Goal: Task Accomplishment & Management: Complete application form

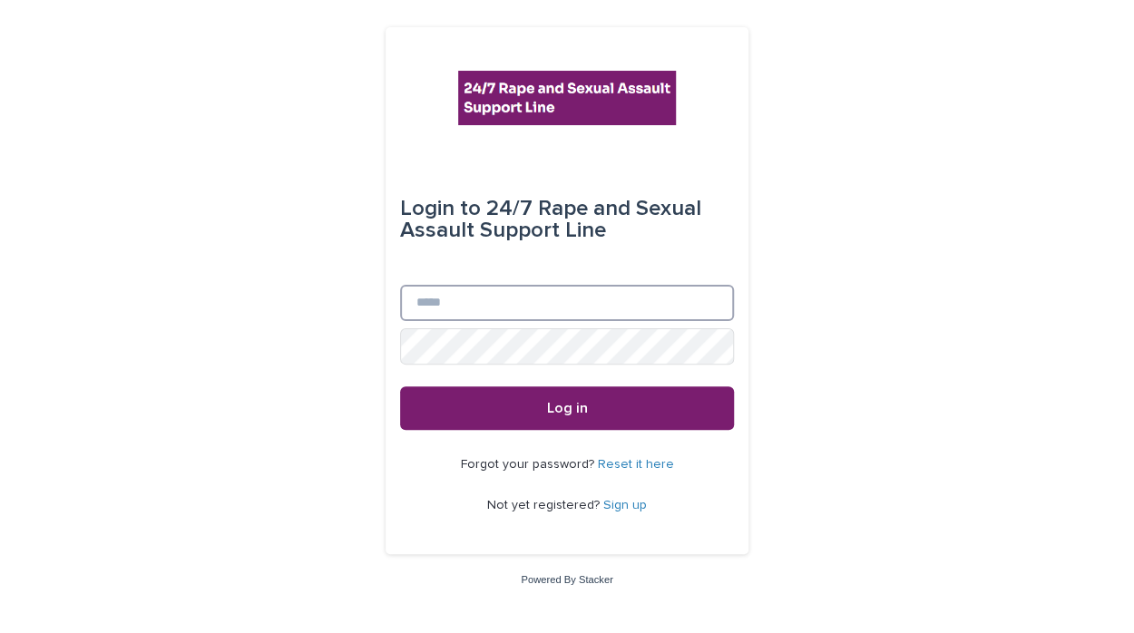
click at [465, 308] on input "Email" at bounding box center [567, 303] width 334 height 36
type input "*"
type input "**********"
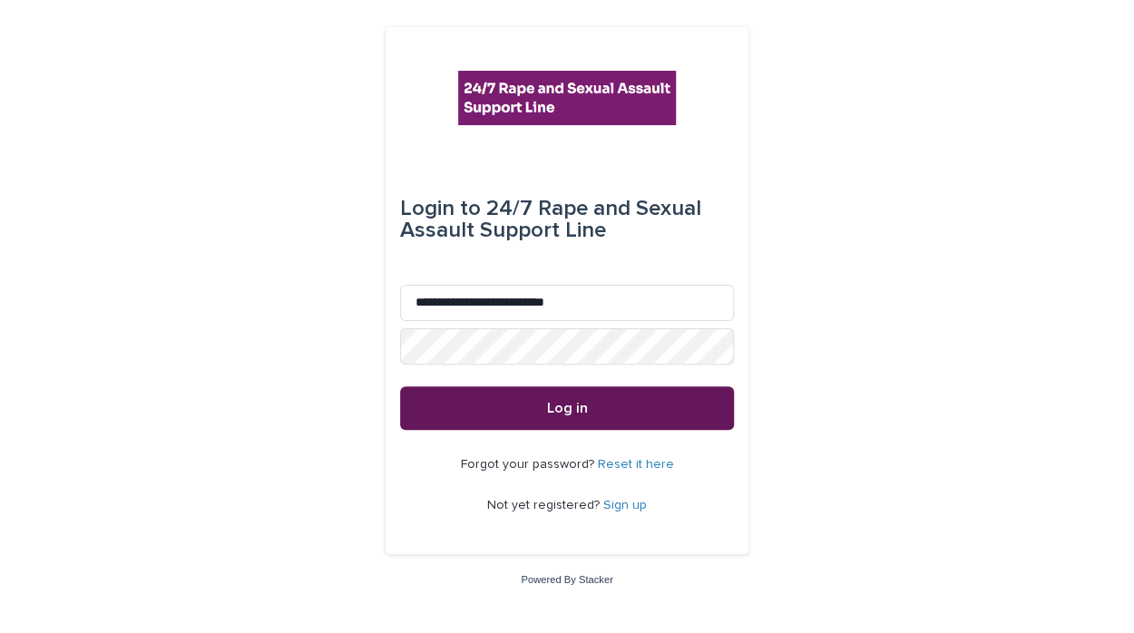
click at [582, 402] on span "Log in" at bounding box center [567, 408] width 41 height 15
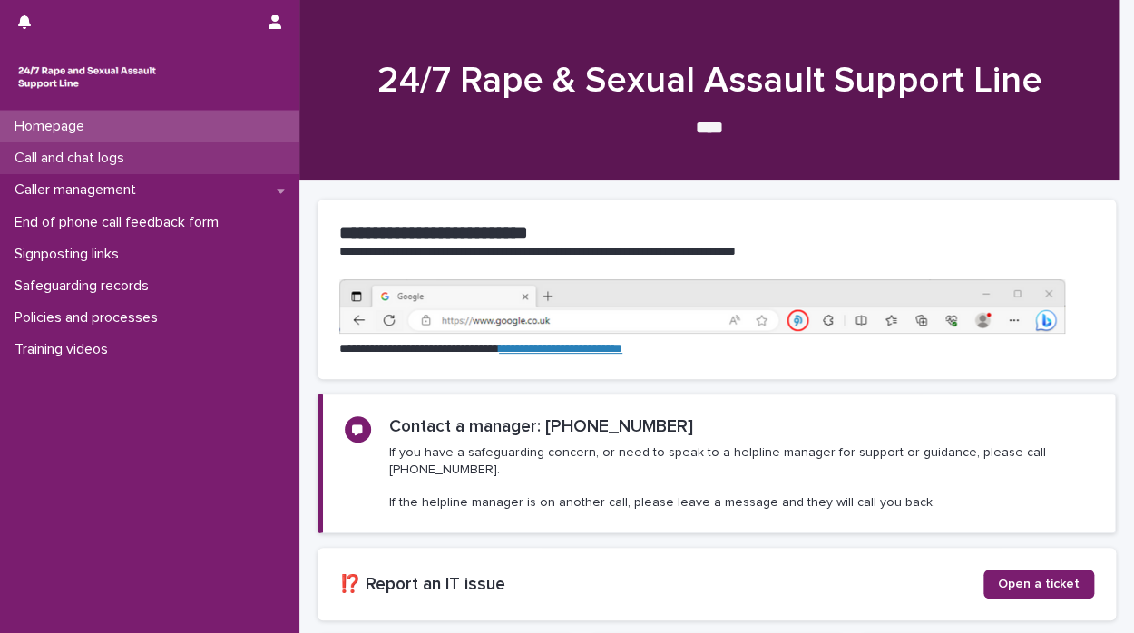
click at [131, 157] on p "Call and chat logs" at bounding box center [72, 158] width 131 height 17
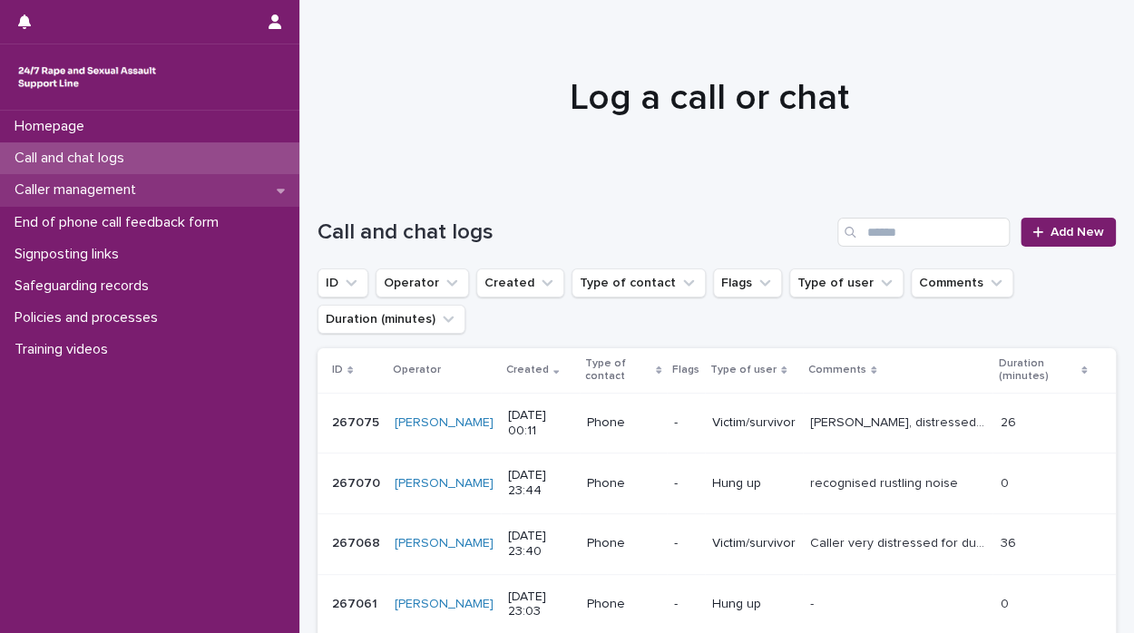
click at [116, 197] on p "Caller management" at bounding box center [78, 189] width 143 height 17
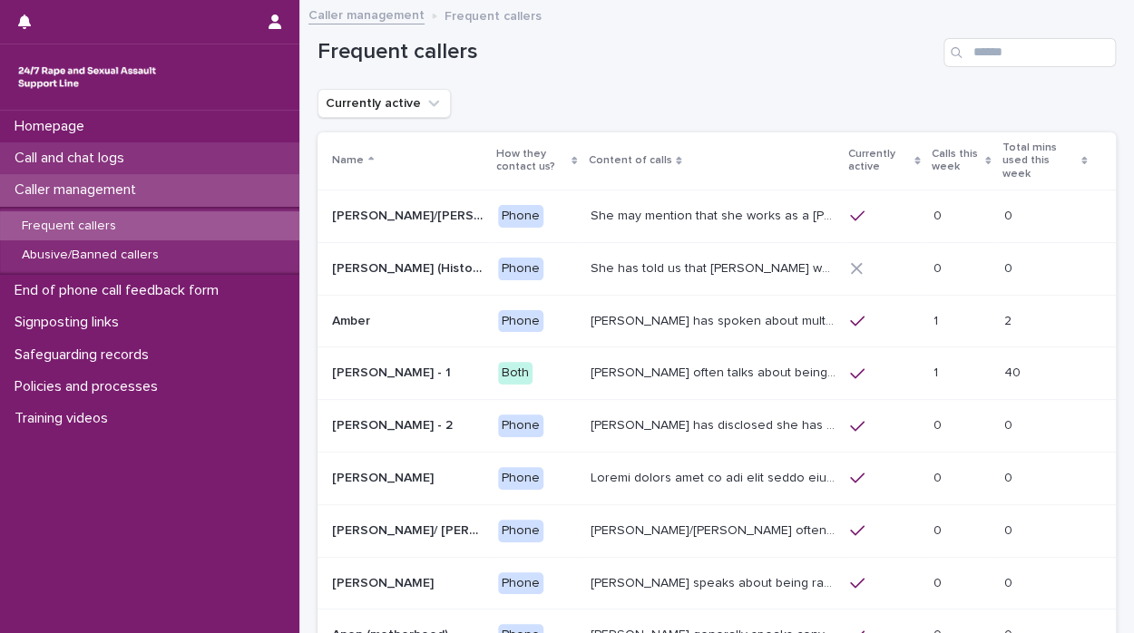
click at [80, 144] on div "Call and chat logs" at bounding box center [149, 158] width 299 height 32
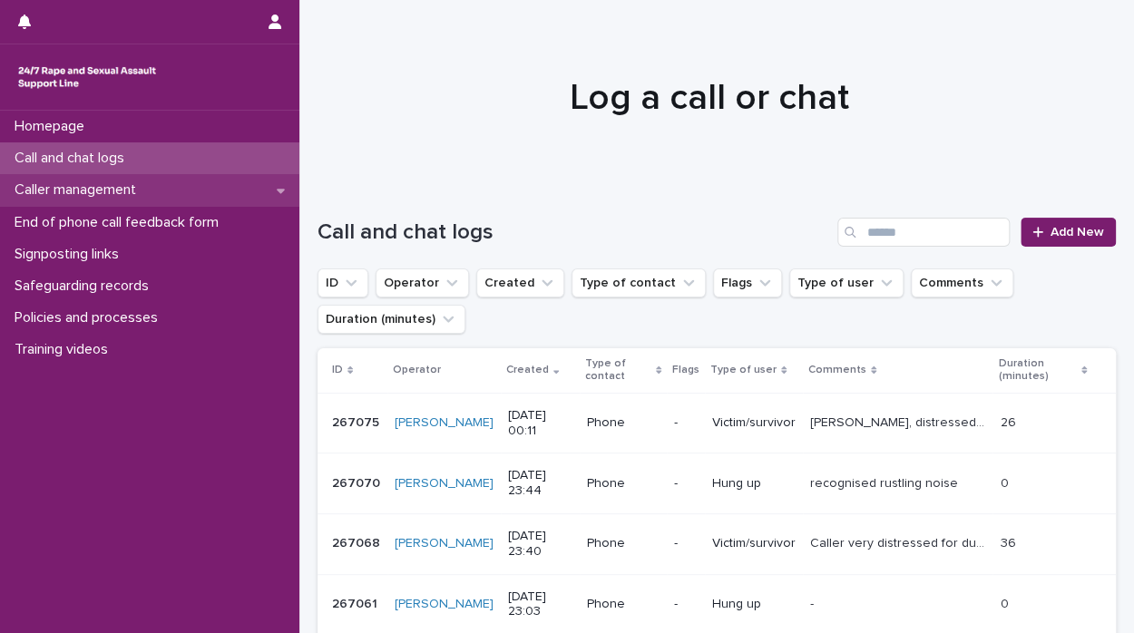
click at [142, 188] on p "Caller management" at bounding box center [78, 189] width 143 height 17
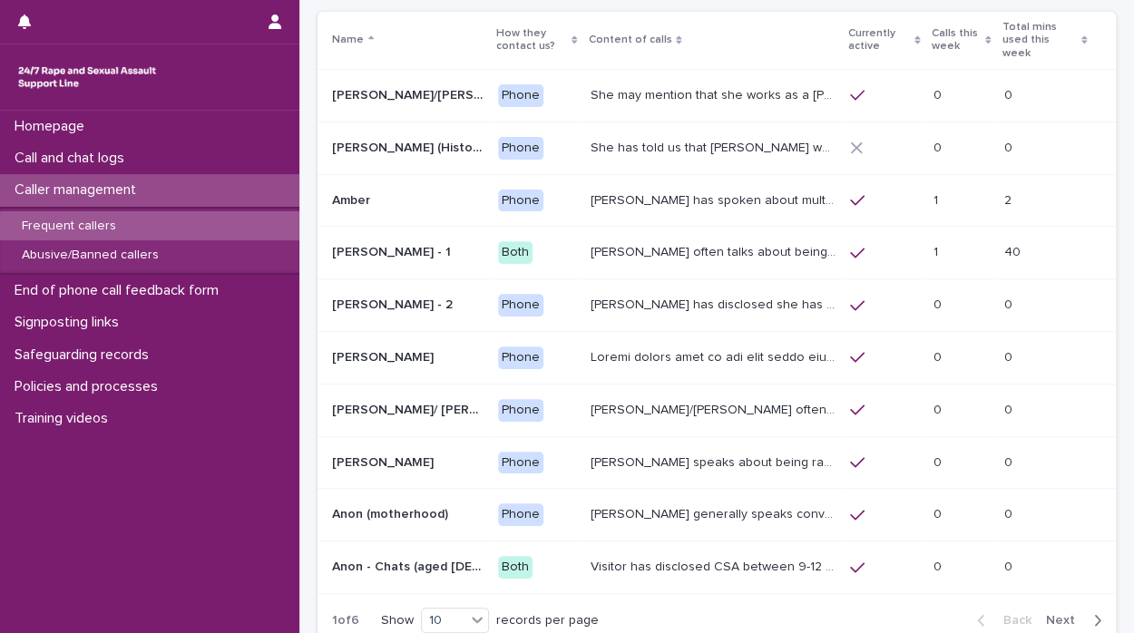
scroll to position [131, 0]
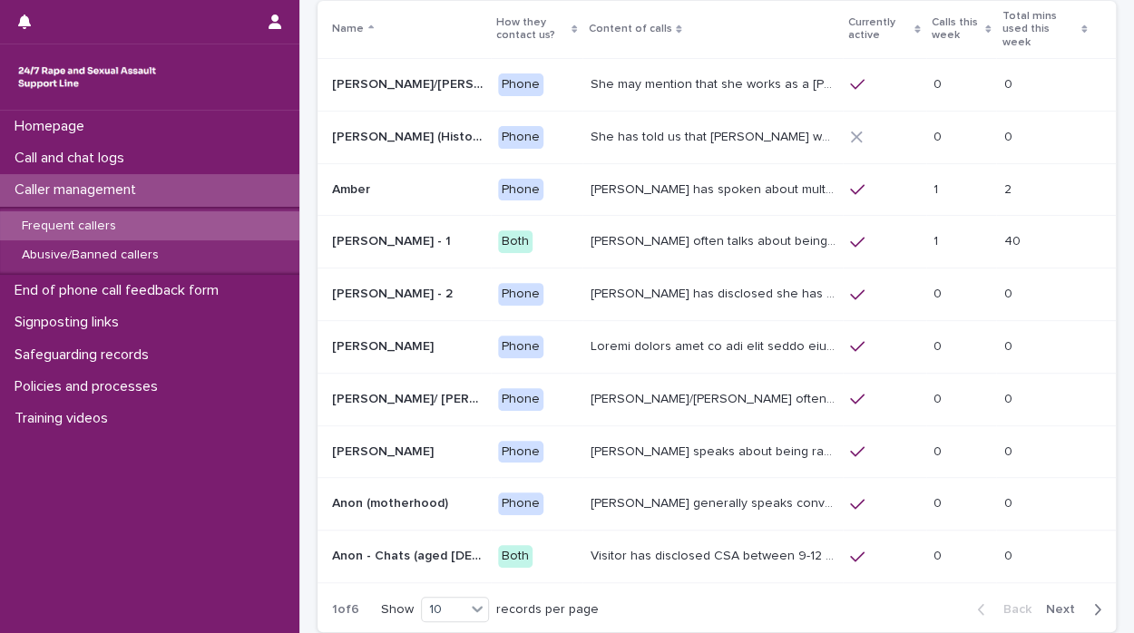
click at [933, 182] on p at bounding box center [961, 189] width 56 height 15
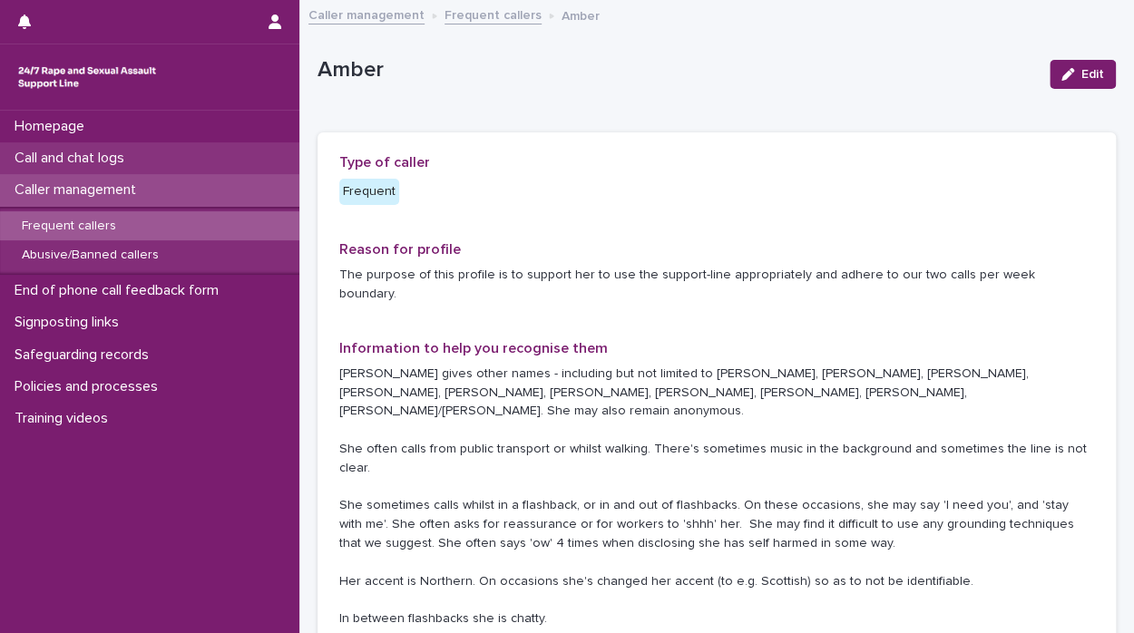
click at [95, 150] on p "Call and chat logs" at bounding box center [72, 158] width 131 height 17
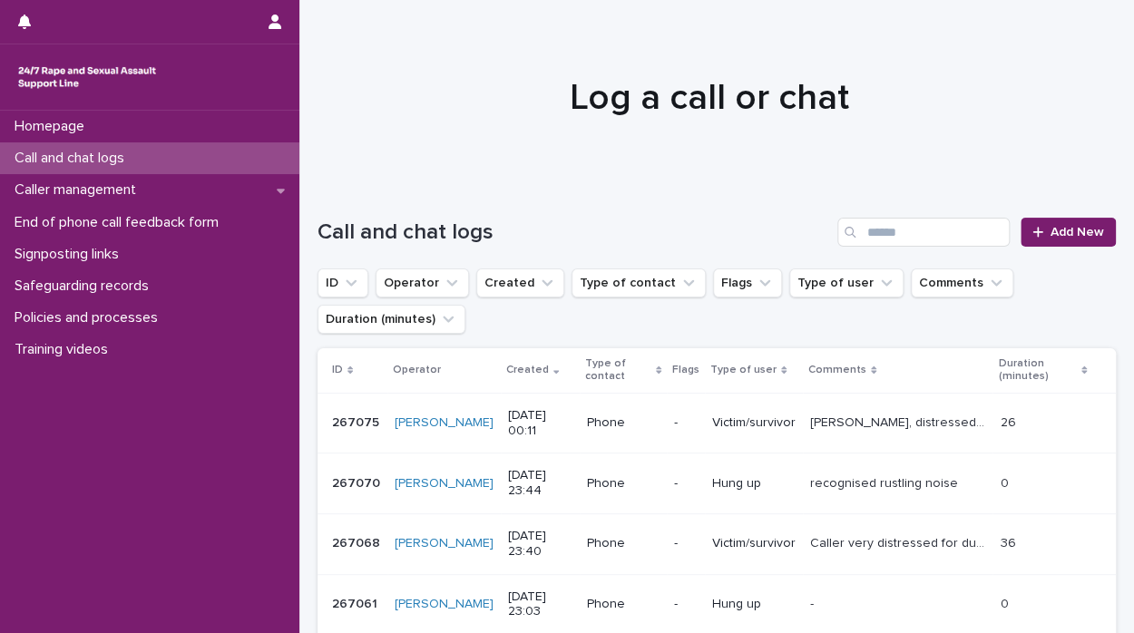
click at [92, 182] on p "Caller management" at bounding box center [78, 189] width 143 height 17
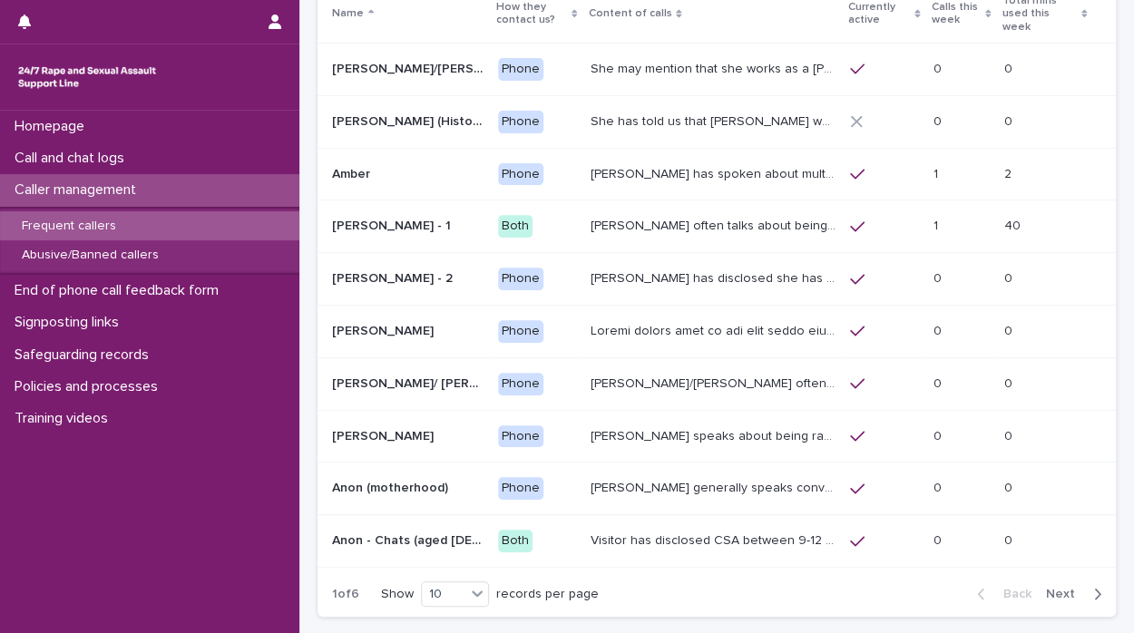
scroll to position [154, 0]
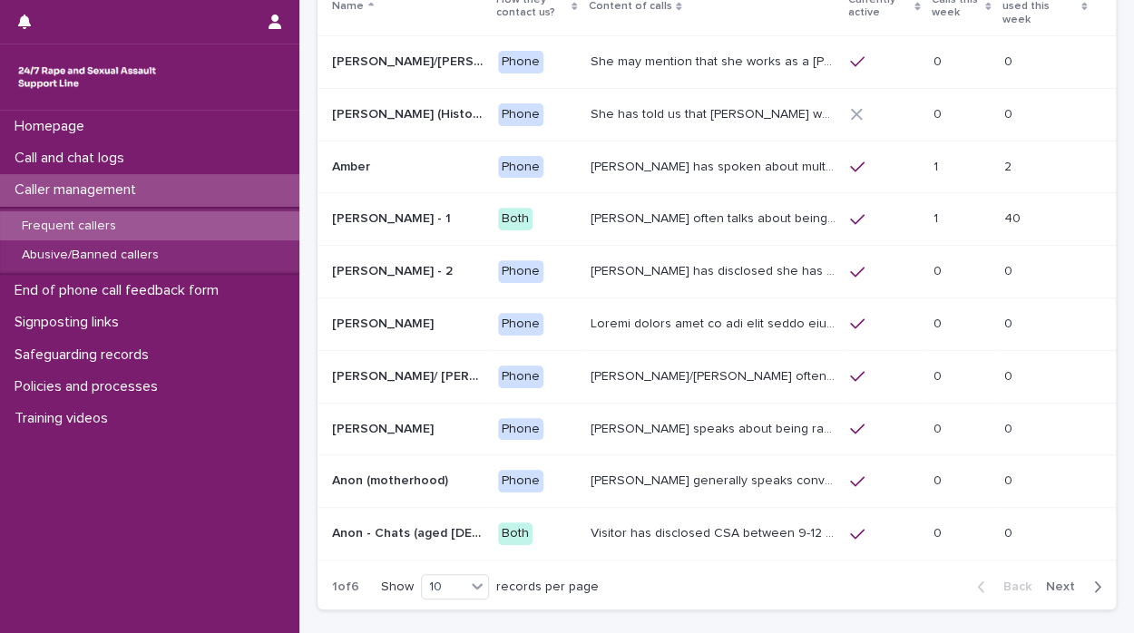
click at [1047, 580] on span "Next" at bounding box center [1066, 586] width 40 height 13
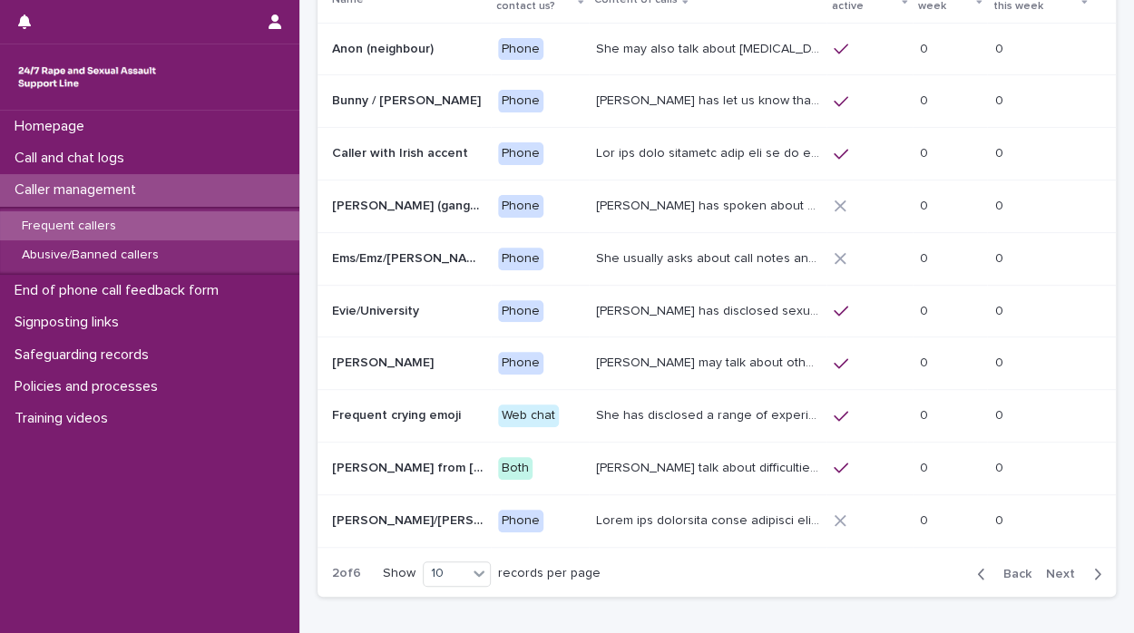
click at [1047, 570] on span "Next" at bounding box center [1066, 574] width 40 height 13
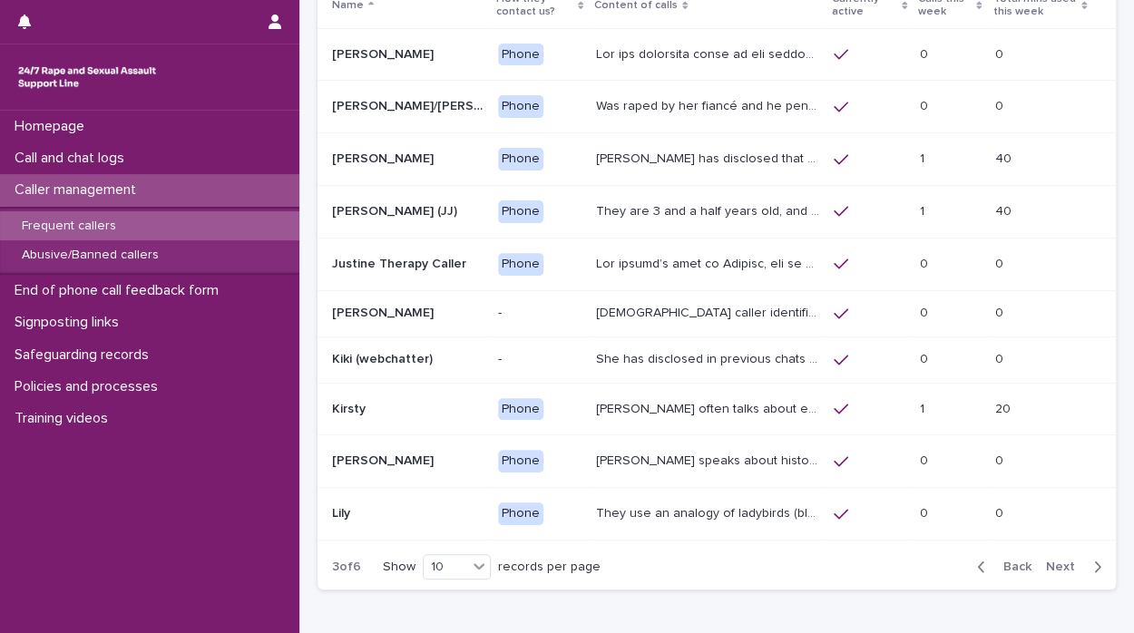
click at [1047, 570] on button "Next" at bounding box center [1076, 567] width 77 height 16
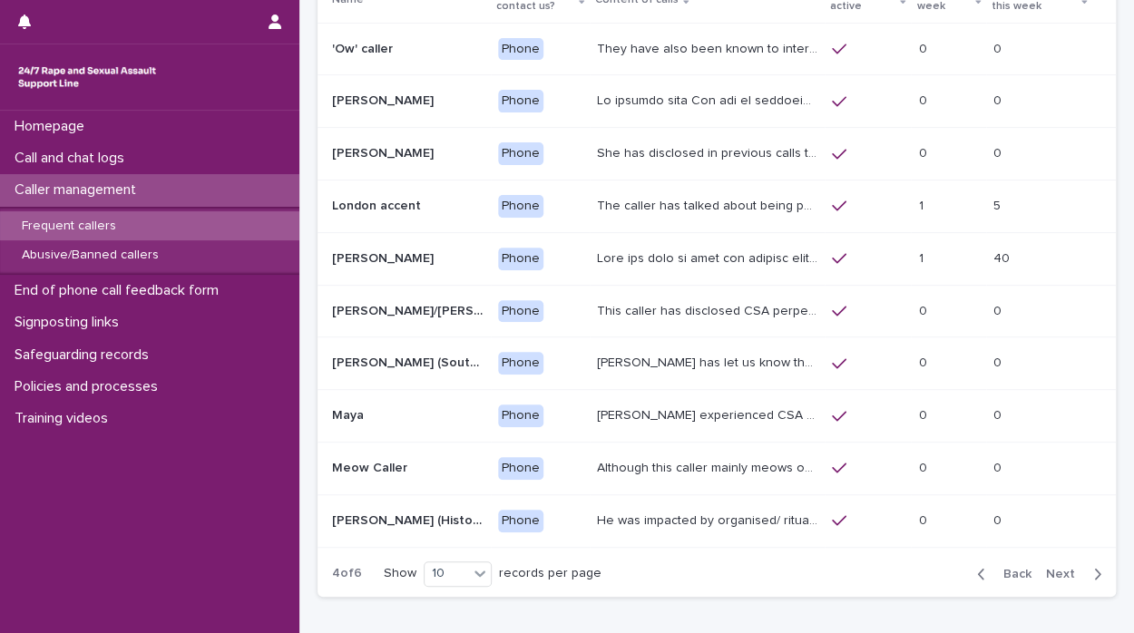
click at [1047, 570] on span "Next" at bounding box center [1066, 574] width 40 height 13
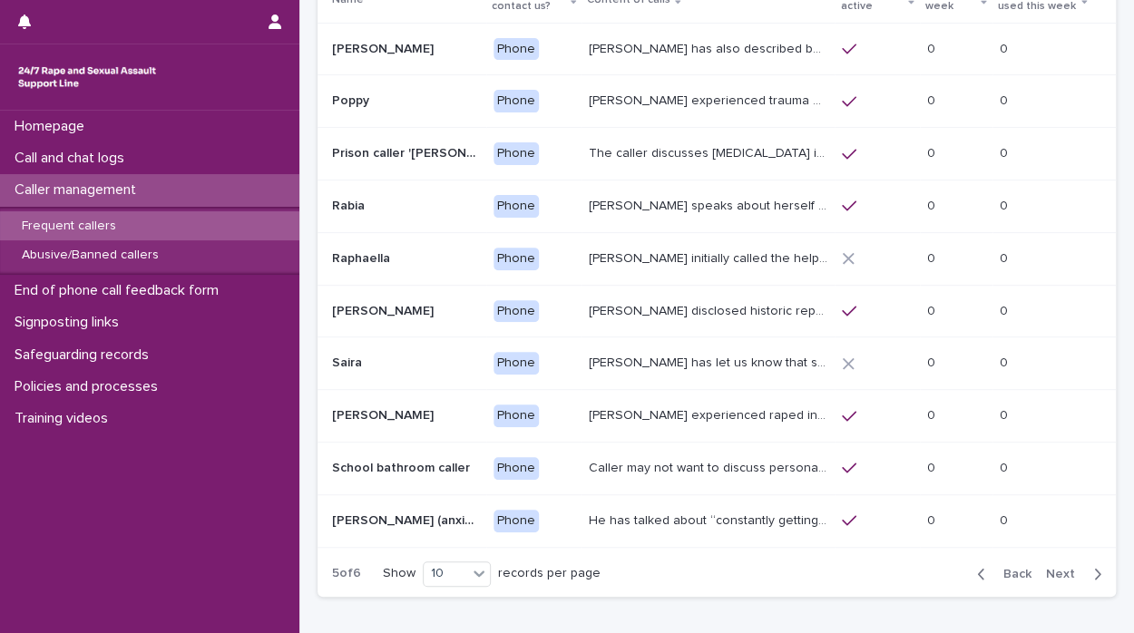
click at [1047, 570] on span "Next" at bounding box center [1066, 574] width 40 height 13
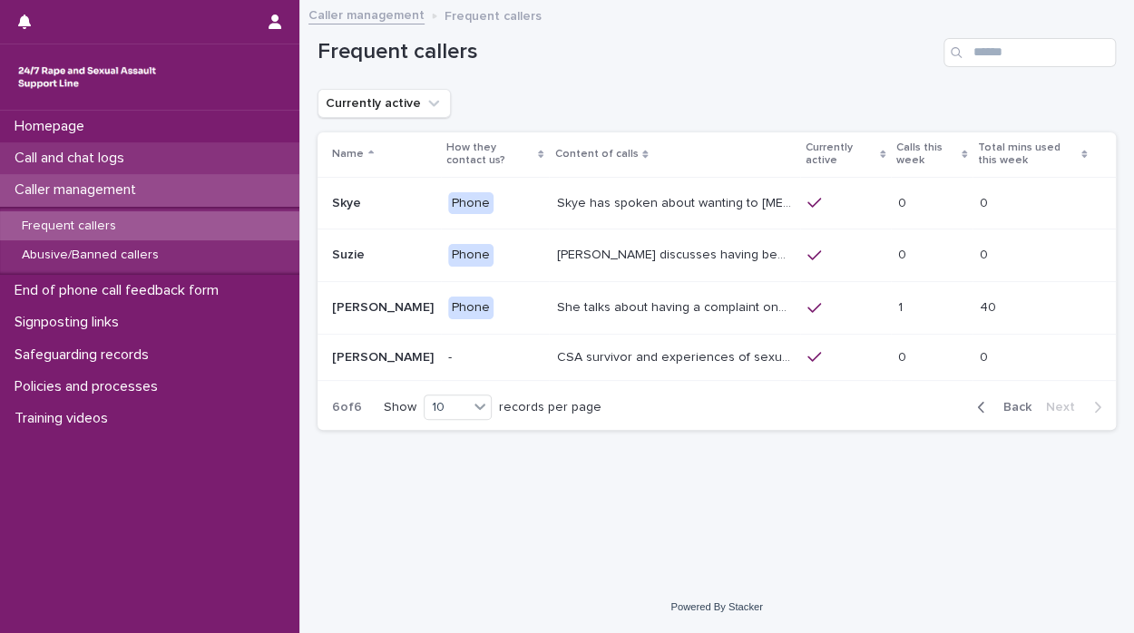
click at [201, 165] on div "Call and chat logs" at bounding box center [149, 158] width 299 height 32
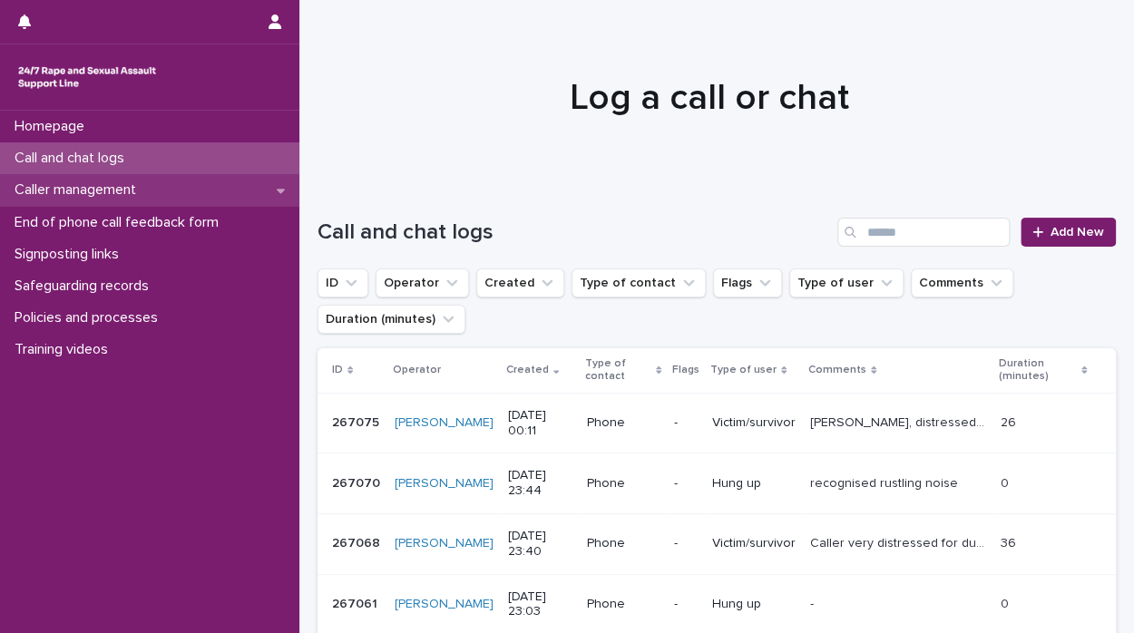
click at [134, 185] on p "Caller management" at bounding box center [78, 189] width 143 height 17
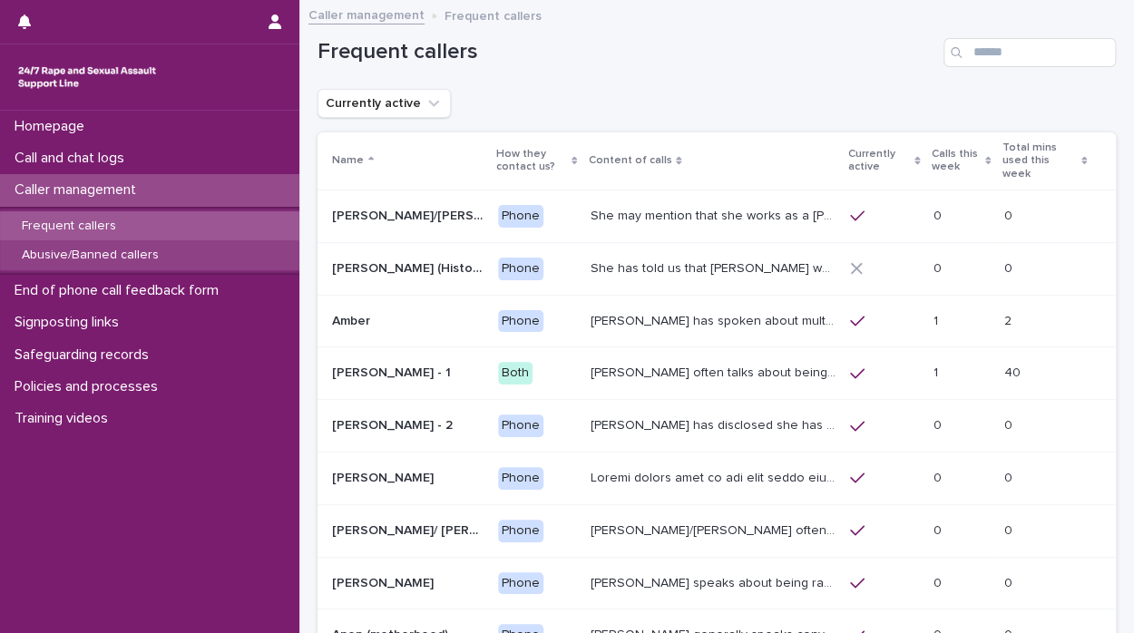
click at [126, 258] on p "Abusive/Banned callers" at bounding box center [90, 255] width 166 height 15
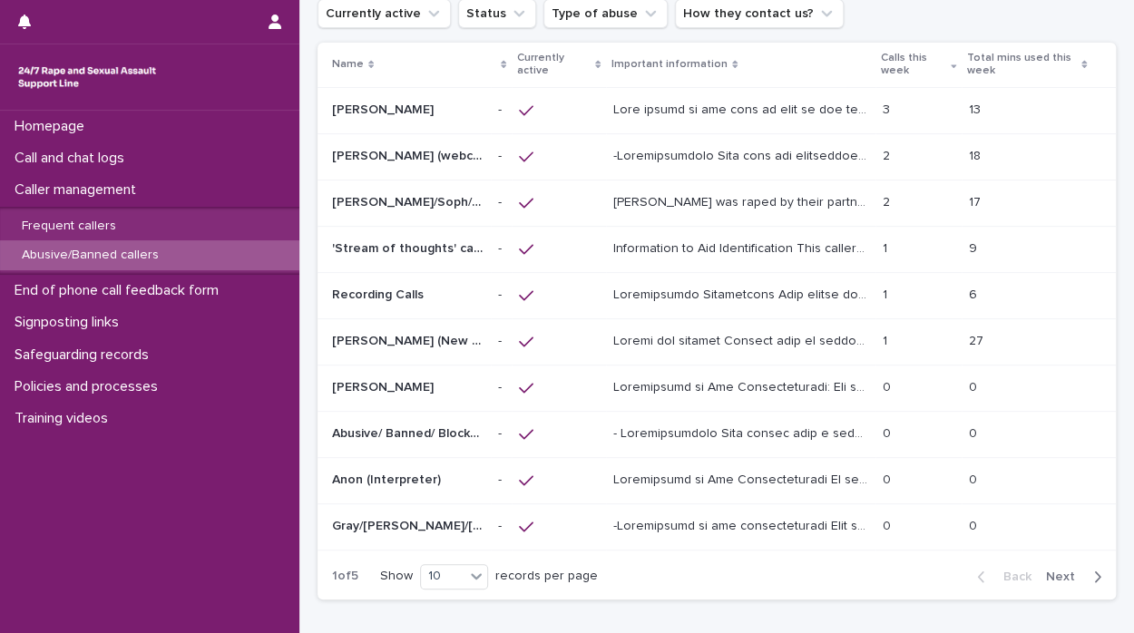
scroll to position [93, 0]
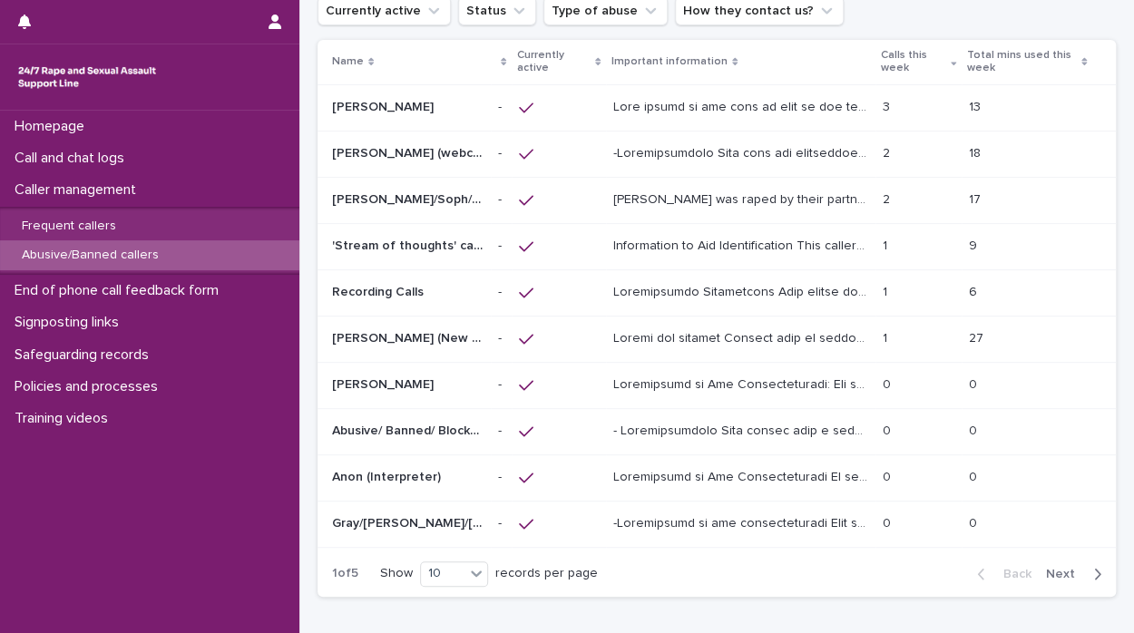
click at [1048, 570] on span "Next" at bounding box center [1066, 574] width 40 height 13
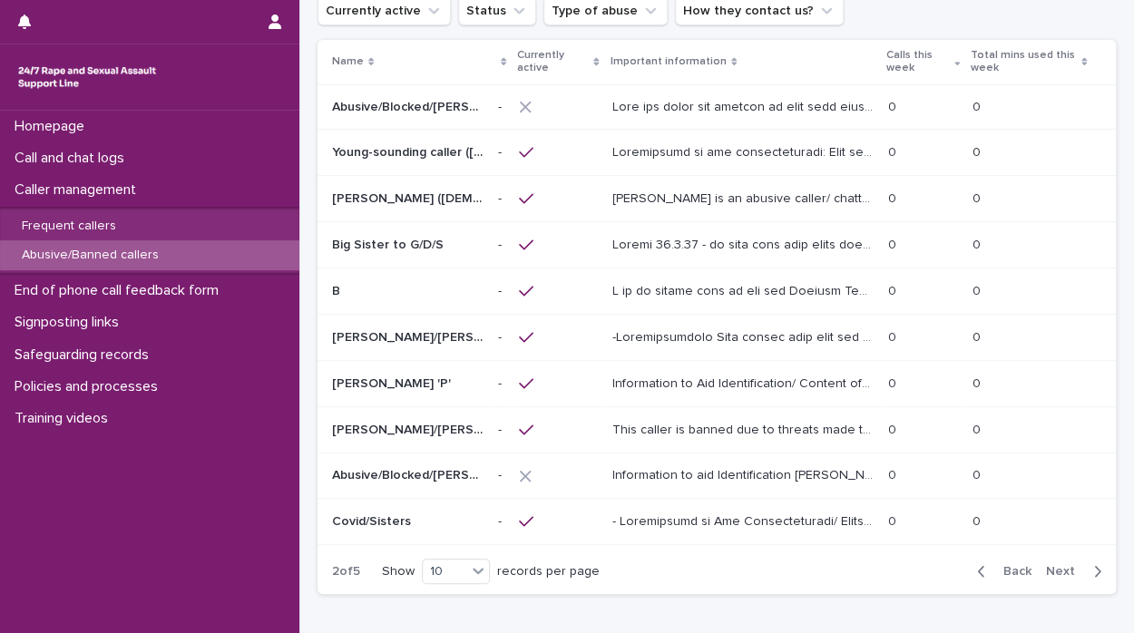
scroll to position [91, 0]
click at [1048, 570] on span "Next" at bounding box center [1066, 573] width 40 height 13
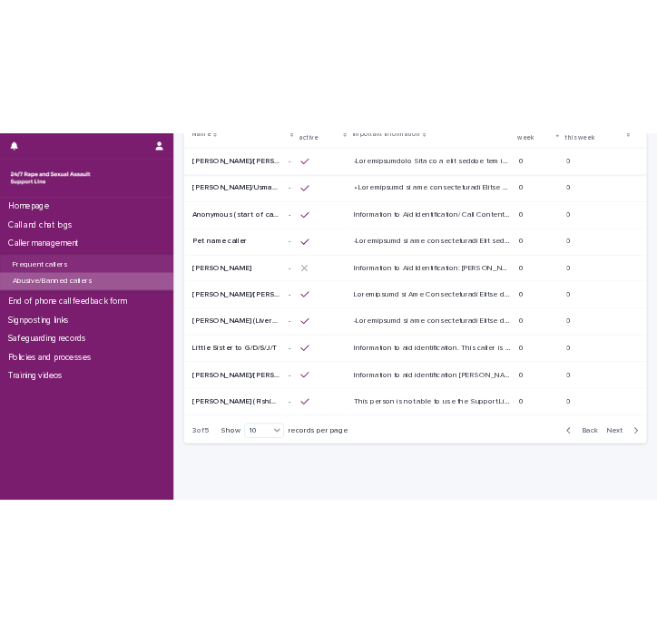
scroll to position [182, 0]
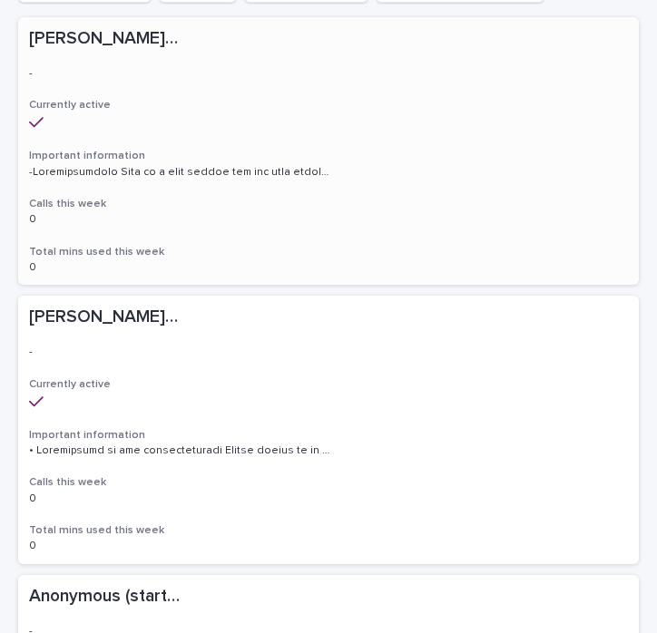
click at [419, 241] on div "[PERSON_NAME]/[PERSON_NAME]/[PERSON_NAME]/[PERSON_NAME]/[PERSON_NAME]/[PERSON_N…" at bounding box center [328, 151] width 620 height 268
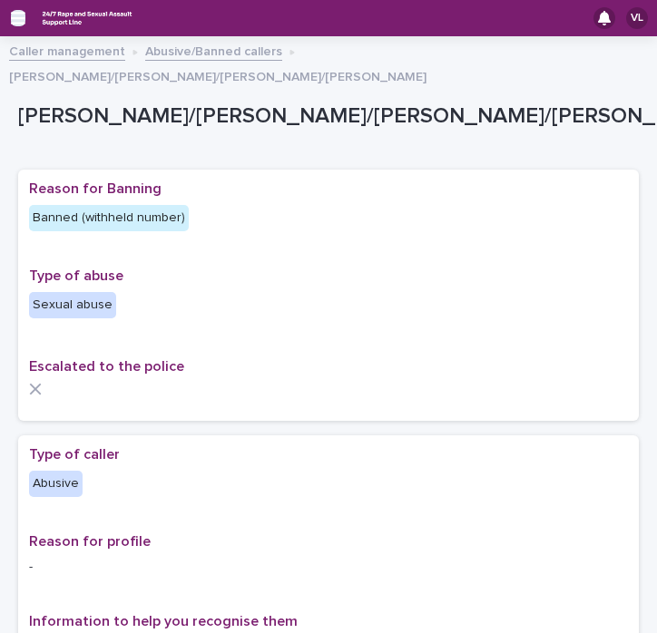
click at [18, 12] on icon "button" at bounding box center [18, 18] width 15 height 16
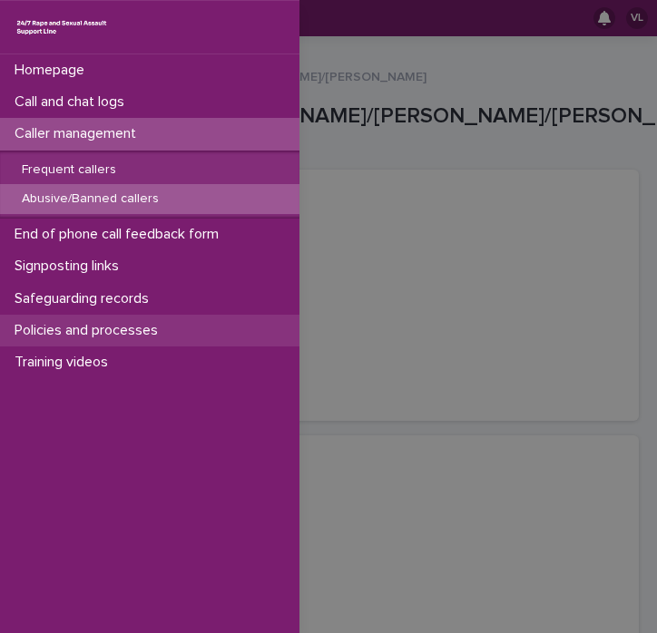
click at [80, 322] on p "Policies and processes" at bounding box center [89, 330] width 165 height 17
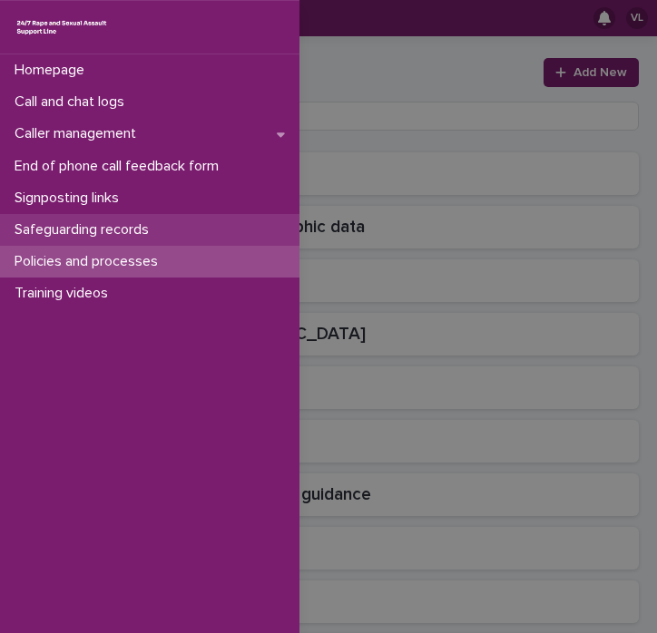
click at [49, 230] on p "Safeguarding records" at bounding box center [85, 229] width 156 height 17
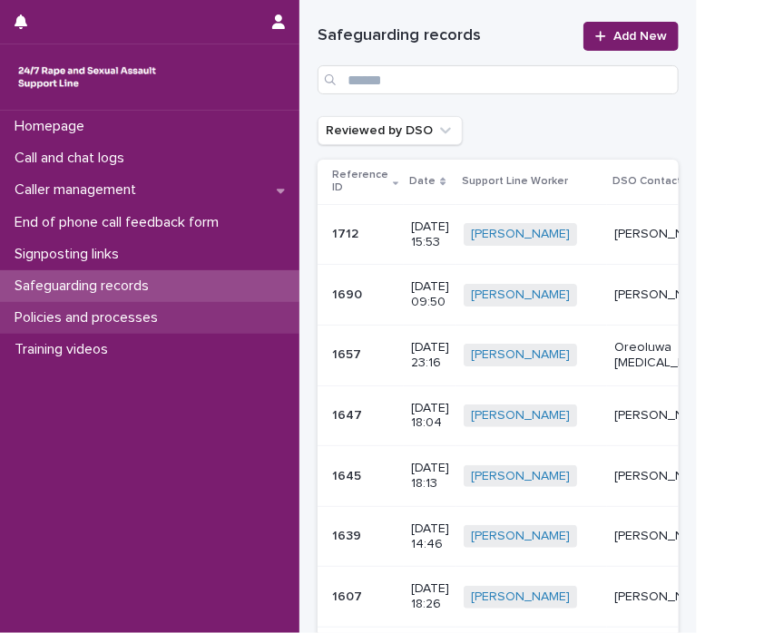
click at [77, 326] on p "Policies and processes" at bounding box center [89, 317] width 165 height 17
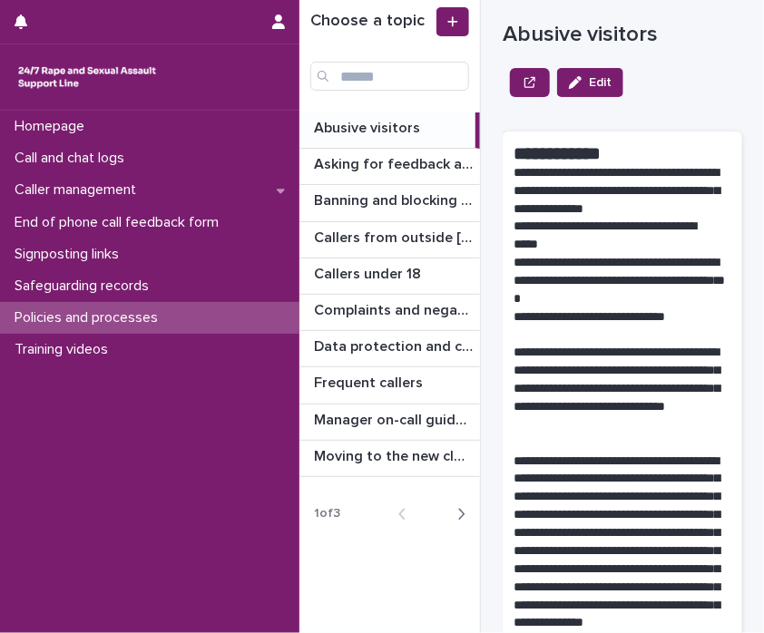
click at [461, 512] on icon "button" at bounding box center [461, 514] width 8 height 16
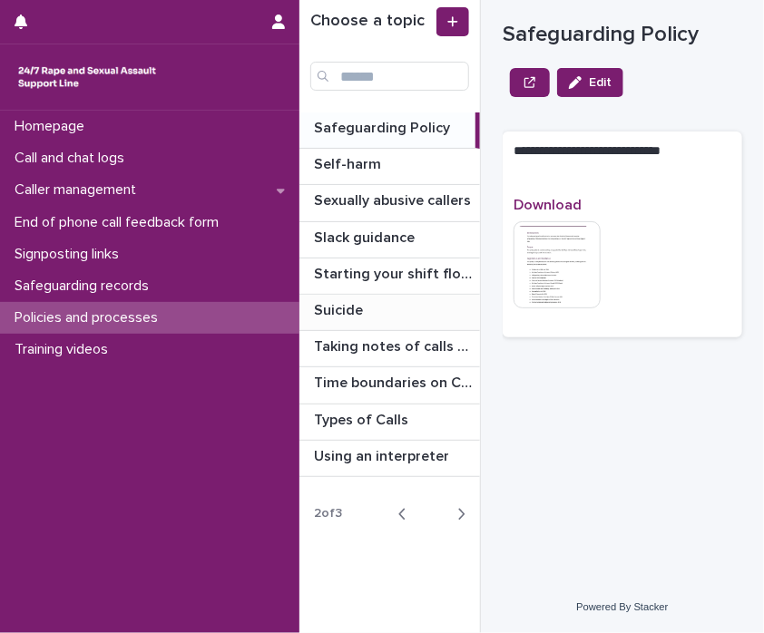
click at [341, 308] on p "Suicide" at bounding box center [340, 308] width 53 height 21
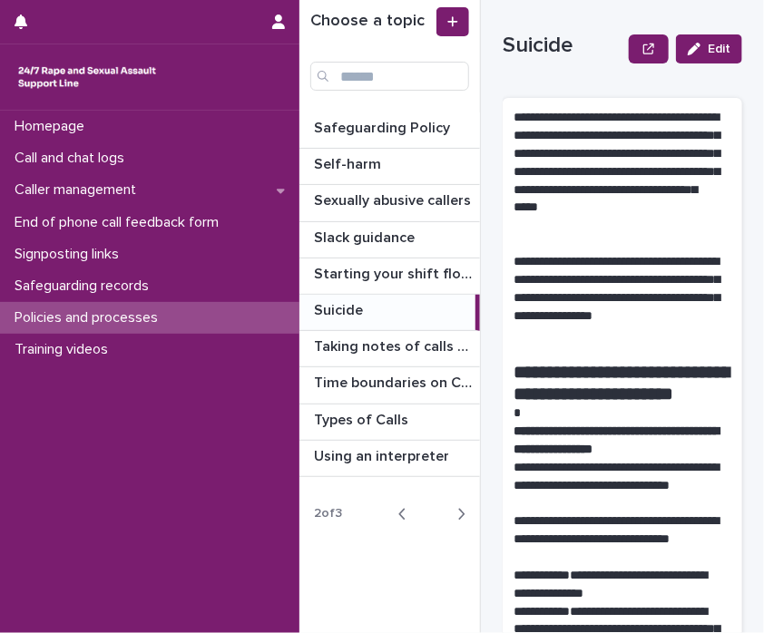
click at [338, 315] on p "Suicide" at bounding box center [340, 308] width 53 height 21
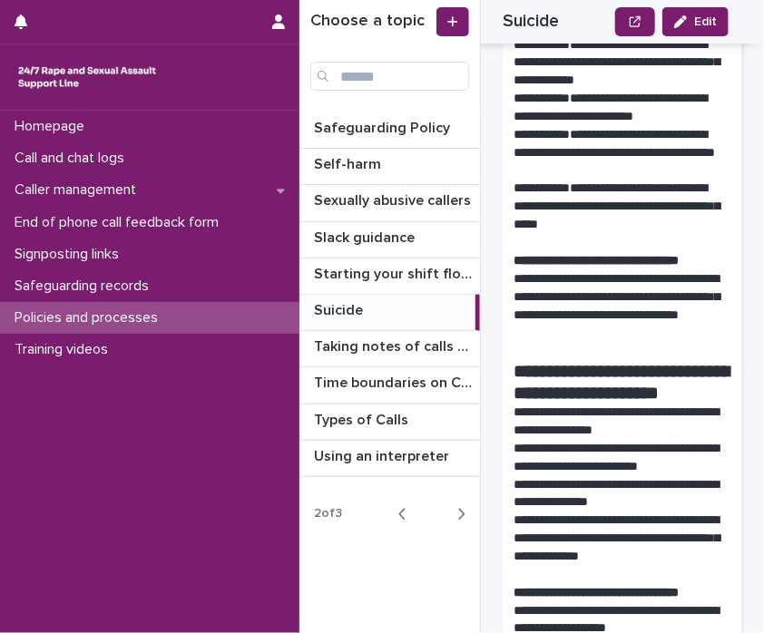
scroll to position [467, 0]
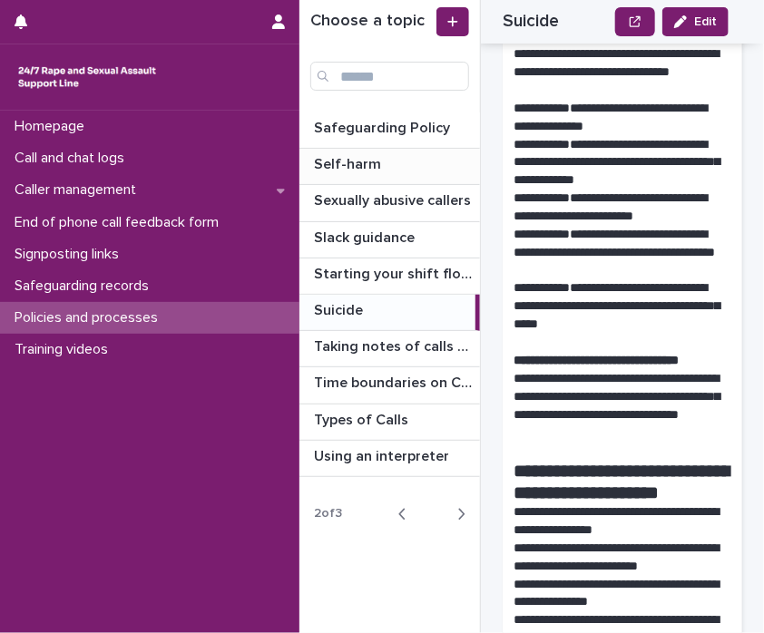
click at [350, 167] on p "Self-harm" at bounding box center [349, 162] width 71 height 21
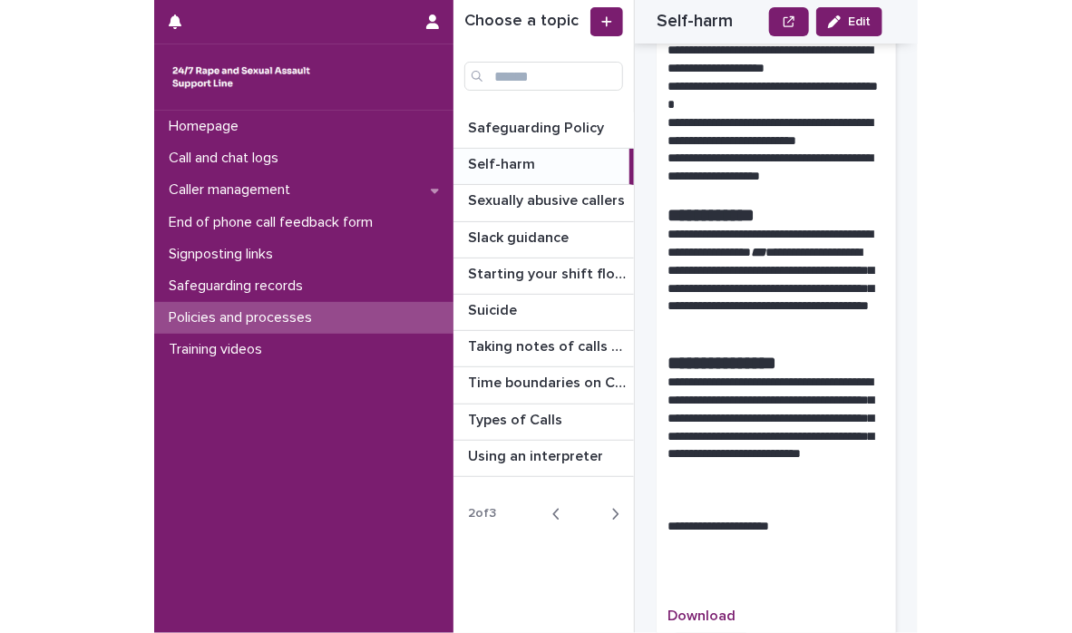
scroll to position [1464, 0]
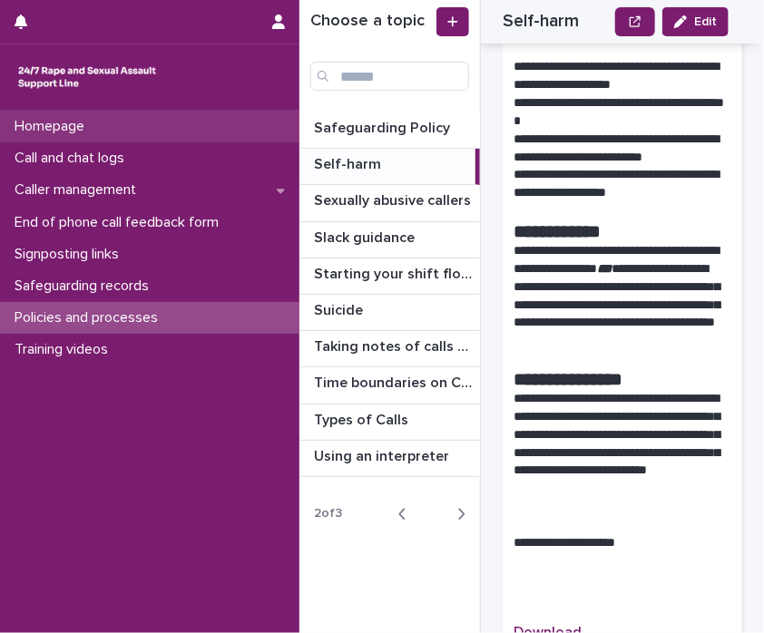
click at [81, 130] on p "Homepage" at bounding box center [53, 126] width 92 height 17
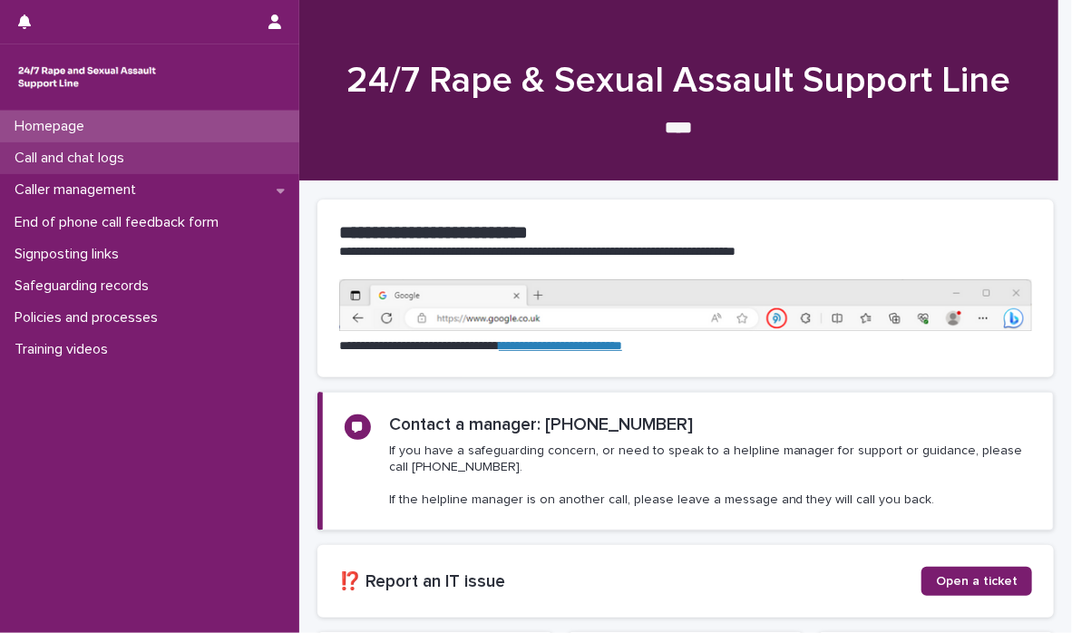
click at [71, 157] on p "Call and chat logs" at bounding box center [72, 158] width 131 height 17
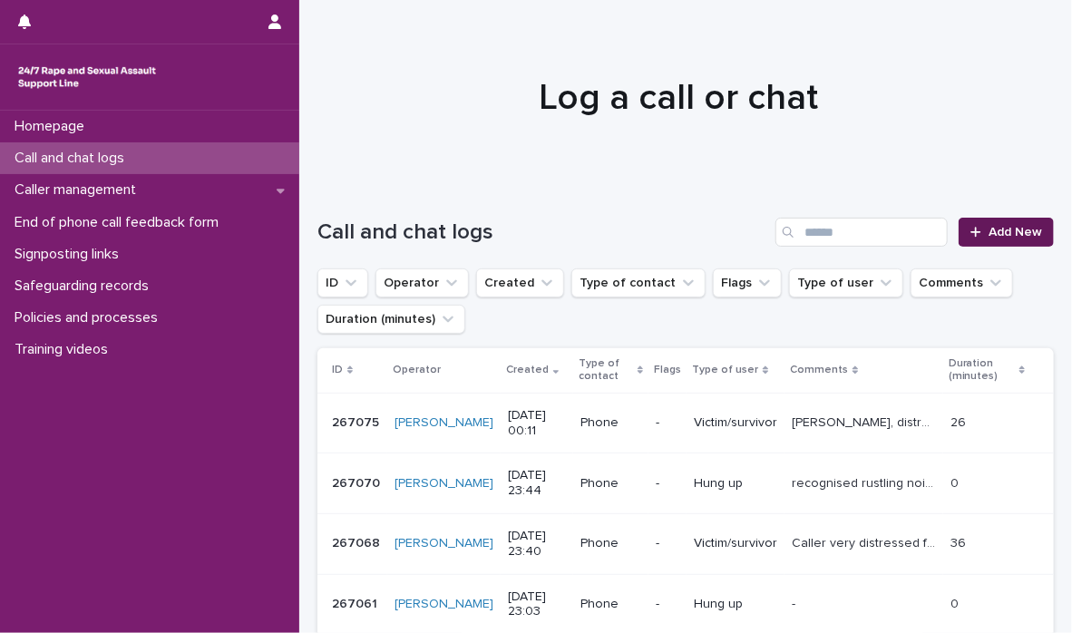
click at [1014, 243] on link "Add New" at bounding box center [1006, 232] width 95 height 29
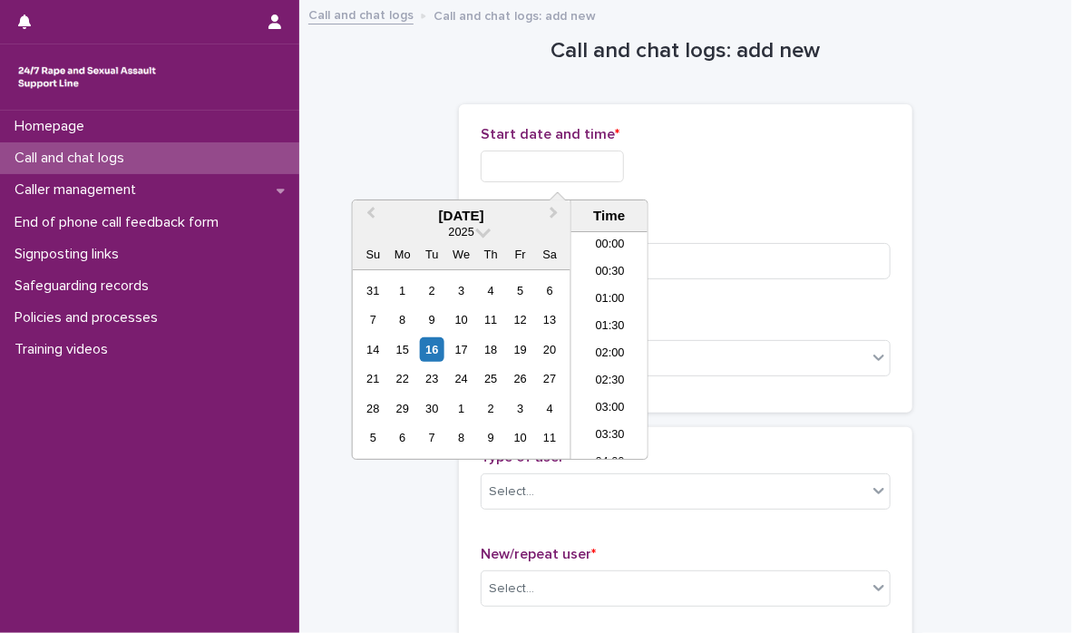
click at [504, 167] on input "text" at bounding box center [552, 167] width 143 height 32
click at [438, 348] on div "16" at bounding box center [432, 349] width 24 height 24
drag, startPoint x: 559, startPoint y: 161, endPoint x: 658, endPoint y: 163, distance: 99.8
click at [658, 163] on div "**********" at bounding box center [686, 167] width 410 height 32
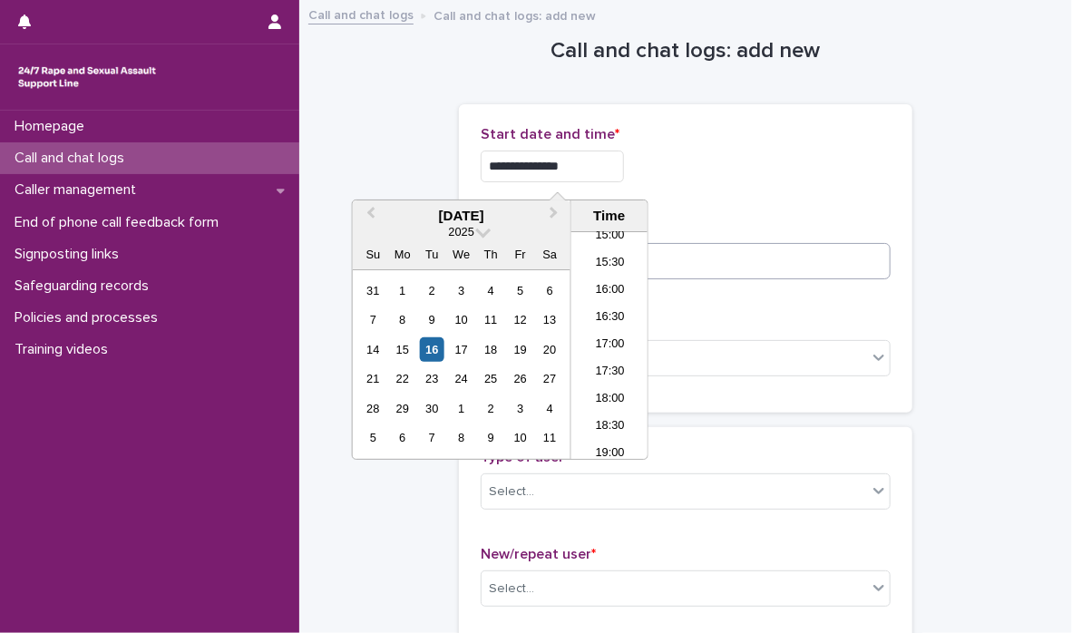
type input "**********"
click at [729, 269] on input at bounding box center [686, 261] width 410 height 36
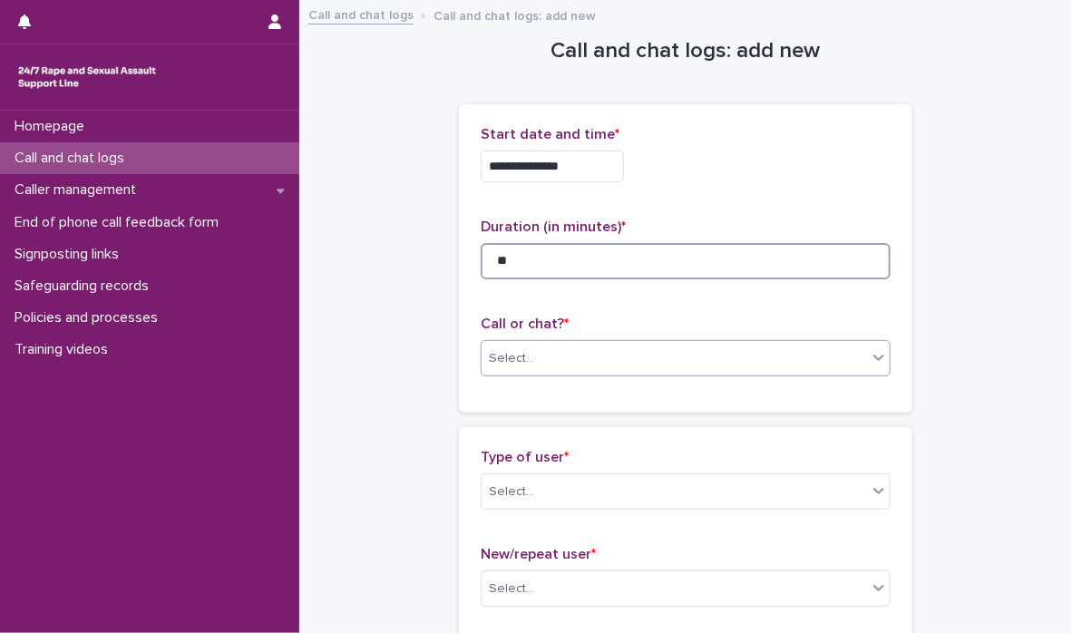
type input "**"
click at [877, 361] on icon at bounding box center [879, 357] width 18 height 18
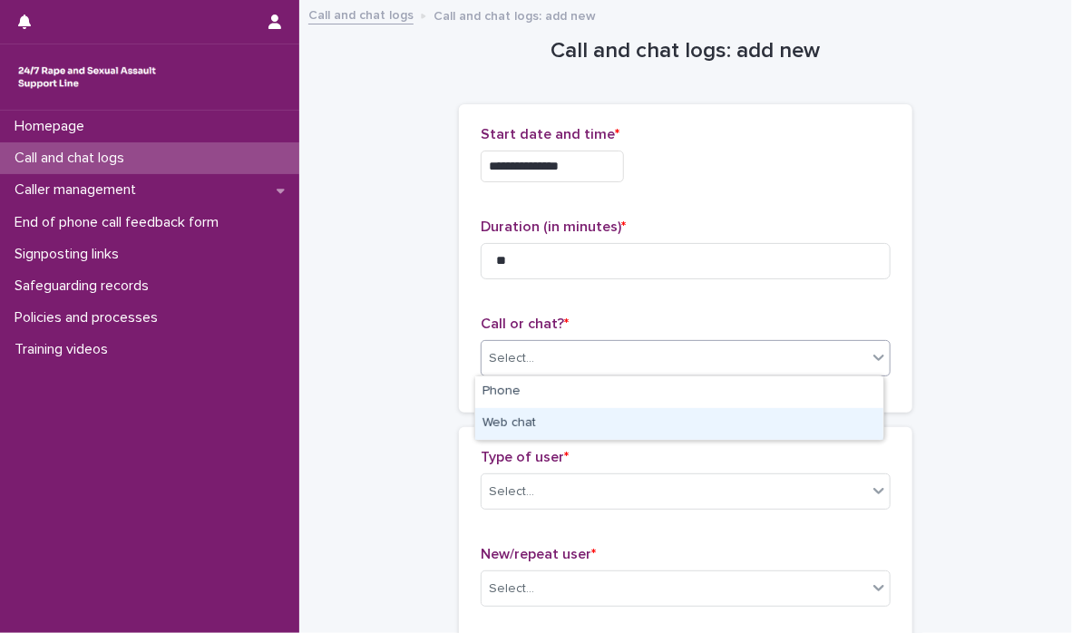
click at [843, 414] on div "Web chat" at bounding box center [679, 424] width 408 height 32
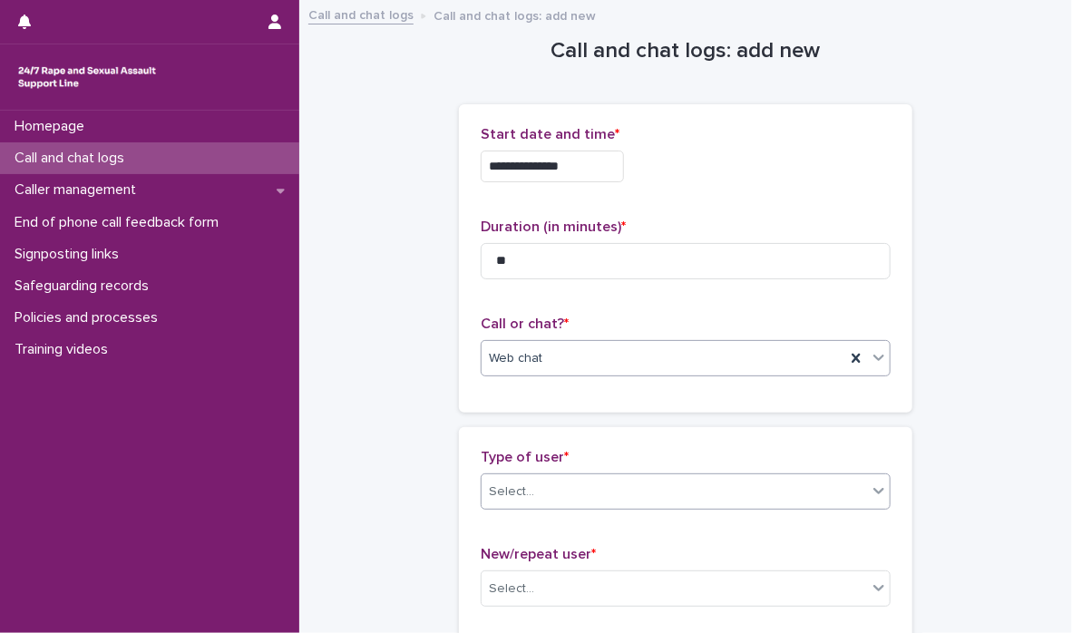
click at [870, 494] on icon at bounding box center [879, 491] width 18 height 18
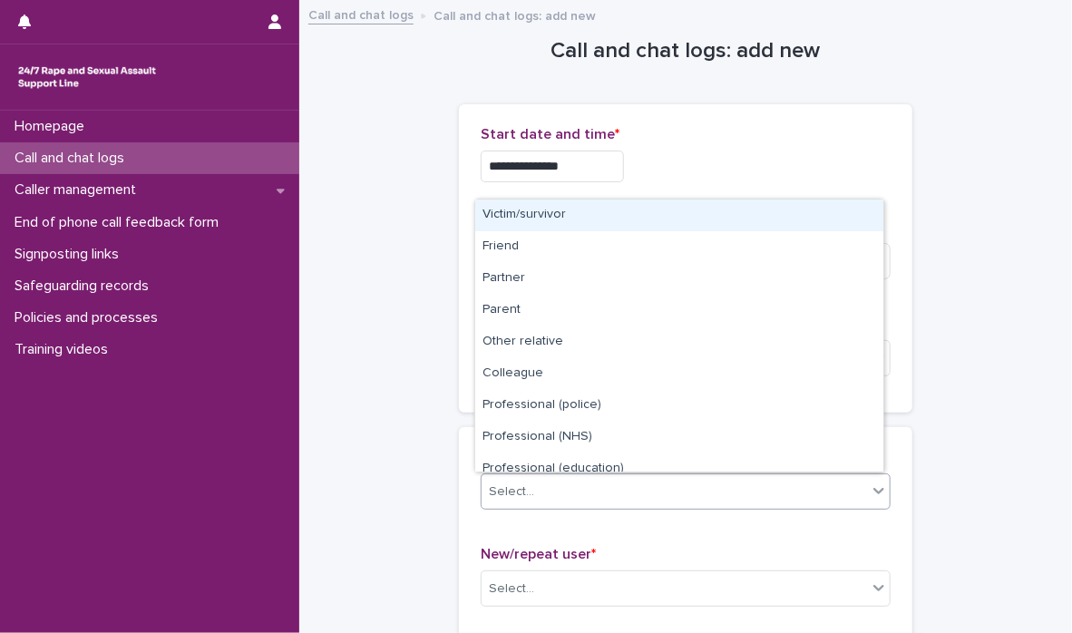
click at [798, 219] on div "Victim/survivor" at bounding box center [679, 216] width 408 height 32
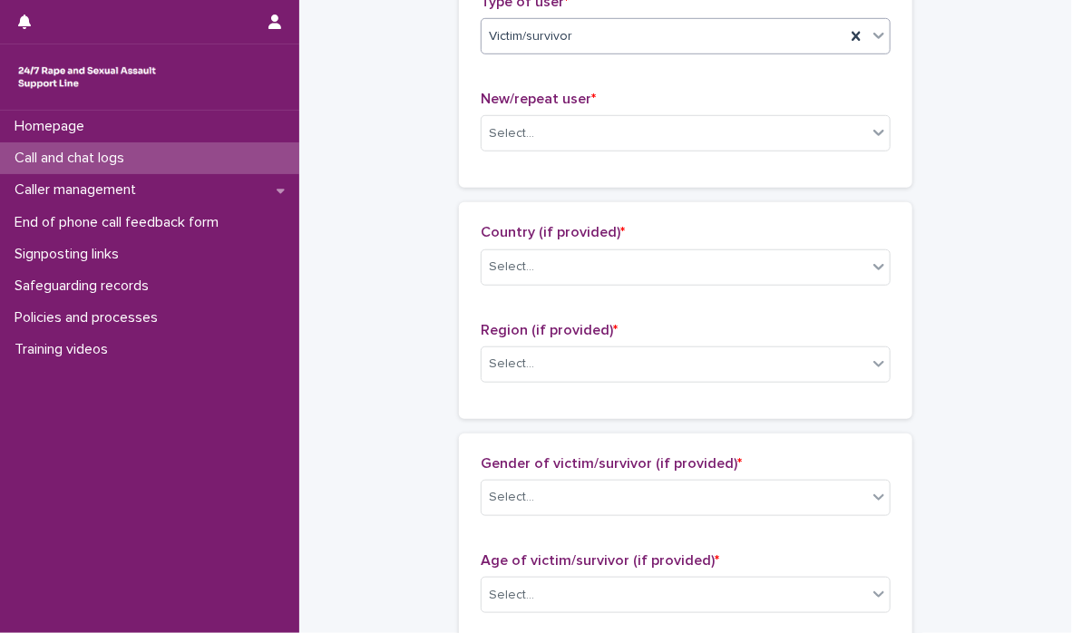
scroll to position [482, 0]
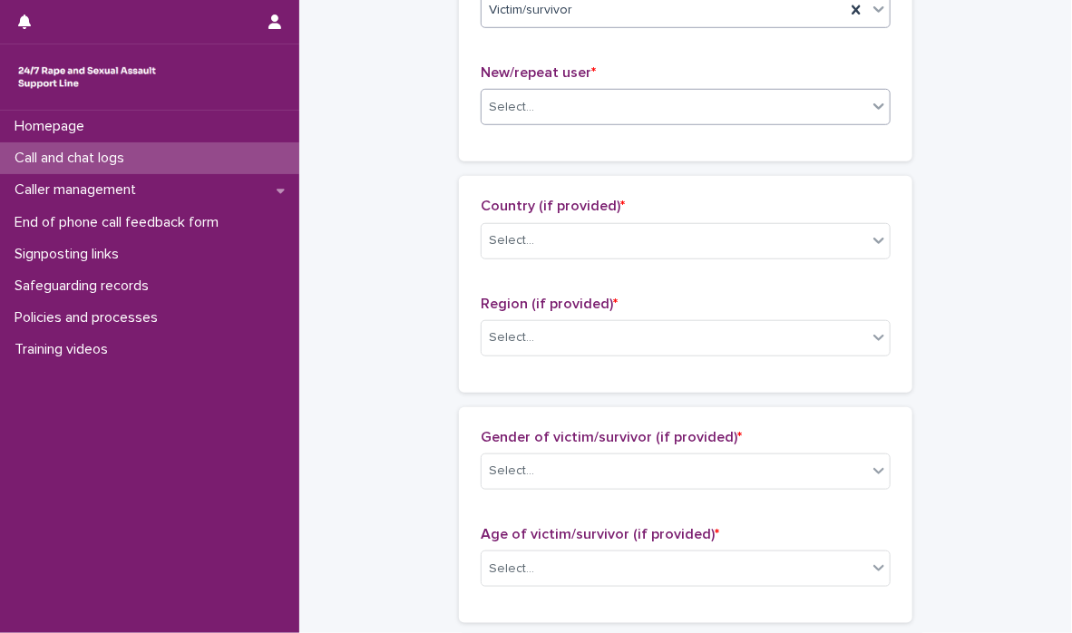
click at [870, 112] on icon at bounding box center [879, 106] width 18 height 18
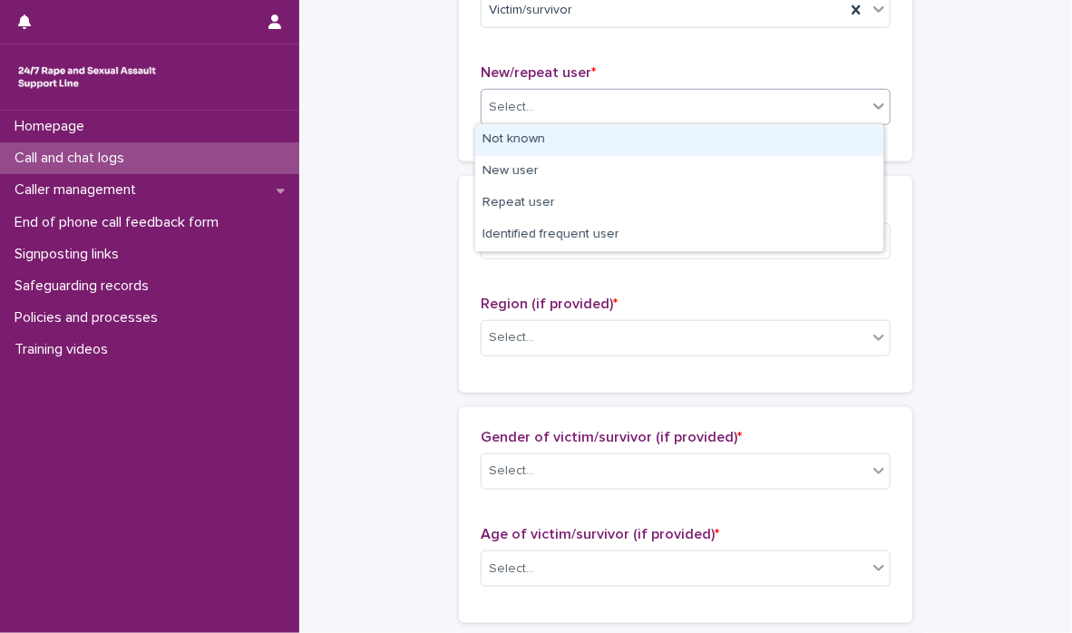
click at [841, 137] on div "Not known" at bounding box center [679, 140] width 408 height 32
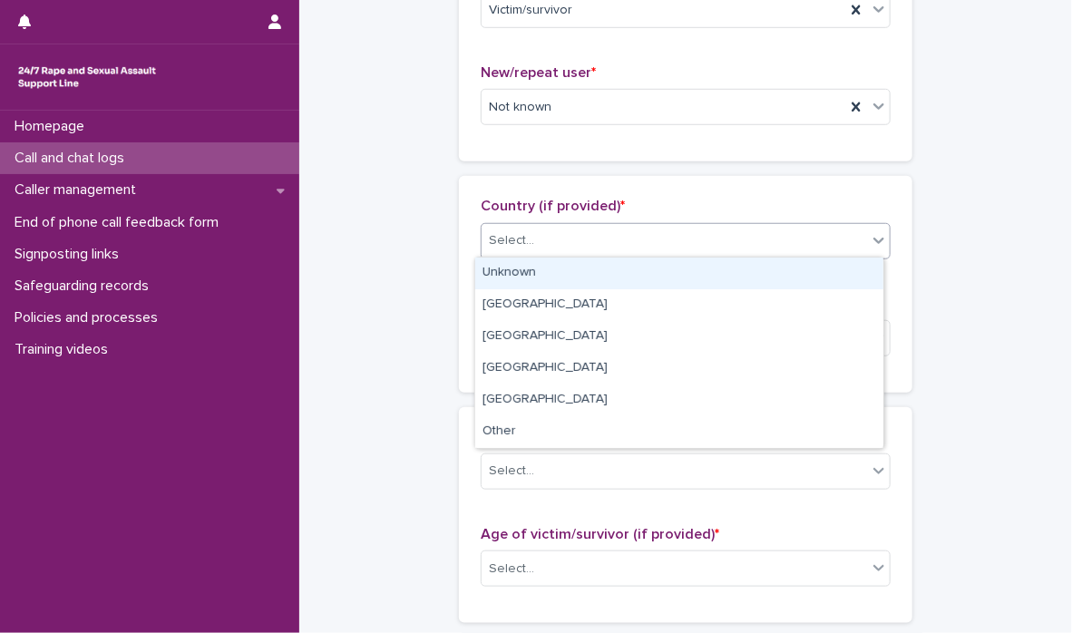
click at [870, 237] on icon at bounding box center [879, 240] width 18 height 18
click at [834, 280] on div "Unknown" at bounding box center [679, 274] width 408 height 32
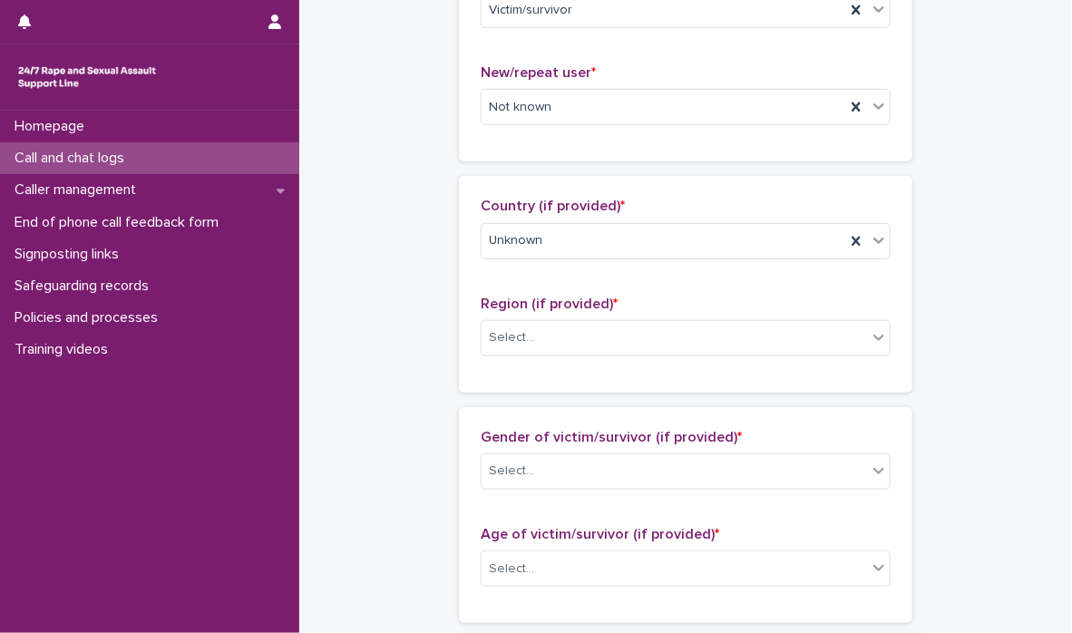
click at [875, 356] on div "Region (if provided) * Select..." at bounding box center [686, 333] width 410 height 75
click at [875, 339] on icon at bounding box center [879, 337] width 18 height 18
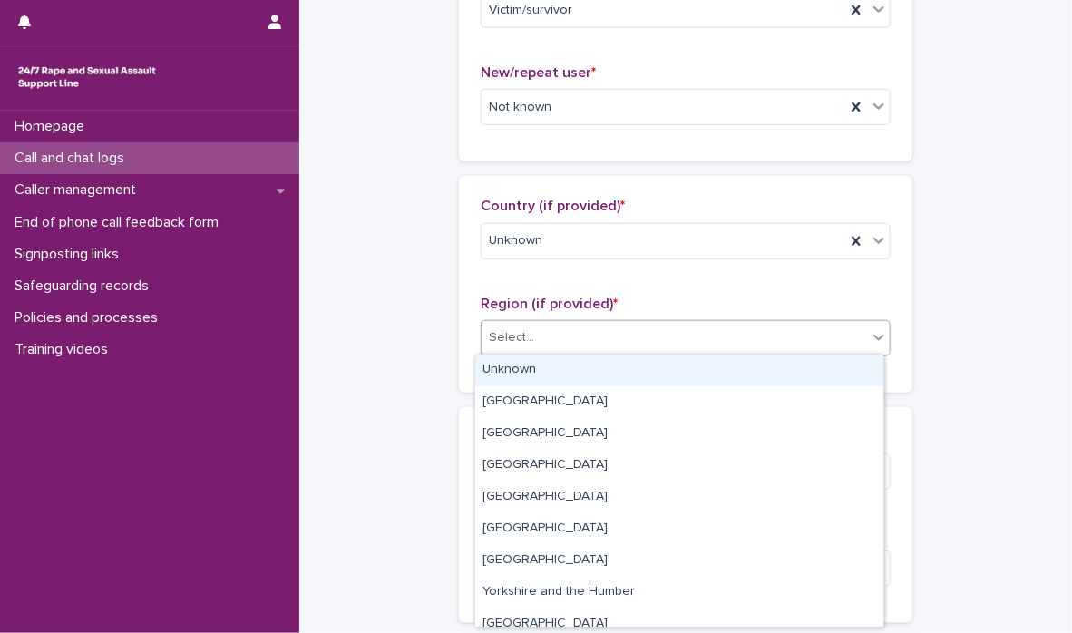
click at [845, 369] on div "Unknown" at bounding box center [679, 371] width 408 height 32
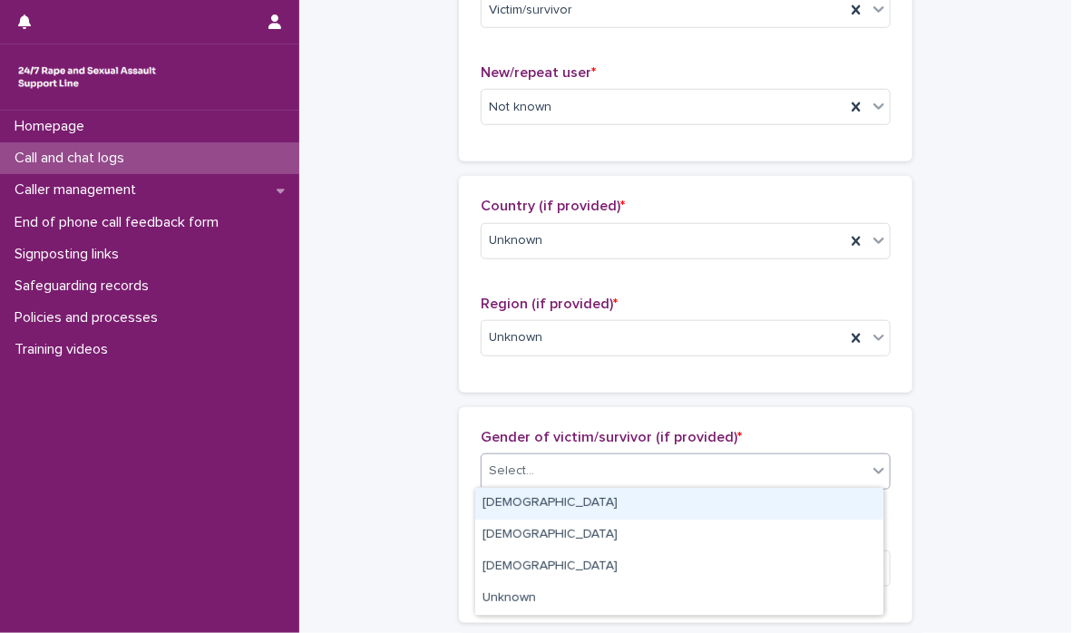
click at [859, 471] on div "Select..." at bounding box center [674, 471] width 385 height 30
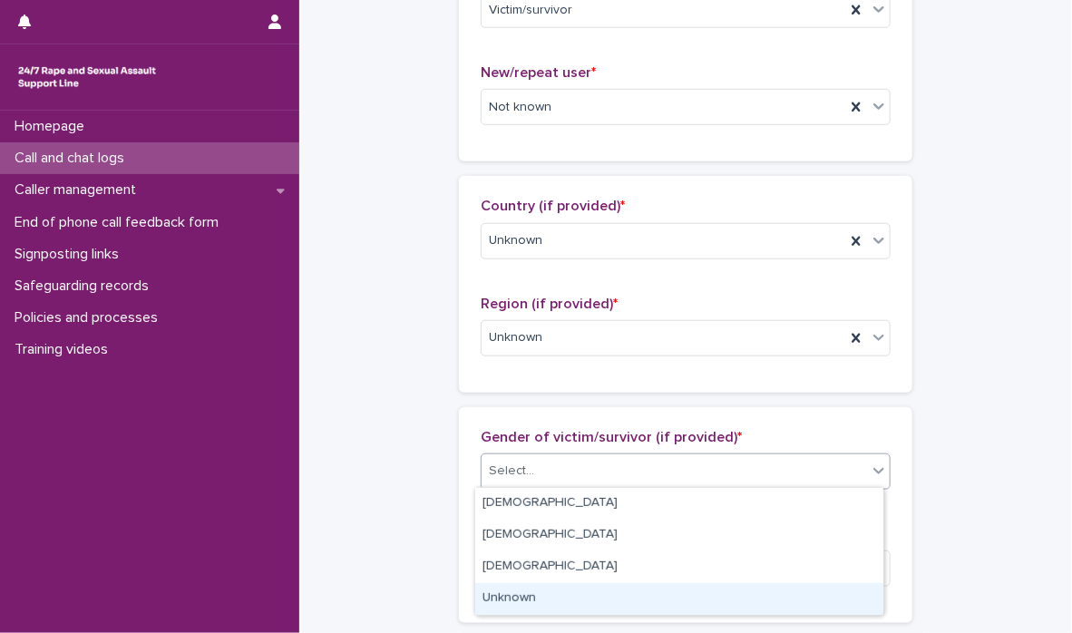
click at [819, 608] on div "Unknown" at bounding box center [679, 599] width 408 height 32
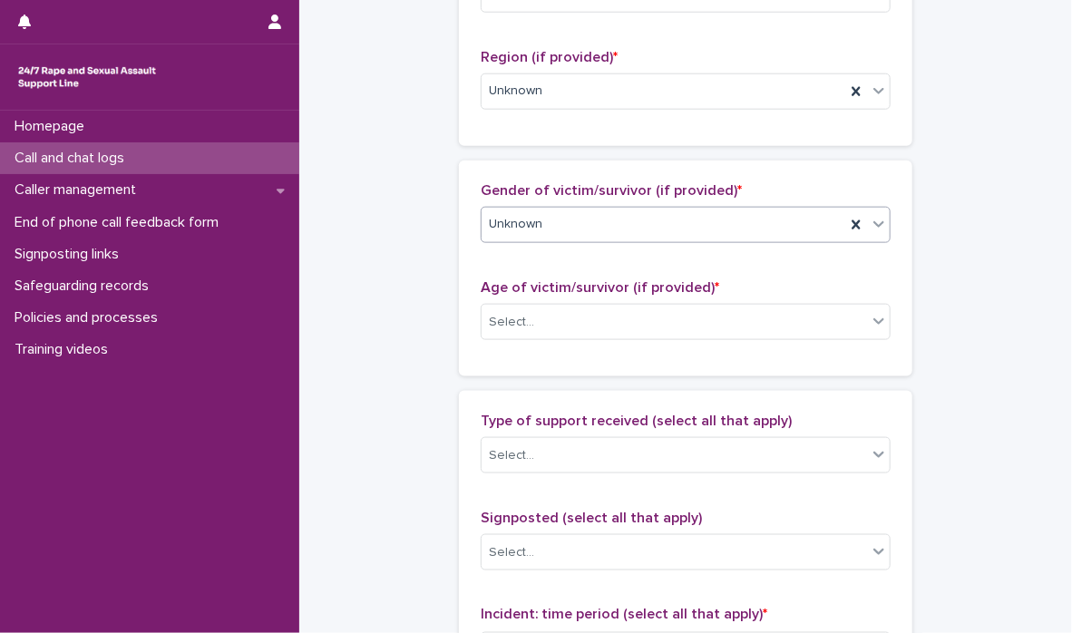
scroll to position [832, 0]
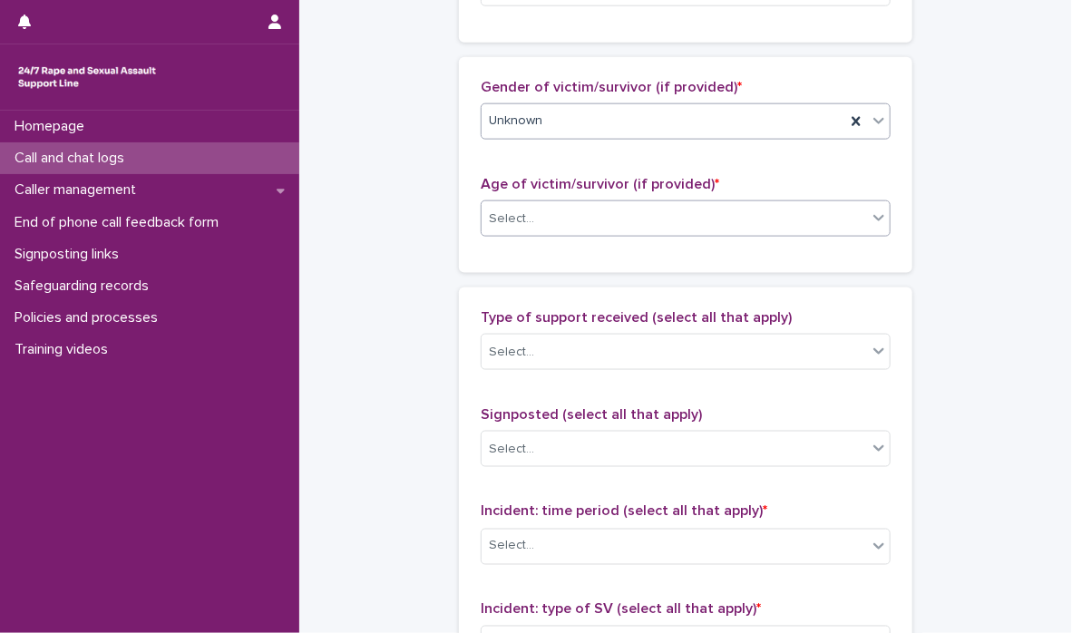
click at [868, 212] on div at bounding box center [879, 217] width 22 height 33
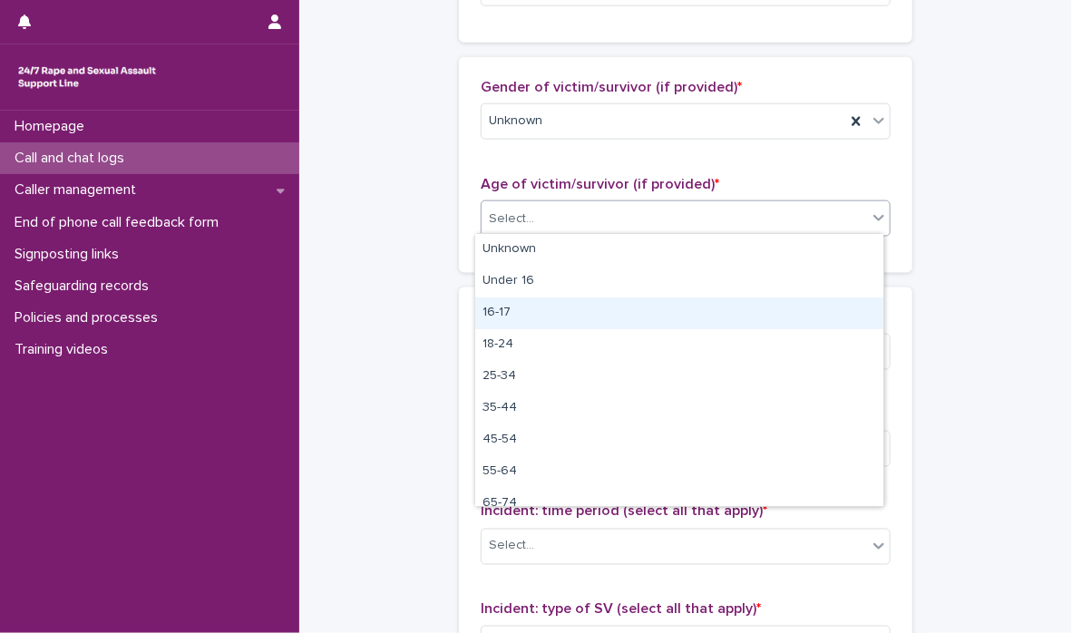
click at [832, 315] on div "16-17" at bounding box center [679, 313] width 408 height 32
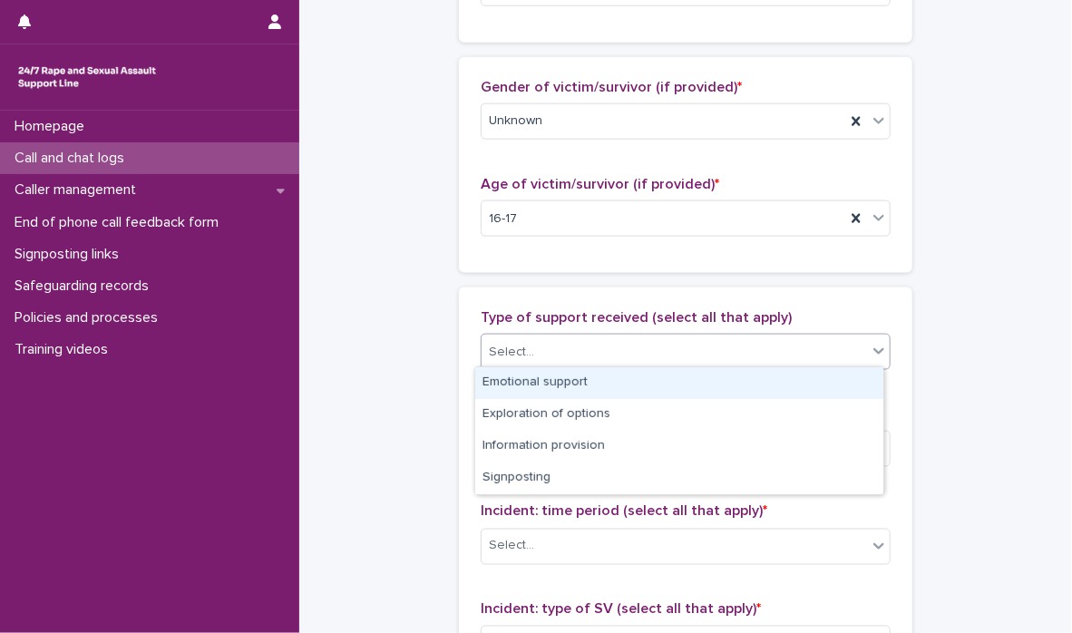
click at [873, 348] on icon at bounding box center [878, 351] width 11 height 6
click at [836, 385] on div "Emotional support" at bounding box center [679, 383] width 408 height 32
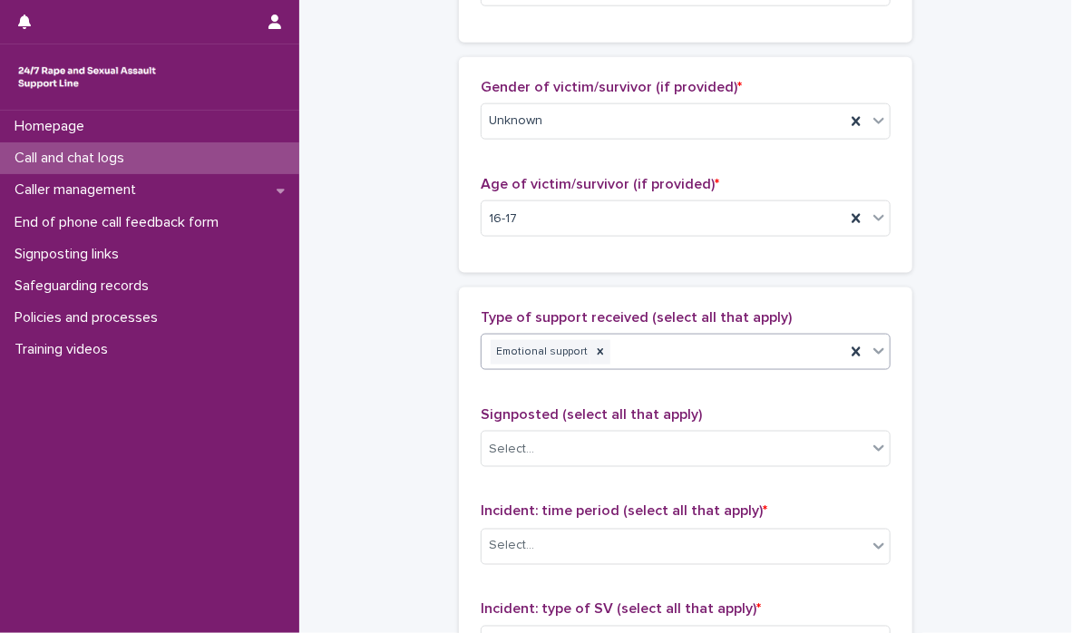
click at [874, 350] on icon at bounding box center [879, 351] width 18 height 18
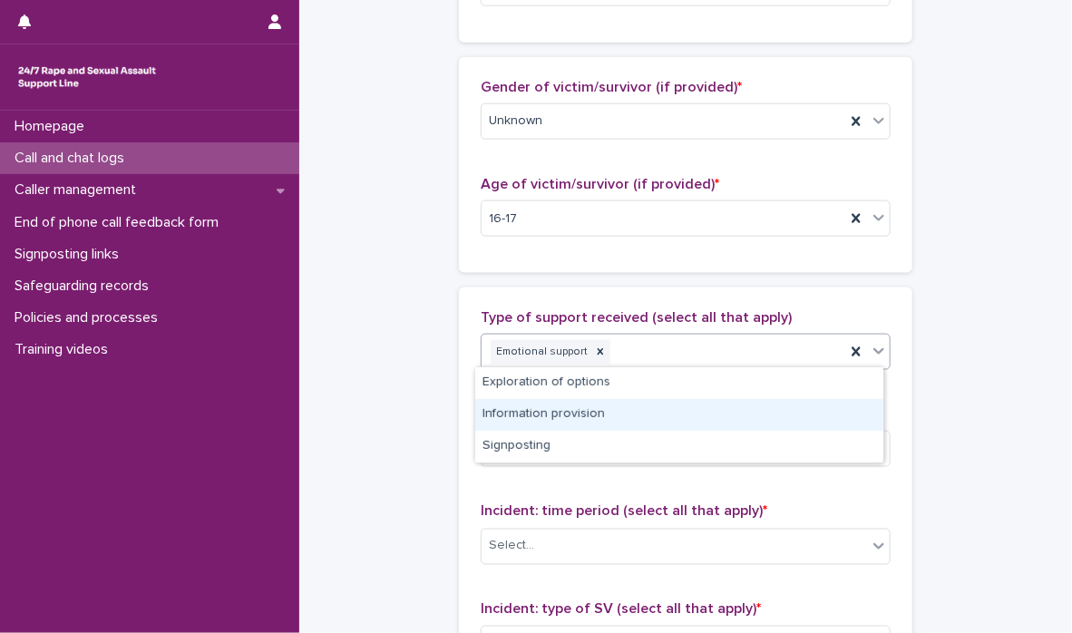
click at [814, 423] on div "Information provision" at bounding box center [679, 415] width 408 height 32
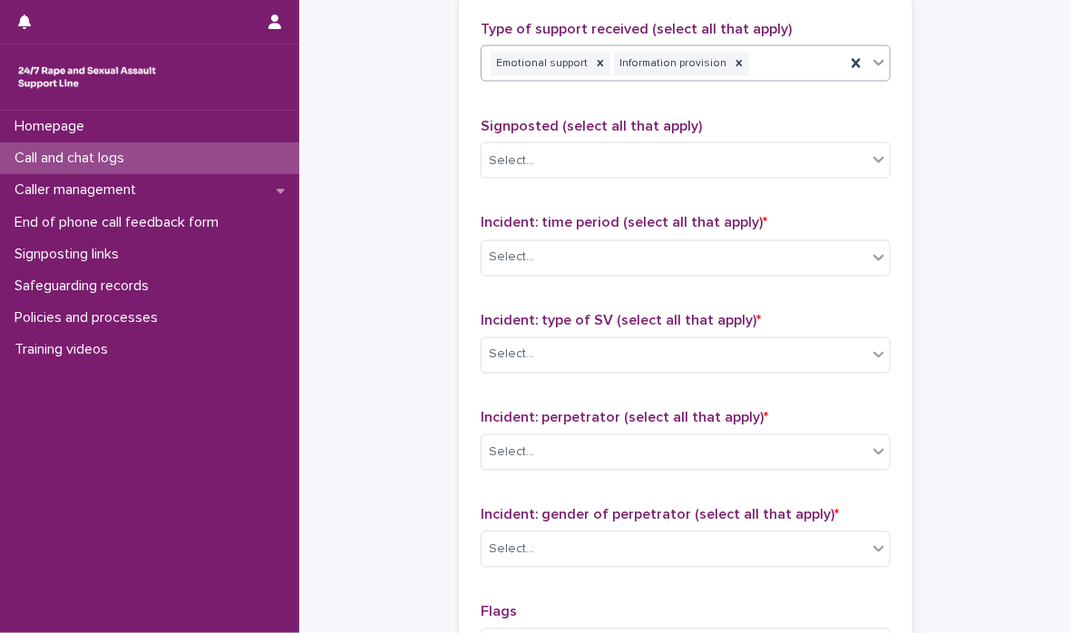
scroll to position [1168, 0]
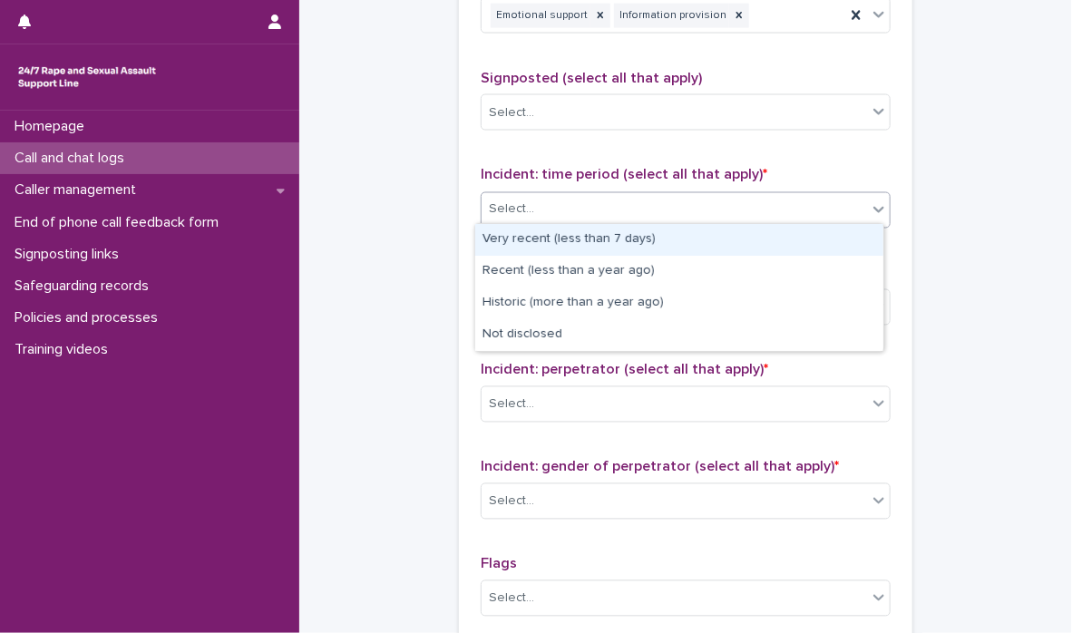
click at [870, 205] on icon at bounding box center [879, 209] width 18 height 18
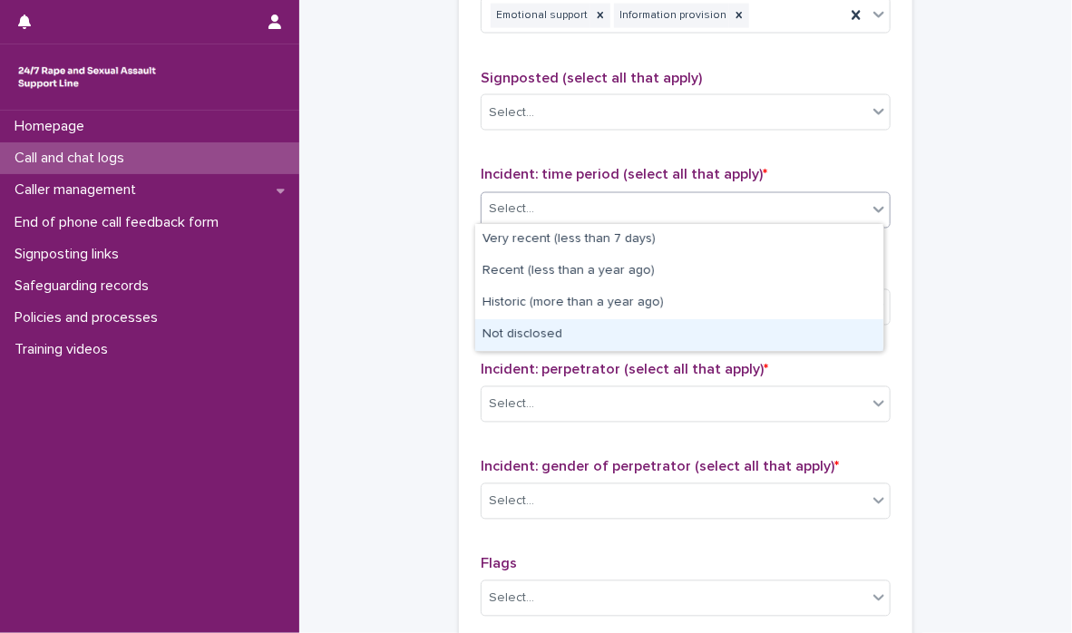
click at [844, 336] on div "Not disclosed" at bounding box center [679, 335] width 408 height 32
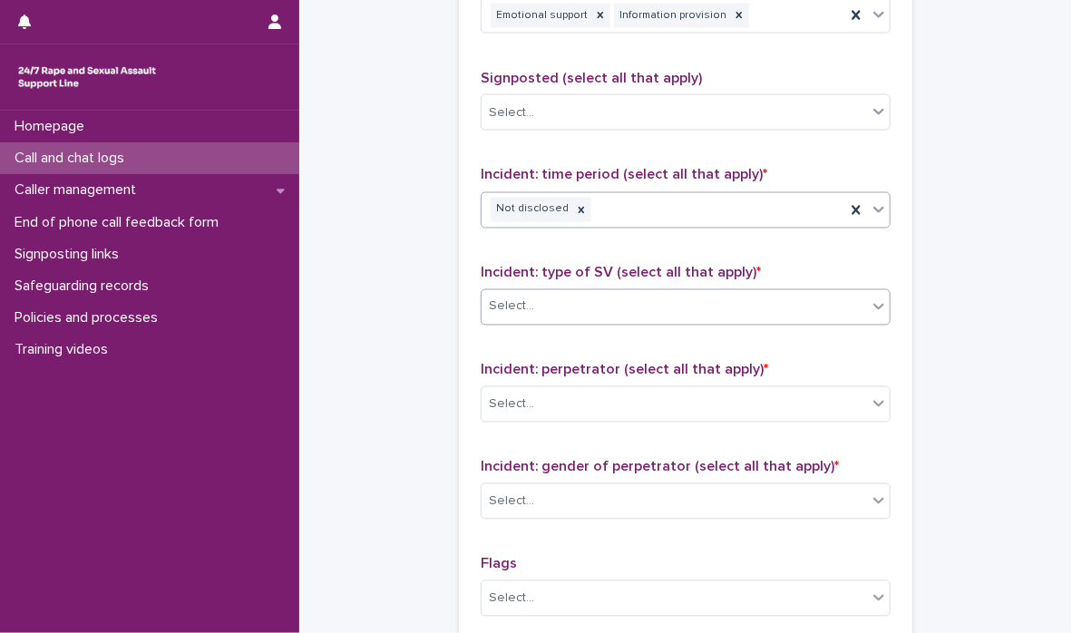
click at [871, 304] on icon at bounding box center [879, 306] width 18 height 18
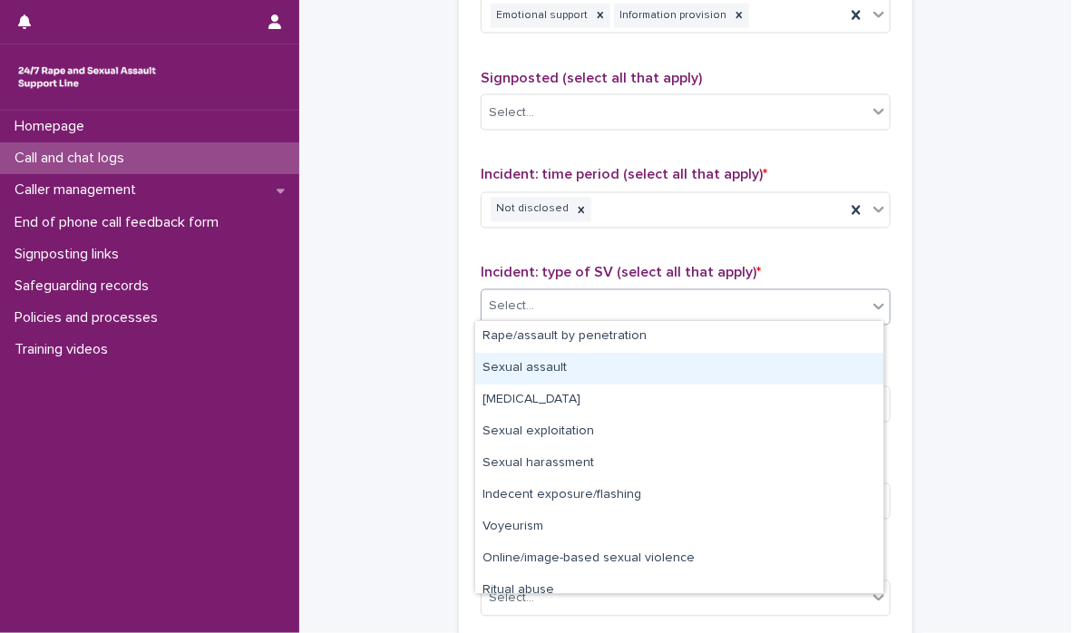
scroll to position [45, 0]
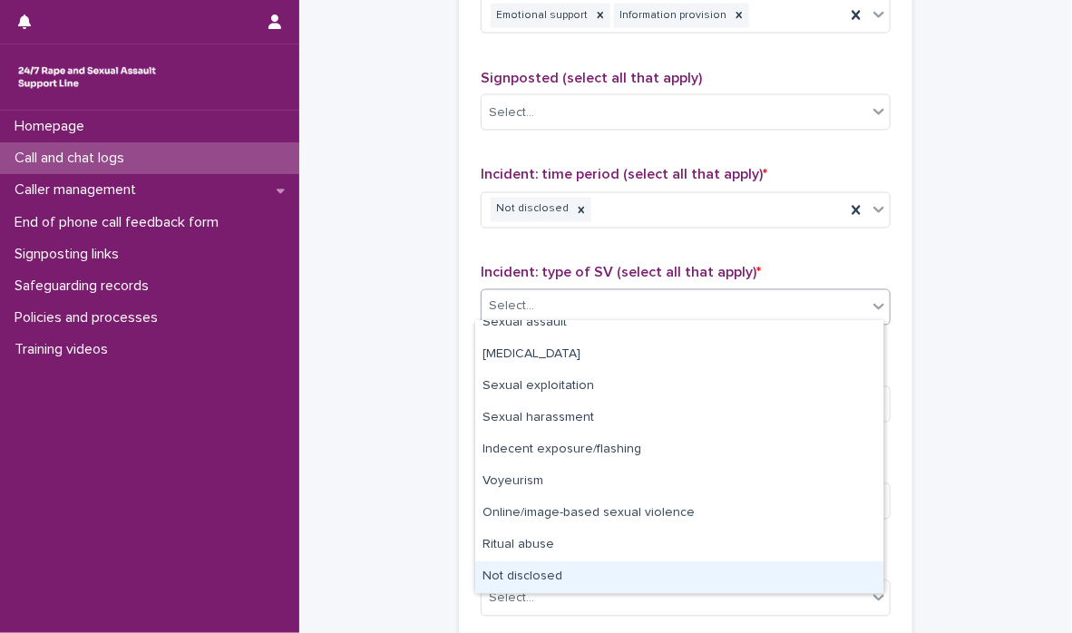
click at [813, 583] on div "Not disclosed" at bounding box center [679, 577] width 408 height 32
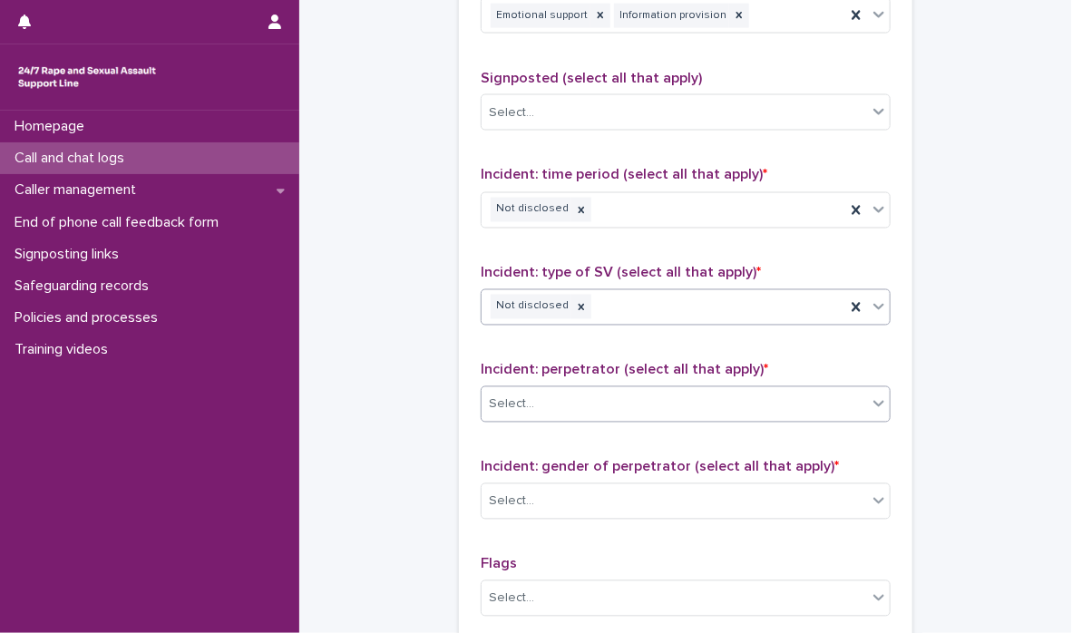
click at [874, 401] on icon at bounding box center [878, 404] width 11 height 6
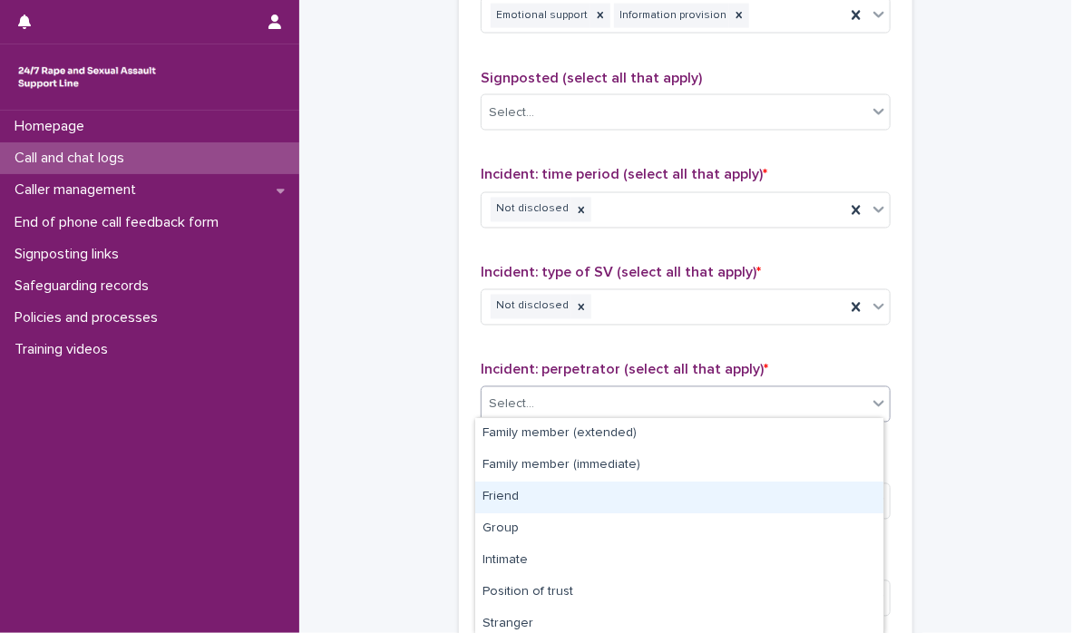
scroll to position [132, 0]
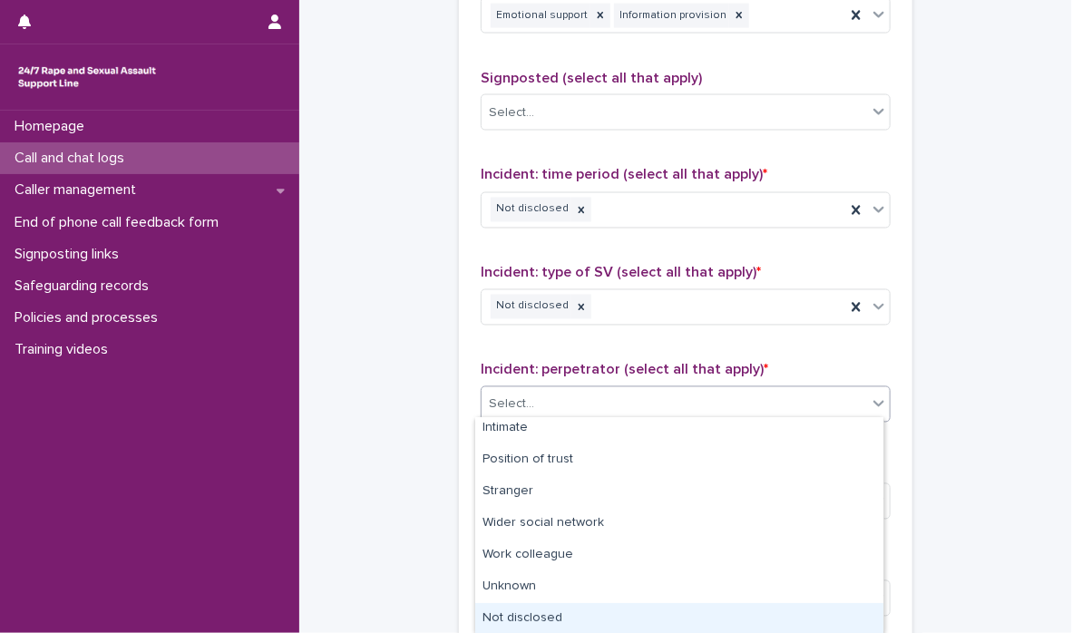
click at [827, 628] on div "Not disclosed" at bounding box center [679, 619] width 408 height 32
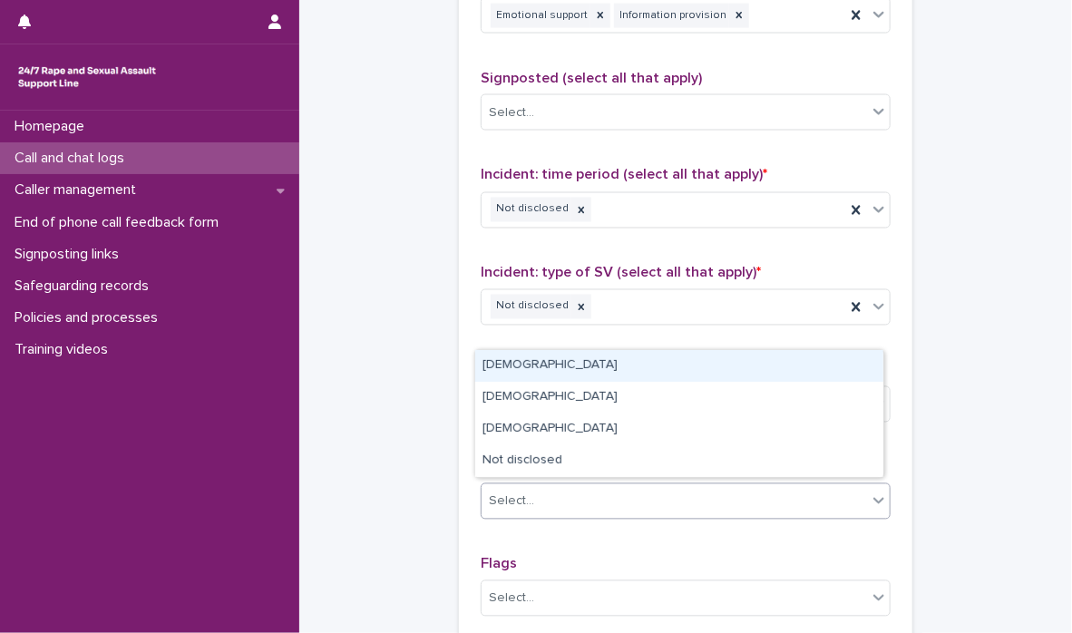
click at [849, 492] on div "Select..." at bounding box center [674, 502] width 385 height 30
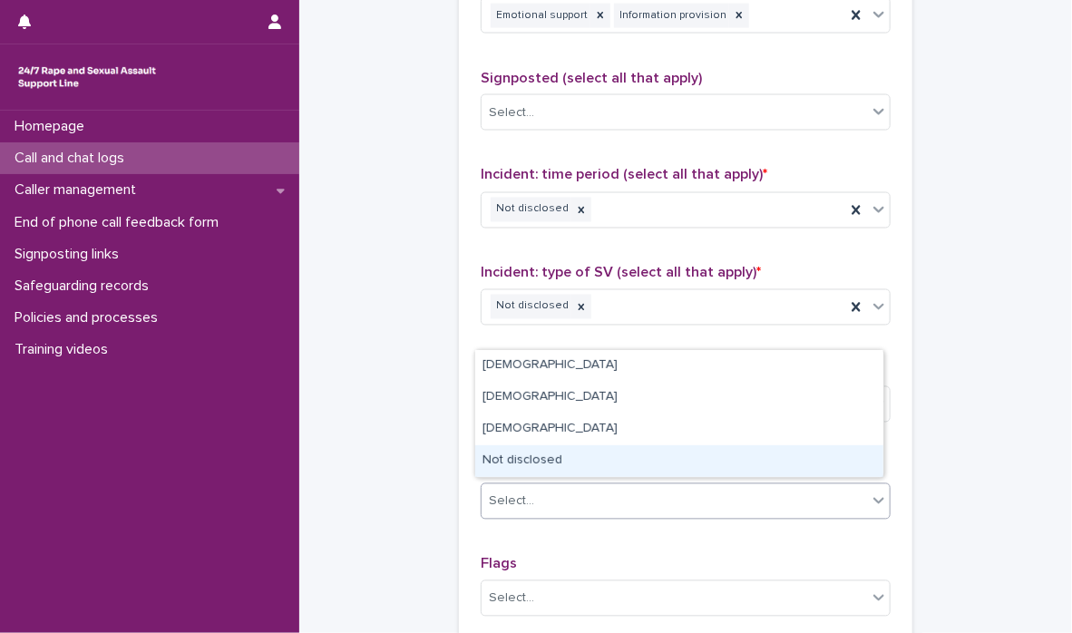
click at [811, 461] on div "Not disclosed" at bounding box center [679, 461] width 408 height 32
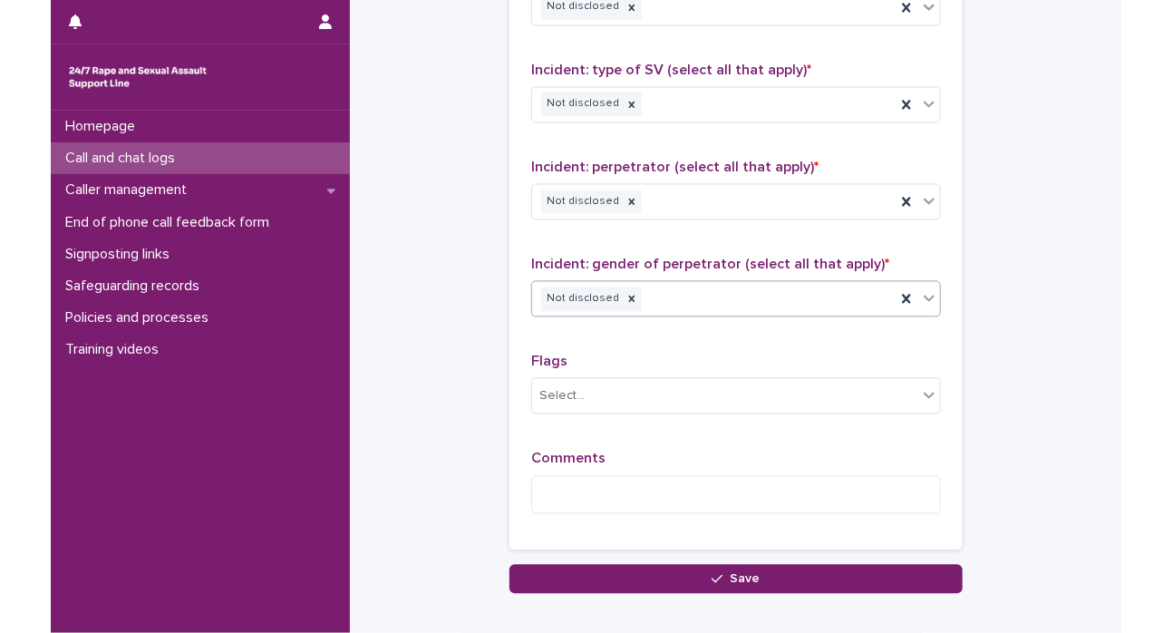
scroll to position [1467, 0]
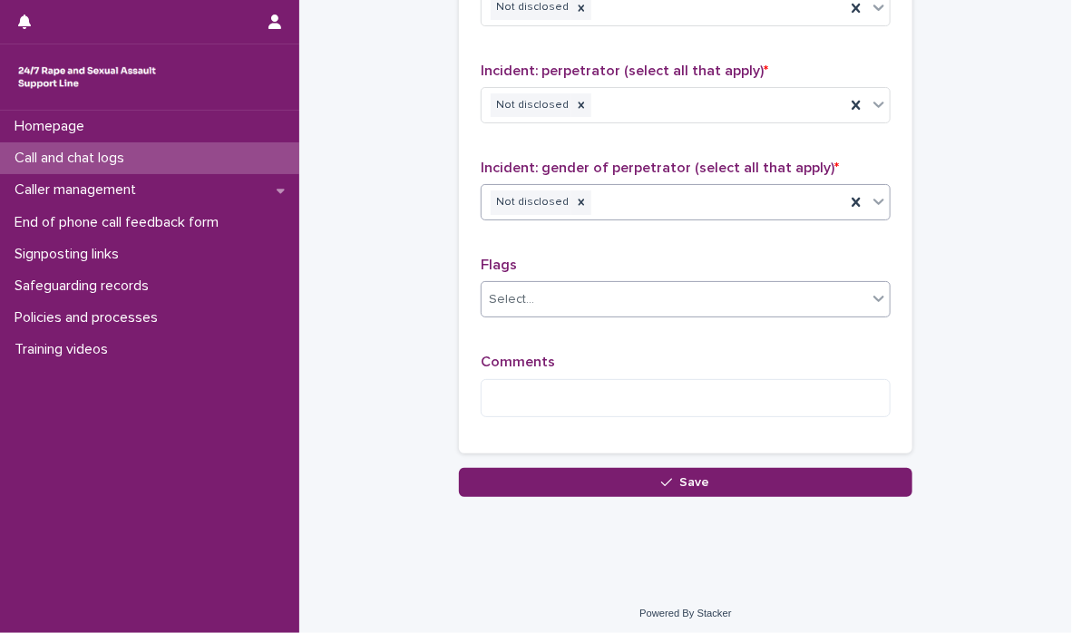
click at [848, 297] on div "Select..." at bounding box center [674, 300] width 385 height 30
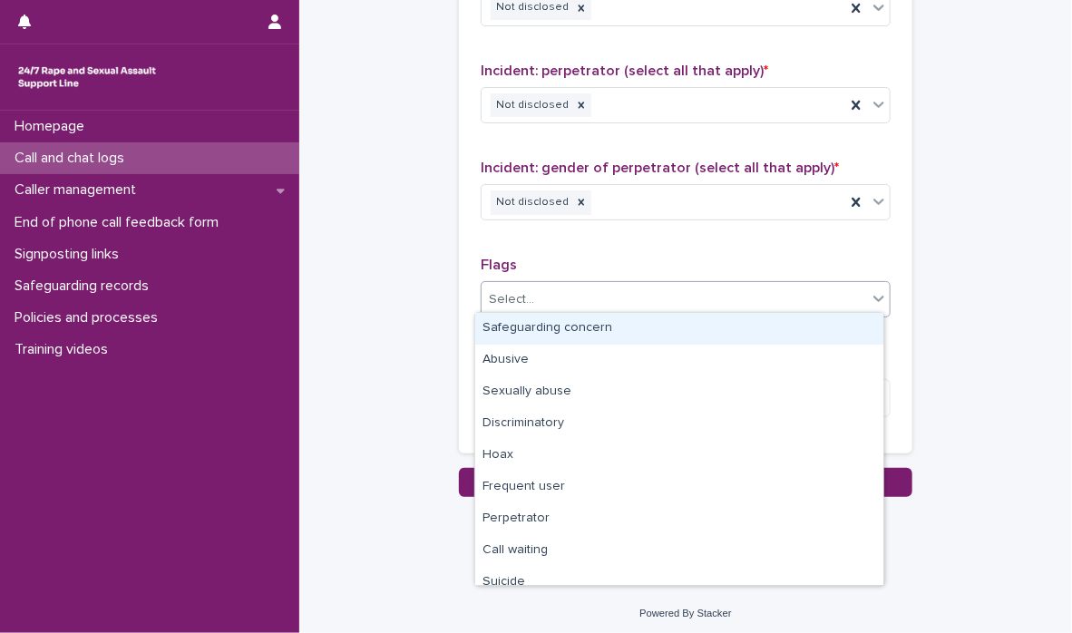
click at [803, 329] on div "Safeguarding concern" at bounding box center [679, 329] width 408 height 32
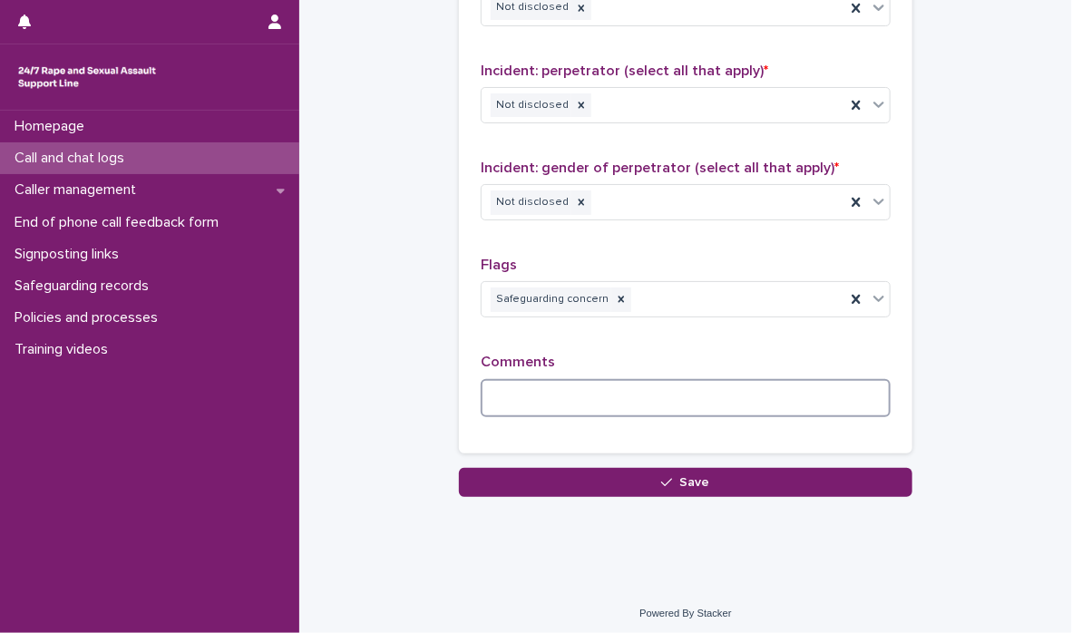
click at [743, 407] on textarea at bounding box center [686, 398] width 410 height 39
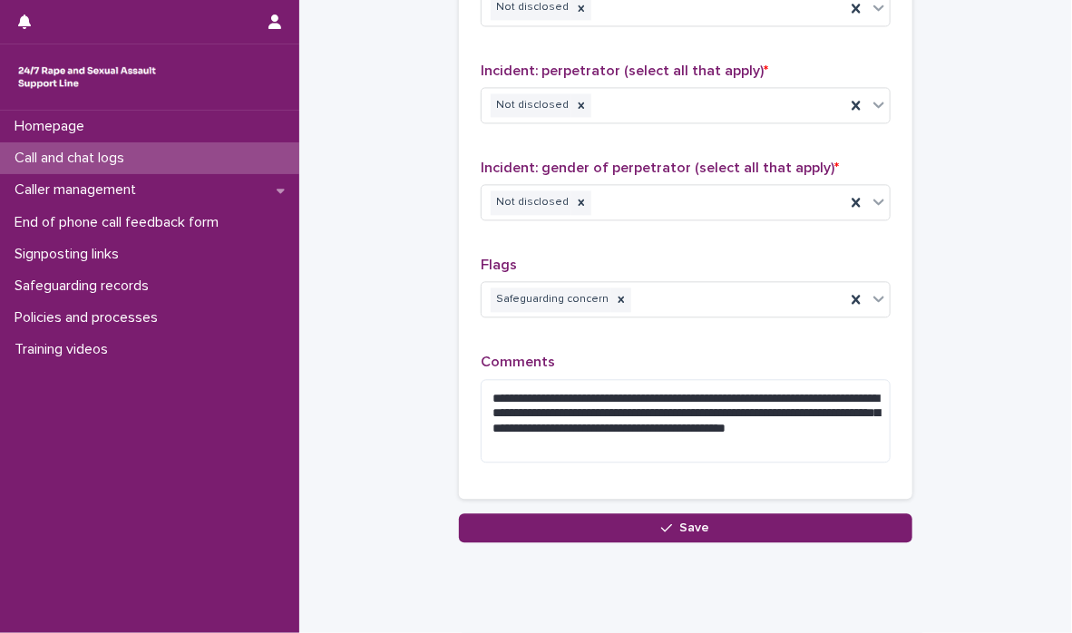
drag, startPoint x: 450, startPoint y: 30, endPoint x: 421, endPoint y: 422, distance: 392.8
click at [776, 406] on textarea "**********" at bounding box center [686, 421] width 410 height 84
drag, startPoint x: 764, startPoint y: 431, endPoint x: 760, endPoint y: 477, distance: 46.5
click at [758, 488] on div "**********" at bounding box center [685, 75] width 453 height 847
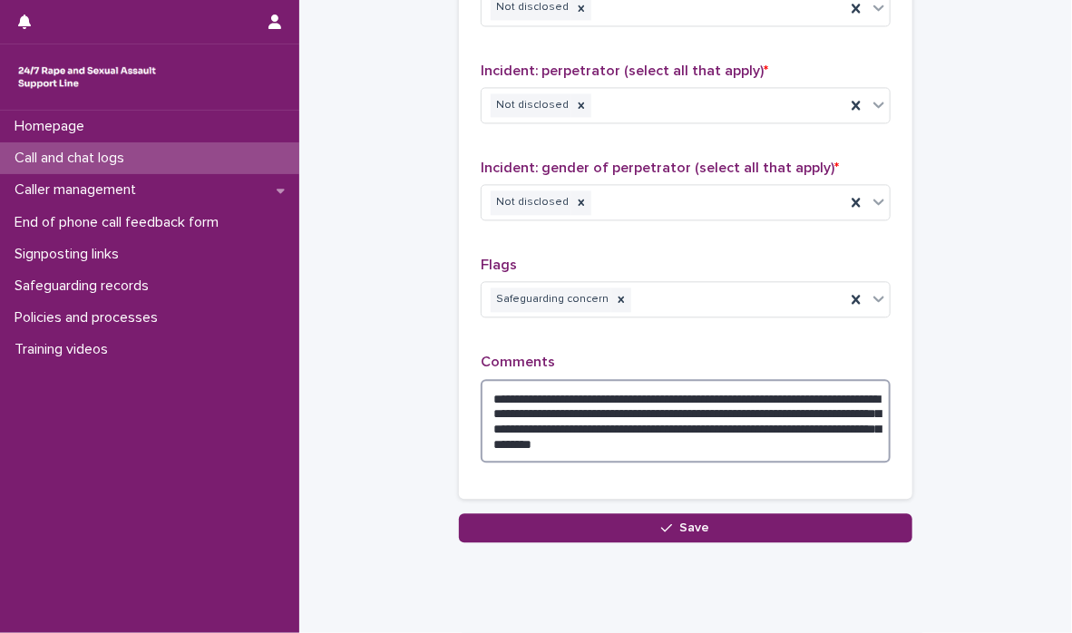
drag, startPoint x: 716, startPoint y: 406, endPoint x: 679, endPoint y: 411, distance: 36.6
click at [679, 411] on textarea "**********" at bounding box center [686, 421] width 410 height 84
click at [555, 437] on textarea "**********" at bounding box center [686, 421] width 410 height 84
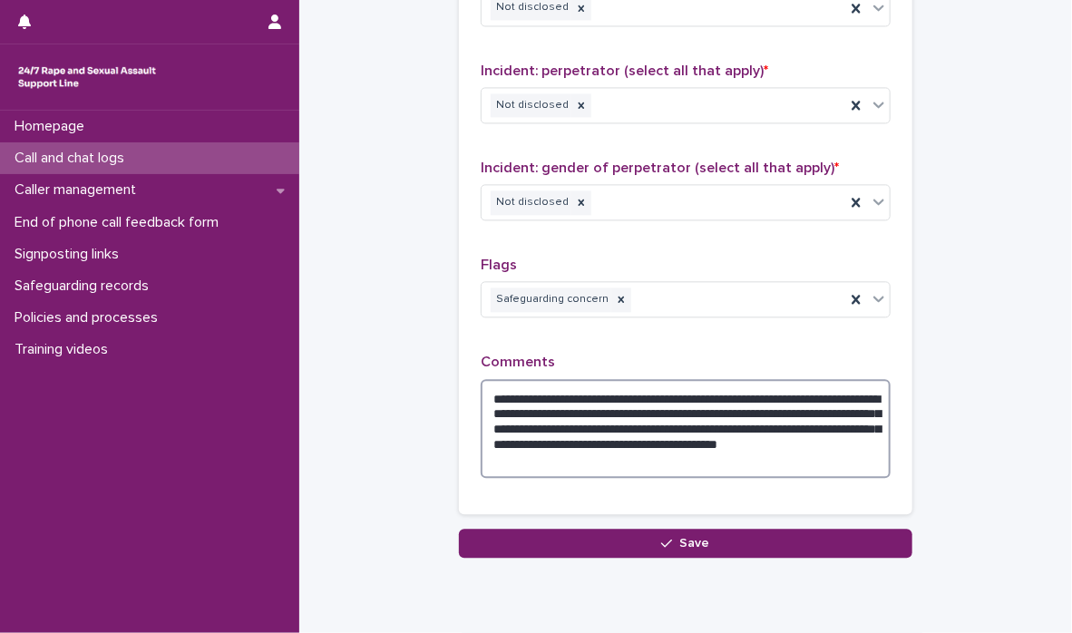
drag, startPoint x: 484, startPoint y: 385, endPoint x: 696, endPoint y: 461, distance: 225.2
click at [696, 461] on textarea "**********" at bounding box center [686, 429] width 410 height 100
click at [804, 431] on textarea "**********" at bounding box center [686, 429] width 410 height 100
click at [526, 404] on textarea "**********" at bounding box center [686, 429] width 410 height 100
click at [696, 407] on textarea "**********" at bounding box center [686, 429] width 410 height 100
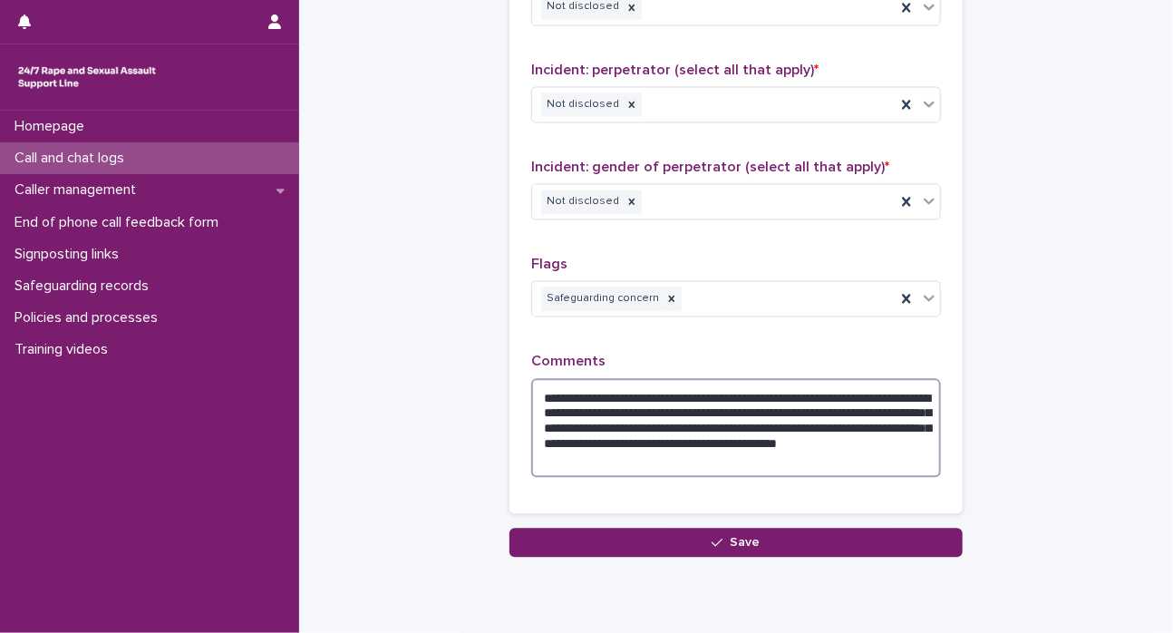
click at [710, 393] on textarea "**********" at bounding box center [736, 429] width 410 height 100
click at [734, 393] on textarea "**********" at bounding box center [736, 429] width 410 height 100
click at [842, 407] on textarea "**********" at bounding box center [736, 429] width 410 height 100
click at [715, 406] on textarea "**********" at bounding box center [736, 429] width 410 height 100
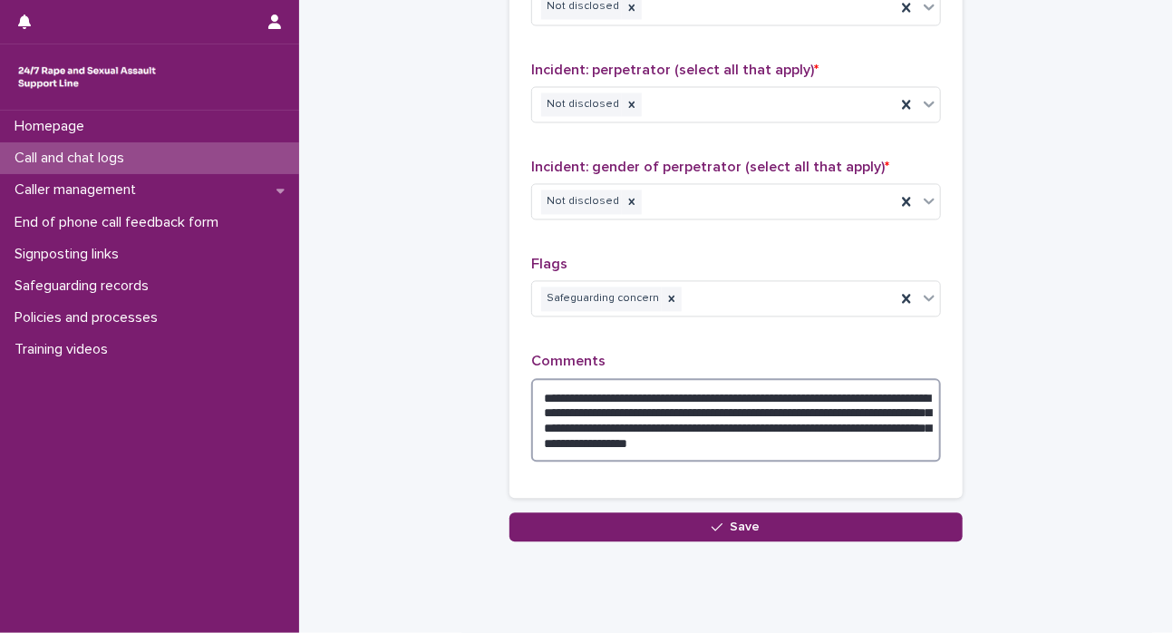
click at [666, 407] on textarea "**********" at bounding box center [736, 421] width 410 height 84
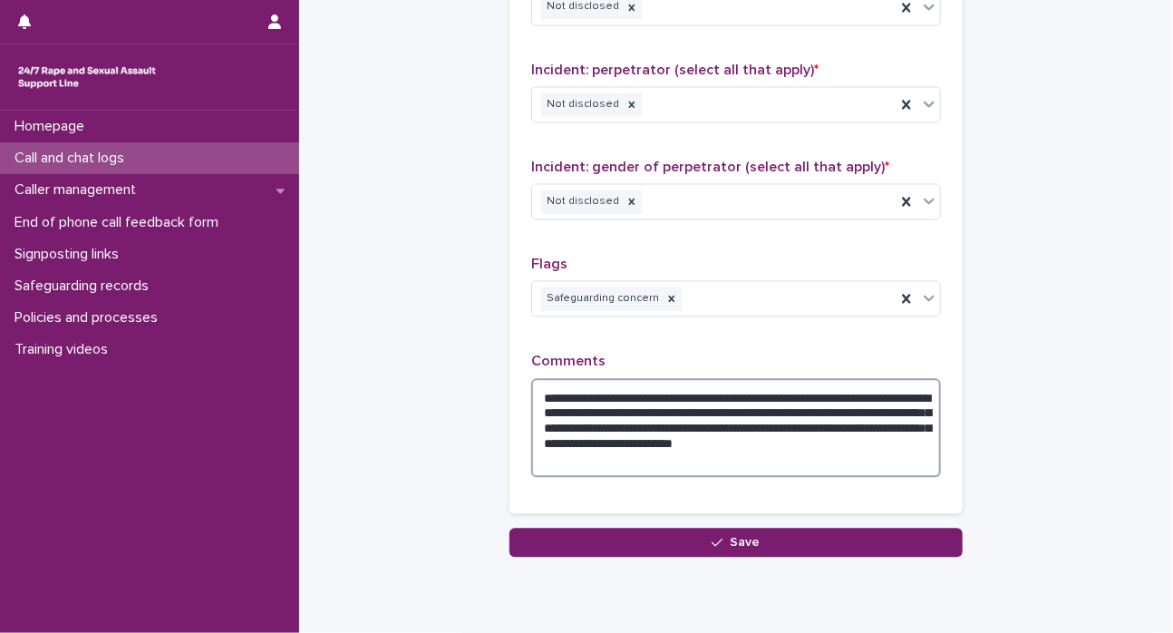
click at [841, 407] on textarea "**********" at bounding box center [736, 429] width 410 height 100
click at [659, 421] on textarea "**********" at bounding box center [736, 429] width 410 height 100
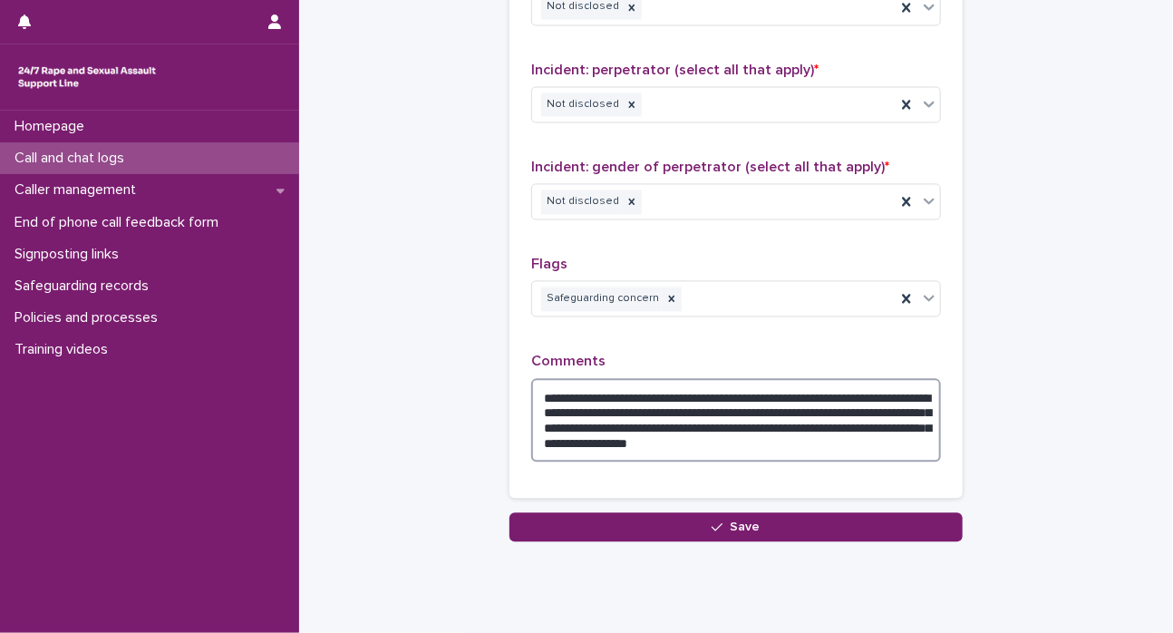
click at [708, 396] on textarea "**********" at bounding box center [736, 421] width 410 height 84
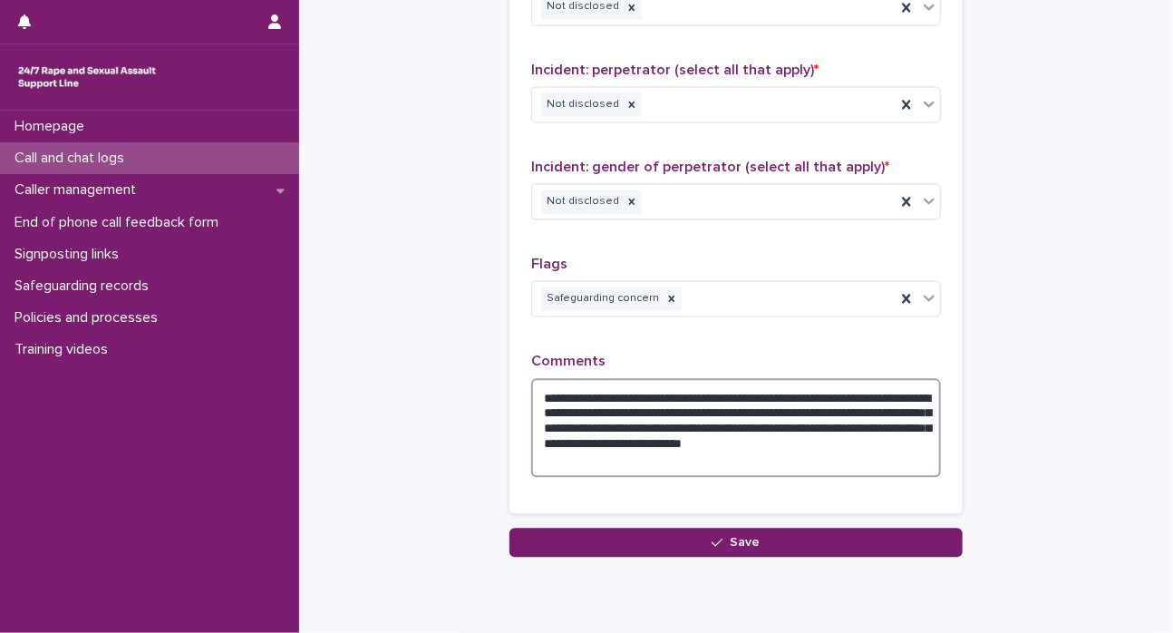
click at [658, 460] on textarea "**********" at bounding box center [736, 429] width 410 height 100
click at [803, 393] on textarea "**********" at bounding box center [736, 429] width 410 height 100
click at [846, 388] on textarea "**********" at bounding box center [736, 429] width 410 height 100
click at [588, 408] on textarea "**********" at bounding box center [736, 429] width 410 height 100
drag, startPoint x: 536, startPoint y: 385, endPoint x: 626, endPoint y: 469, distance: 122.6
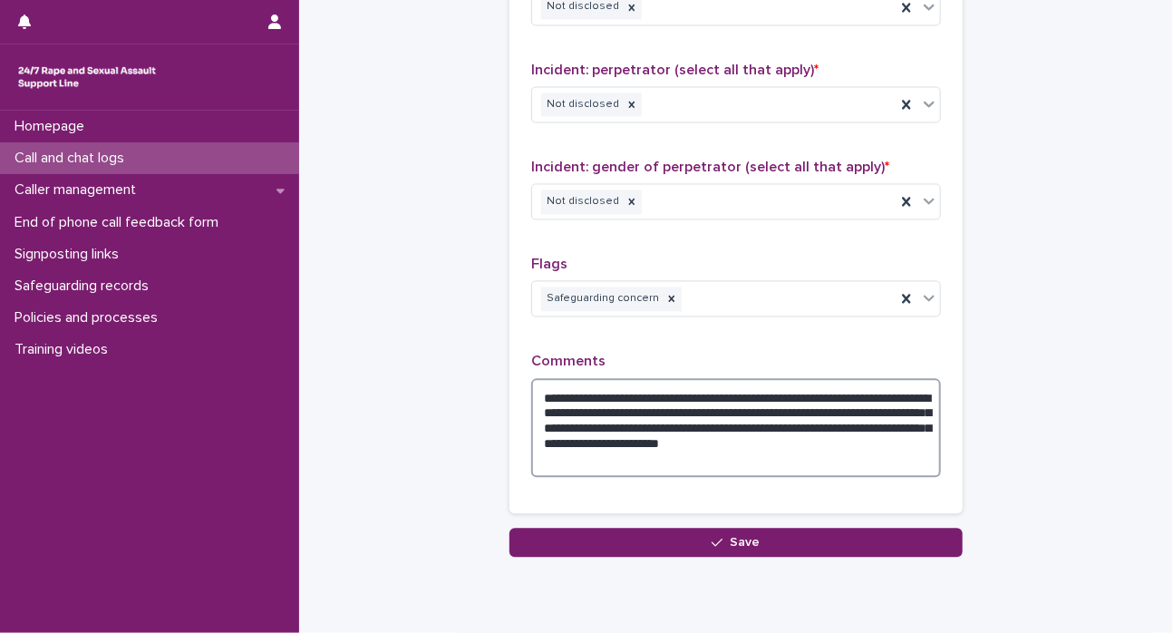
click at [626, 469] on textarea "**********" at bounding box center [736, 429] width 410 height 100
type textarea "**********"
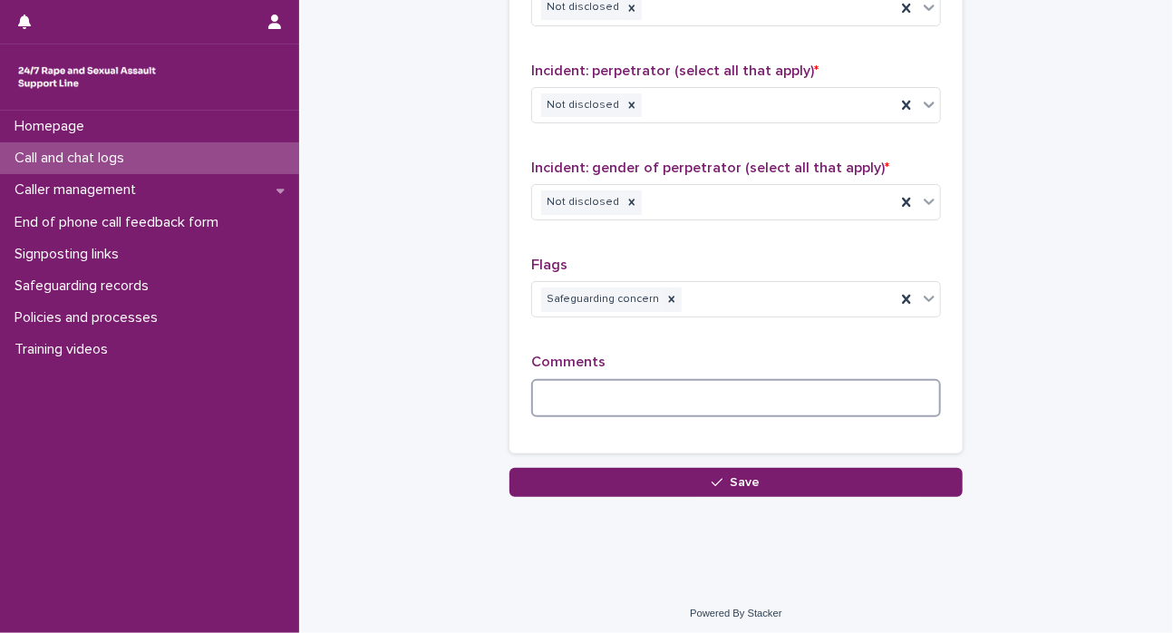
click at [552, 392] on textarea at bounding box center [736, 398] width 410 height 39
paste textarea "**********"
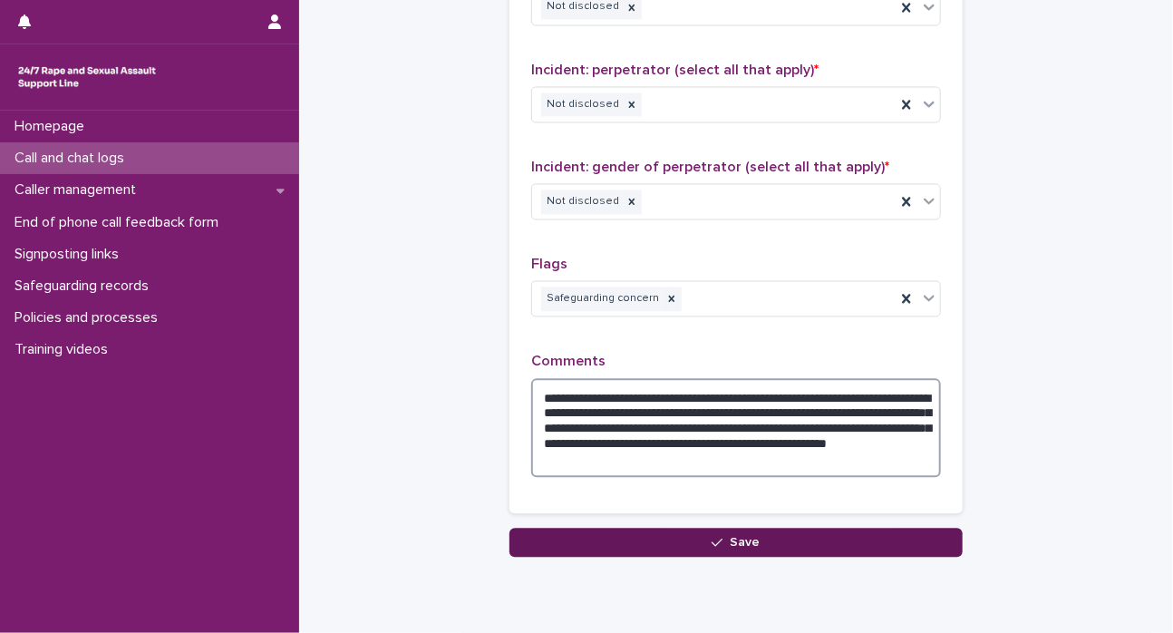
type textarea "**********"
click at [712, 538] on icon "button" at bounding box center [717, 543] width 11 height 13
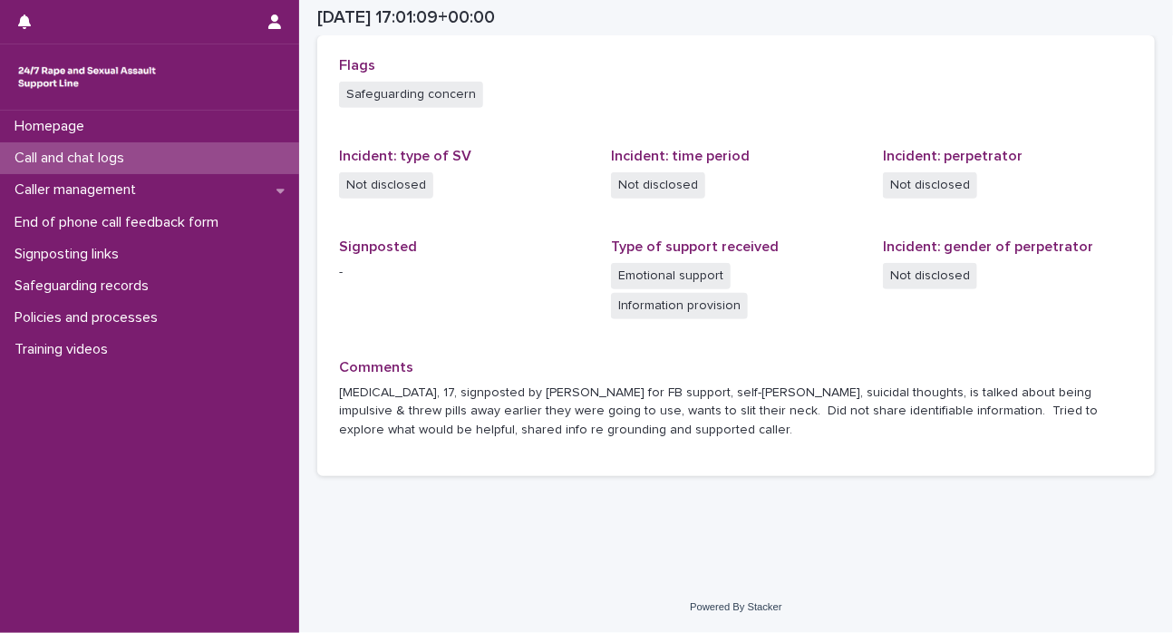
scroll to position [408, 0]
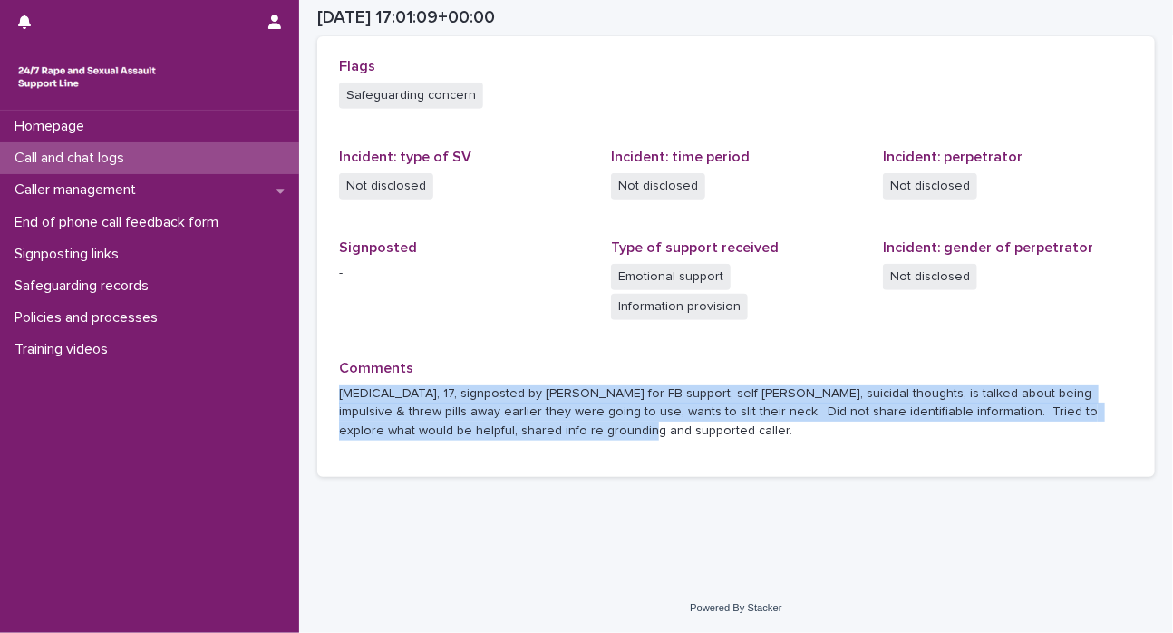
drag, startPoint x: 341, startPoint y: 392, endPoint x: 631, endPoint y: 451, distance: 296.1
click at [631, 451] on div "Comments [MEDICAL_DATA], 17, signposted by [PERSON_NAME] for FB support, self-[…" at bounding box center [736, 408] width 794 height 96
copy p "[MEDICAL_DATA], 17, signposted by [PERSON_NAME] for FB support, self-[PERSON_NA…"
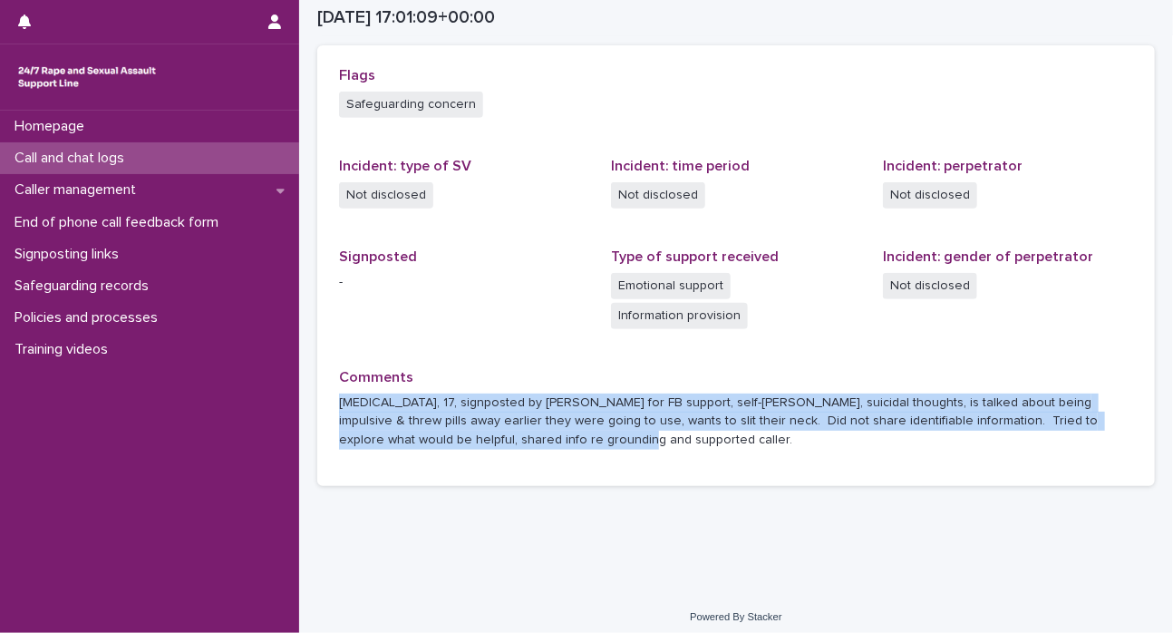
scroll to position [0, 0]
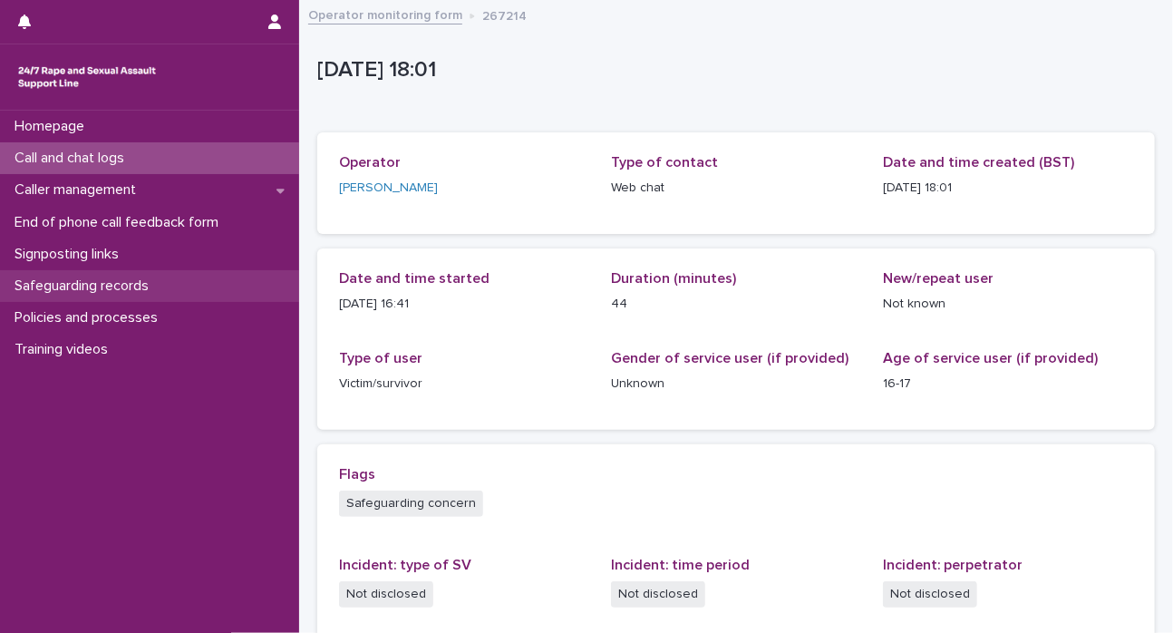
click at [69, 291] on p "Safeguarding records" at bounding box center [85, 286] width 156 height 17
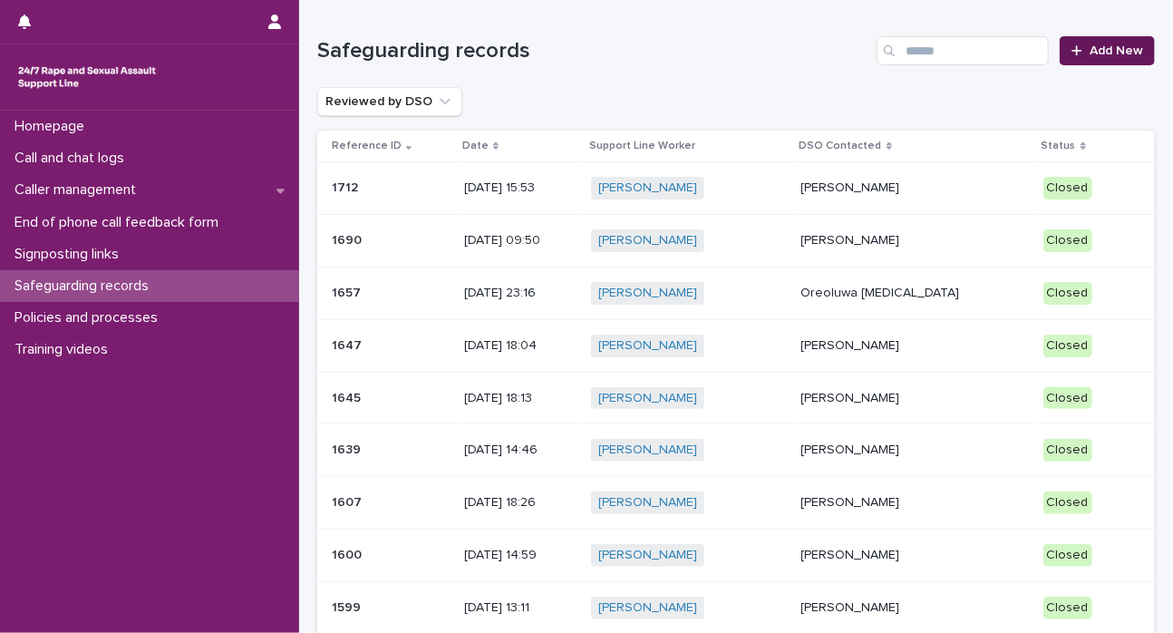
click at [1072, 44] on icon at bounding box center [1077, 50] width 11 height 13
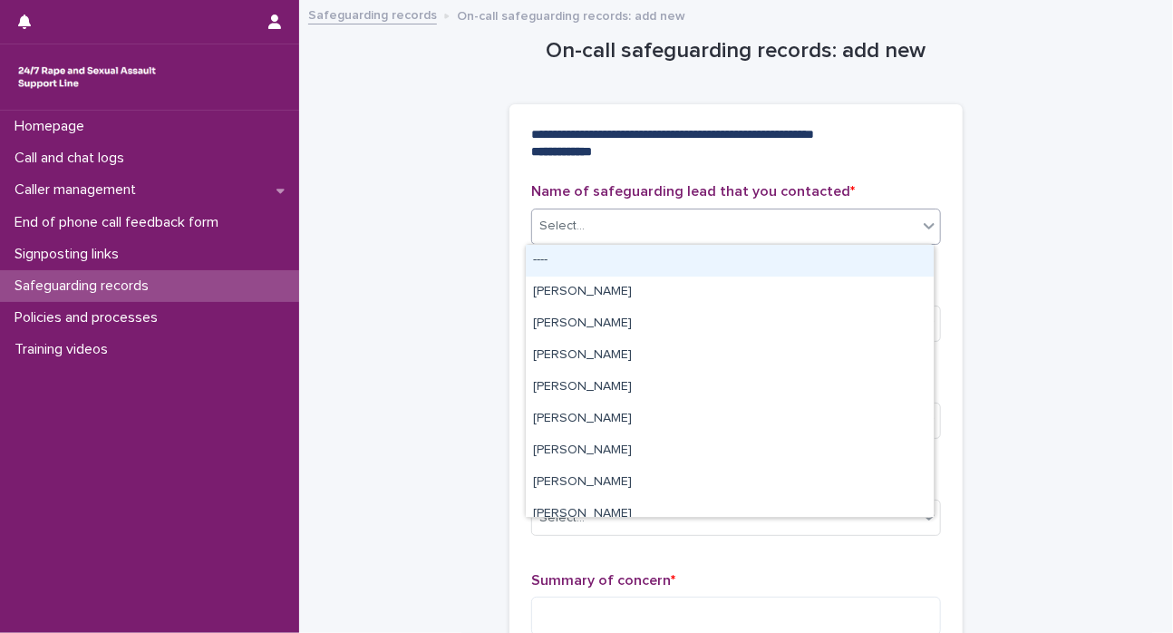
click at [925, 231] on icon at bounding box center [929, 226] width 18 height 18
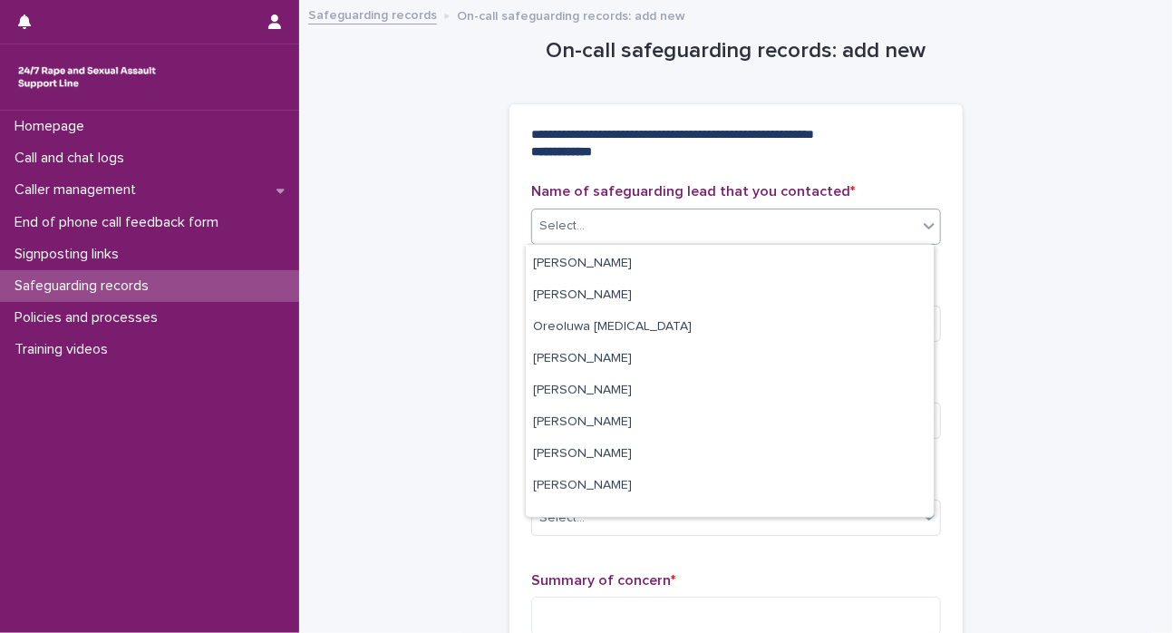
scroll to position [394, 0]
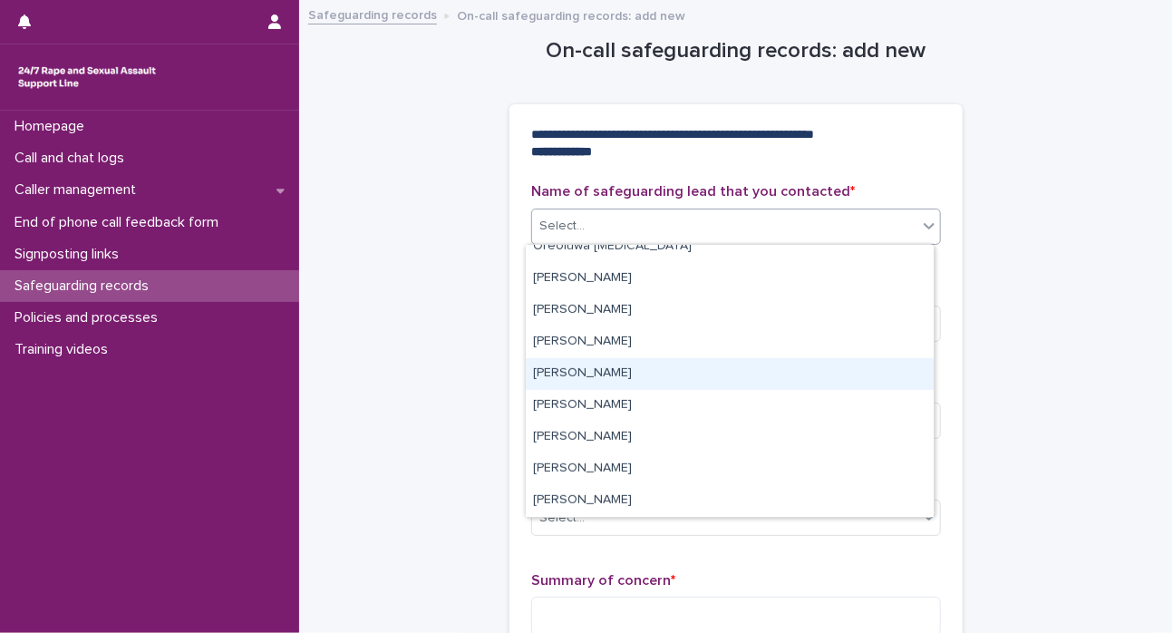
click at [704, 374] on div "[PERSON_NAME]" at bounding box center [730, 374] width 408 height 32
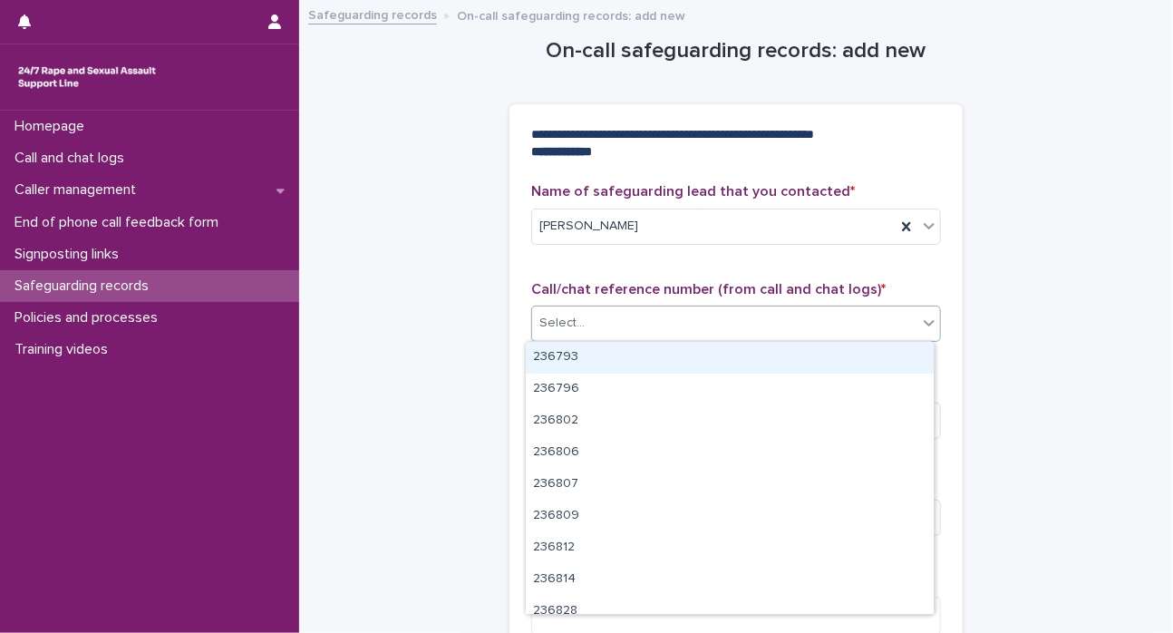
click at [909, 326] on div "Select..." at bounding box center [724, 323] width 385 height 30
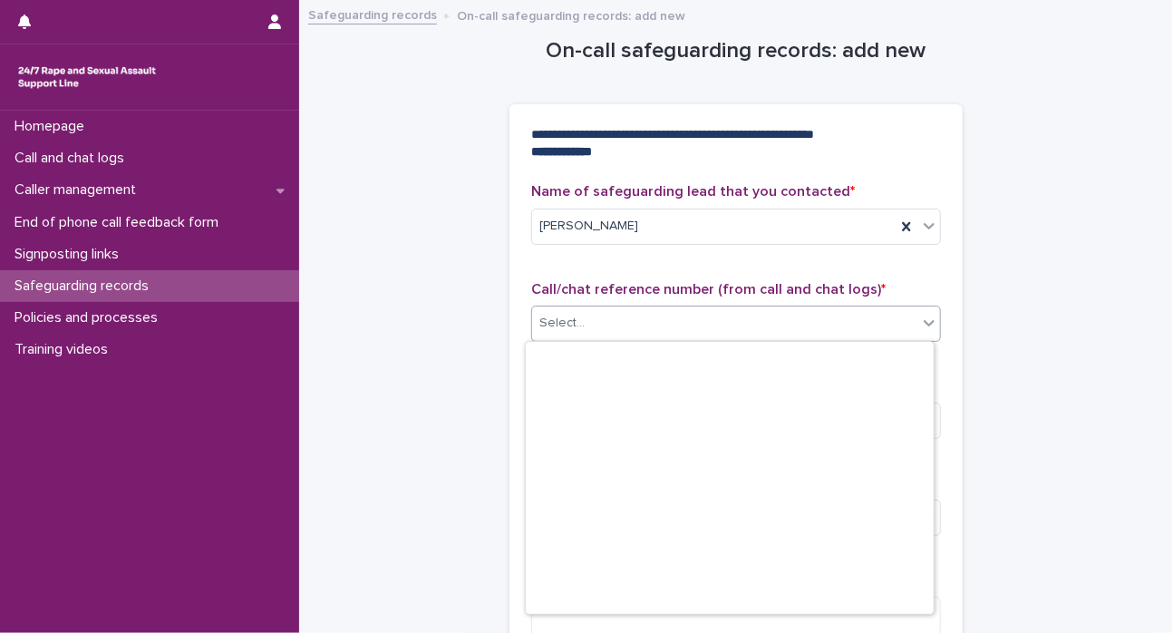
scroll to position [28485, 0]
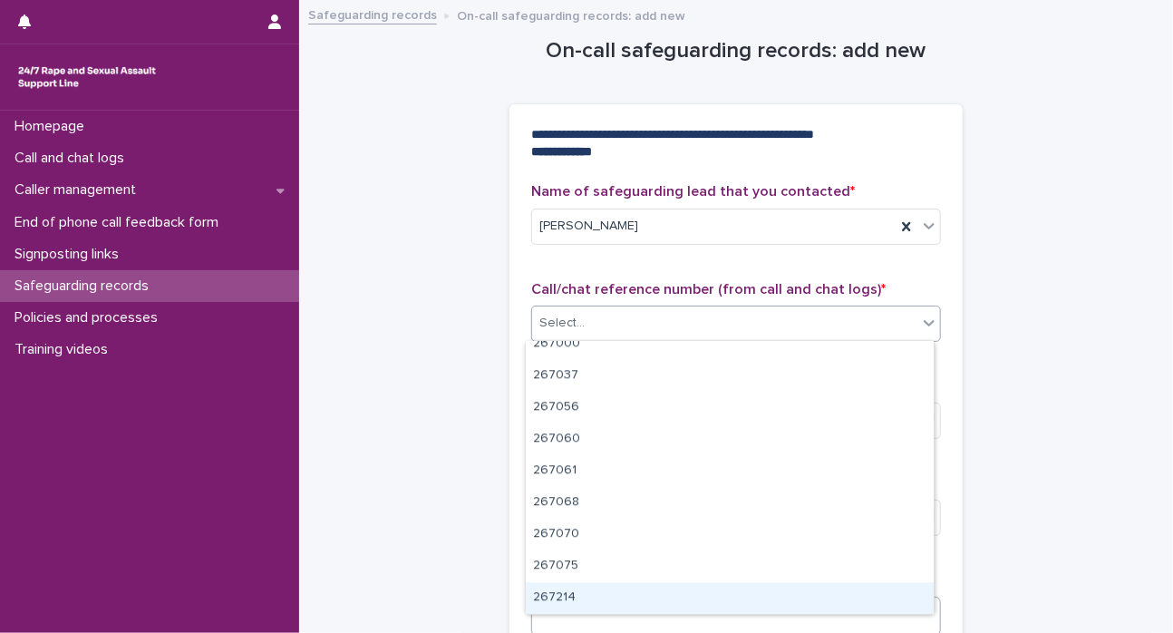
click at [745, 610] on div "267214" at bounding box center [730, 598] width 408 height 32
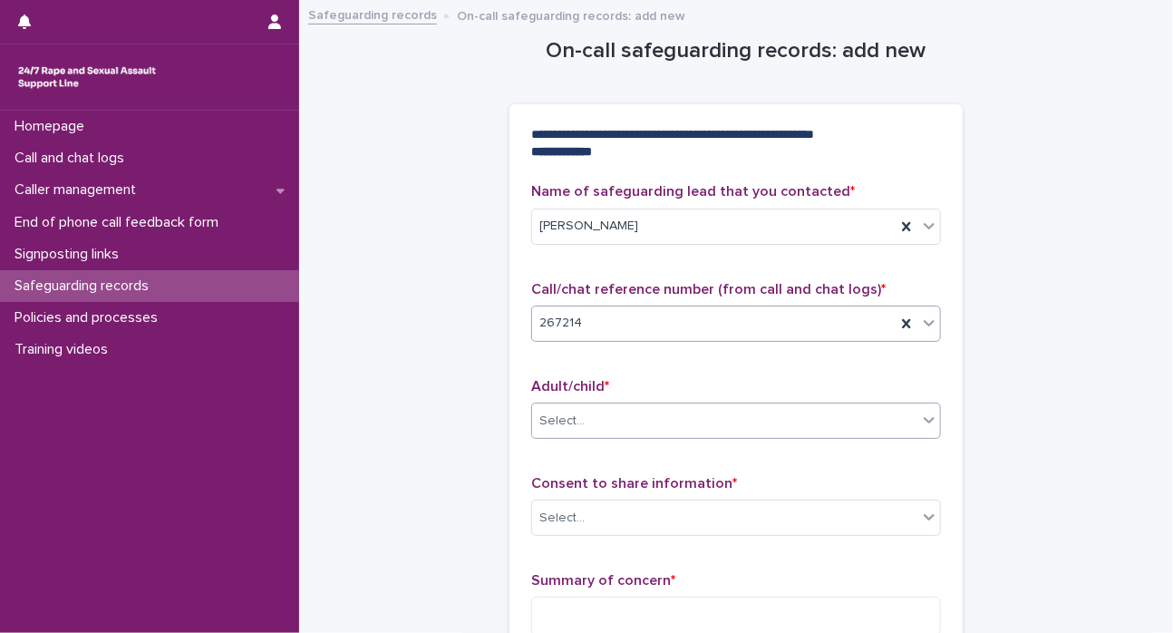
click at [929, 424] on icon at bounding box center [929, 420] width 18 height 18
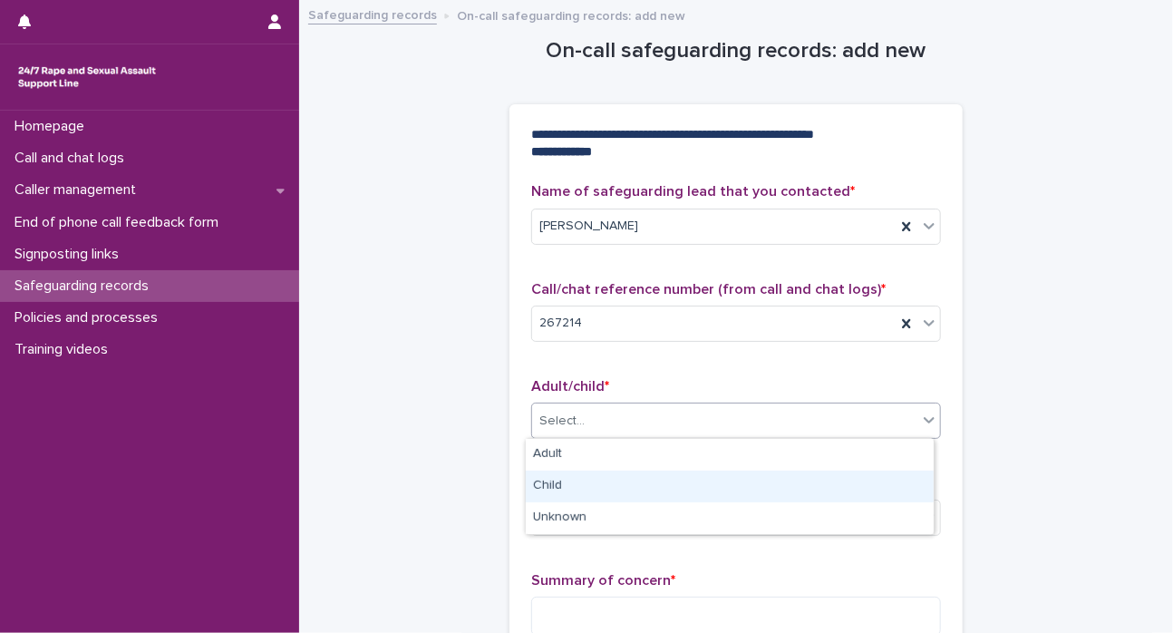
click at [872, 484] on div "Child" at bounding box center [730, 487] width 408 height 32
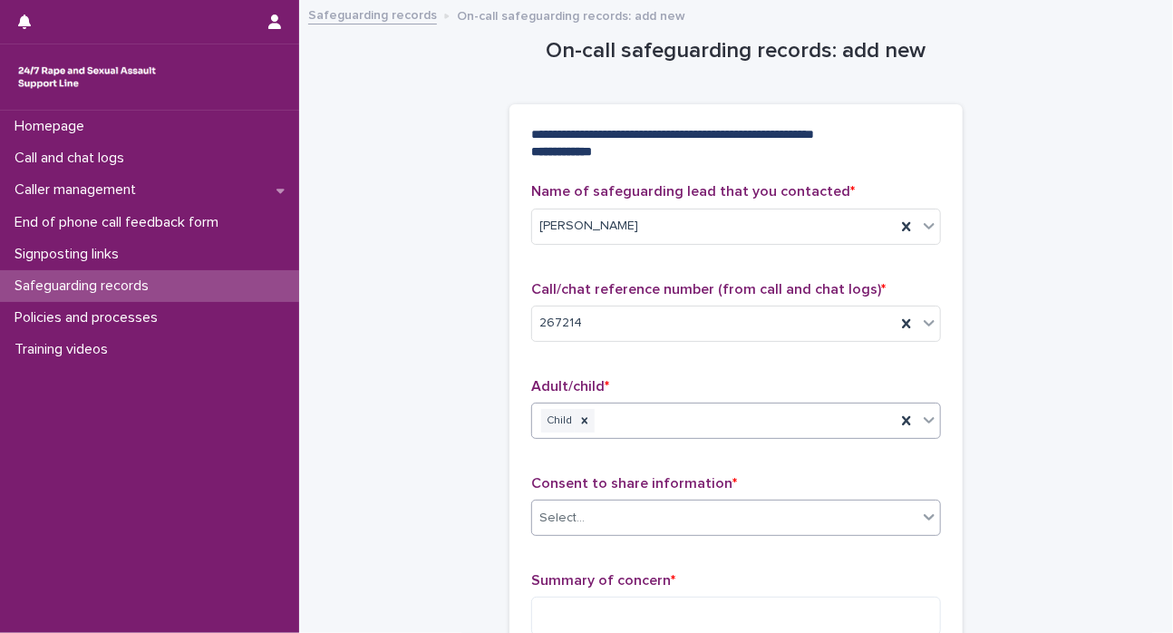
click at [920, 519] on icon at bounding box center [929, 517] width 18 height 18
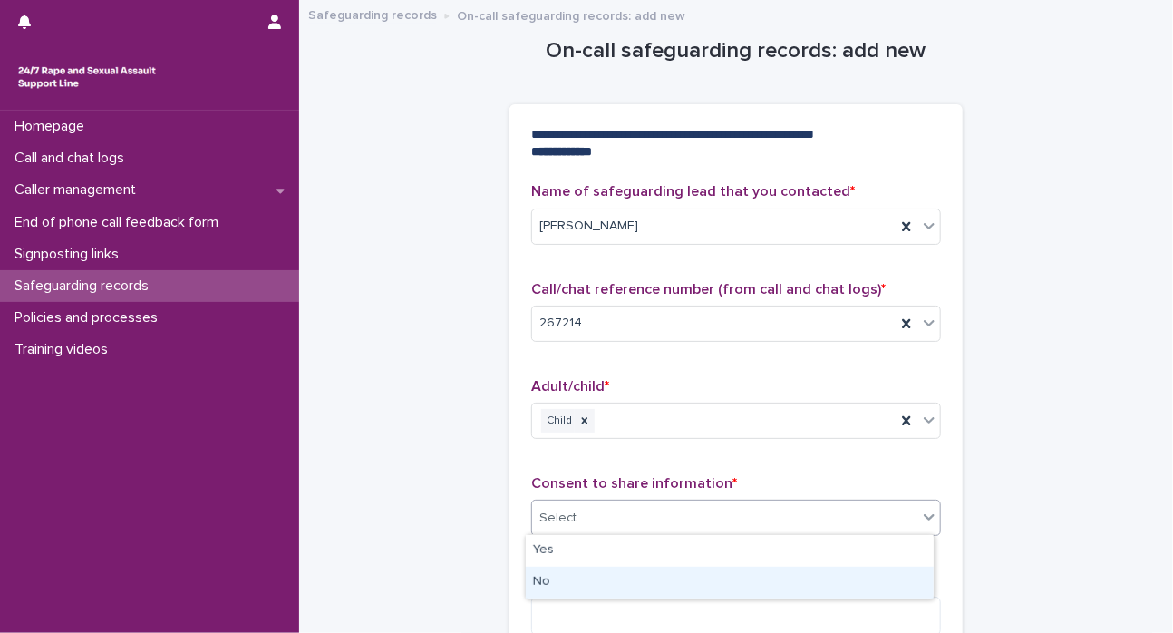
click at [809, 584] on div "No" at bounding box center [730, 583] width 408 height 32
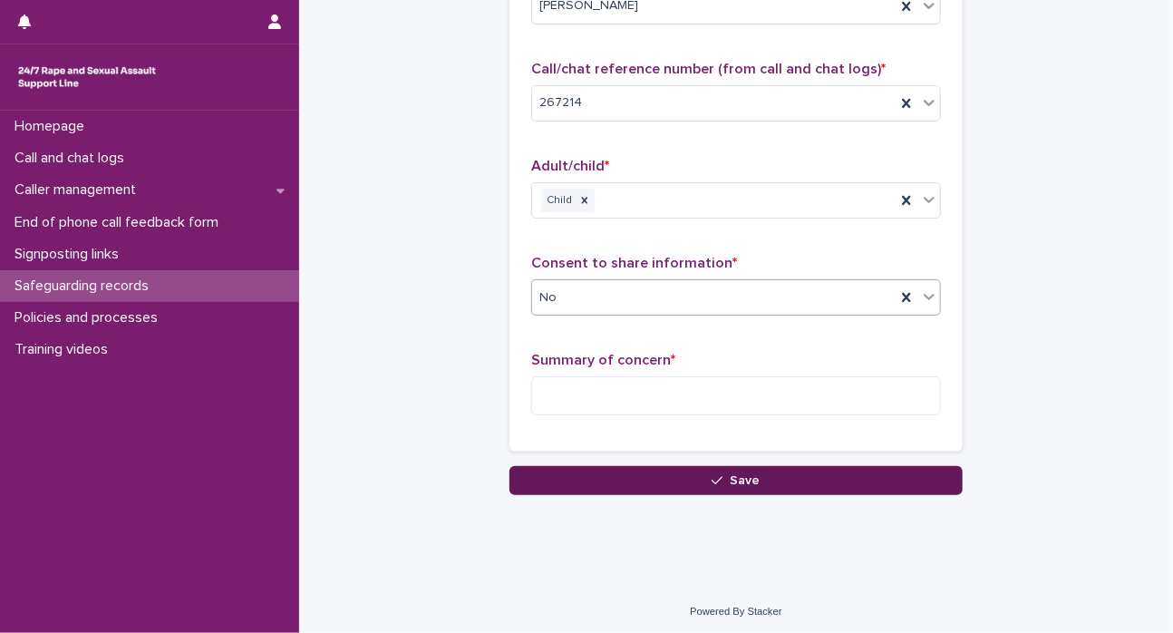
scroll to position [222, 0]
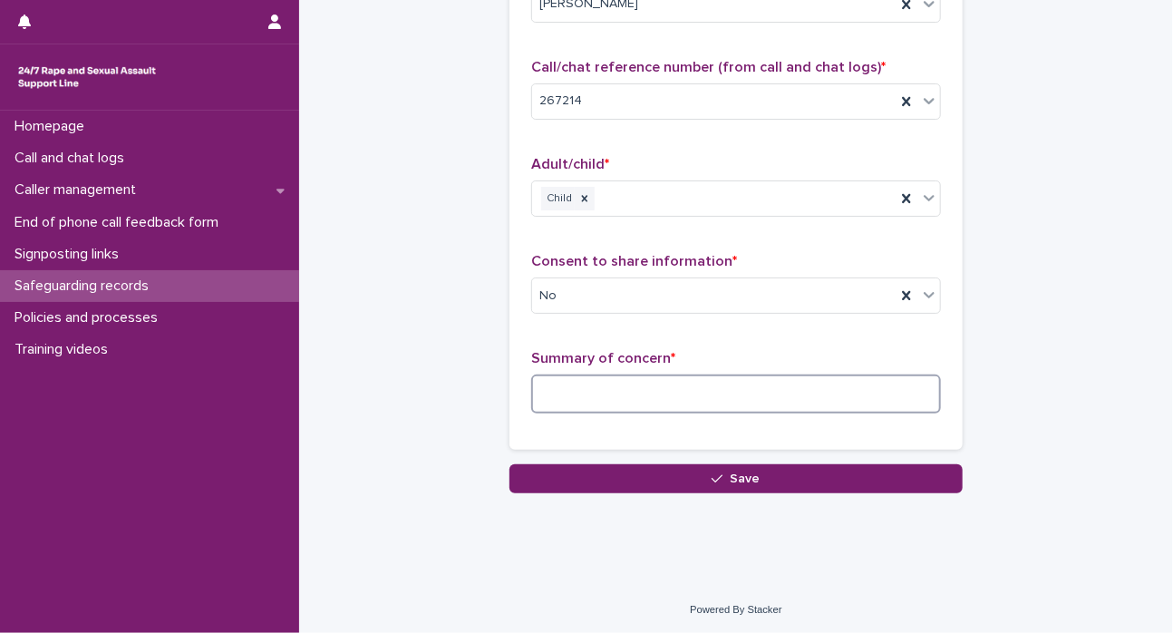
click at [610, 385] on textarea at bounding box center [736, 394] width 410 height 39
paste textarea "**********"
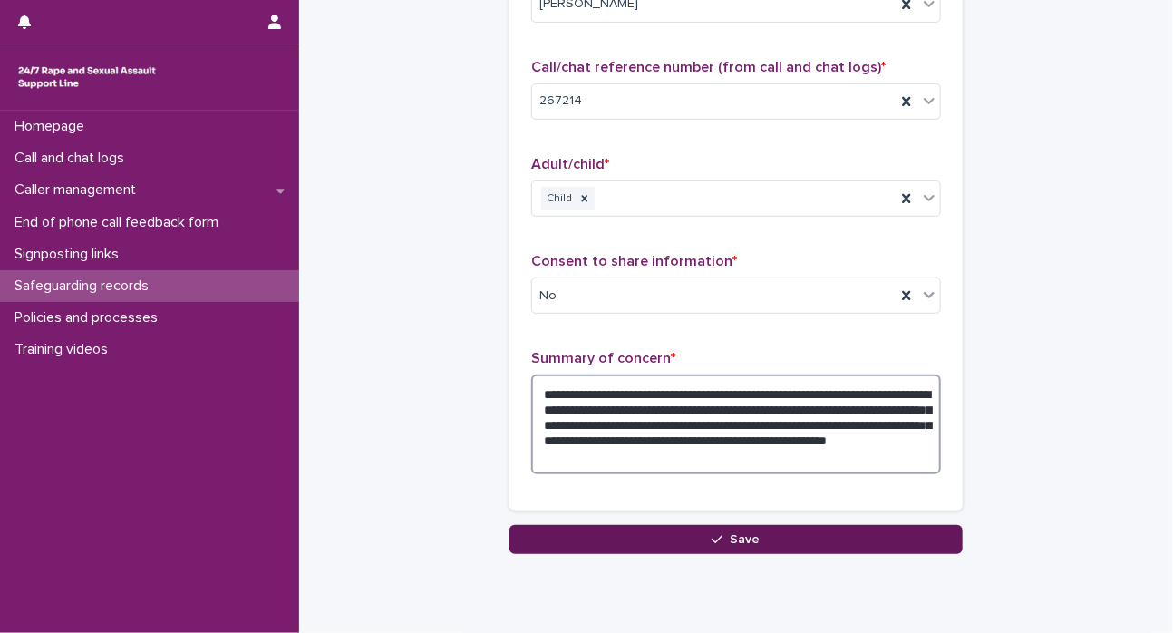
type textarea "**********"
click at [780, 540] on button "Save" at bounding box center [736, 539] width 453 height 29
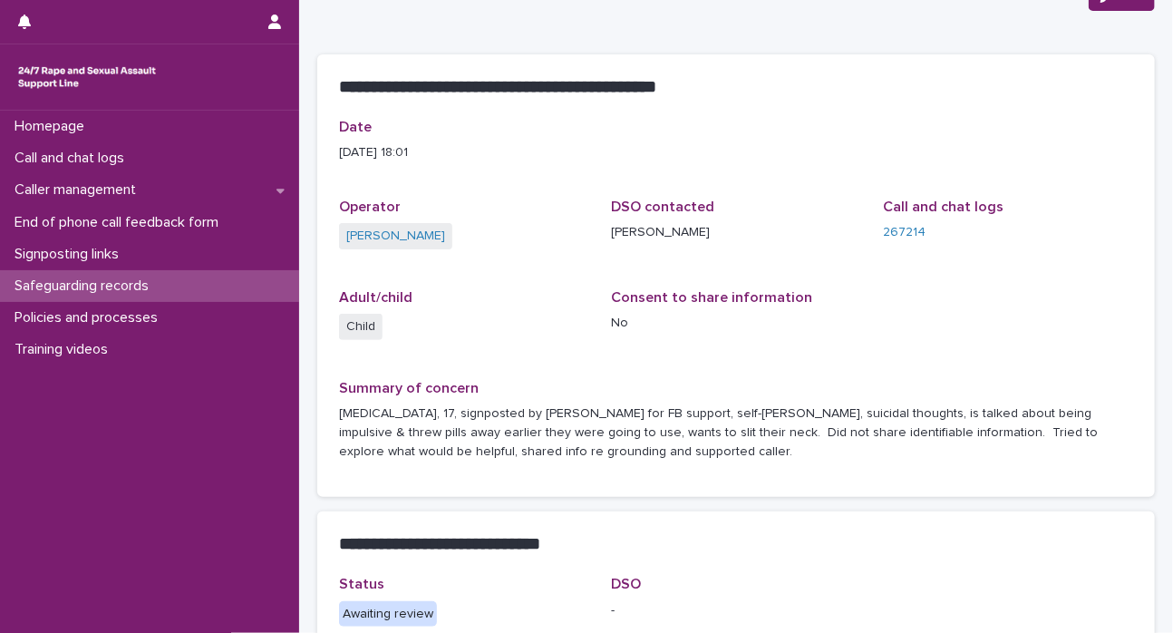
scroll to position [83, 0]
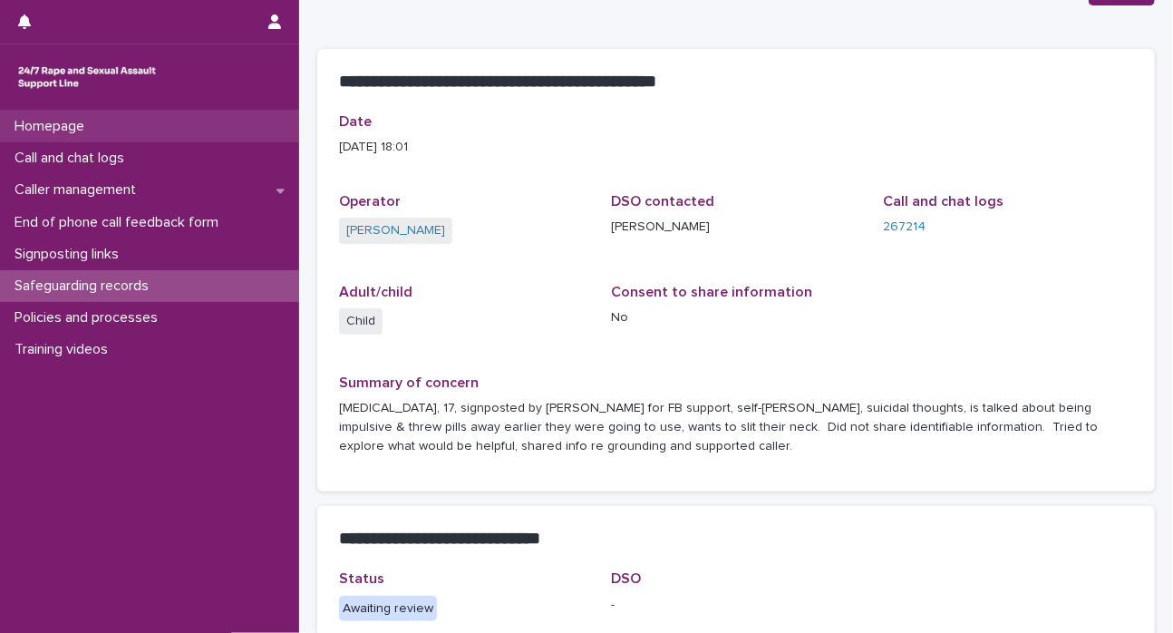
click at [111, 125] on div "Homepage" at bounding box center [149, 127] width 299 height 32
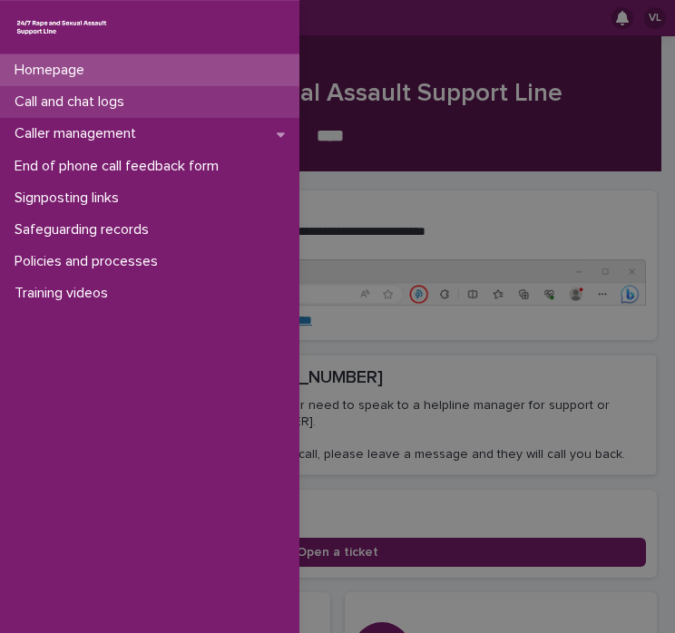
click at [38, 104] on p "Call and chat logs" at bounding box center [72, 101] width 131 height 17
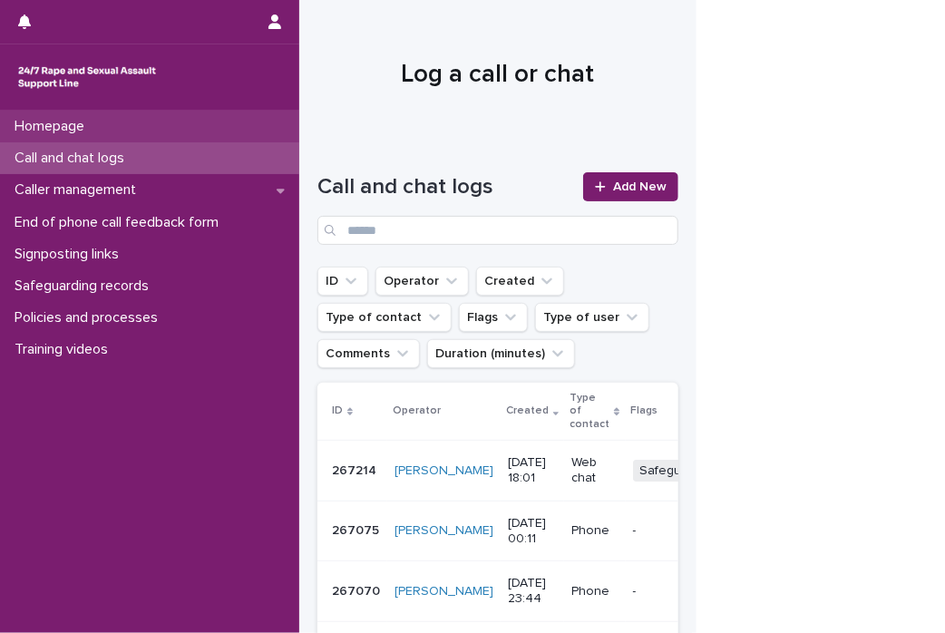
click at [62, 130] on p "Homepage" at bounding box center [53, 126] width 92 height 17
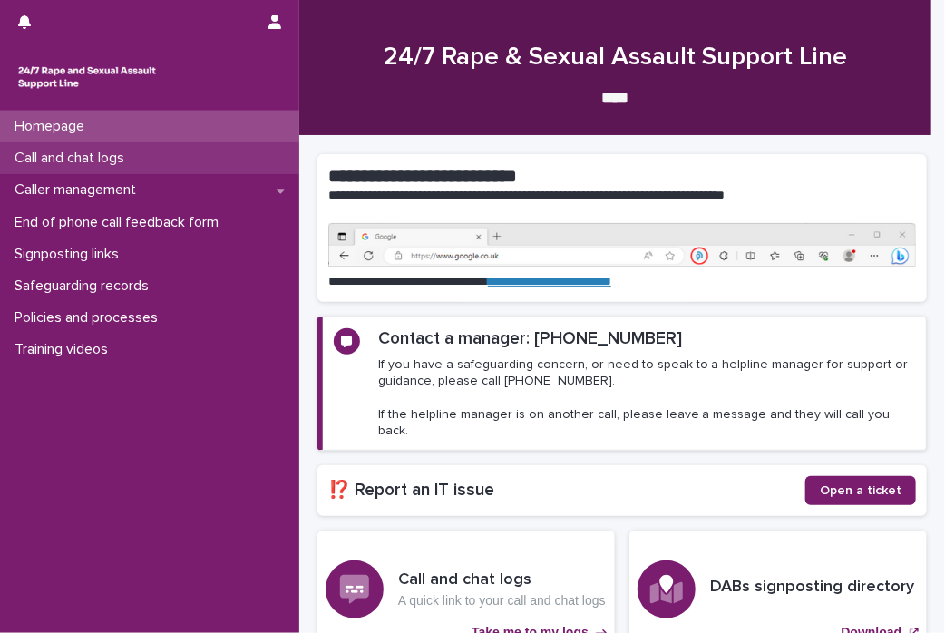
click at [73, 163] on p "Call and chat logs" at bounding box center [72, 158] width 131 height 17
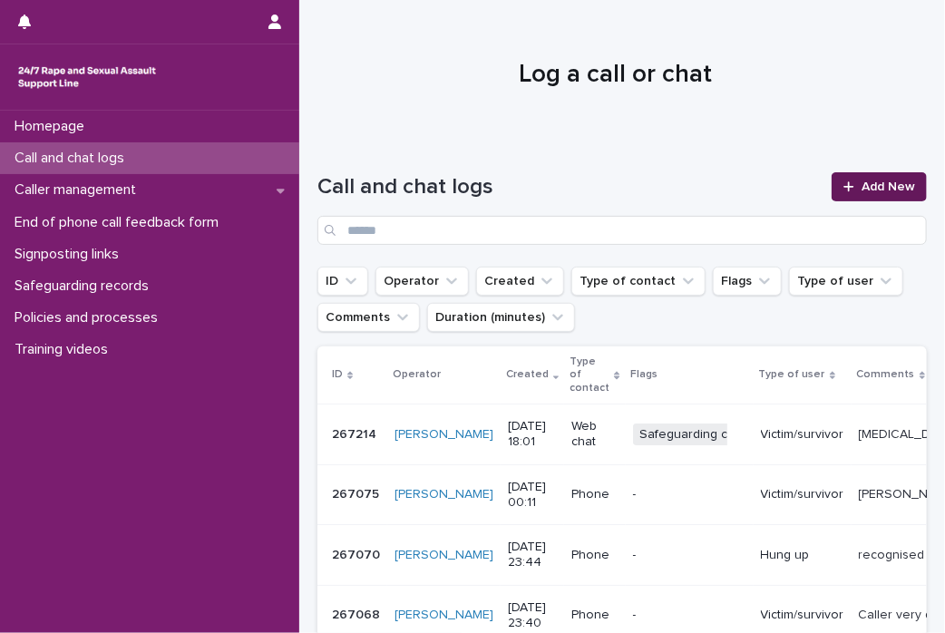
click at [862, 190] on span "Add New" at bounding box center [889, 186] width 54 height 13
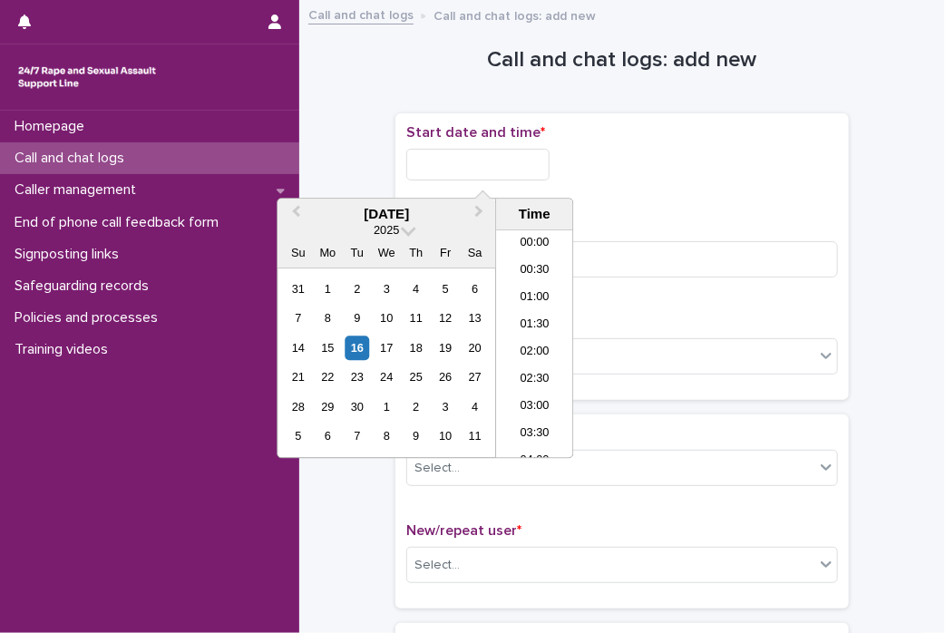
click at [460, 168] on input "text" at bounding box center [477, 165] width 143 height 32
click at [355, 346] on div "16" at bounding box center [357, 348] width 24 height 24
drag, startPoint x: 468, startPoint y: 164, endPoint x: 687, endPoint y: 168, distance: 219.5
click at [686, 168] on div "**********" at bounding box center [622, 165] width 432 height 32
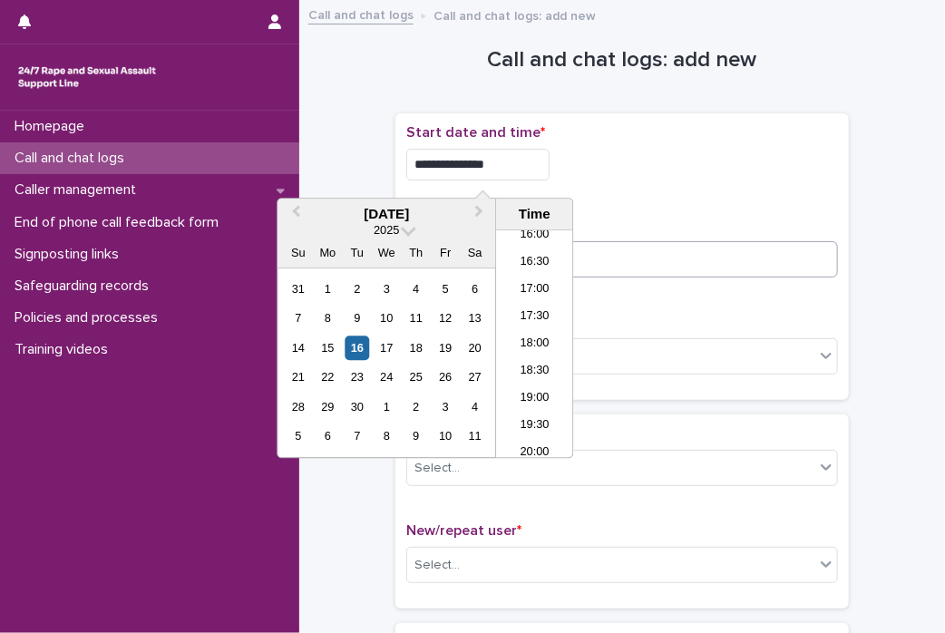
type input "**********"
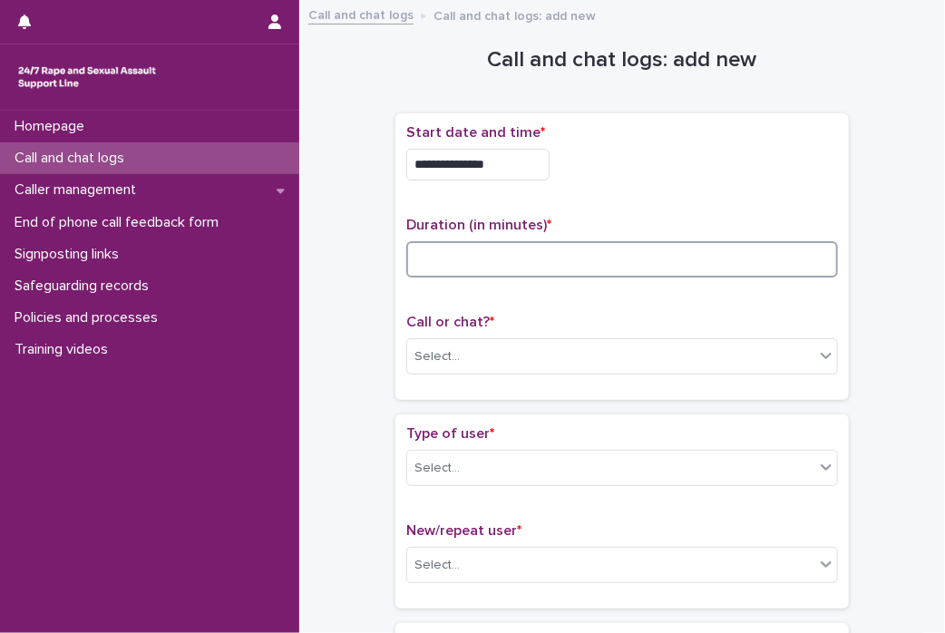
click at [747, 262] on input at bounding box center [622, 259] width 432 height 36
type input "*"
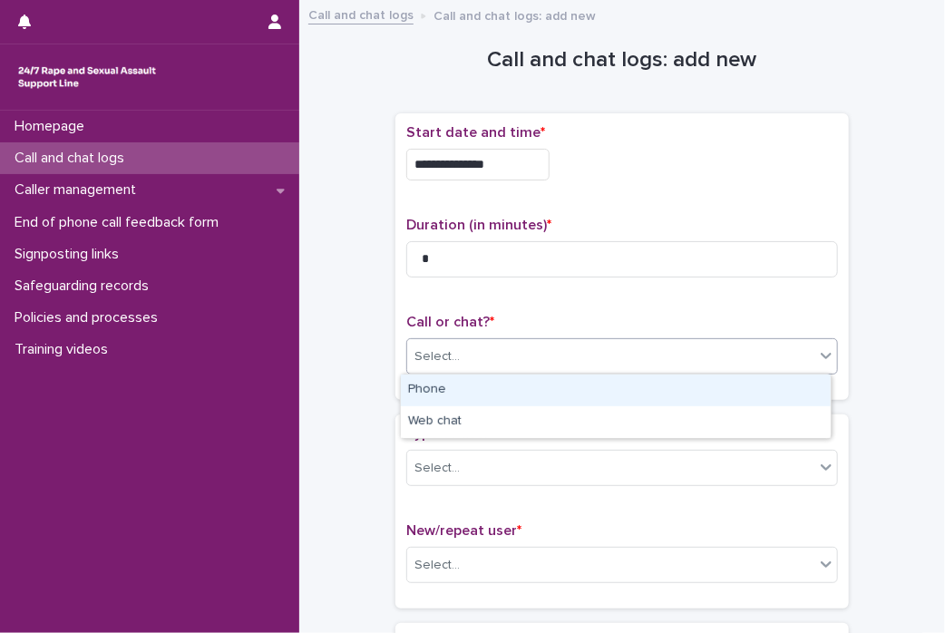
click at [817, 356] on icon at bounding box center [826, 355] width 18 height 18
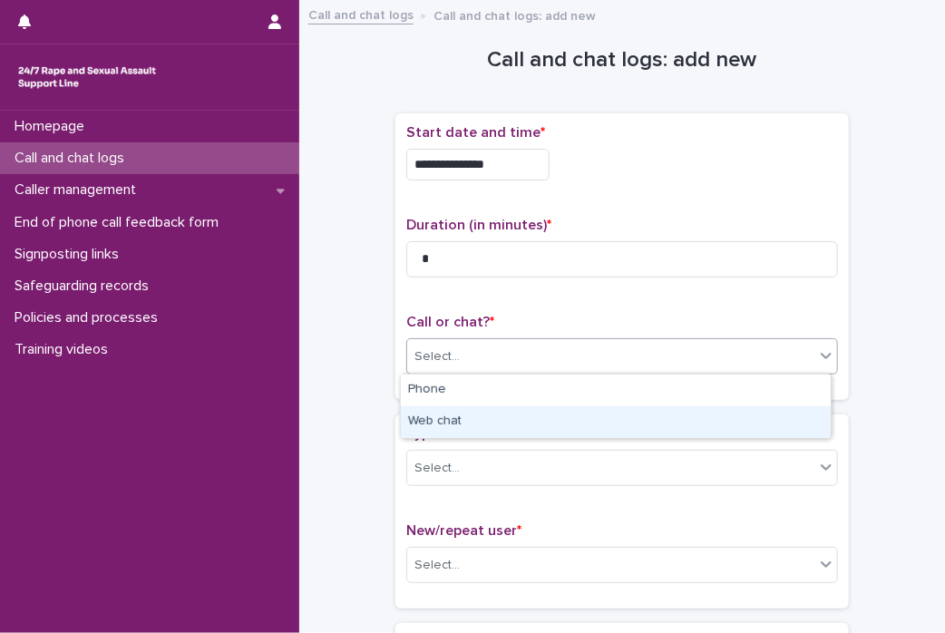
click at [725, 410] on div "Web chat" at bounding box center [616, 422] width 430 height 32
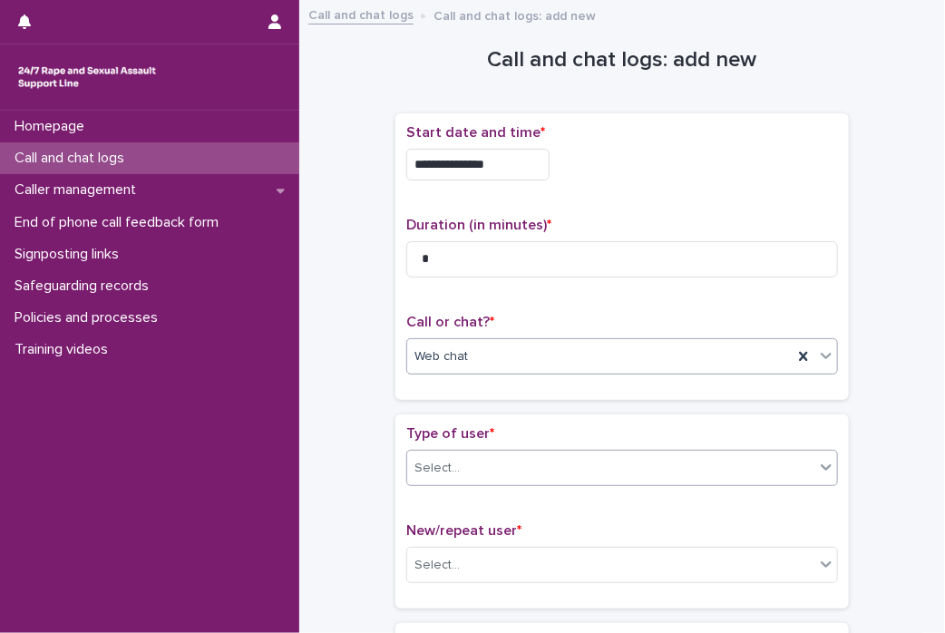
click at [817, 464] on icon at bounding box center [826, 467] width 18 height 18
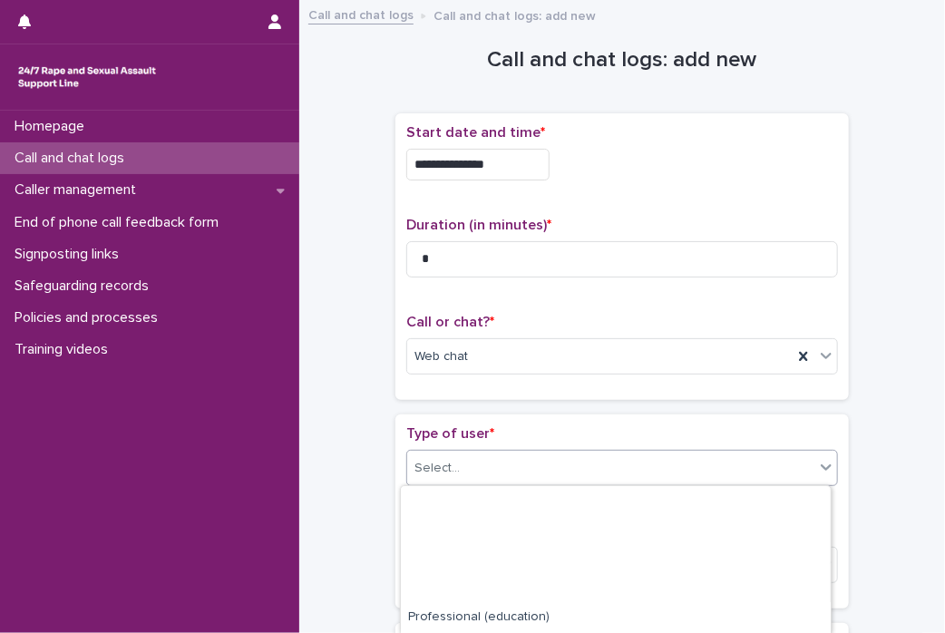
scroll to position [326, 0]
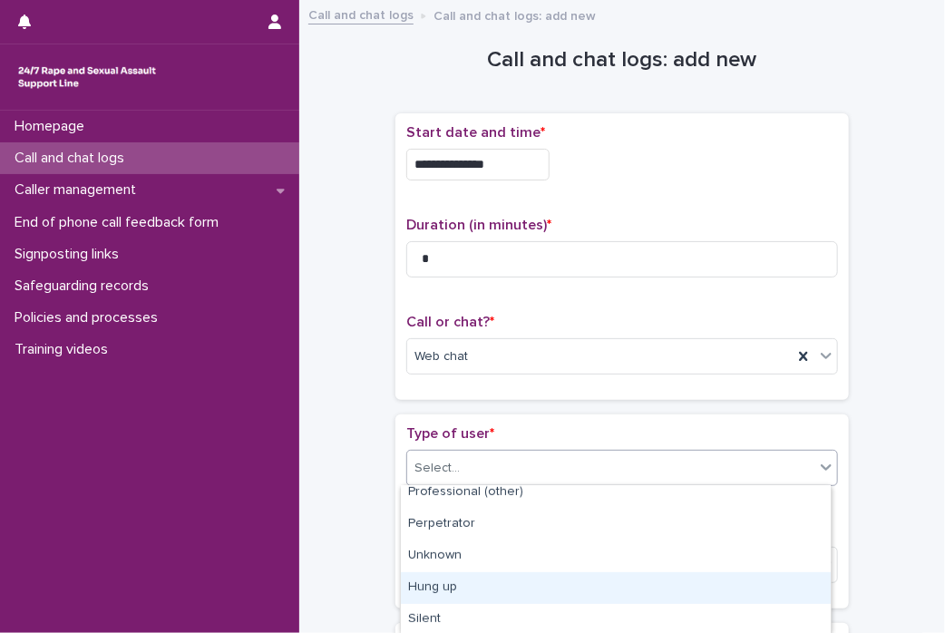
click at [737, 581] on div "Hung up" at bounding box center [616, 588] width 430 height 32
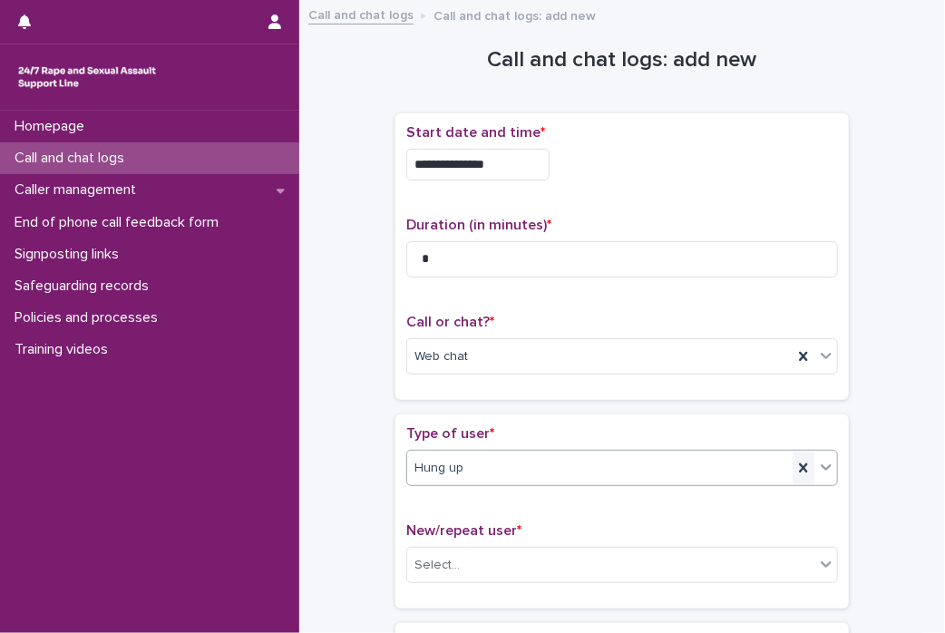
click at [799, 468] on icon at bounding box center [803, 467] width 8 height 9
click at [820, 470] on icon at bounding box center [826, 467] width 18 height 18
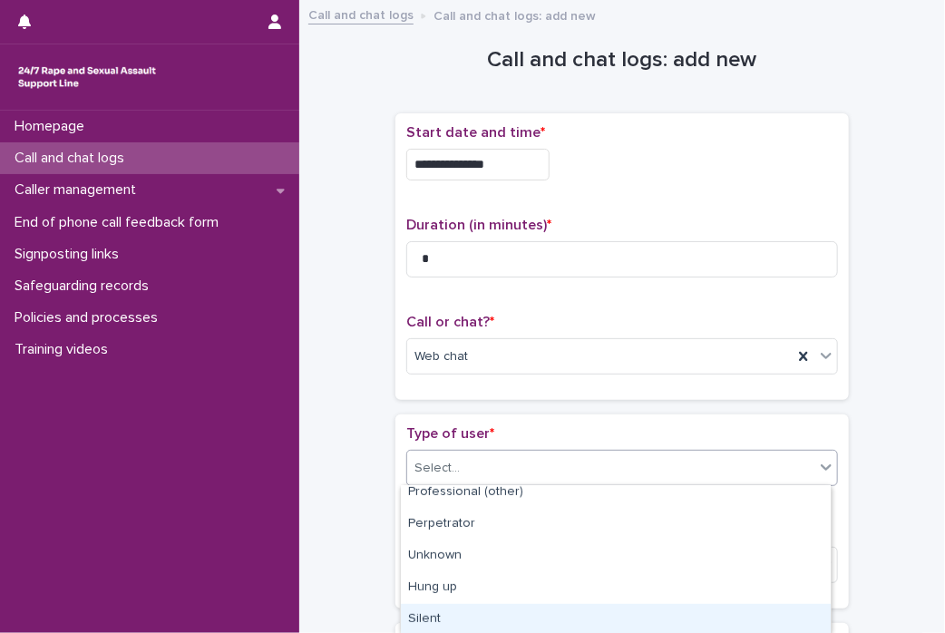
click at [780, 610] on div "Silent" at bounding box center [616, 620] width 430 height 32
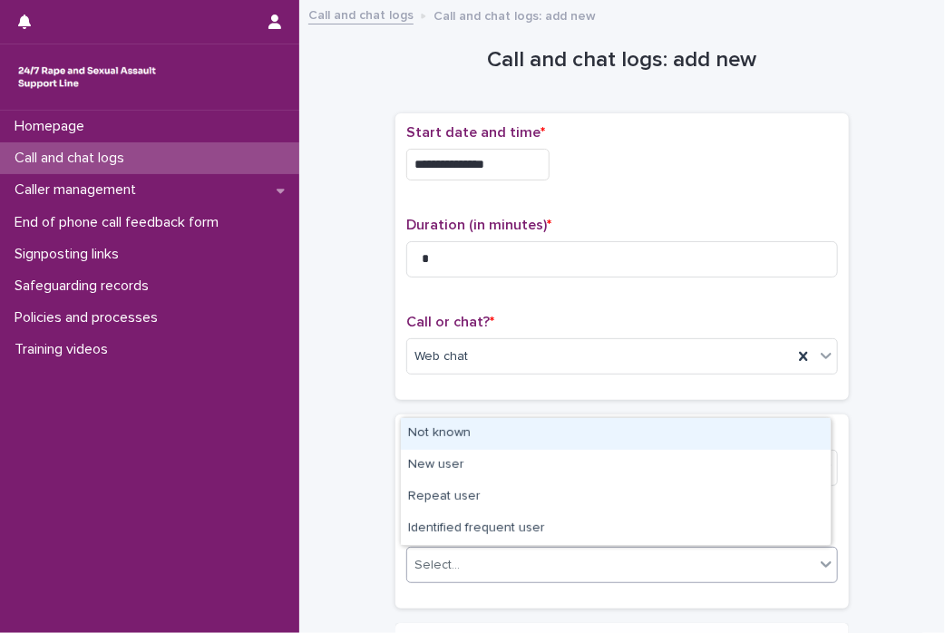
click at [815, 556] on div at bounding box center [826, 564] width 22 height 33
click at [663, 438] on div "Not known" at bounding box center [616, 434] width 430 height 32
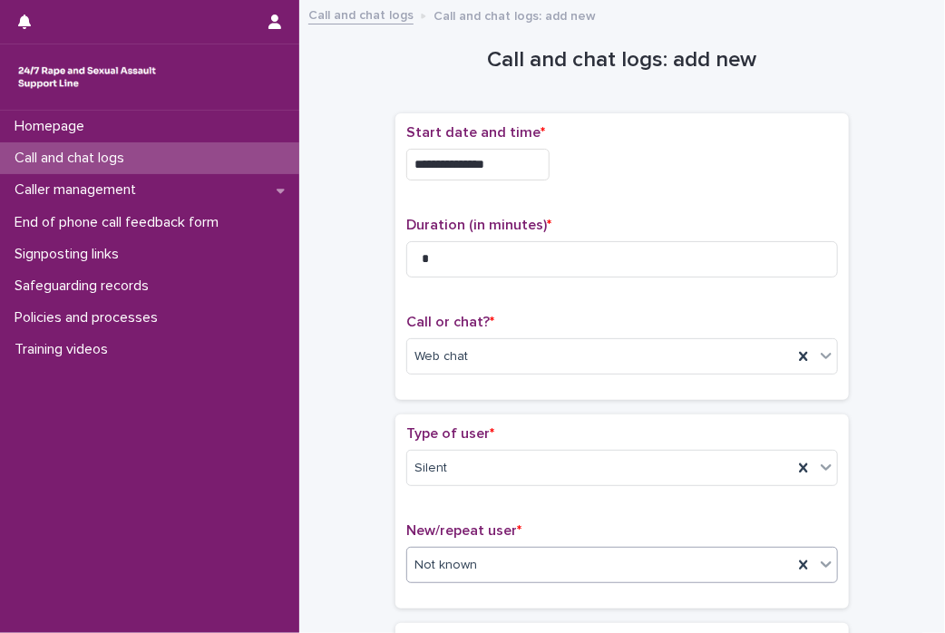
scroll to position [272, 0]
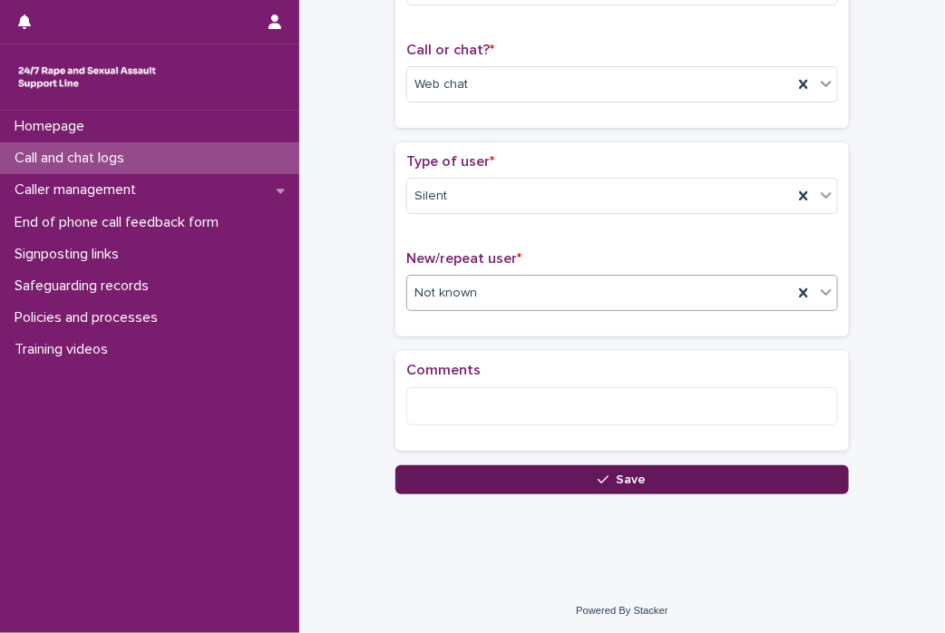
click at [728, 476] on button "Save" at bounding box center [621, 479] width 453 height 29
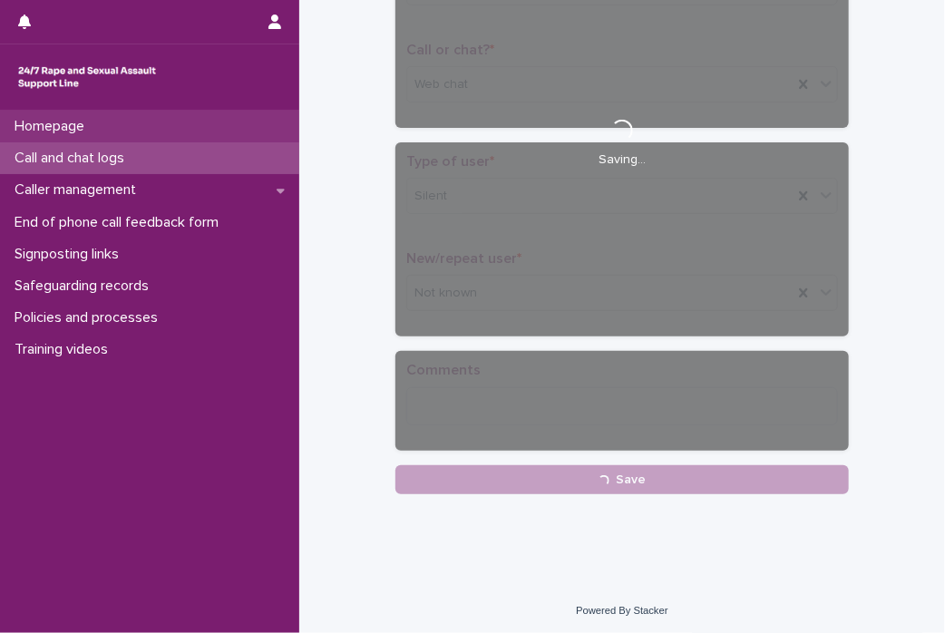
click at [103, 126] on div "Homepage" at bounding box center [149, 127] width 299 height 32
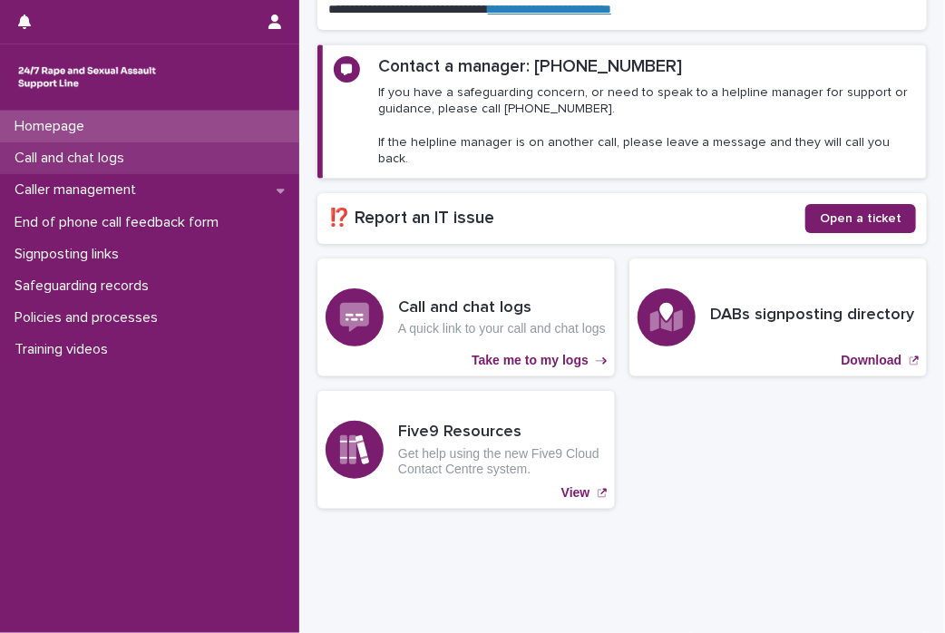
scroll to position [231, 0]
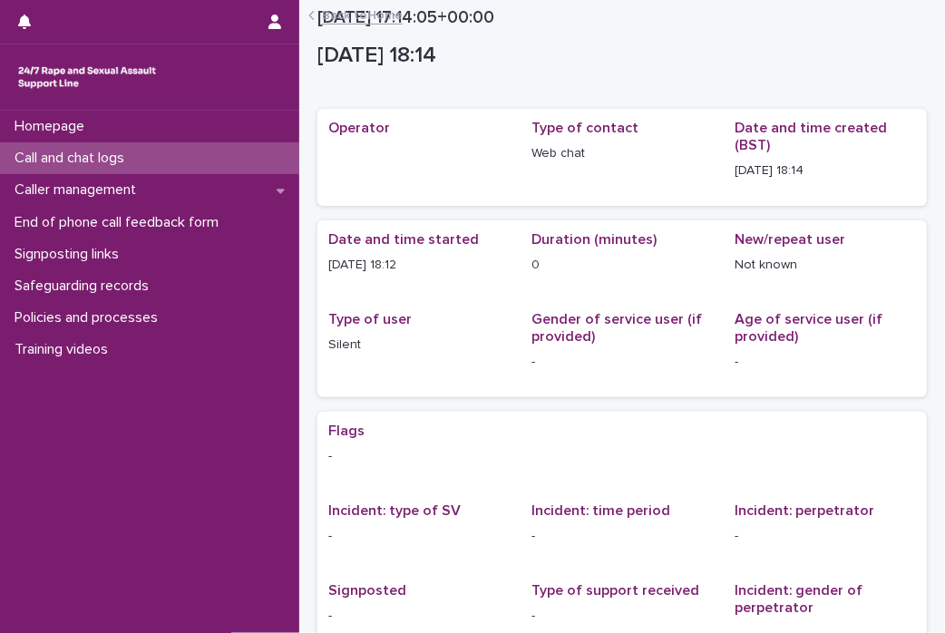
click at [98, 154] on p "Call and chat logs" at bounding box center [72, 158] width 131 height 17
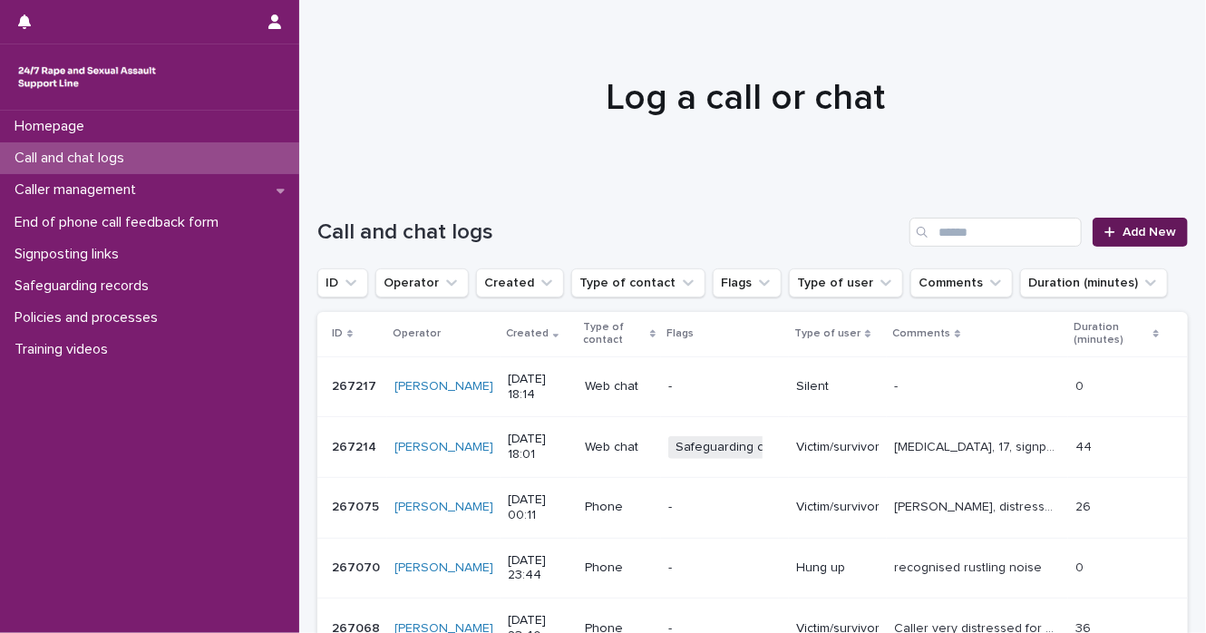
click at [1123, 237] on span "Add New" at bounding box center [1150, 232] width 54 height 13
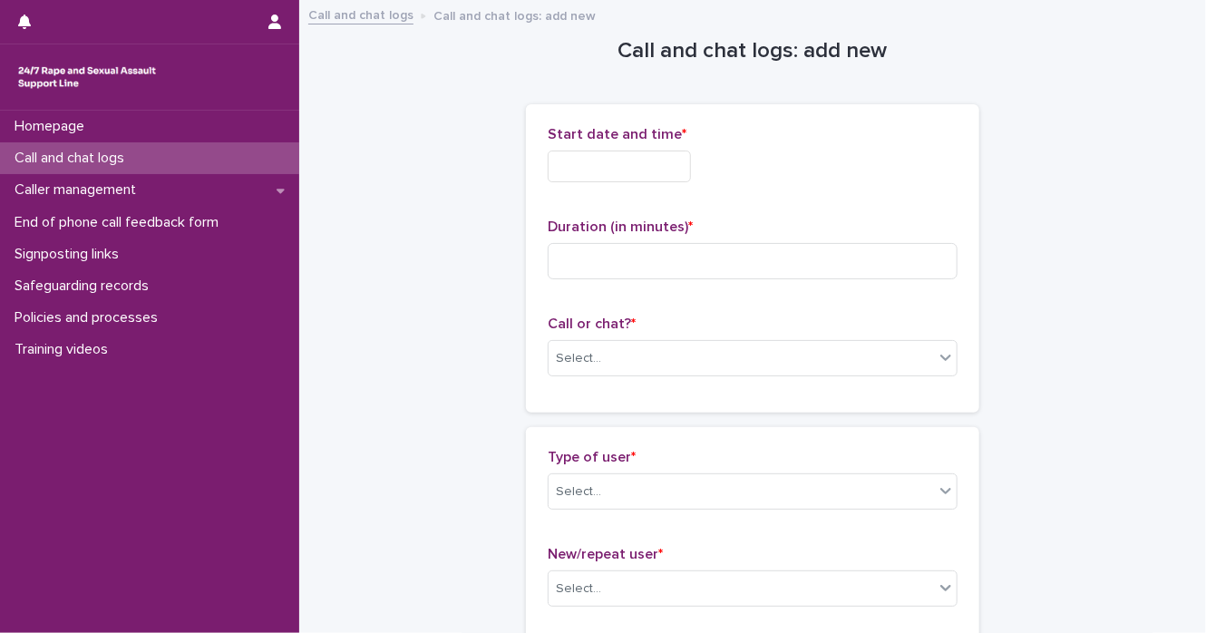
click at [567, 157] on input "text" at bounding box center [619, 167] width 143 height 32
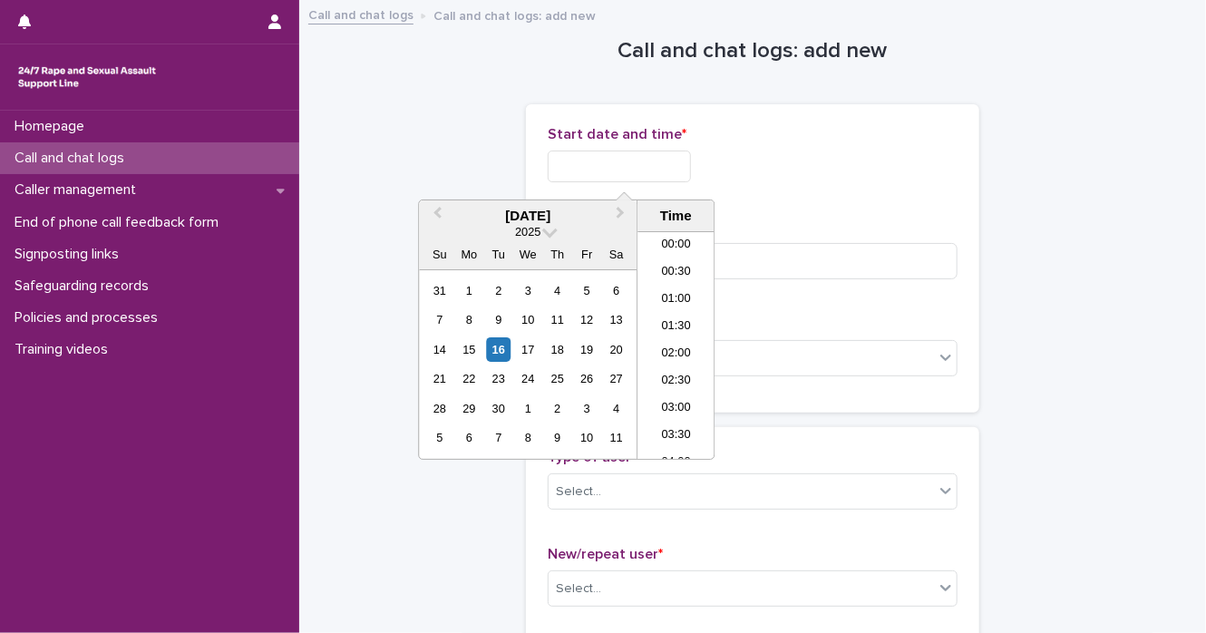
scroll to position [880, 0]
drag, startPoint x: 559, startPoint y: 166, endPoint x: 504, endPoint y: 353, distance: 194.6
click at [504, 353] on div "16" at bounding box center [498, 349] width 24 height 24
drag, startPoint x: 610, startPoint y: 167, endPoint x: 764, endPoint y: 174, distance: 153.4
click at [764, 174] on div "**********" at bounding box center [753, 167] width 410 height 32
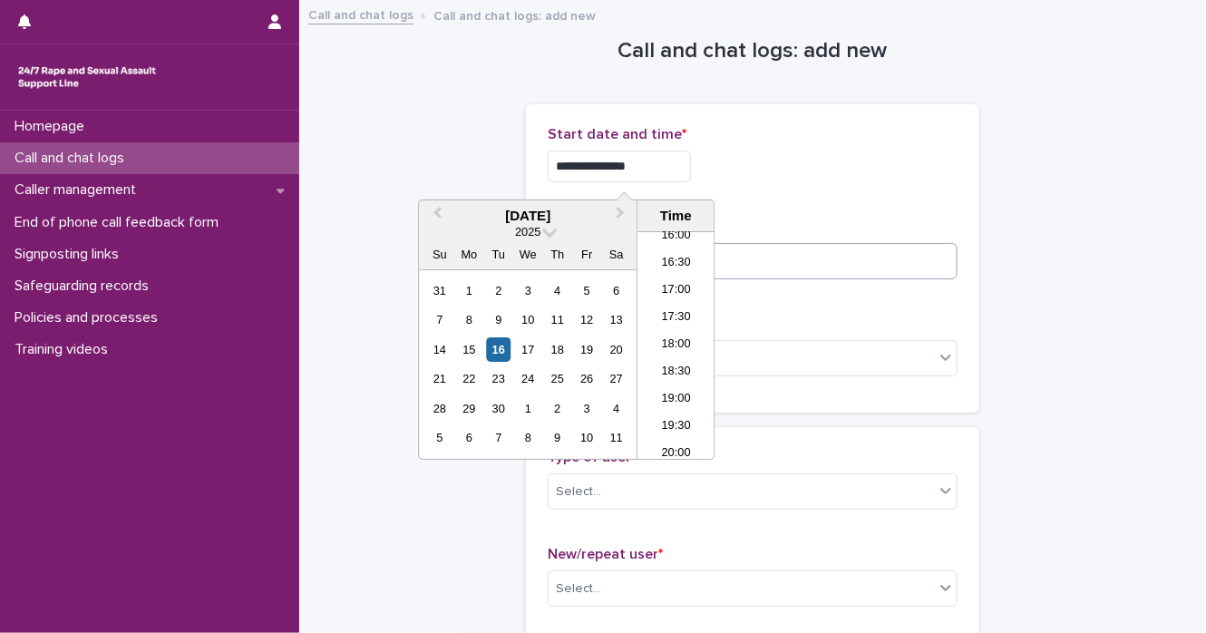
type input "**********"
click at [921, 268] on input at bounding box center [753, 261] width 410 height 36
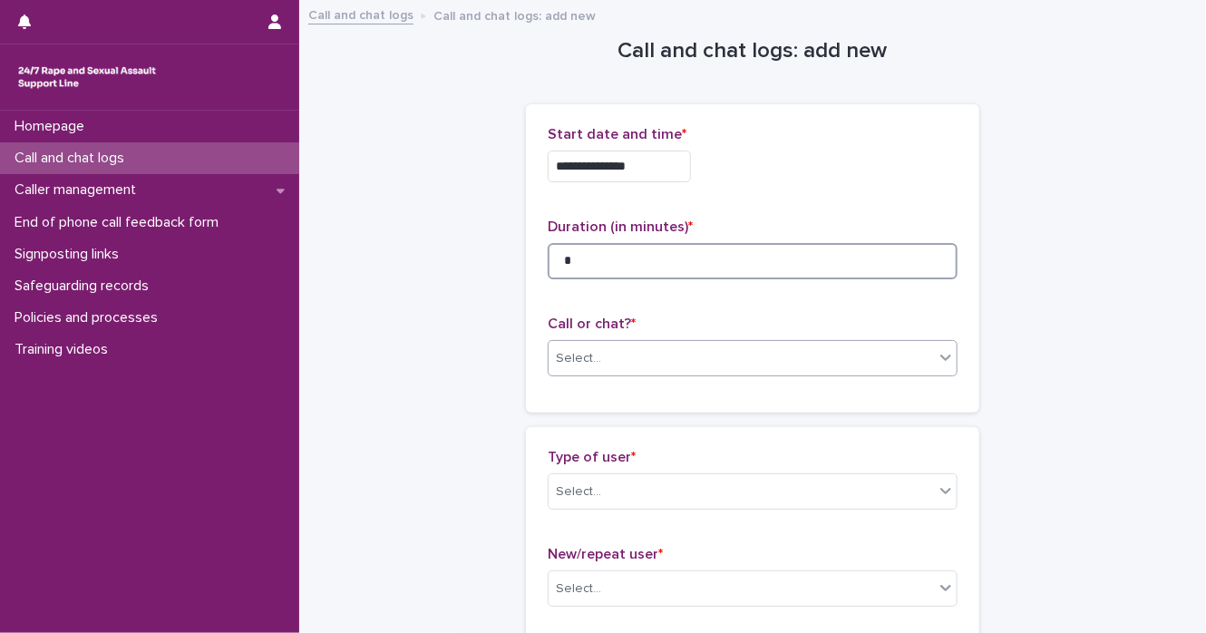
type input "*"
click at [935, 361] on div at bounding box center [946, 357] width 22 height 33
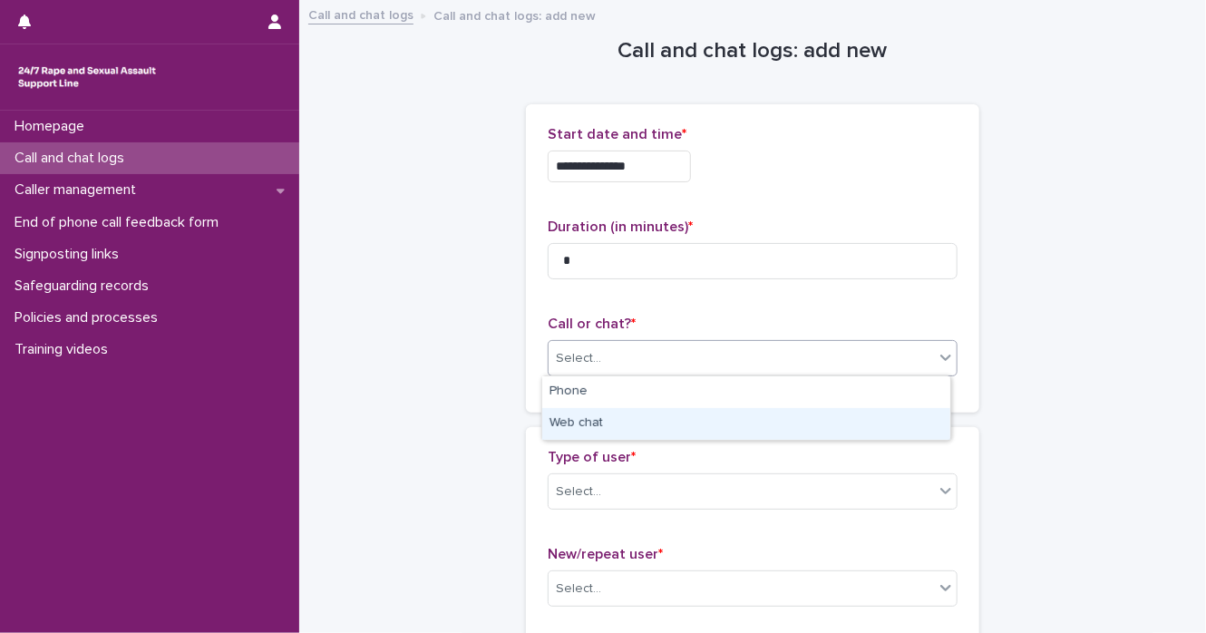
click at [887, 420] on div "Web chat" at bounding box center [746, 424] width 408 height 32
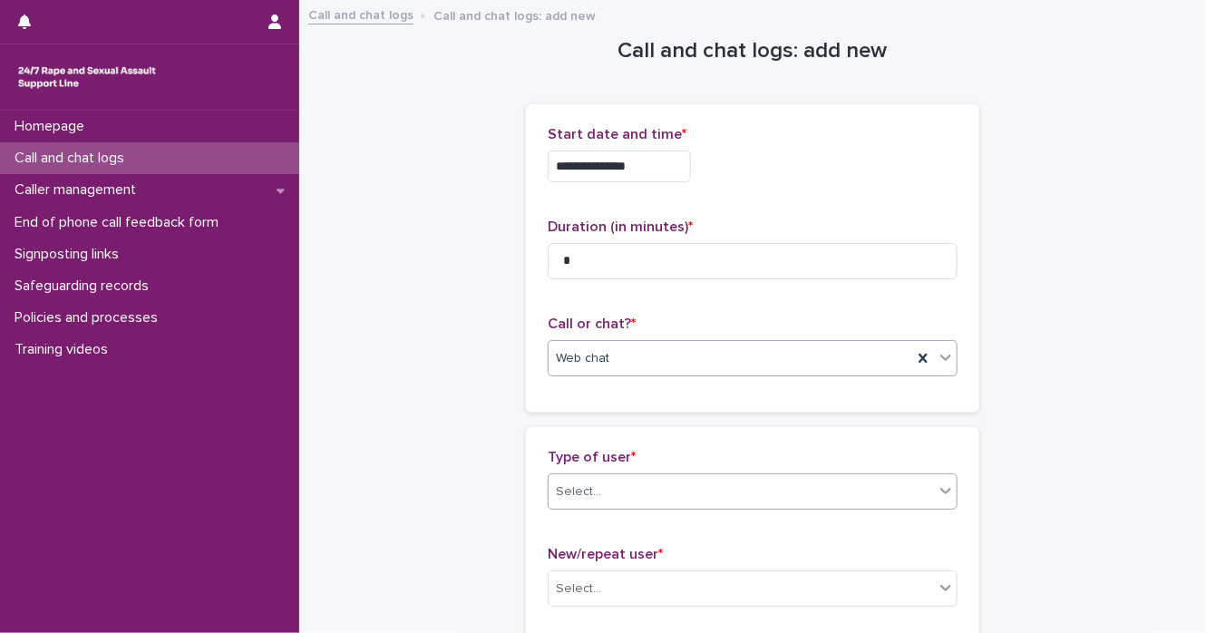
click at [937, 492] on icon at bounding box center [946, 491] width 18 height 18
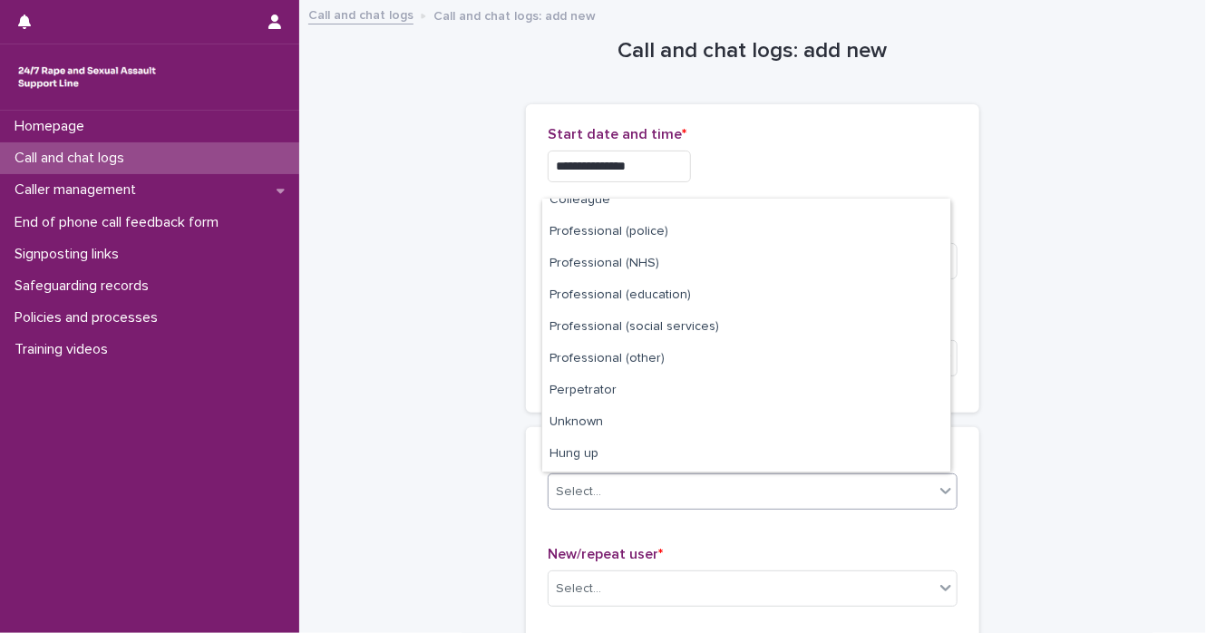
scroll to position [203, 0]
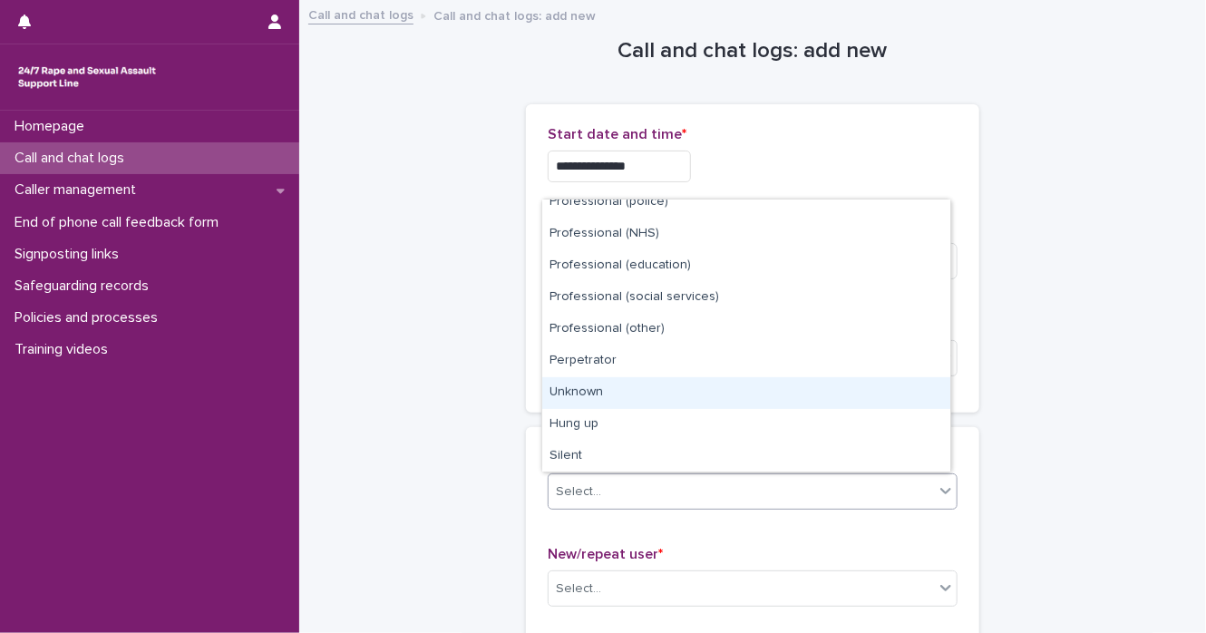
click at [855, 397] on div "Unknown" at bounding box center [746, 393] width 408 height 32
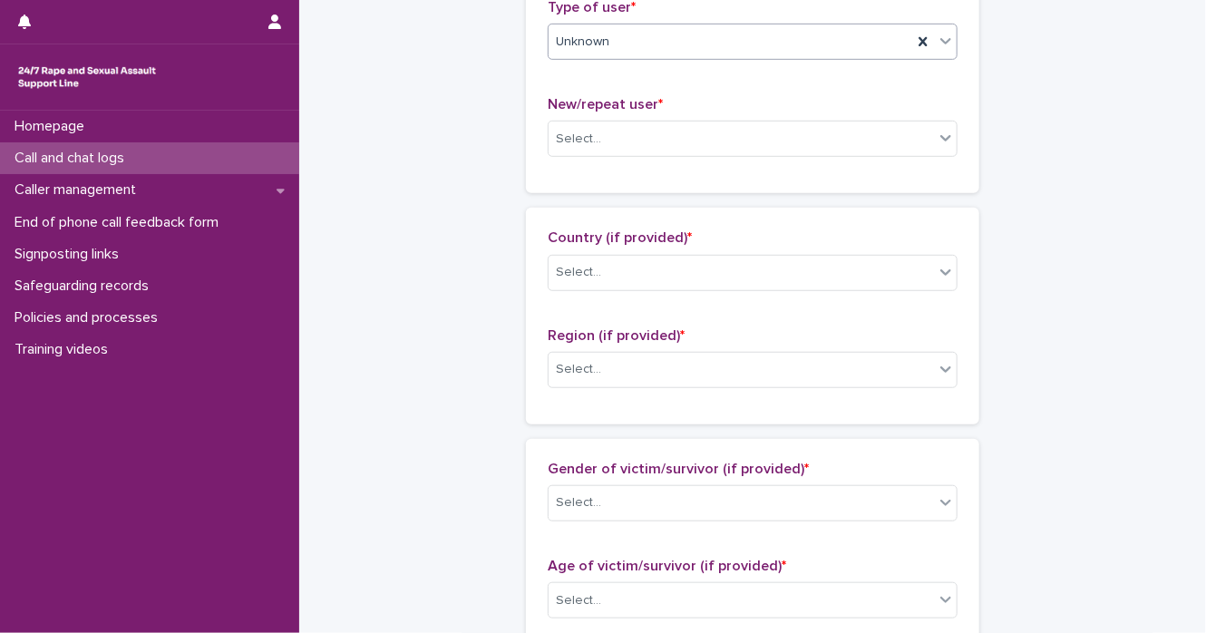
scroll to position [458, 0]
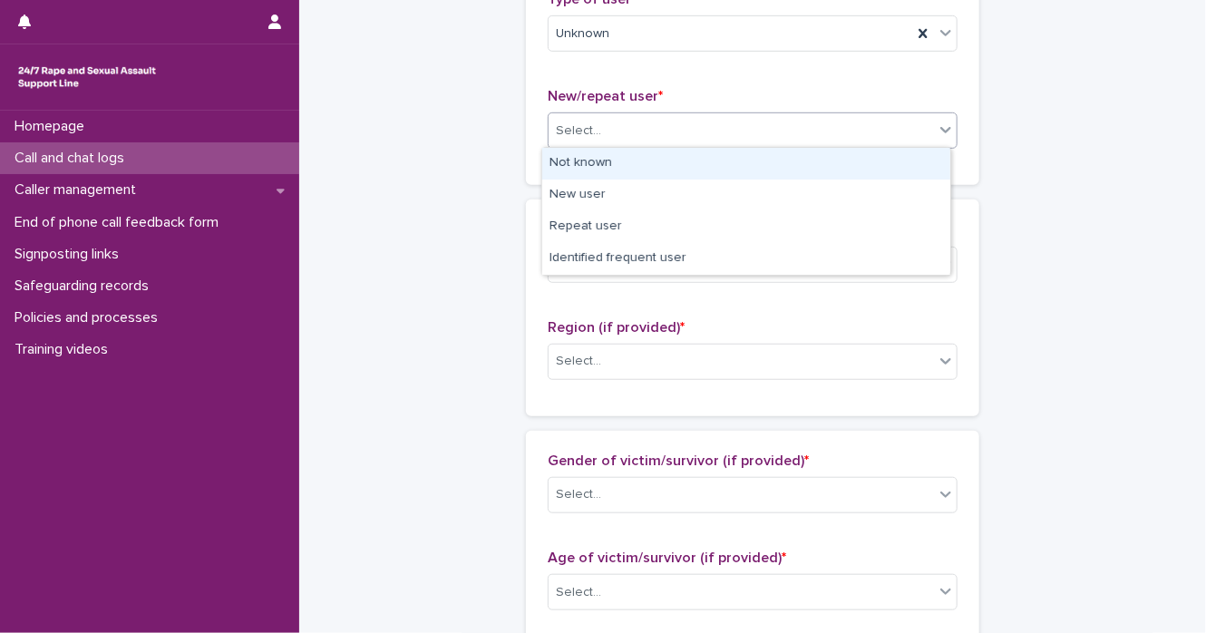
click at [935, 138] on div at bounding box center [946, 129] width 22 height 33
click at [916, 162] on div "Not known" at bounding box center [746, 164] width 408 height 32
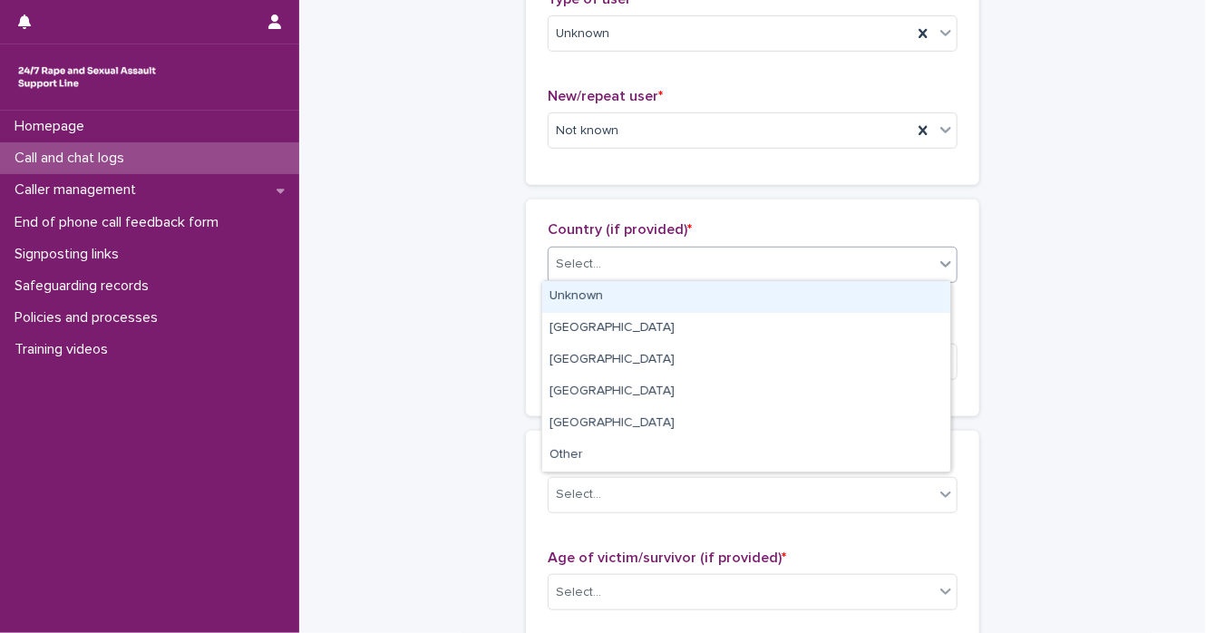
click at [937, 258] on icon at bounding box center [946, 264] width 18 height 18
click at [921, 302] on div "Unknown" at bounding box center [746, 297] width 408 height 32
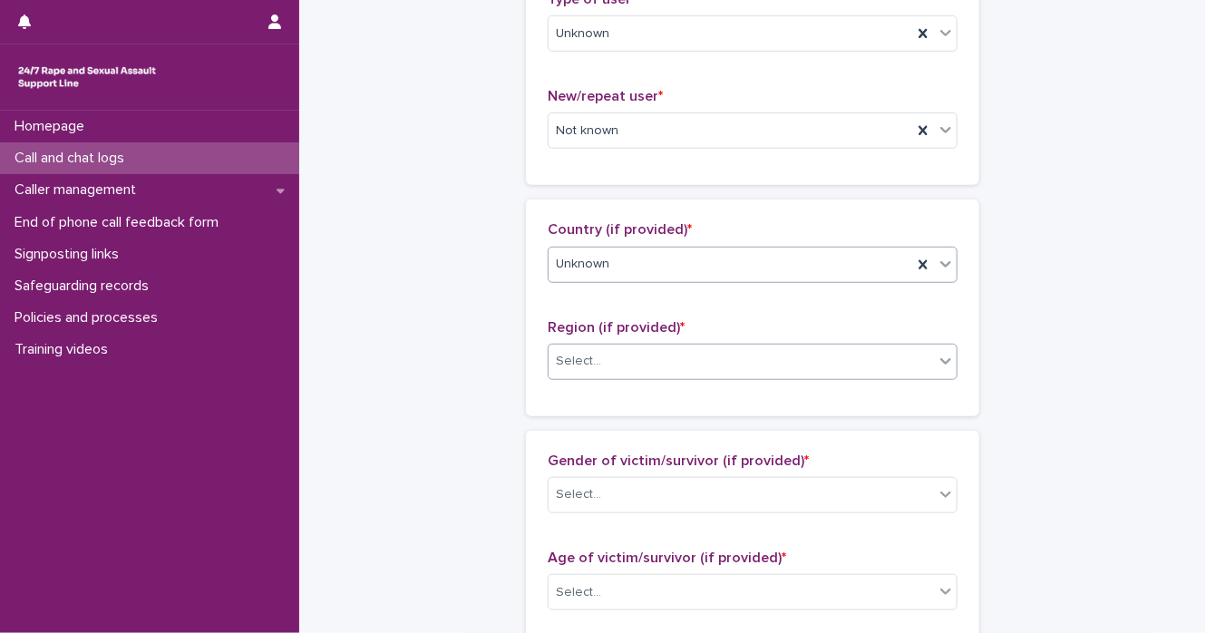
click at [938, 355] on icon at bounding box center [946, 361] width 18 height 18
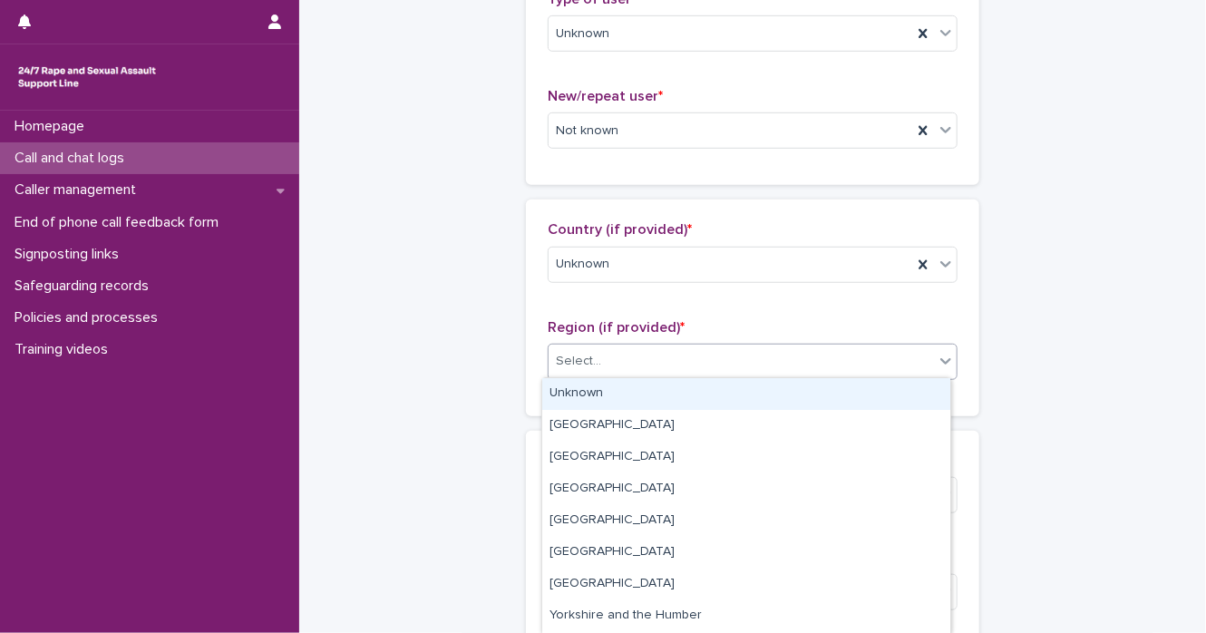
click at [912, 394] on div "Unknown" at bounding box center [746, 394] width 408 height 32
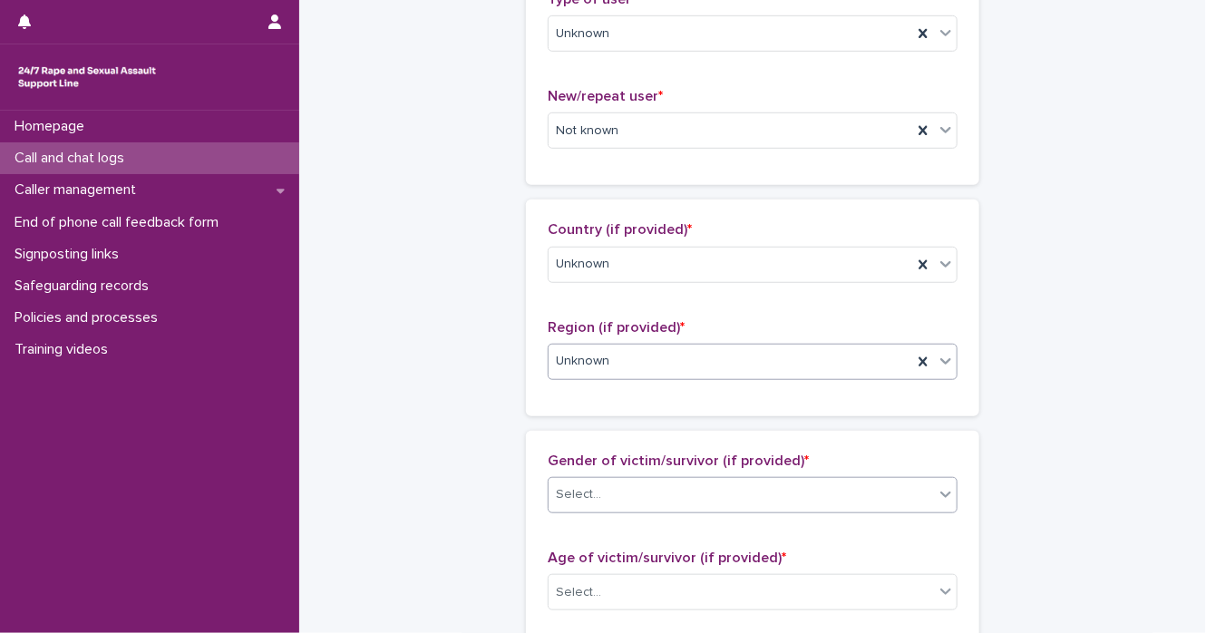
click at [940, 501] on div at bounding box center [946, 494] width 22 height 33
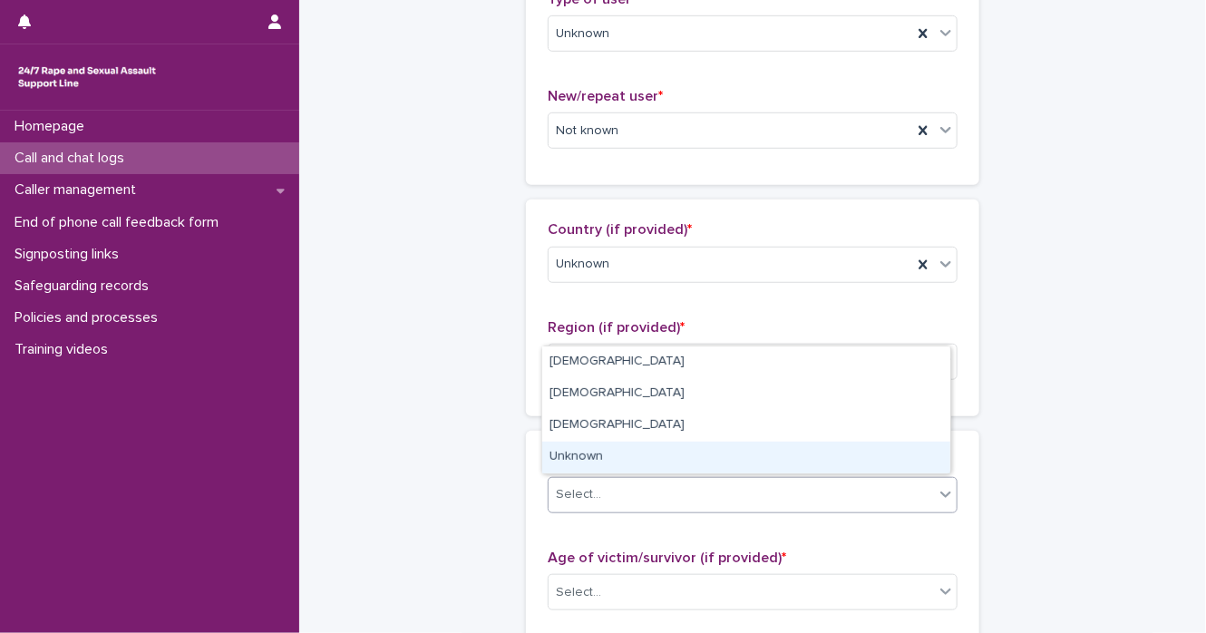
click at [897, 465] on div "Unknown" at bounding box center [746, 458] width 408 height 32
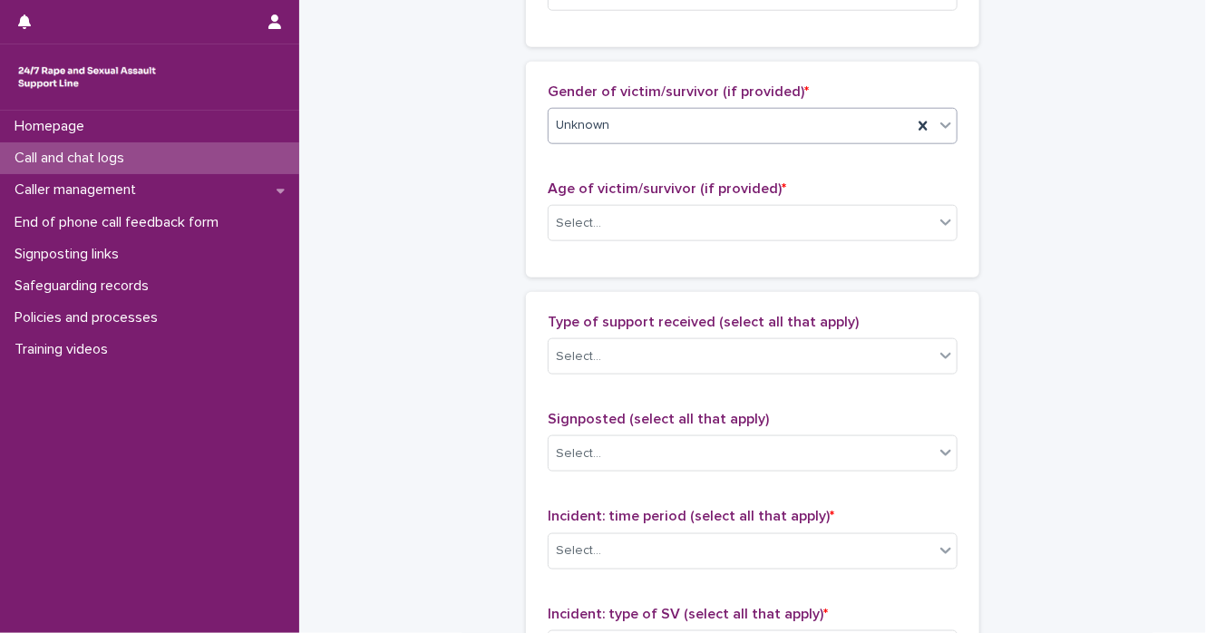
scroll to position [889, 0]
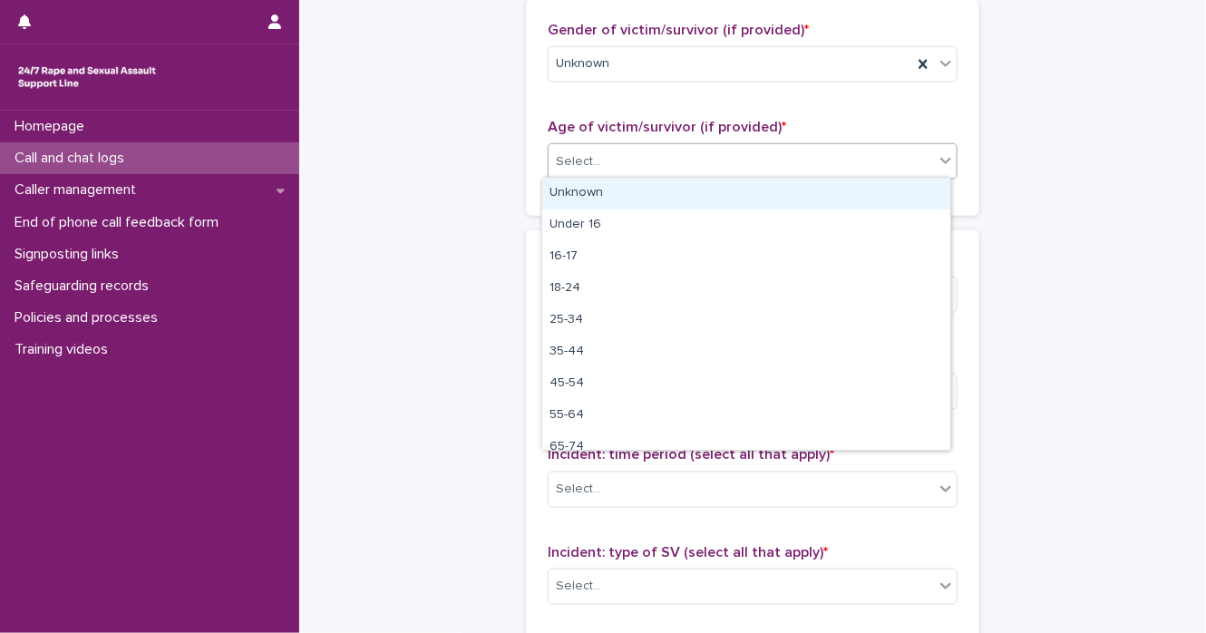
click at [907, 154] on div "Select..." at bounding box center [741, 162] width 385 height 30
click at [881, 190] on div "Unknown" at bounding box center [746, 194] width 408 height 32
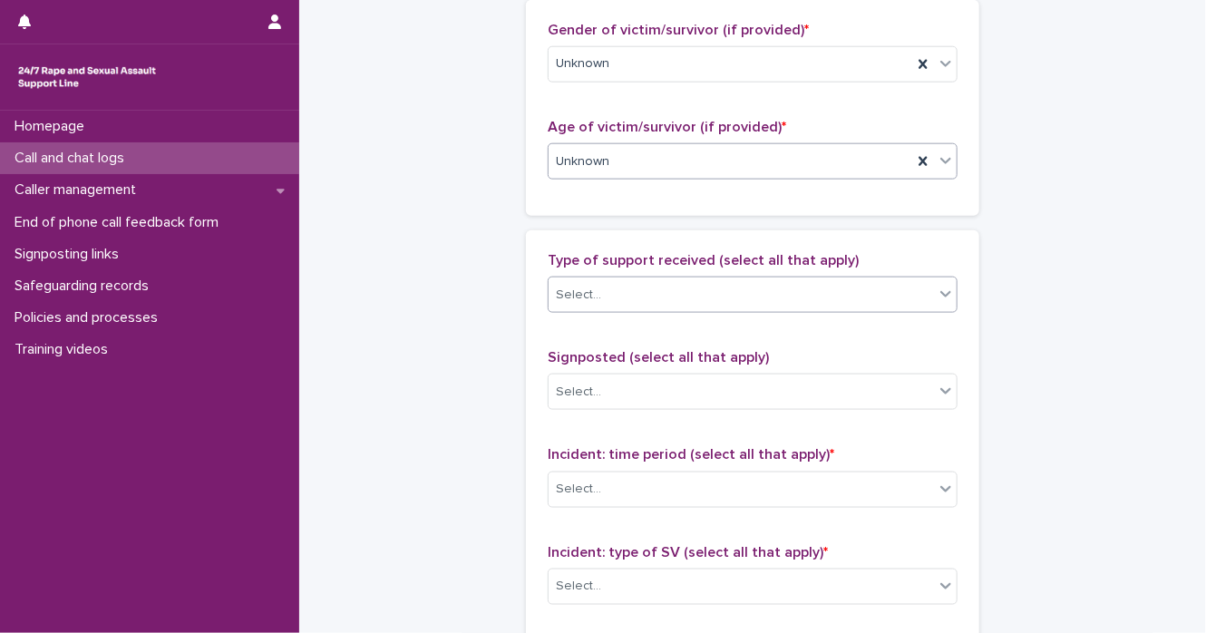
click at [937, 299] on icon at bounding box center [946, 294] width 18 height 18
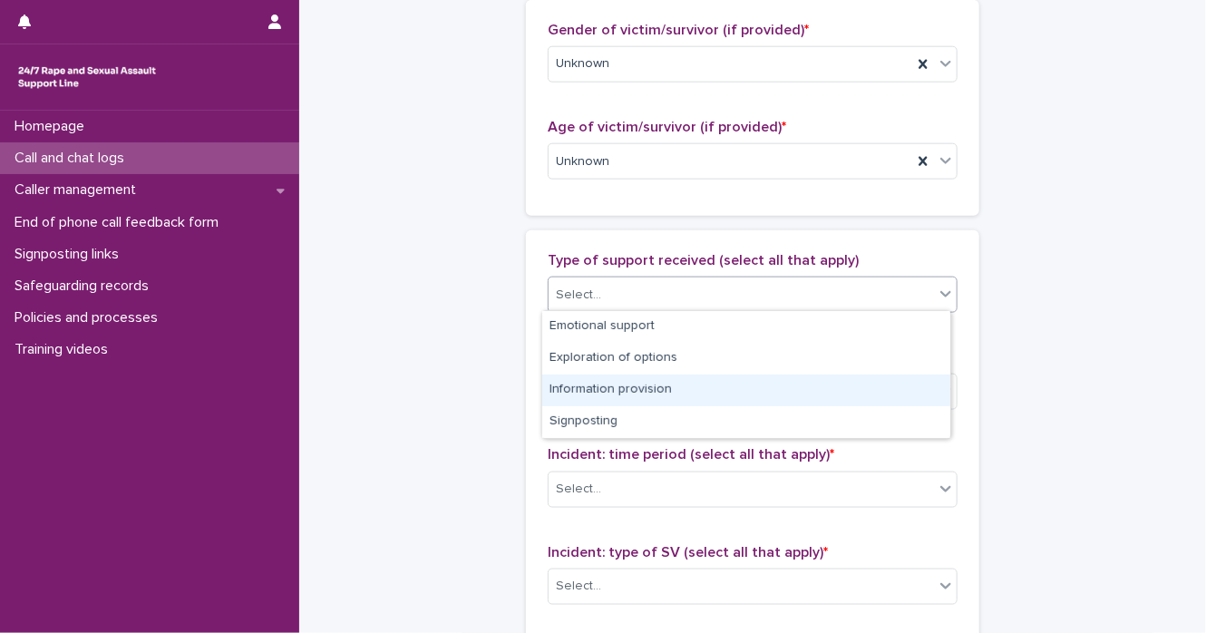
drag, startPoint x: 1090, startPoint y: 394, endPoint x: 1069, endPoint y: 402, distance: 22.4
click at [1089, 394] on div "**********" at bounding box center [752, 94] width 871 height 1962
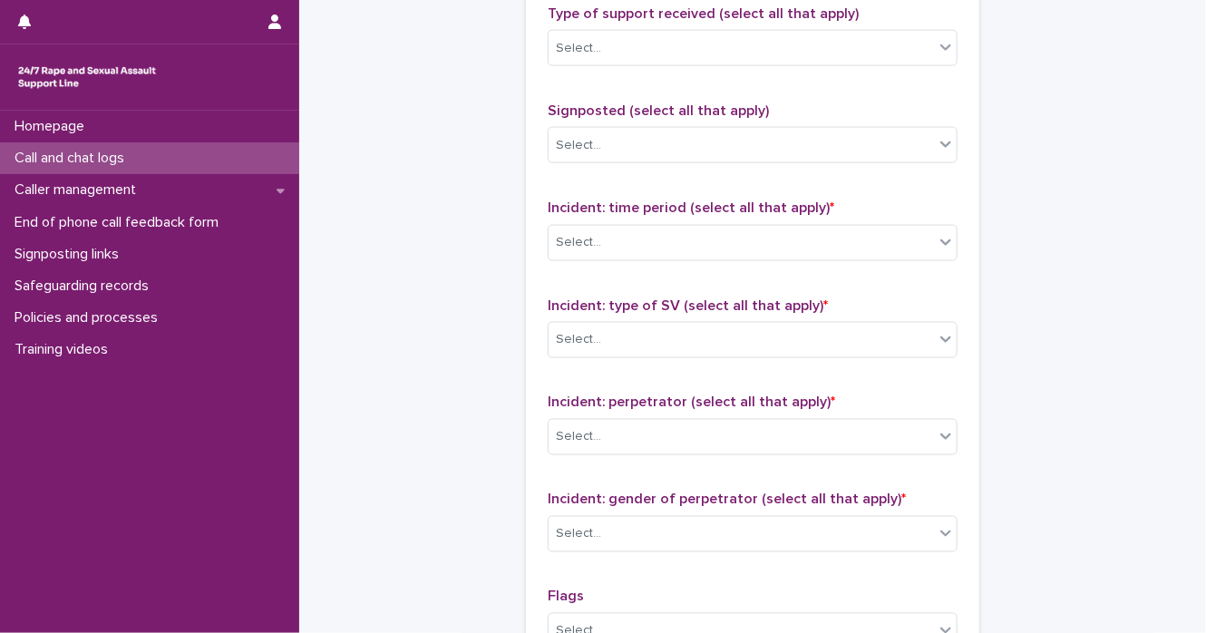
scroll to position [1140, 0]
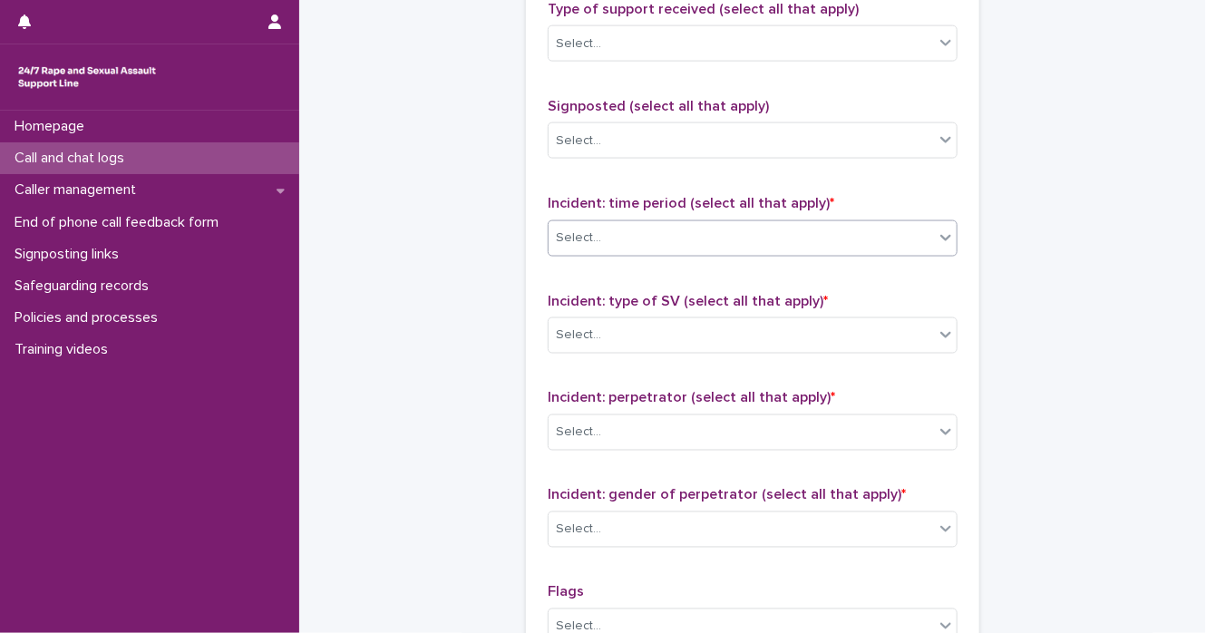
click at [938, 239] on icon at bounding box center [946, 238] width 18 height 18
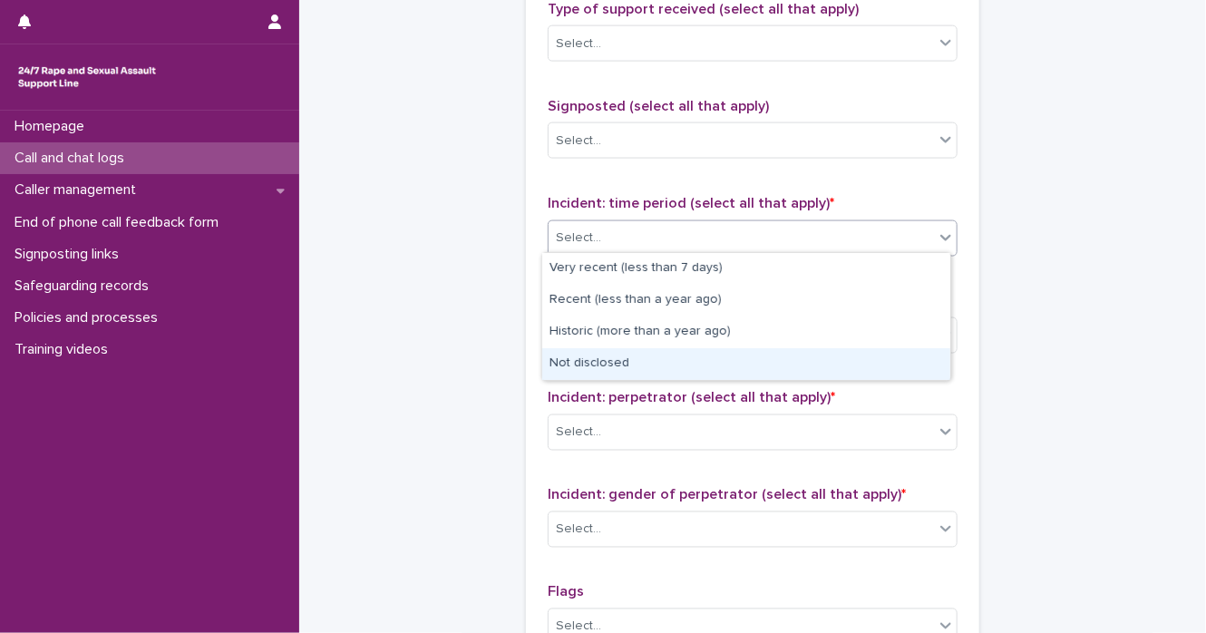
click at [907, 367] on div "Not disclosed" at bounding box center [746, 364] width 408 height 32
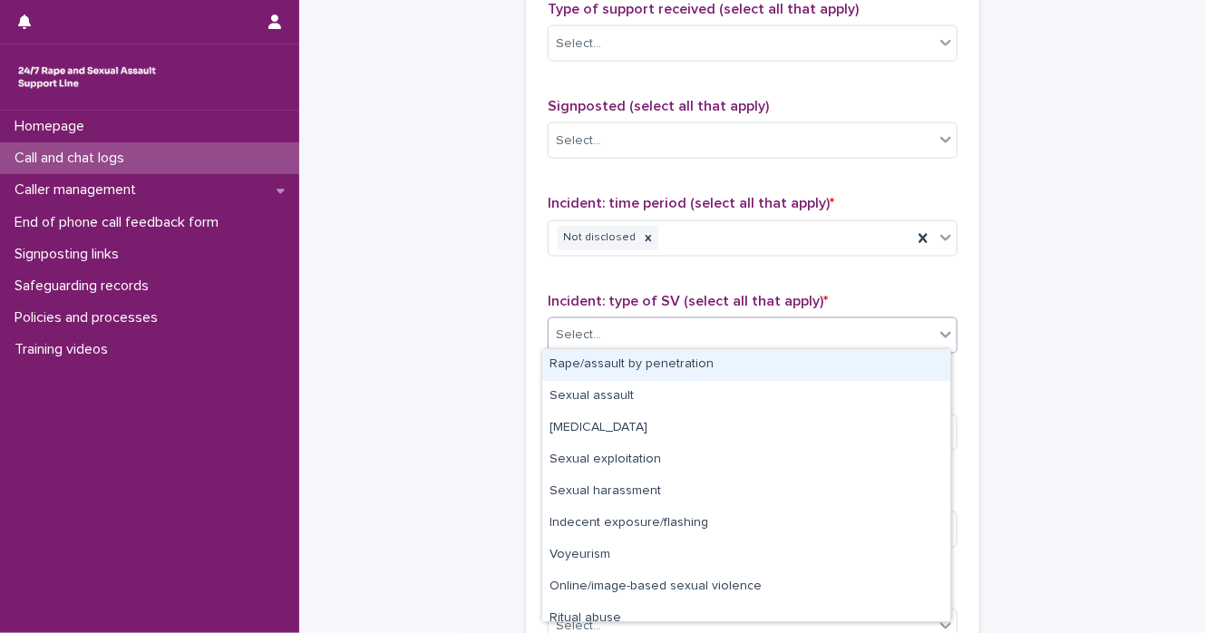
click at [940, 332] on icon at bounding box center [945, 335] width 11 height 6
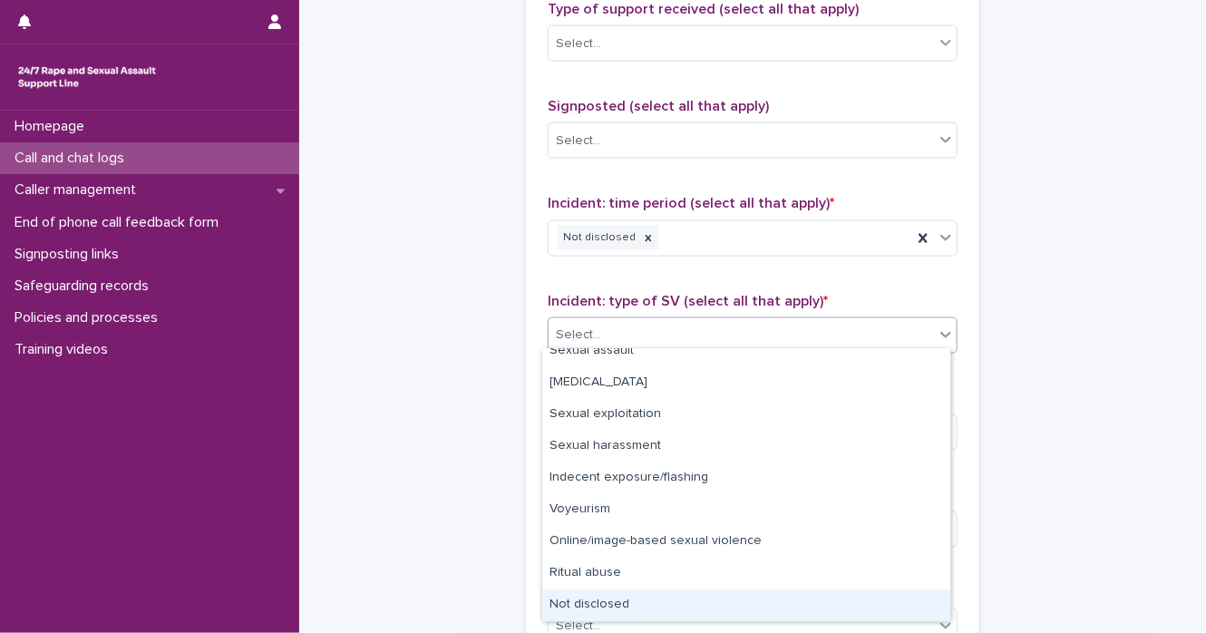
click at [903, 611] on div "Not disclosed" at bounding box center [746, 605] width 408 height 32
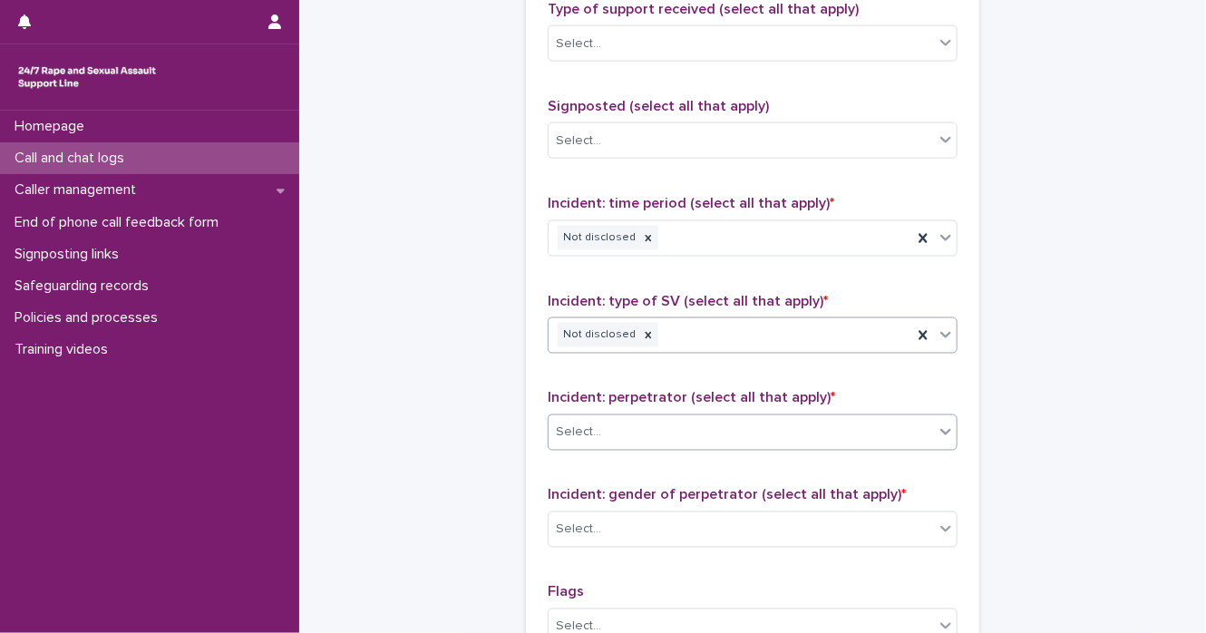
click at [942, 433] on icon at bounding box center [946, 432] width 18 height 18
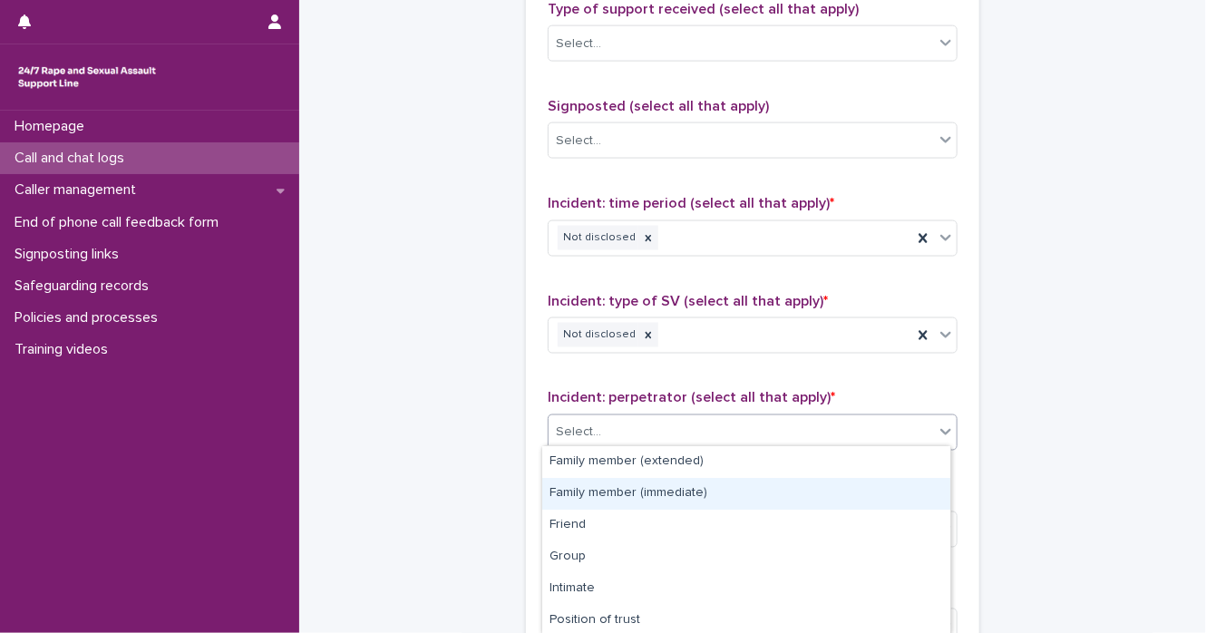
drag, startPoint x: 938, startPoint y: 515, endPoint x: 943, endPoint y: 534, distance: 19.8
click at [943, 534] on div "Family member (extended) Family member (immediate) Friend Group Intimate Positi…" at bounding box center [746, 540] width 408 height 188
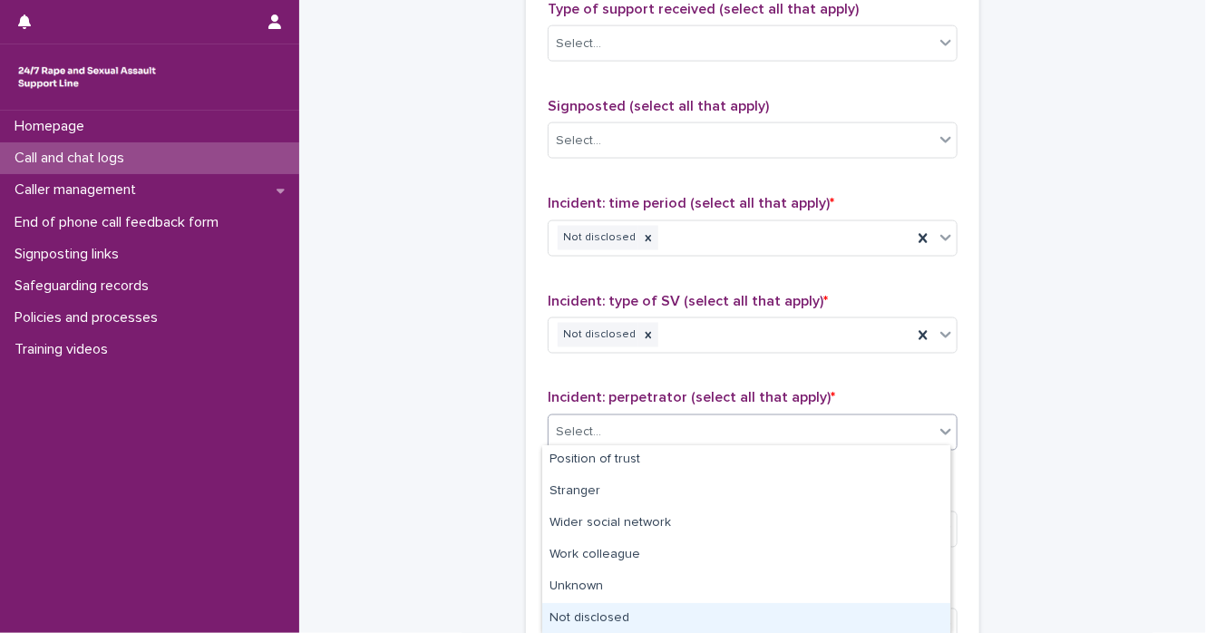
click at [891, 621] on div "Not disclosed" at bounding box center [746, 619] width 408 height 32
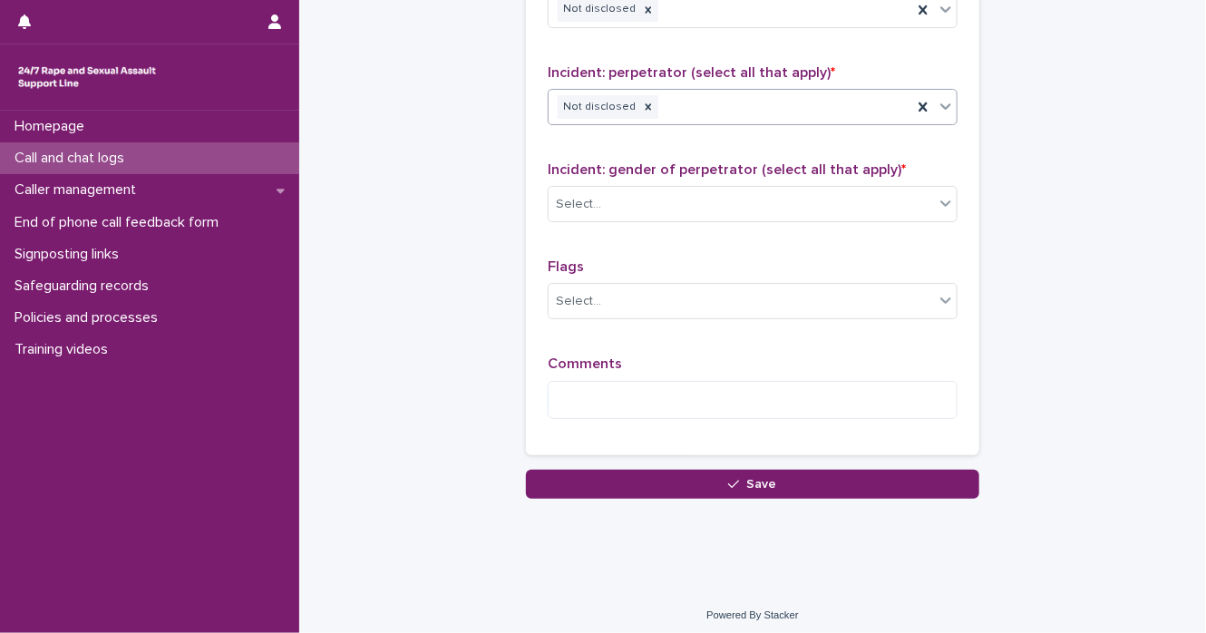
scroll to position [1467, 0]
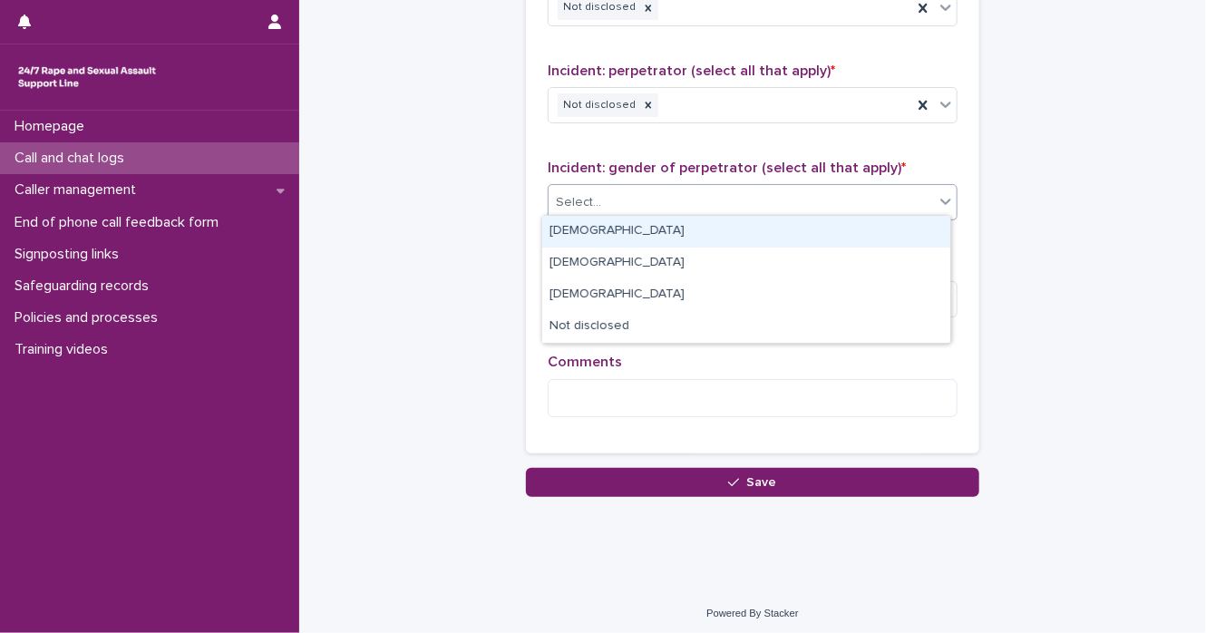
click at [935, 205] on div at bounding box center [946, 201] width 22 height 33
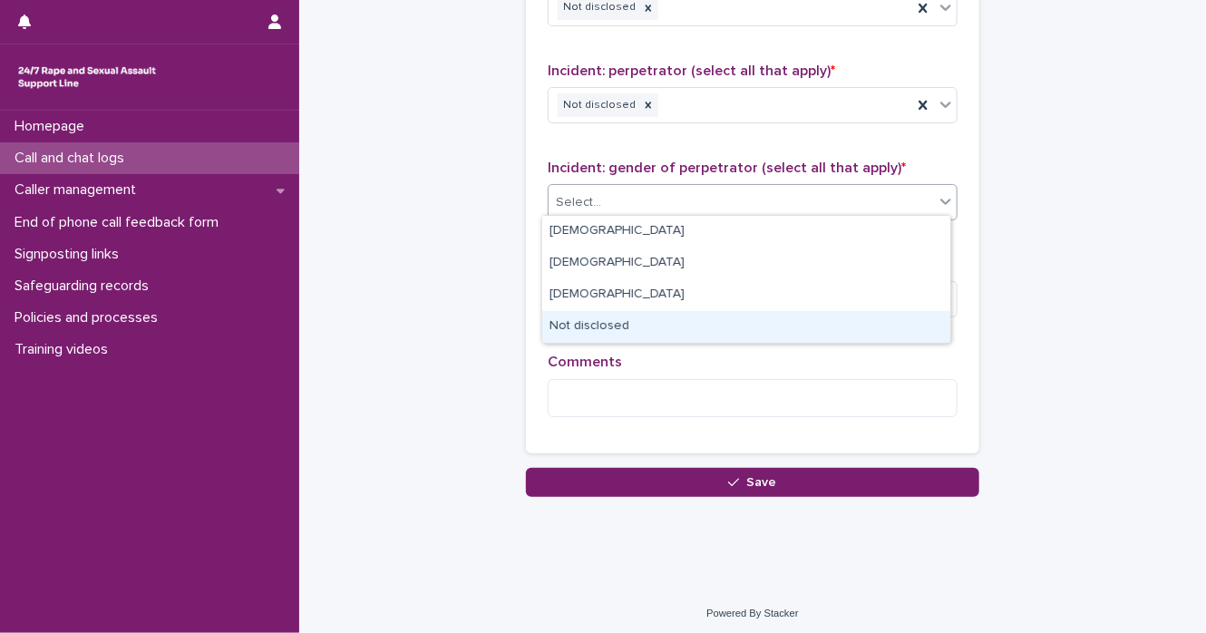
click at [892, 320] on div "Not disclosed" at bounding box center [746, 327] width 408 height 32
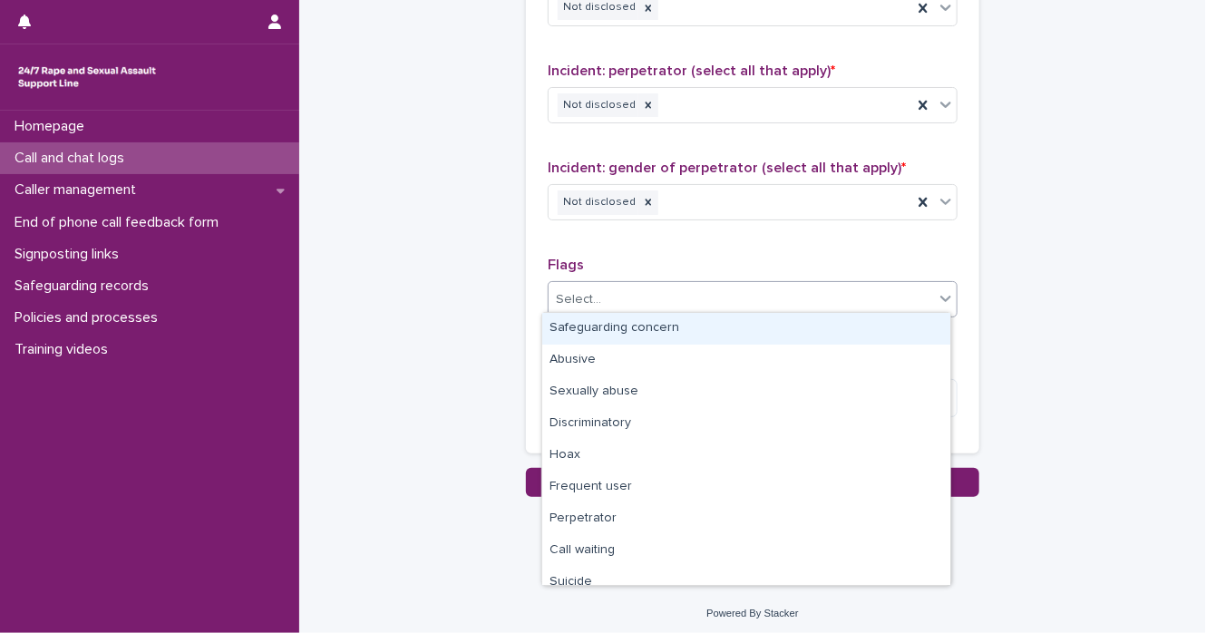
click at [943, 294] on icon at bounding box center [946, 298] width 18 height 18
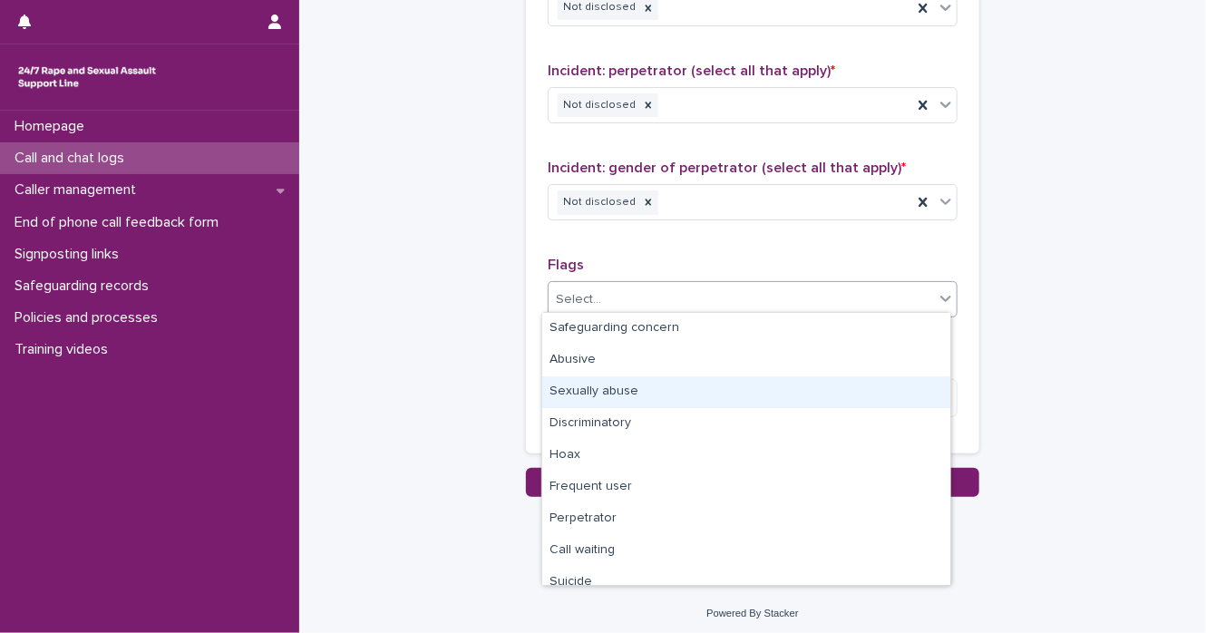
click at [881, 398] on div "Sexually abuse" at bounding box center [746, 392] width 408 height 32
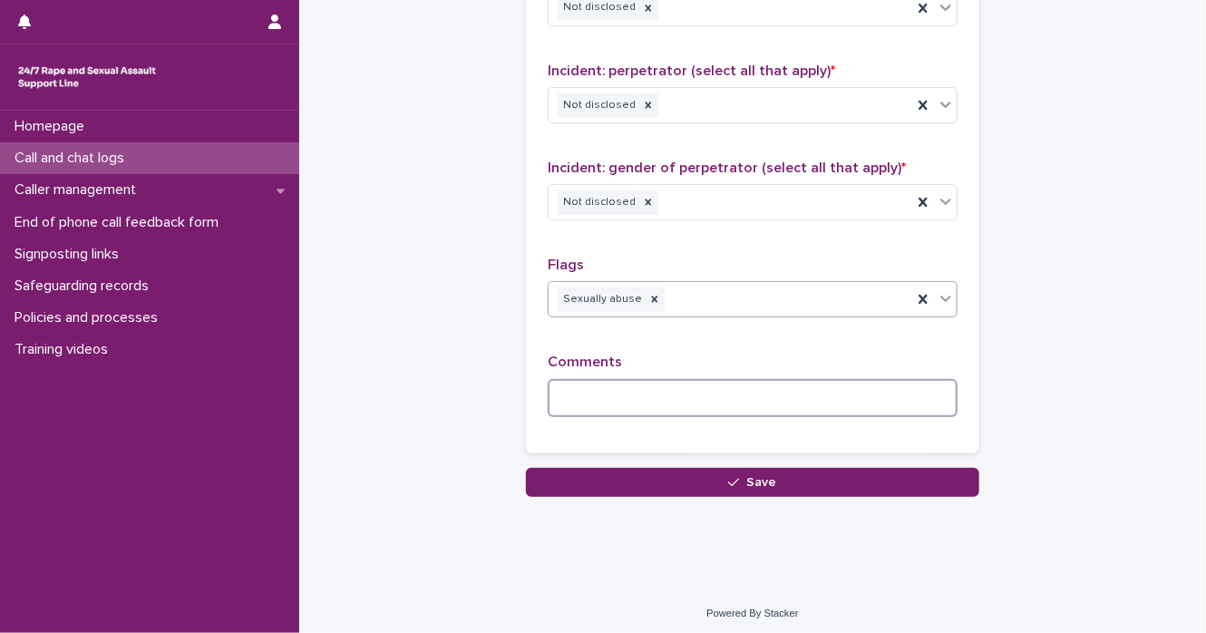
click at [698, 402] on textarea at bounding box center [753, 398] width 410 height 39
paste textarea "**********"
click at [624, 391] on textarea "**********" at bounding box center [753, 398] width 410 height 39
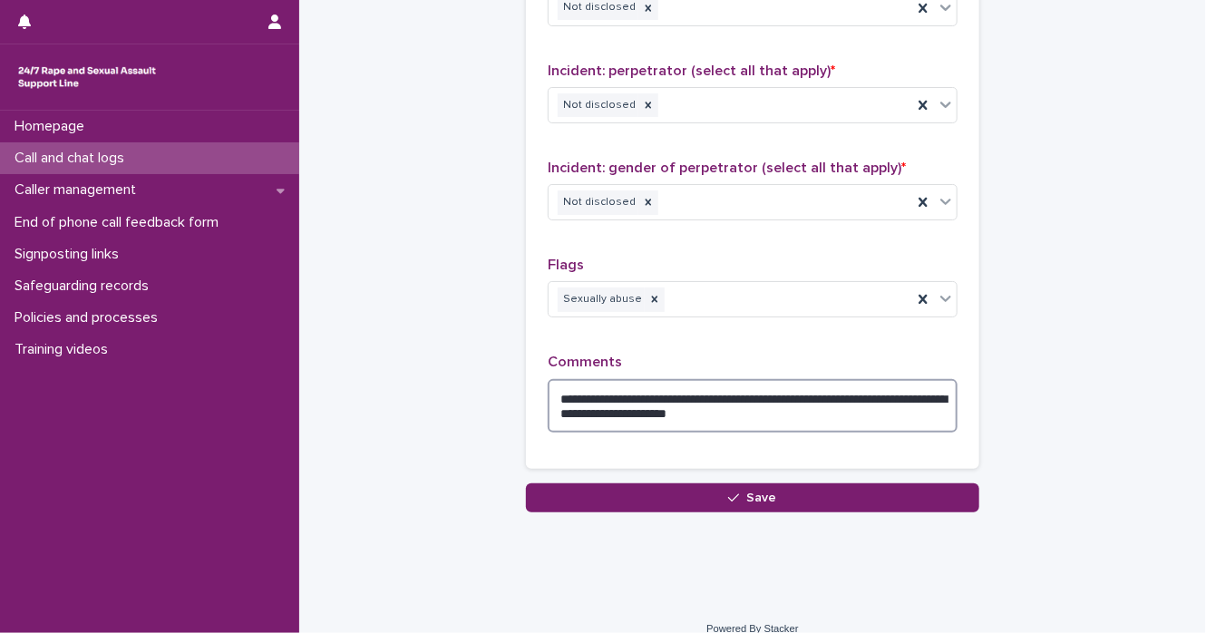
click at [631, 393] on textarea "**********" at bounding box center [753, 406] width 410 height 54
click at [764, 394] on textarea "**********" at bounding box center [753, 406] width 410 height 54
click at [871, 393] on textarea "**********" at bounding box center [753, 406] width 410 height 54
drag, startPoint x: 814, startPoint y: 499, endPoint x: 804, endPoint y: 456, distance: 43.8
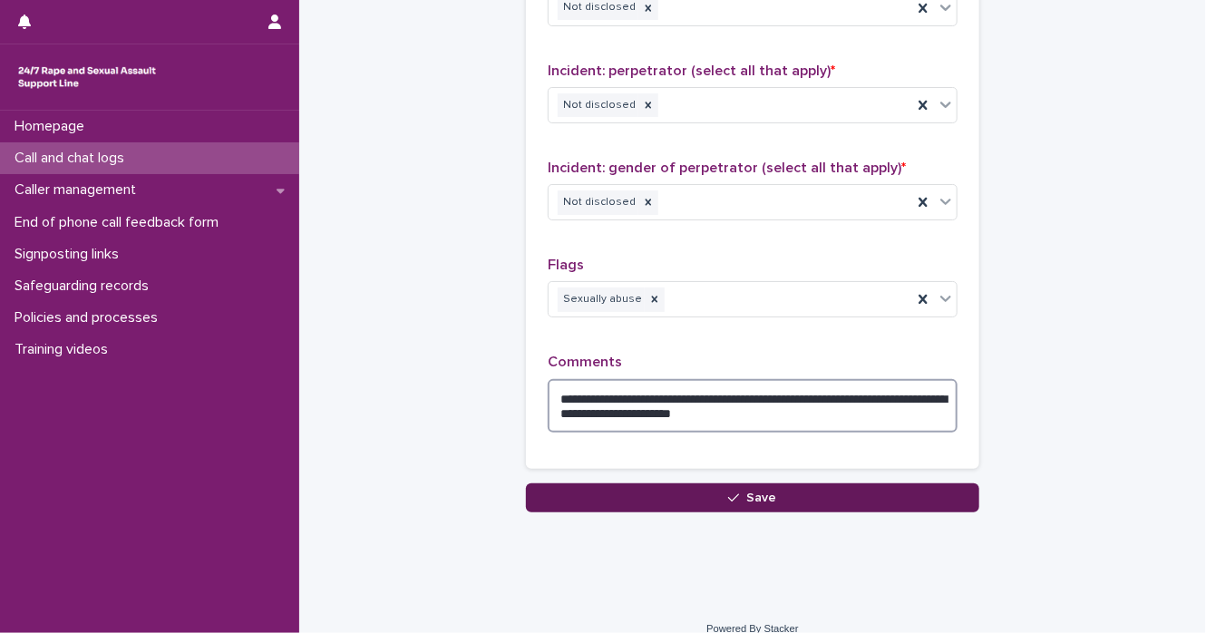
type textarea "**********"
click at [838, 500] on button "Save" at bounding box center [752, 497] width 453 height 29
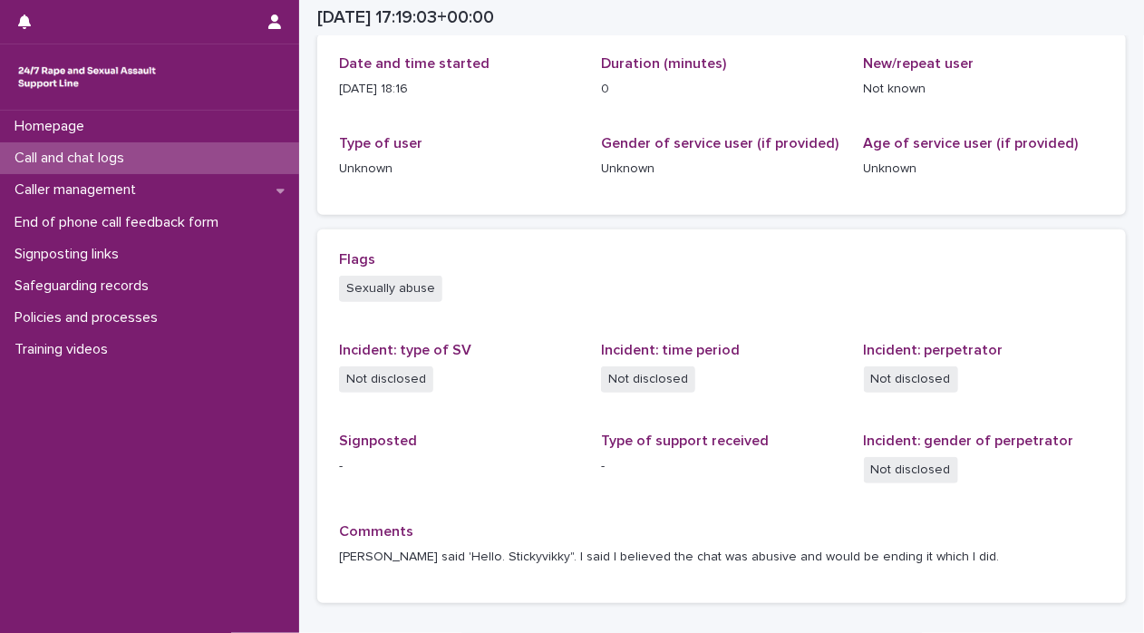
scroll to position [90, 0]
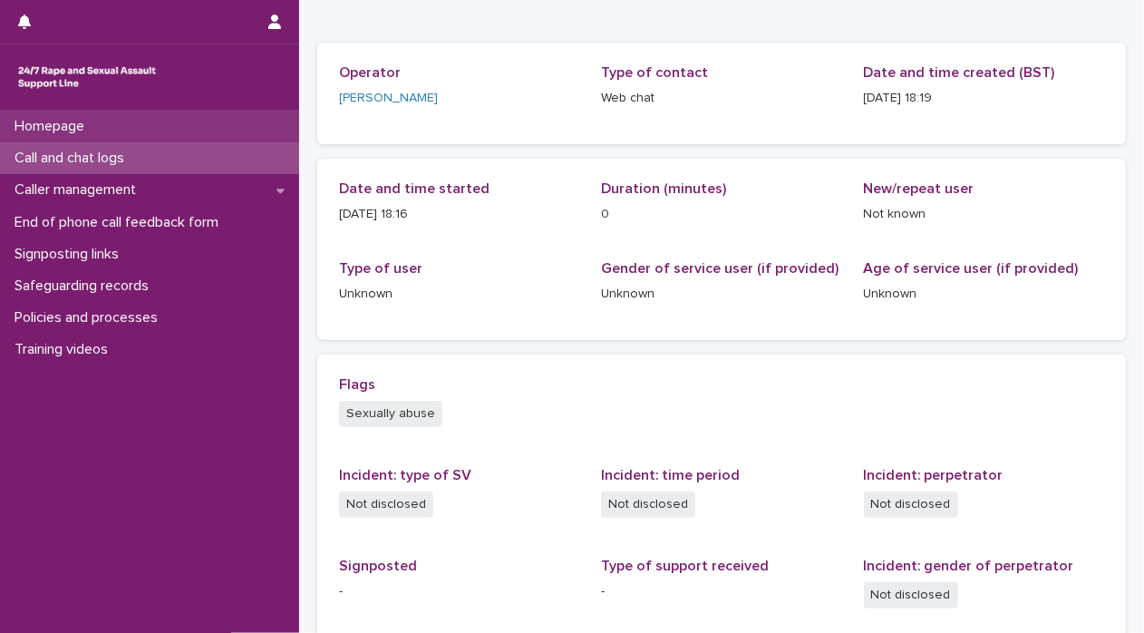
click at [74, 123] on p "Homepage" at bounding box center [53, 126] width 92 height 17
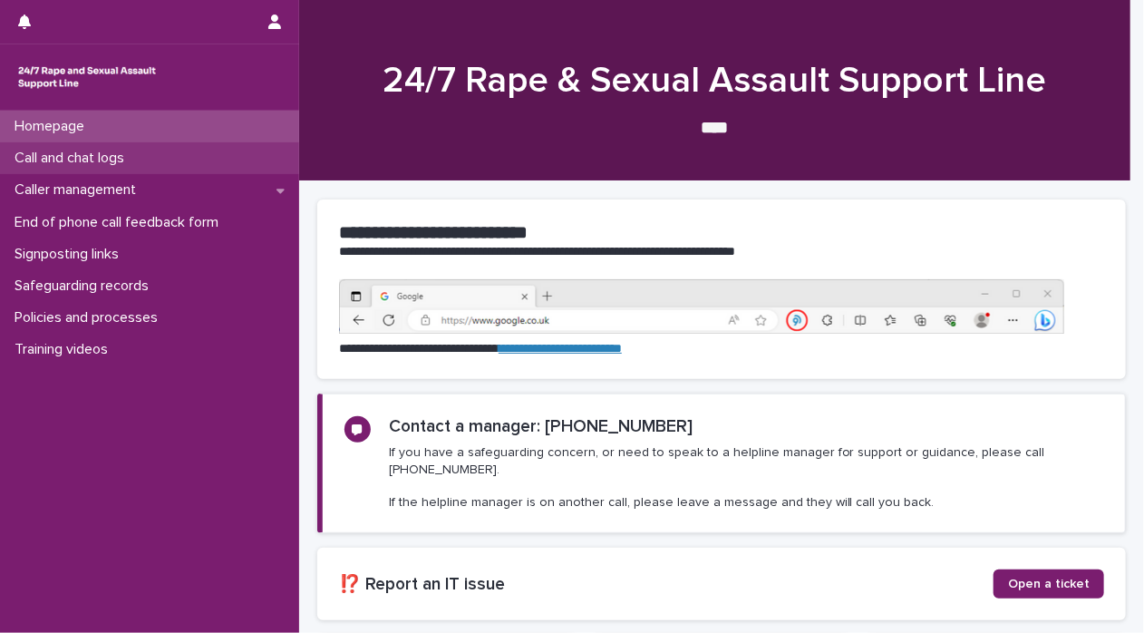
click at [73, 159] on p "Call and chat logs" at bounding box center [72, 158] width 131 height 17
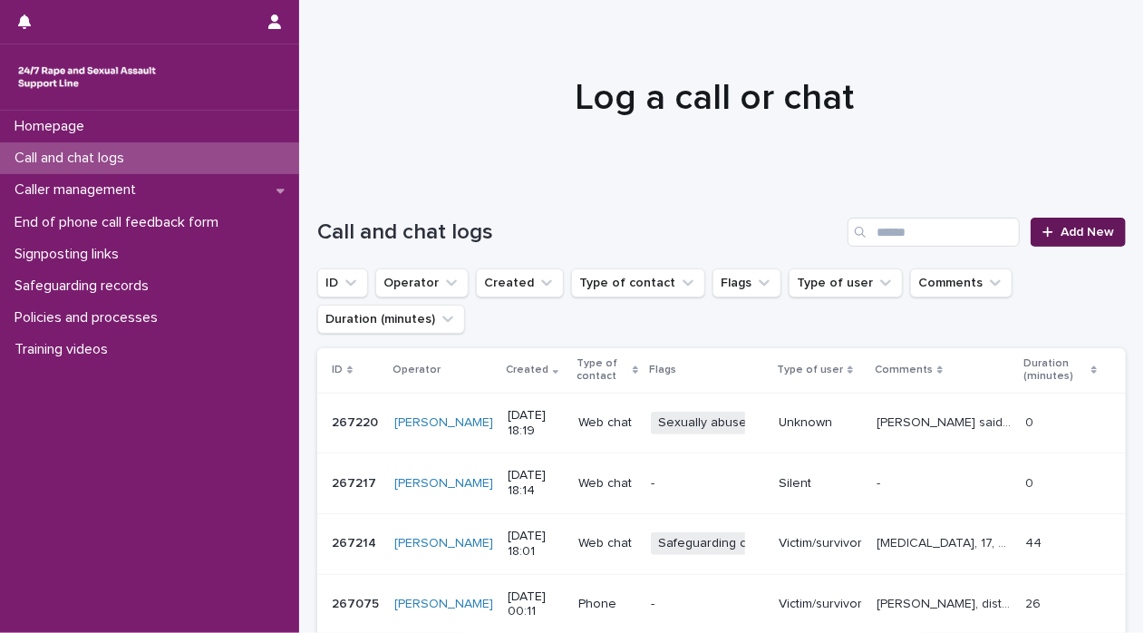
click at [1066, 233] on span "Add New" at bounding box center [1088, 232] width 54 height 13
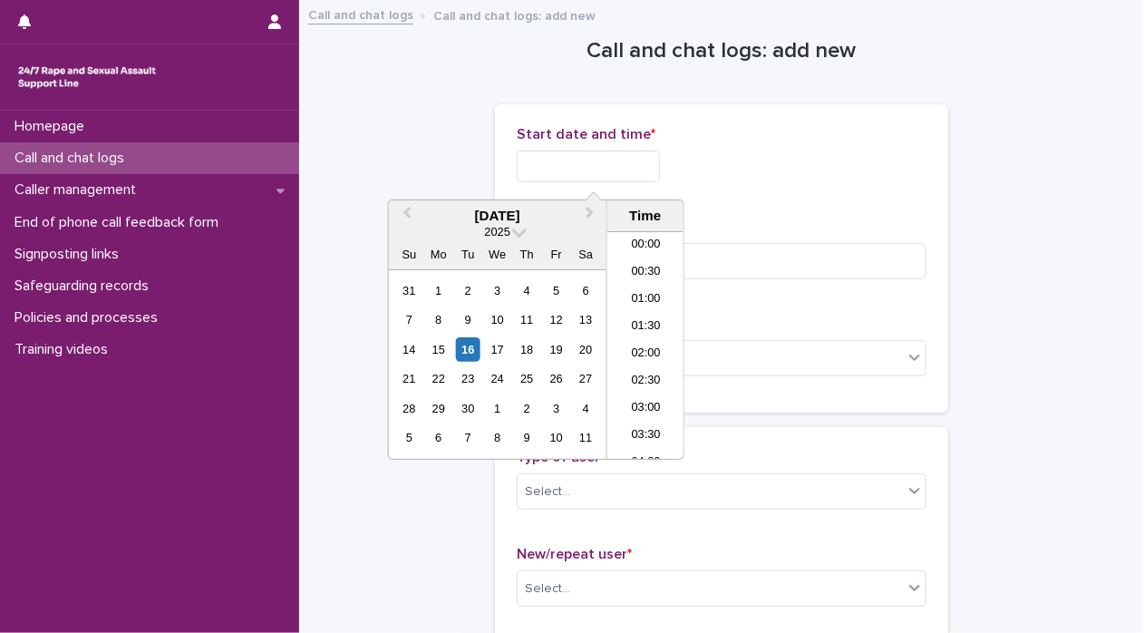
click at [544, 159] on input "text" at bounding box center [588, 167] width 143 height 32
click at [465, 350] on div "16" at bounding box center [468, 349] width 24 height 24
drag, startPoint x: 577, startPoint y: 165, endPoint x: 881, endPoint y: 161, distance: 304.7
click at [881, 161] on div "**********" at bounding box center [722, 167] width 410 height 32
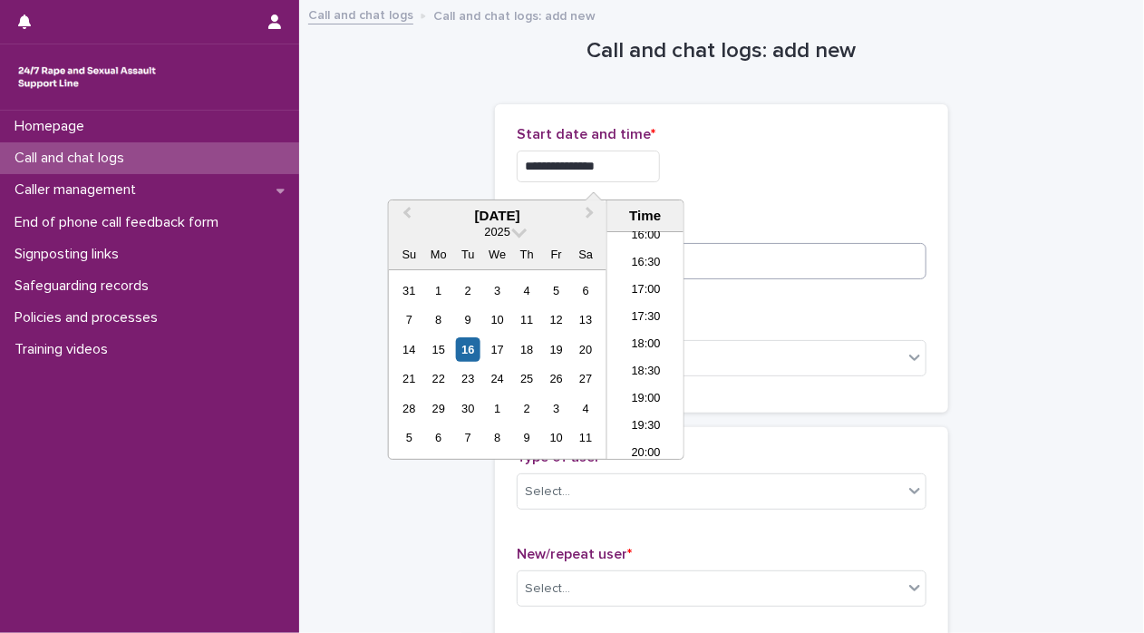
type input "**********"
click at [849, 271] on input at bounding box center [722, 261] width 410 height 36
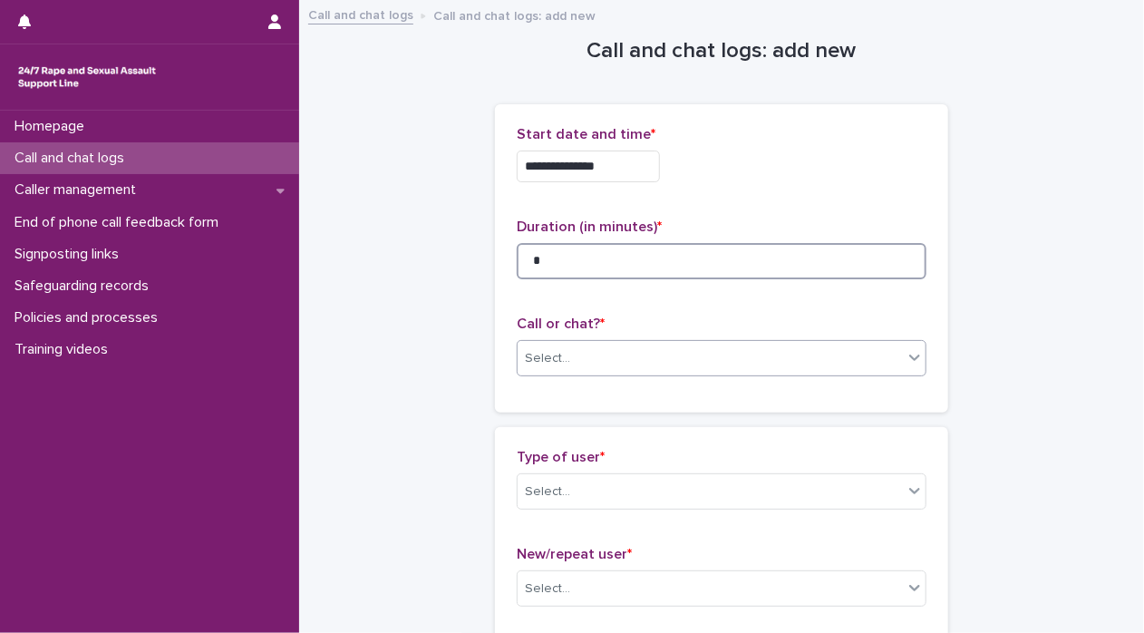
type input "*"
click at [915, 362] on icon at bounding box center [915, 357] width 18 height 18
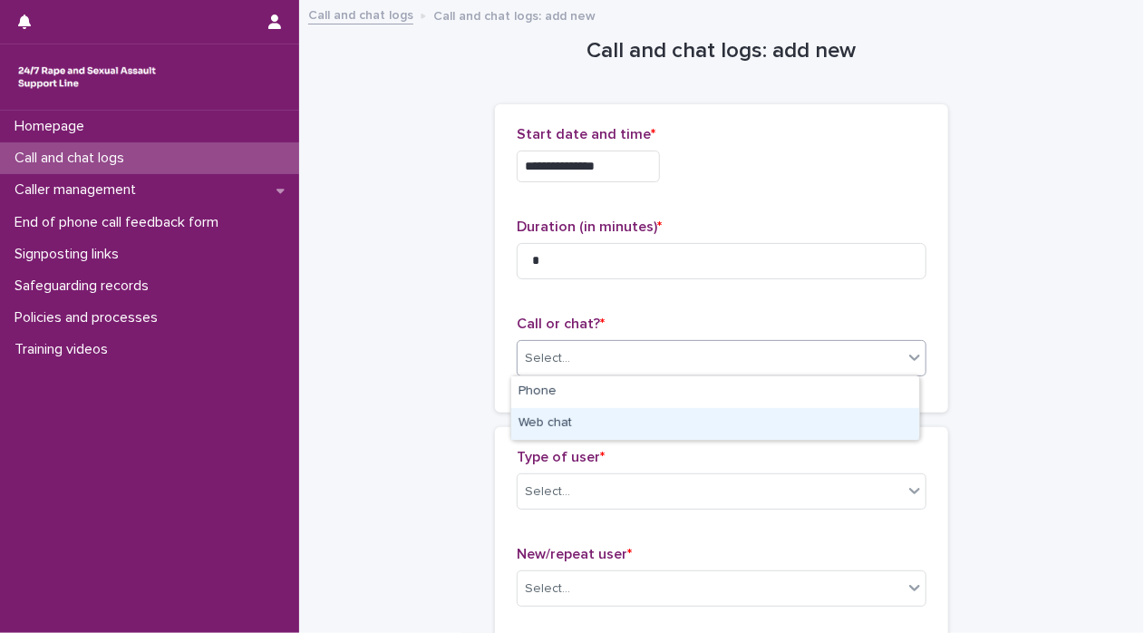
click at [842, 423] on div "Web chat" at bounding box center [715, 424] width 408 height 32
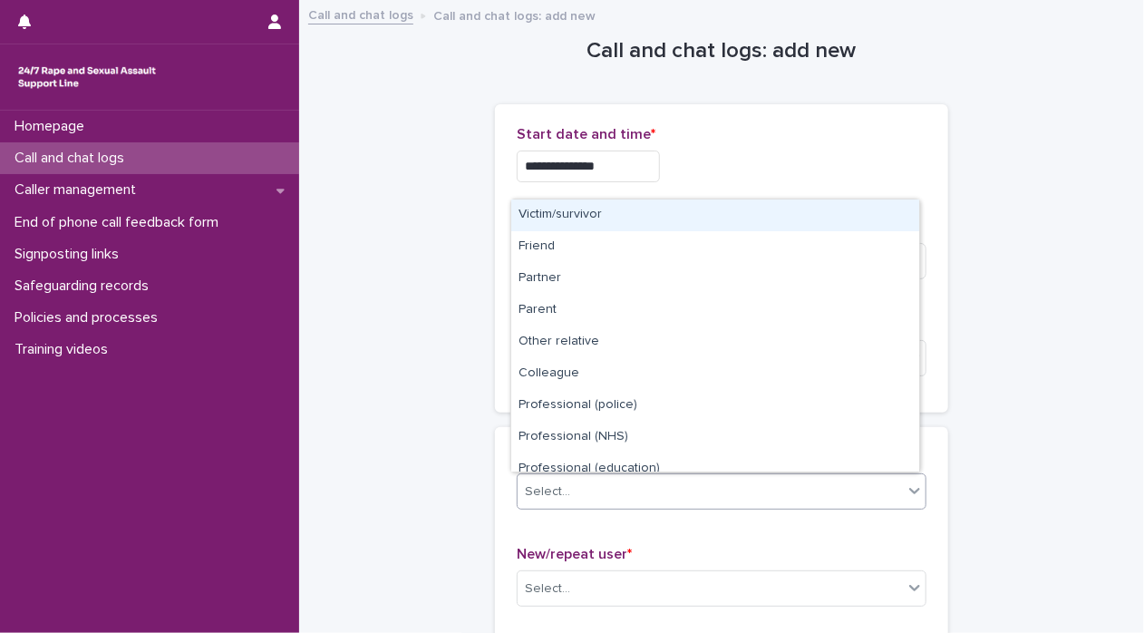
click at [911, 501] on div at bounding box center [915, 490] width 22 height 33
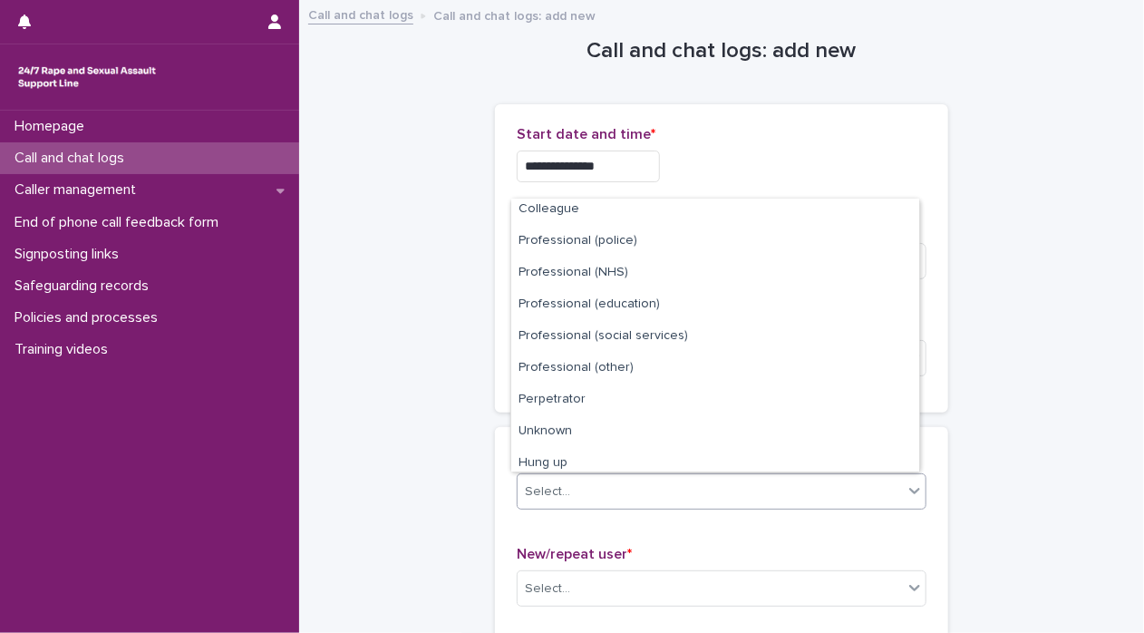
scroll to position [203, 0]
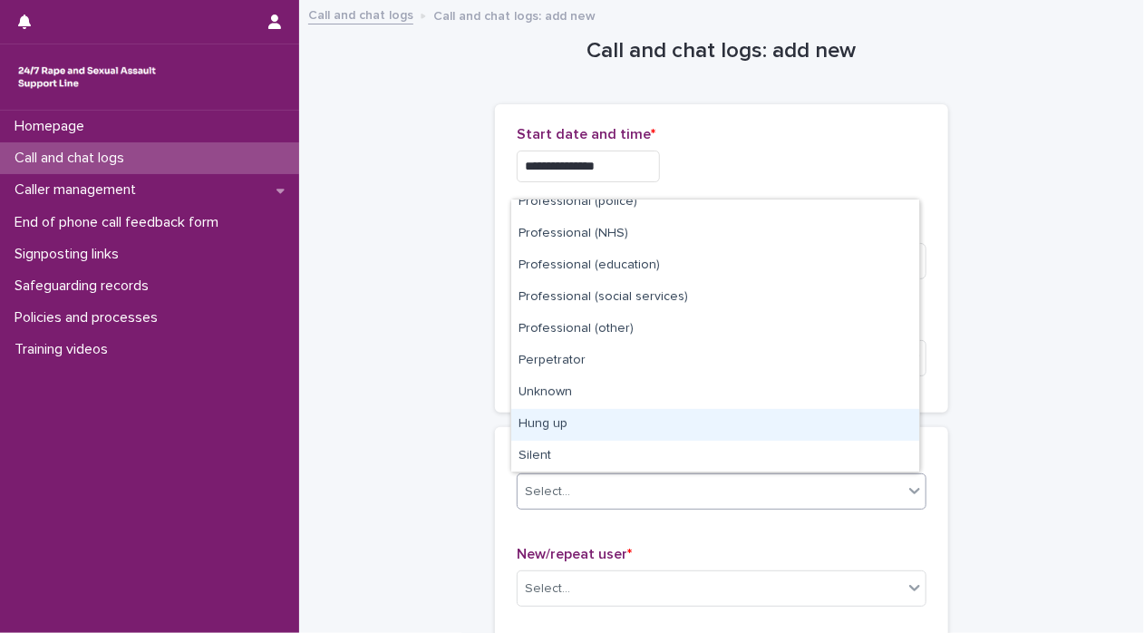
drag, startPoint x: 831, startPoint y: 442, endPoint x: 827, endPoint y: 424, distance: 17.6
click at [827, 424] on div "Hung up" at bounding box center [715, 425] width 408 height 32
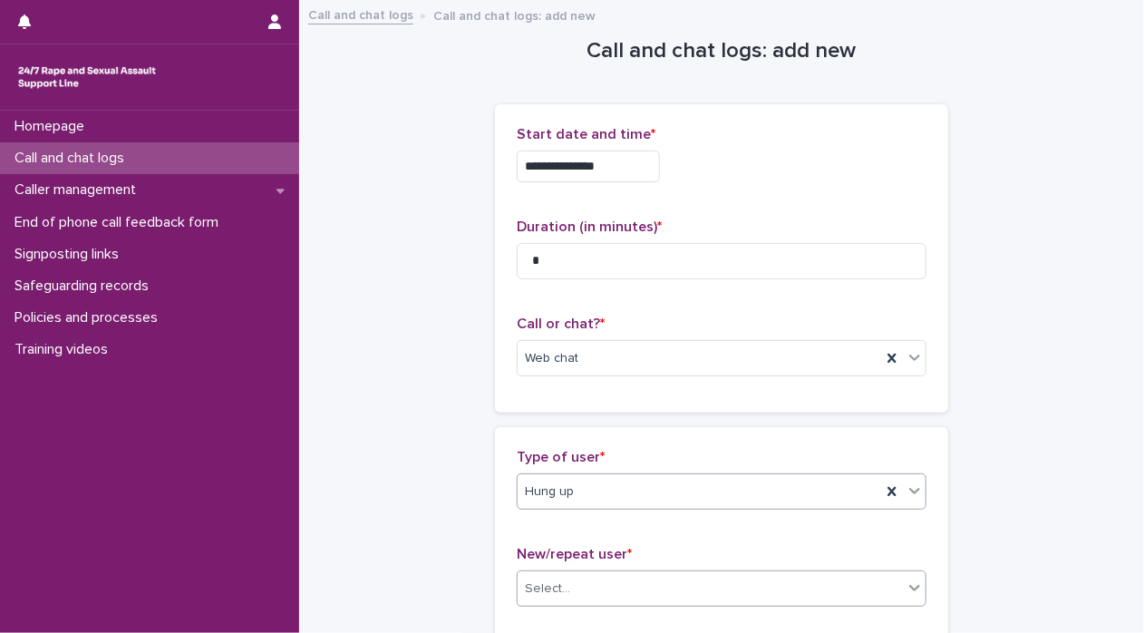
click at [906, 593] on icon at bounding box center [915, 588] width 18 height 18
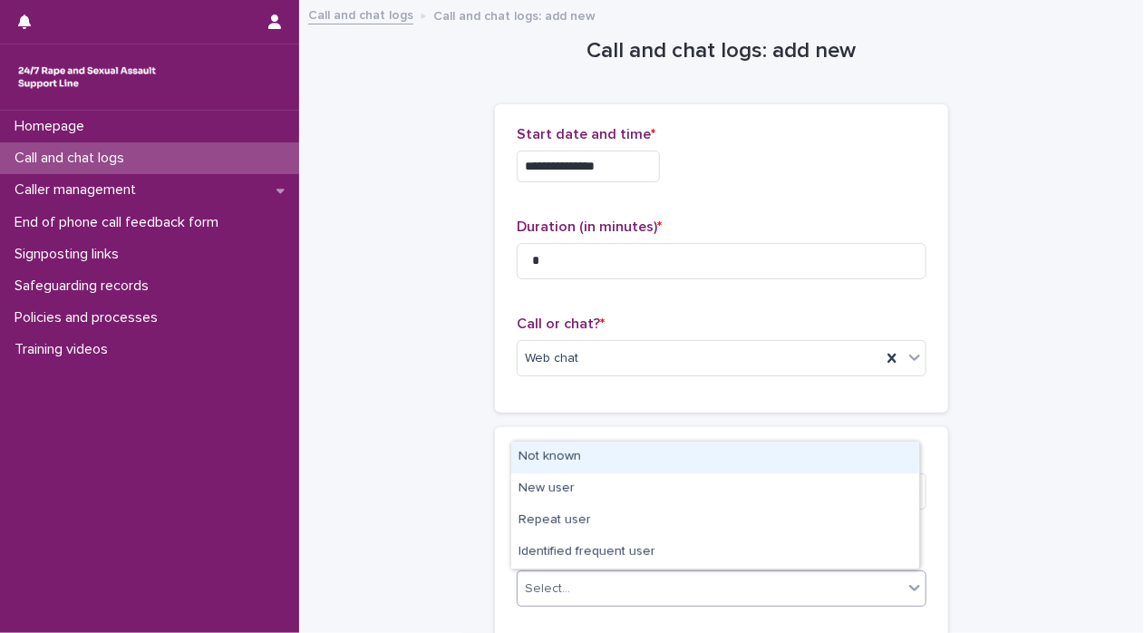
click at [741, 454] on div "Not known" at bounding box center [715, 458] width 408 height 32
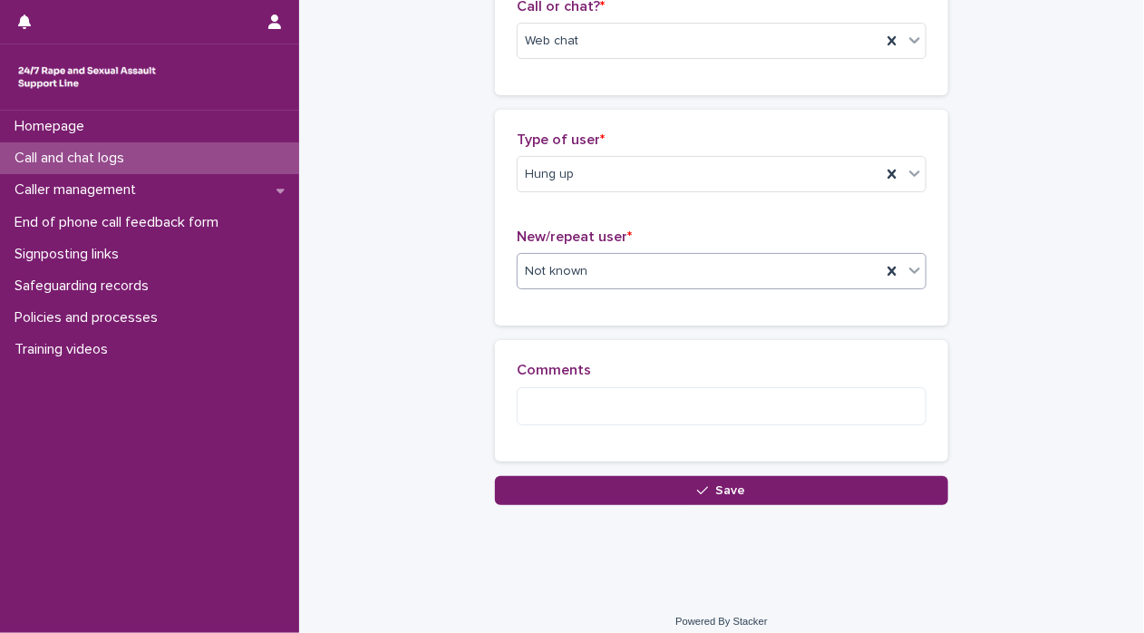
scroll to position [330, 0]
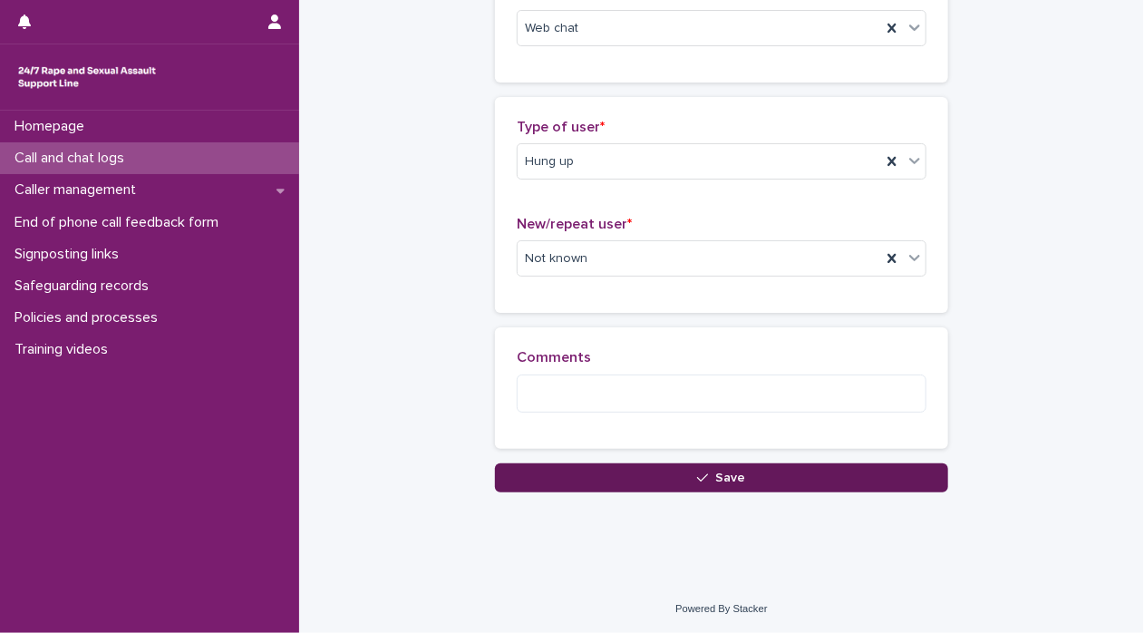
click at [831, 489] on button "Save" at bounding box center [721, 477] width 453 height 29
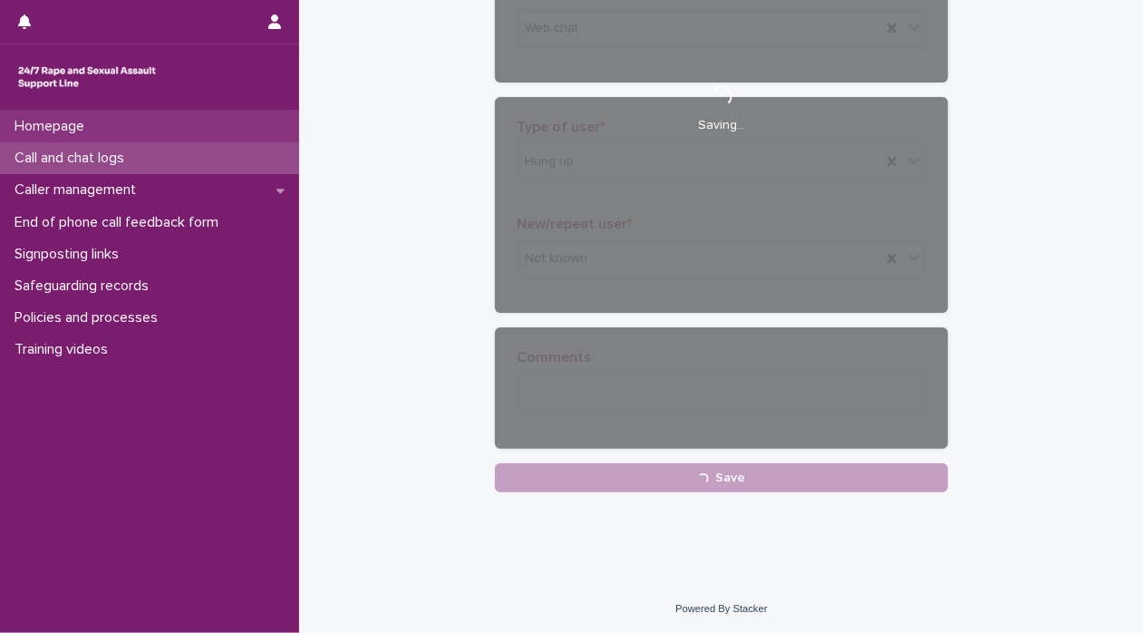
click at [38, 124] on p "Homepage" at bounding box center [53, 126] width 92 height 17
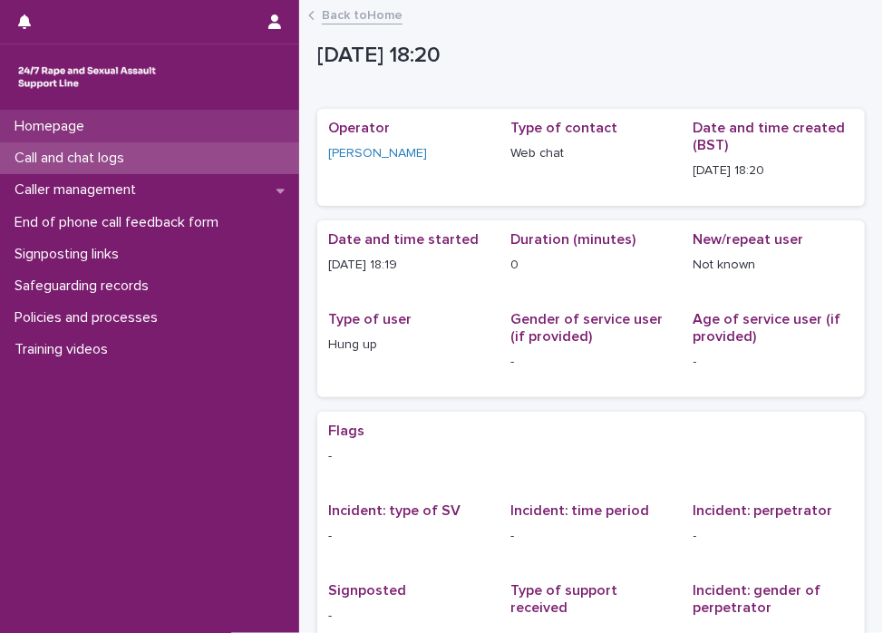
click at [221, 119] on div "Homepage" at bounding box center [149, 127] width 299 height 32
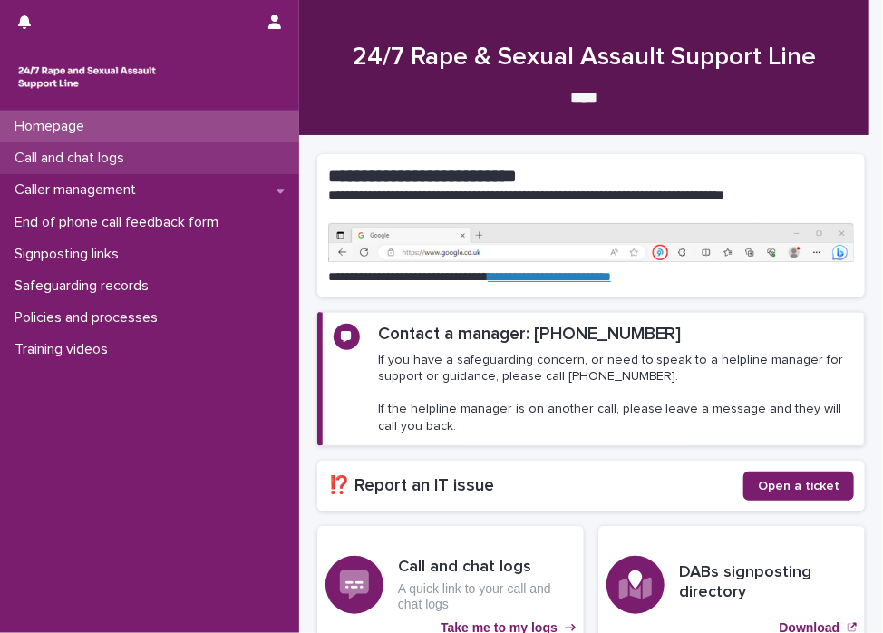
click at [210, 151] on div "Call and chat logs" at bounding box center [149, 158] width 299 height 32
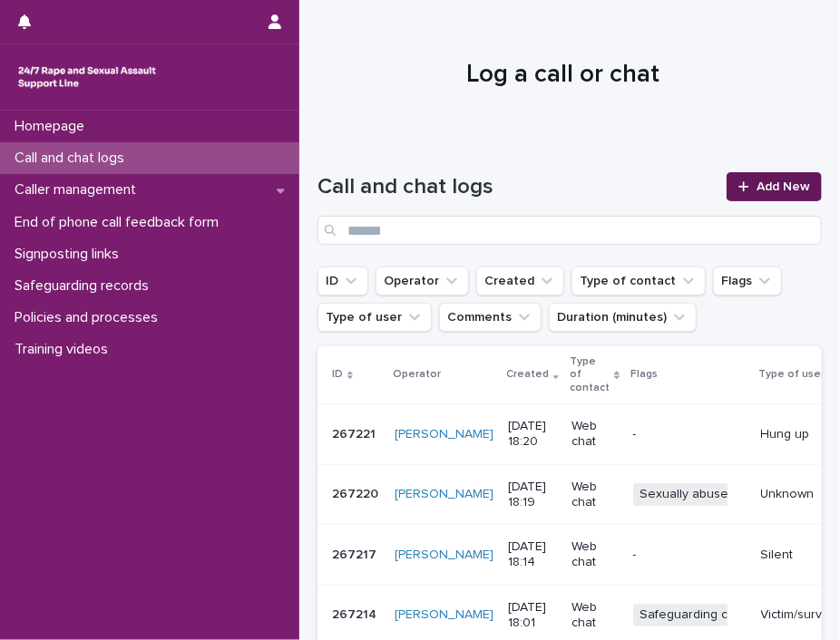
click at [751, 179] on link "Add New" at bounding box center [773, 186] width 95 height 29
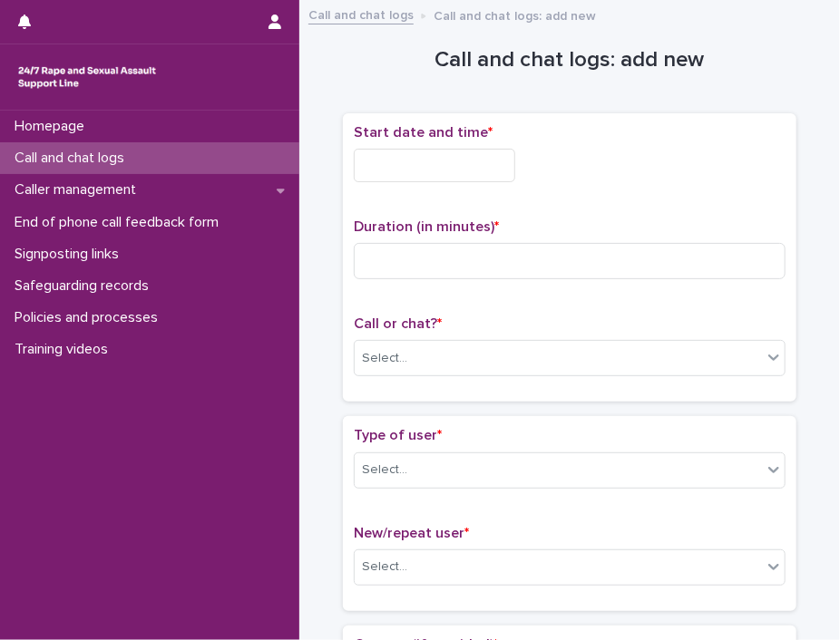
click at [399, 167] on input "text" at bounding box center [434, 166] width 161 height 34
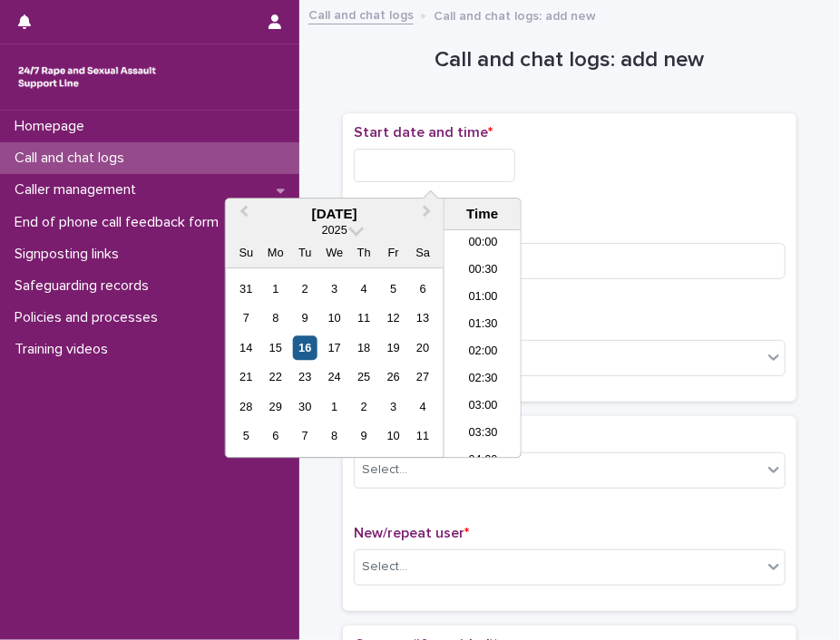
scroll to position [907, 0]
click at [302, 348] on div "16" at bounding box center [305, 348] width 24 height 24
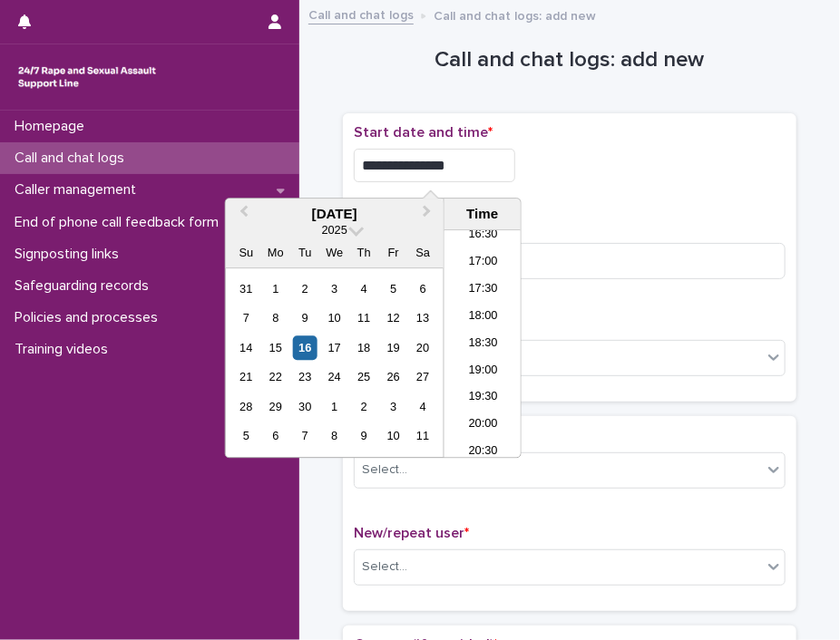
drag, startPoint x: 416, startPoint y: 160, endPoint x: 533, endPoint y: 159, distance: 117.0
click at [533, 159] on div "**********" at bounding box center [570, 166] width 432 height 34
type input "**********"
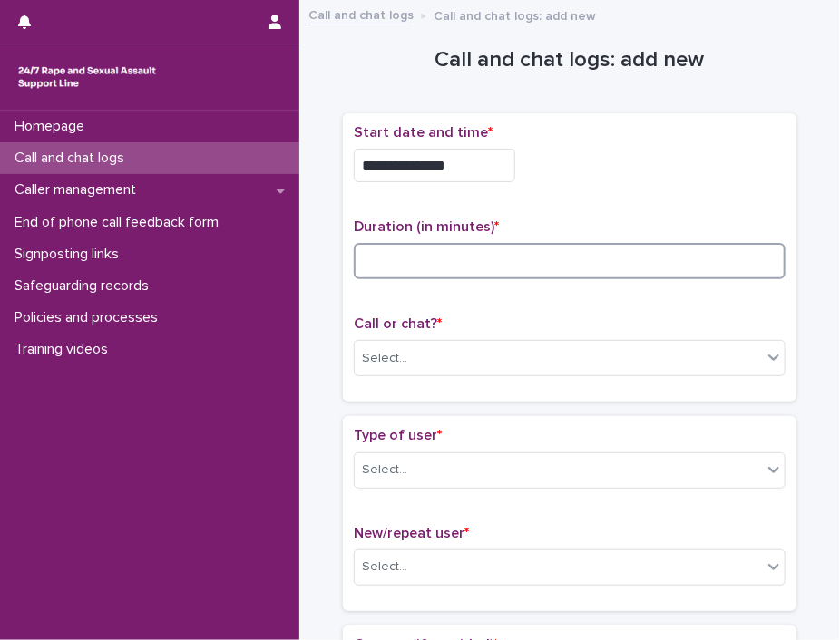
click at [682, 250] on input at bounding box center [570, 261] width 432 height 36
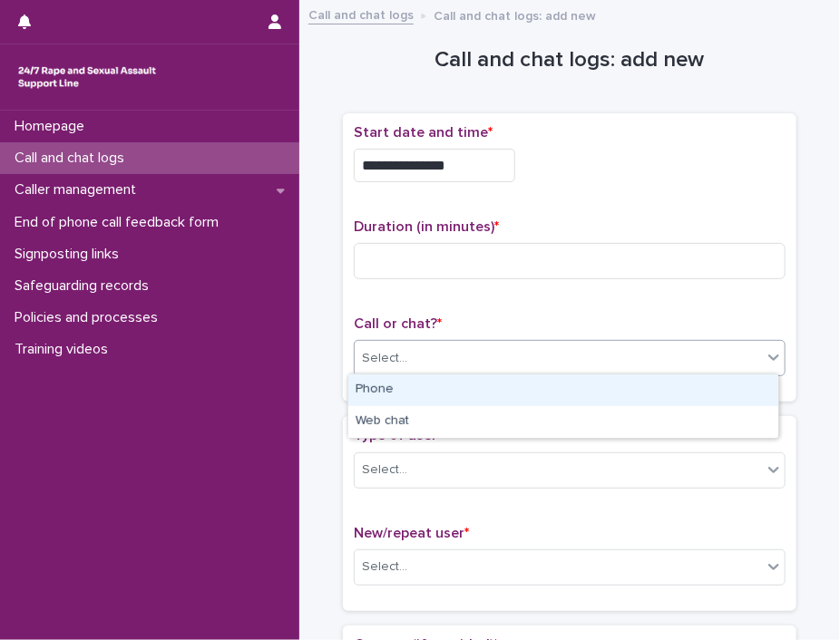
click at [621, 356] on div "Select..." at bounding box center [558, 359] width 407 height 30
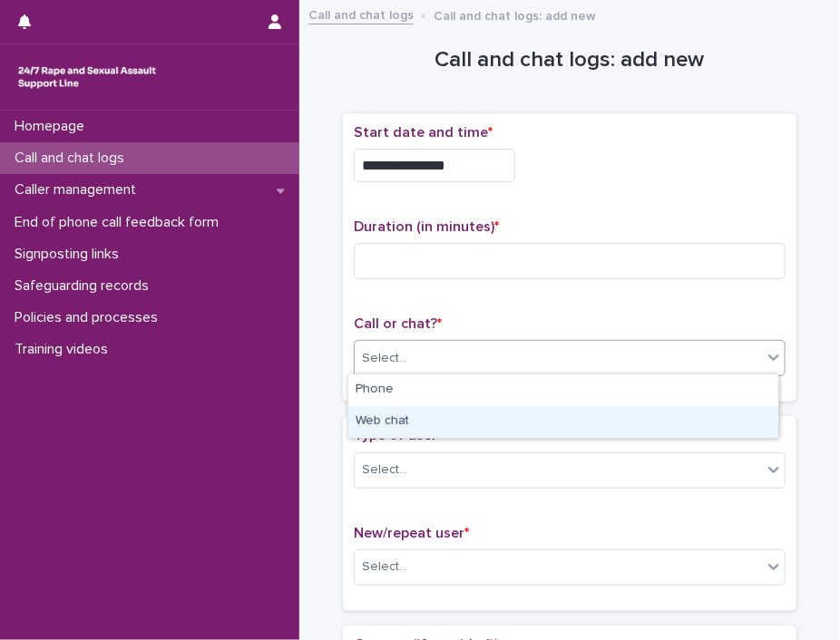
click at [664, 412] on div "Web chat" at bounding box center [563, 422] width 430 height 32
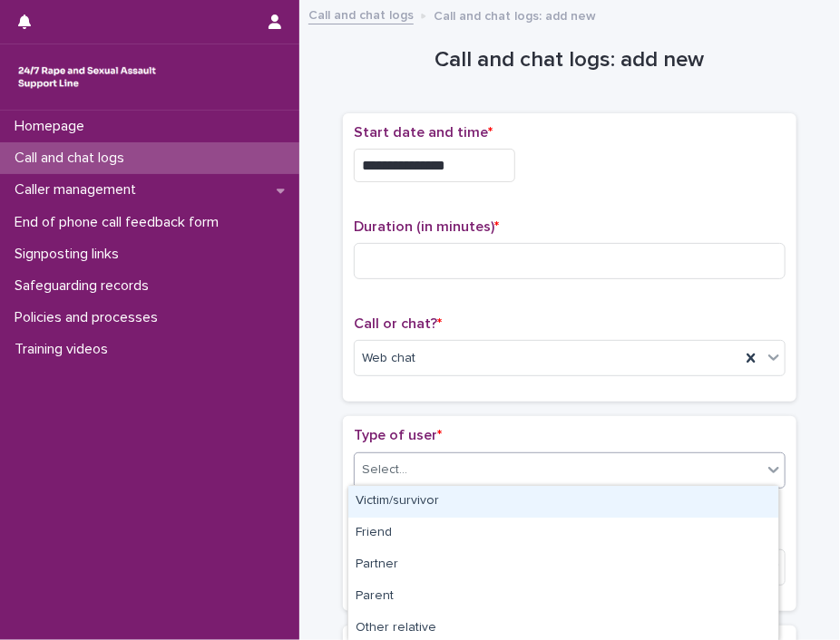
click at [749, 470] on div "Select..." at bounding box center [558, 470] width 407 height 30
drag, startPoint x: 719, startPoint y: 505, endPoint x: 839, endPoint y: 208, distance: 320.6
click at [719, 504] on div "Victim/survivor" at bounding box center [563, 502] width 430 height 32
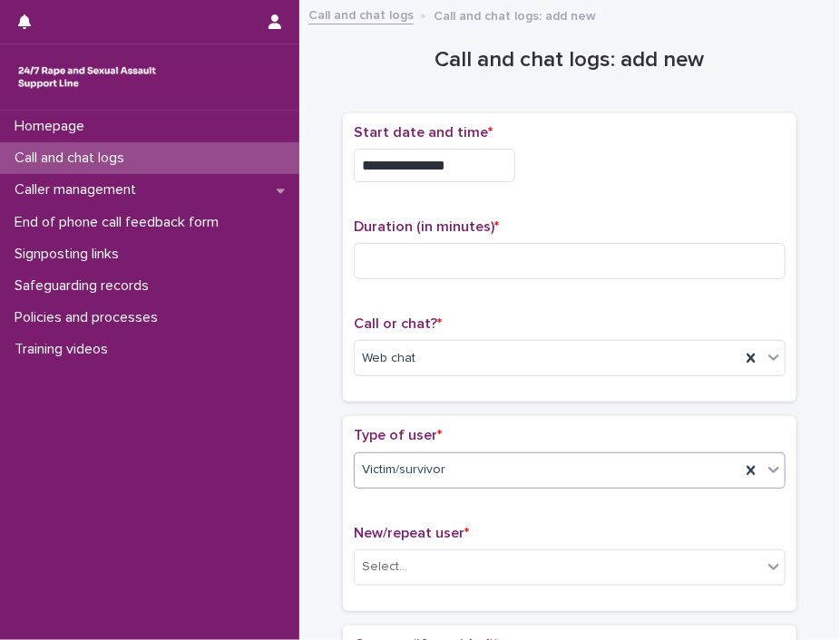
scroll to position [302, 0]
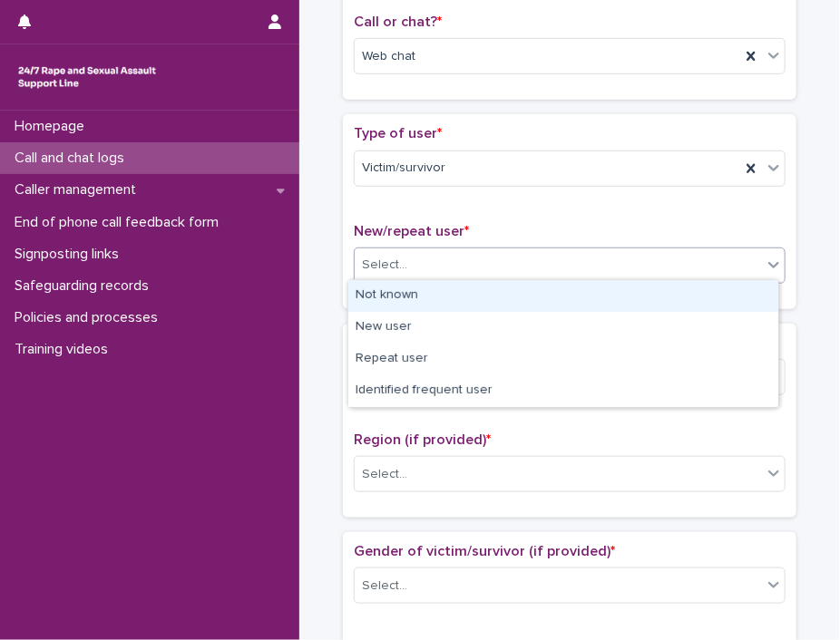
click at [764, 262] on icon at bounding box center [773, 265] width 18 height 18
click at [733, 302] on div "Not known" at bounding box center [563, 296] width 430 height 32
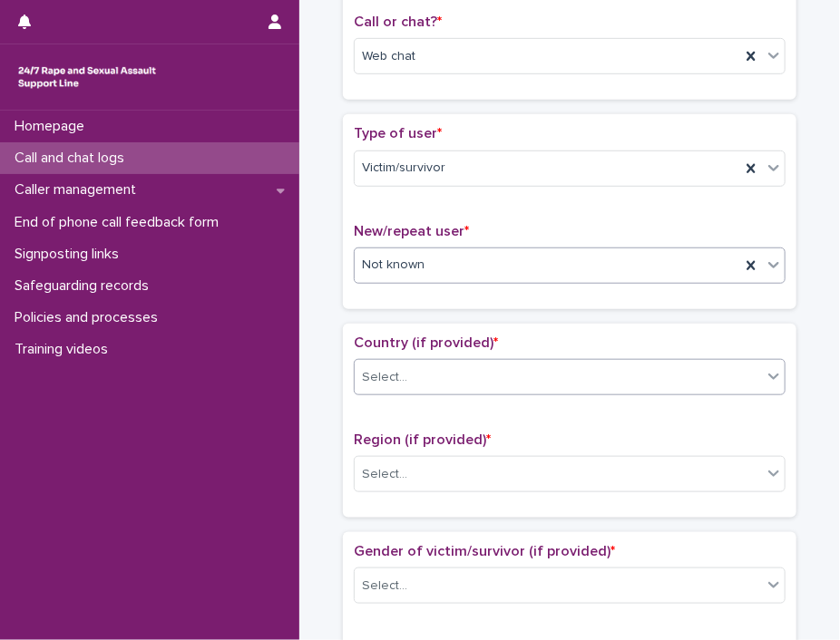
click at [764, 378] on icon at bounding box center [773, 376] width 18 height 18
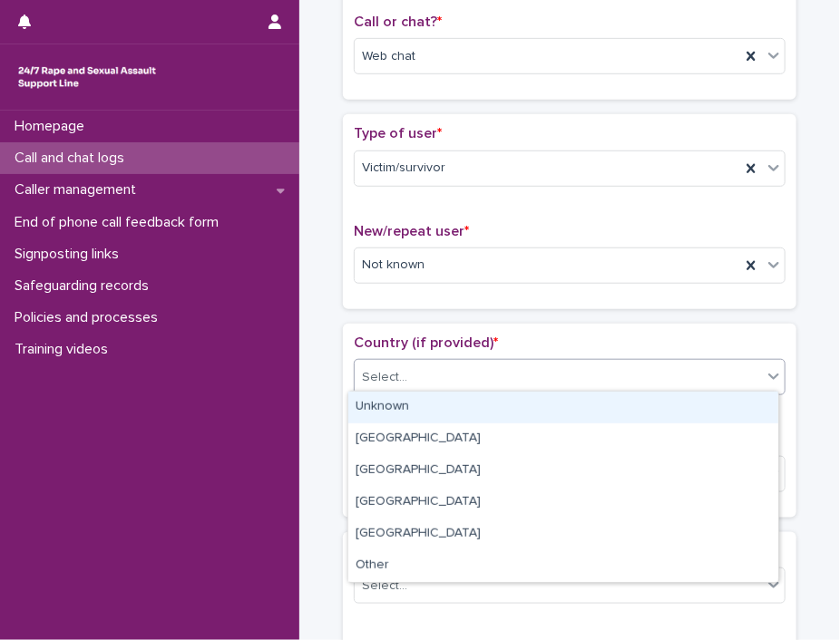
click at [718, 409] on div "Unknown" at bounding box center [563, 408] width 430 height 32
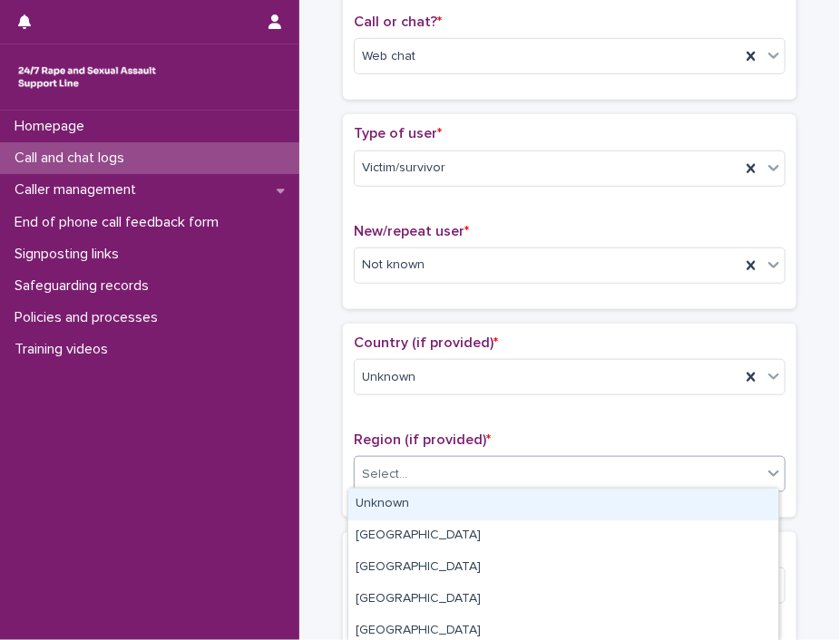
click at [755, 471] on div "Select..." at bounding box center [558, 475] width 407 height 30
click at [713, 505] on div "Unknown" at bounding box center [563, 505] width 430 height 32
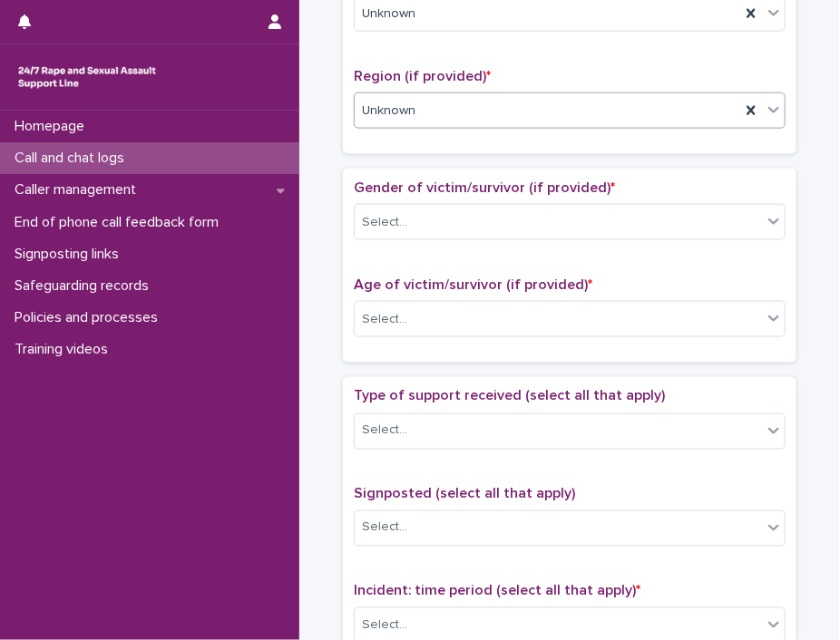
scroll to position [673, 0]
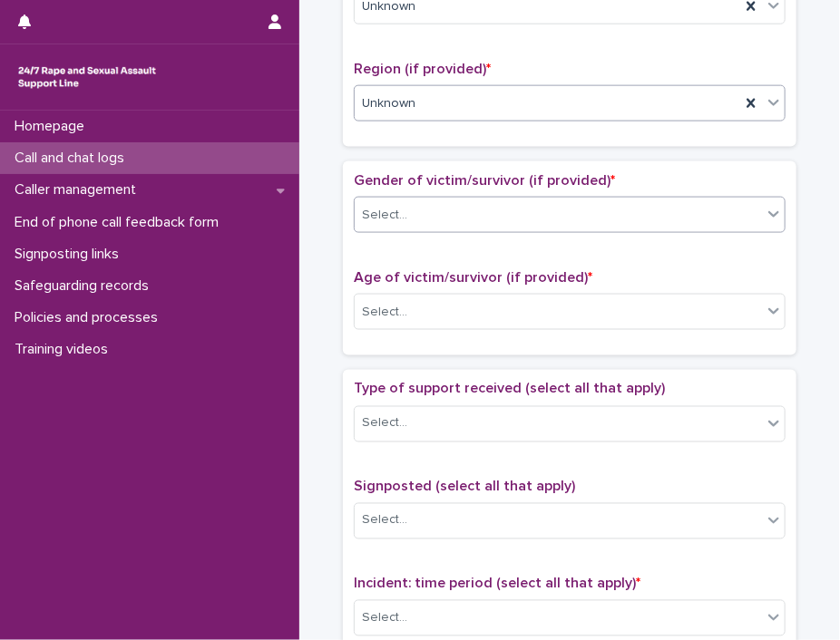
click at [764, 212] on icon at bounding box center [773, 214] width 18 height 18
click at [716, 357] on div "Loading... Saving… Gender of victim/survivor (if provided) * Select... Age of v…" at bounding box center [569, 265] width 453 height 209
click at [764, 313] on icon at bounding box center [773, 311] width 18 height 18
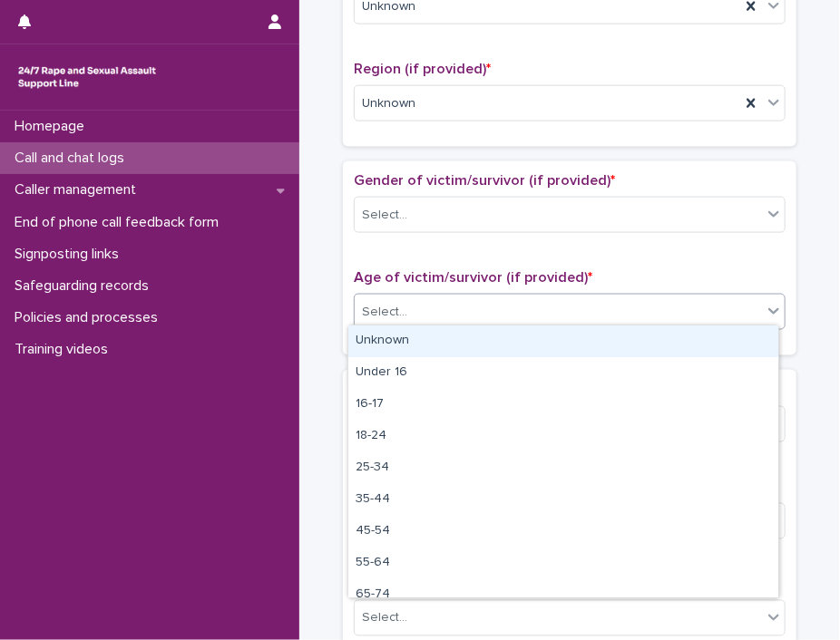
click at [735, 338] on div "Unknown" at bounding box center [563, 342] width 430 height 32
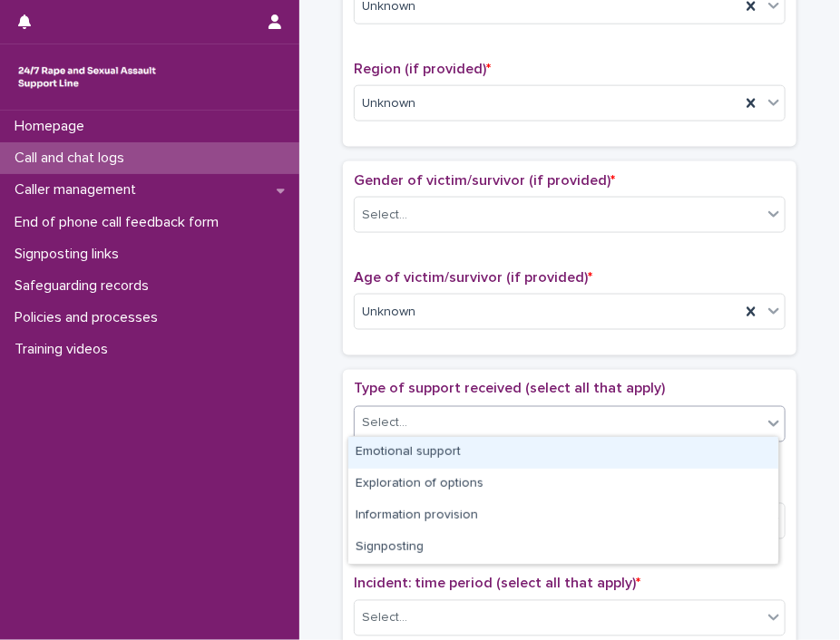
click at [752, 419] on div "Select..." at bounding box center [558, 424] width 407 height 30
click at [699, 445] on div "Emotional support" at bounding box center [563, 453] width 430 height 32
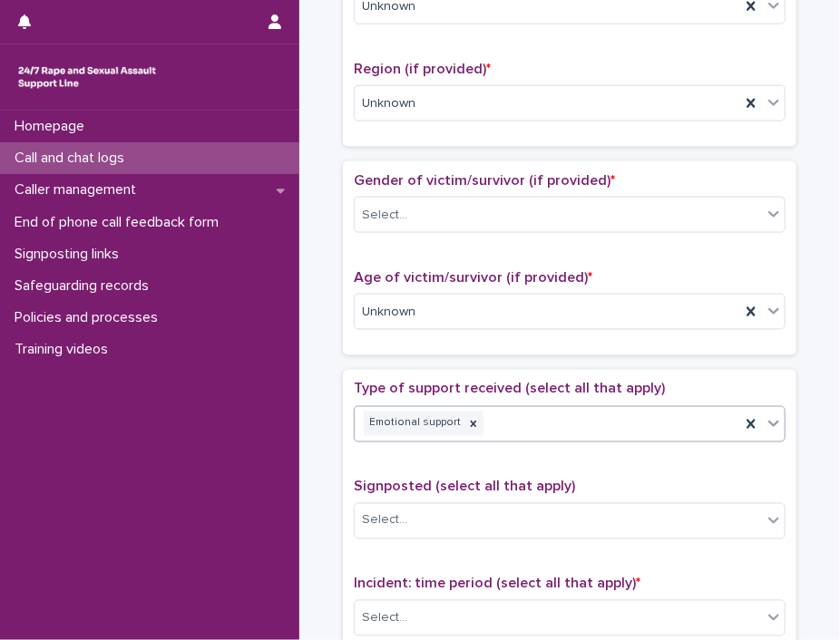
click at [752, 424] on icon at bounding box center [751, 424] width 18 height 18
click at [764, 414] on icon at bounding box center [773, 423] width 18 height 18
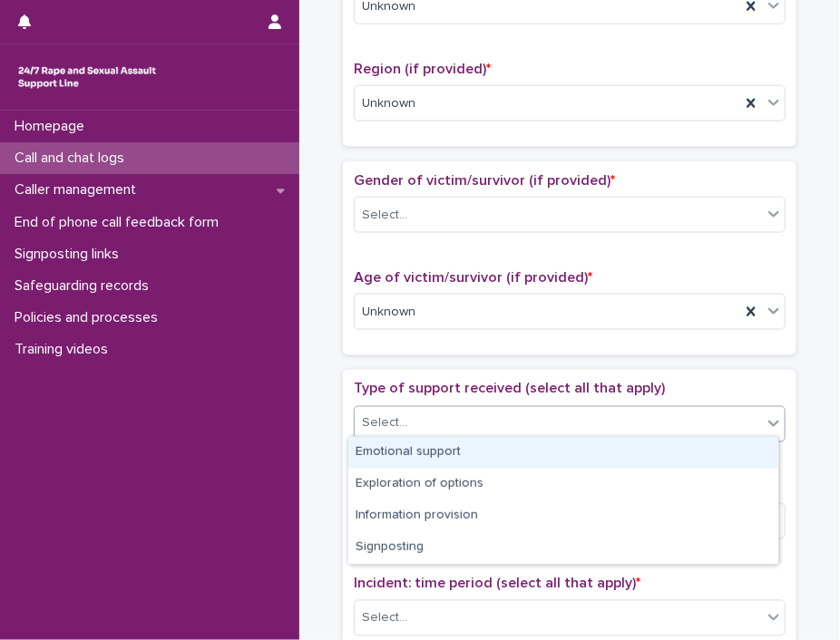
click at [699, 443] on div "Emotional support" at bounding box center [563, 453] width 430 height 32
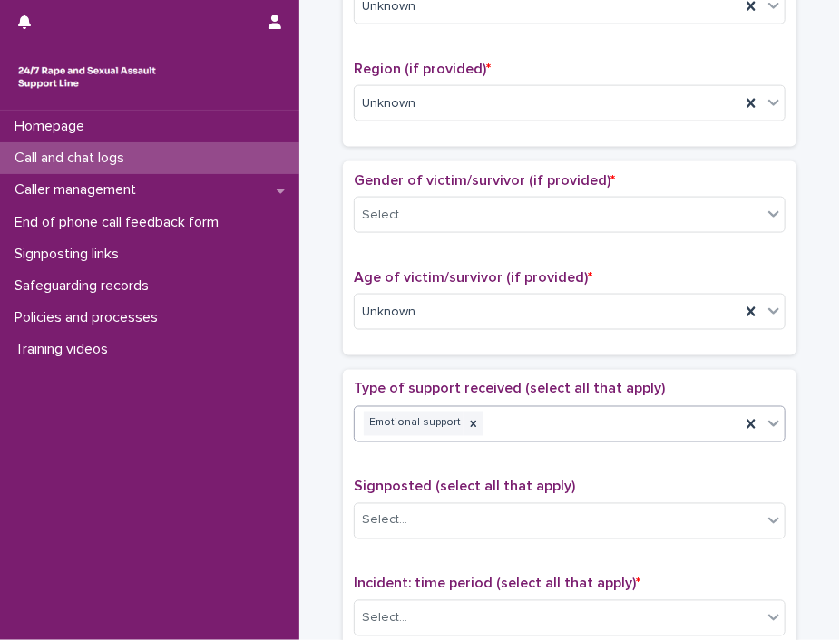
click at [764, 416] on icon at bounding box center [773, 423] width 18 height 18
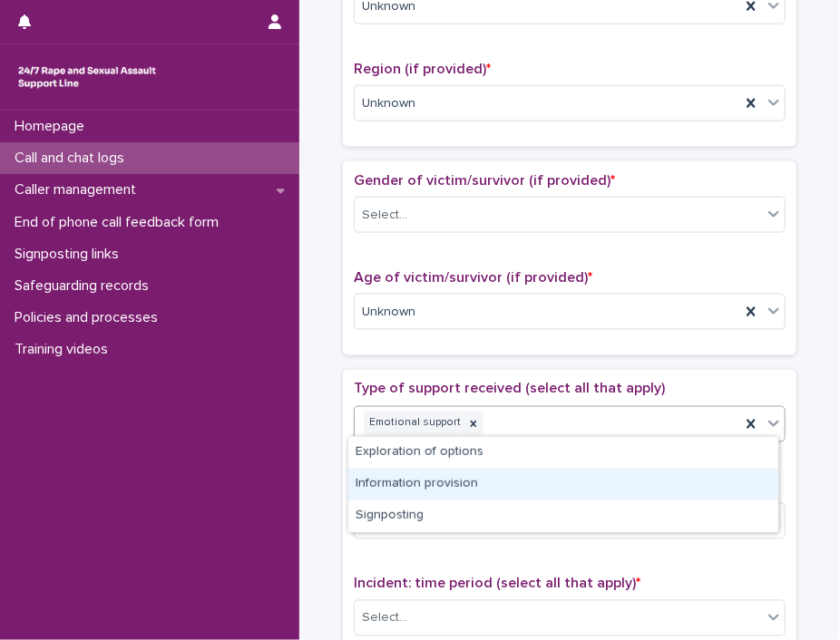
click at [700, 492] on div "Information provision" at bounding box center [563, 485] width 430 height 32
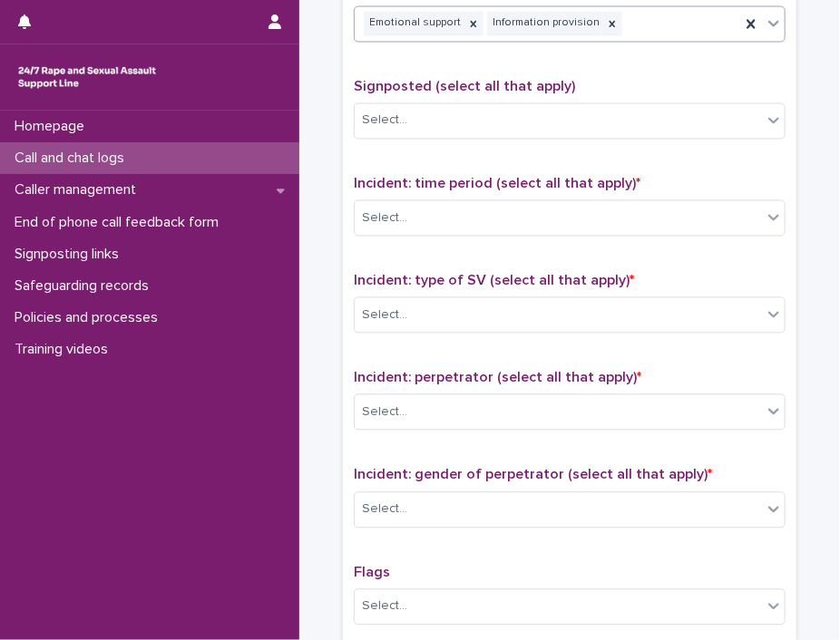
scroll to position [1077, 0]
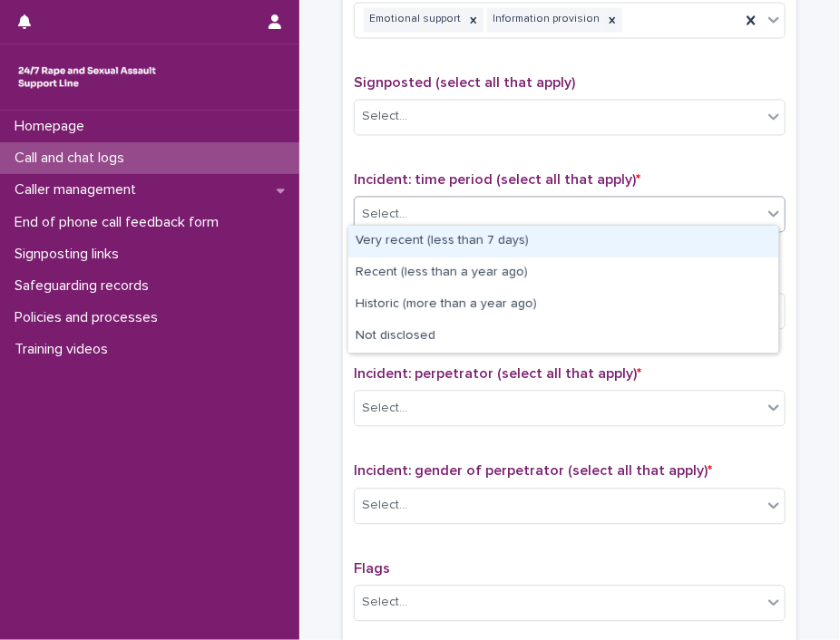
click at [763, 216] on div at bounding box center [774, 213] width 22 height 33
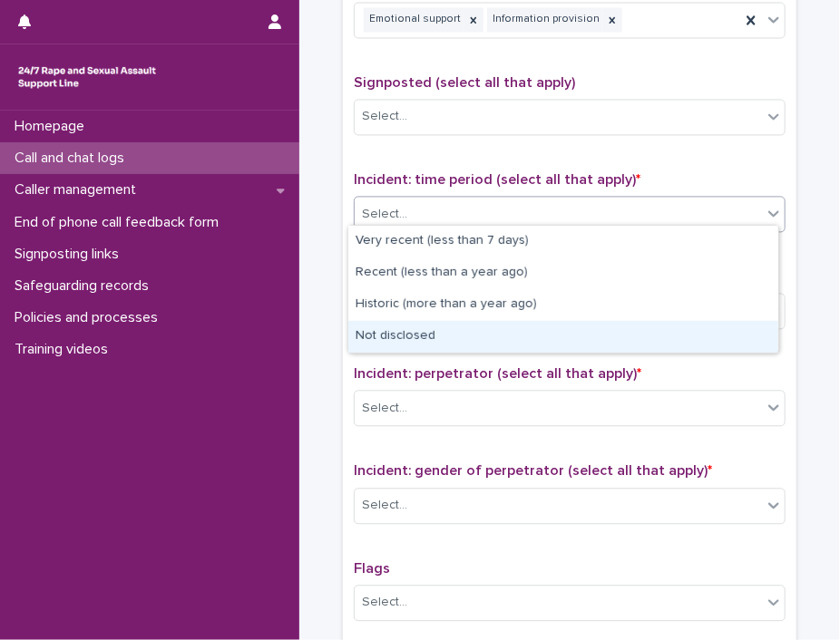
click at [711, 340] on div "Not disclosed" at bounding box center [563, 337] width 430 height 32
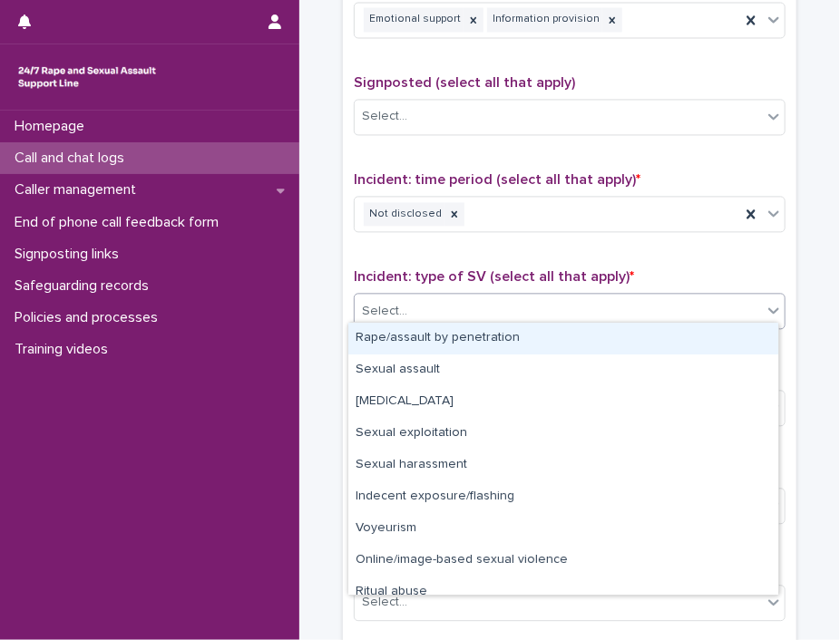
click at [770, 301] on icon at bounding box center [773, 310] width 18 height 18
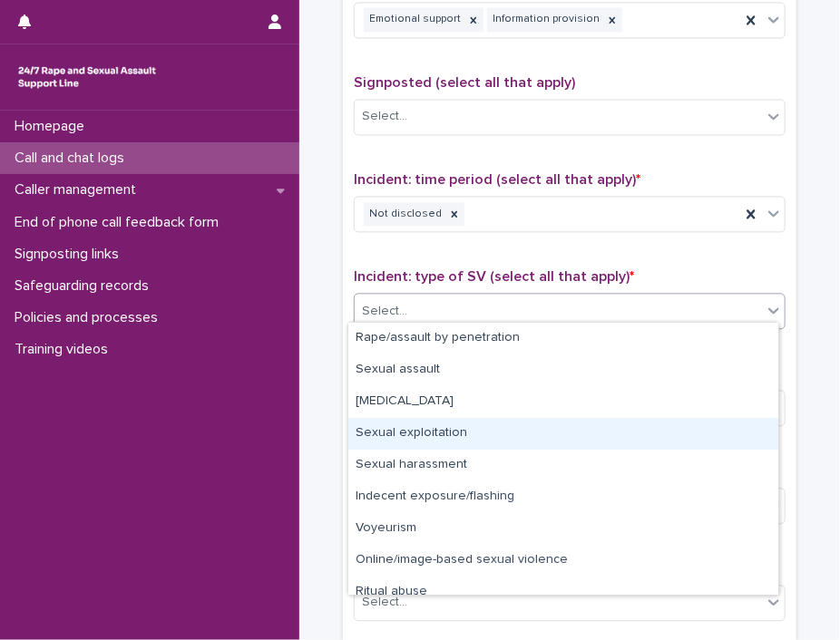
scroll to position [45, 0]
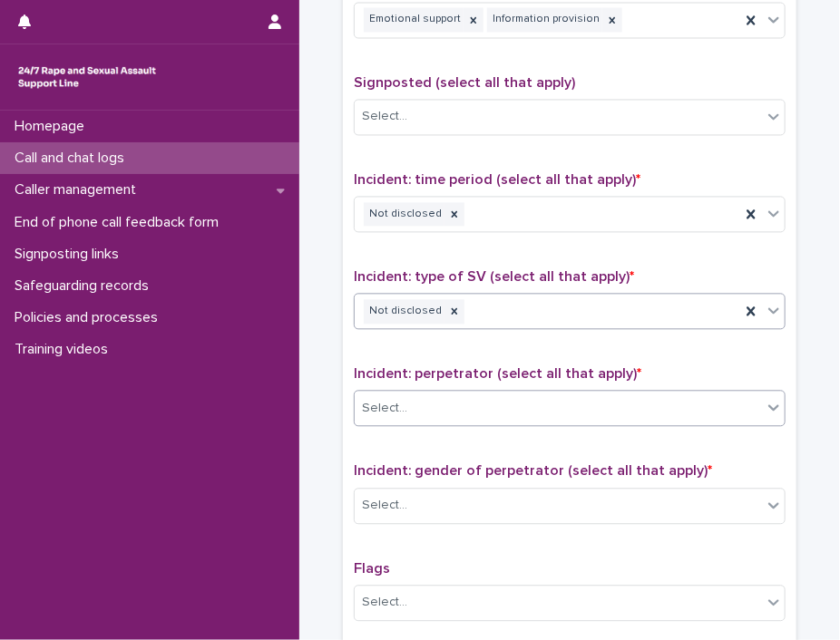
click at [763, 403] on div at bounding box center [774, 407] width 22 height 33
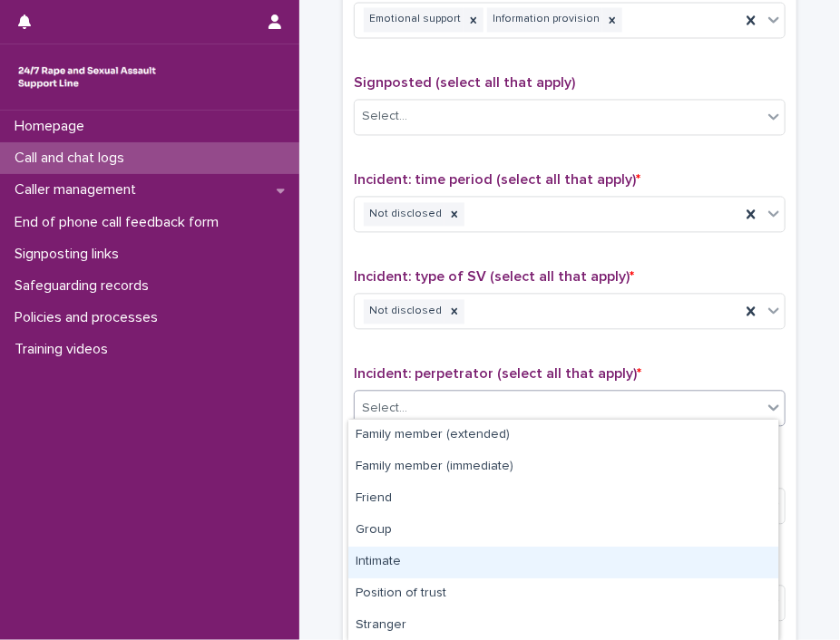
click at [706, 555] on div "Intimate" at bounding box center [563, 563] width 430 height 32
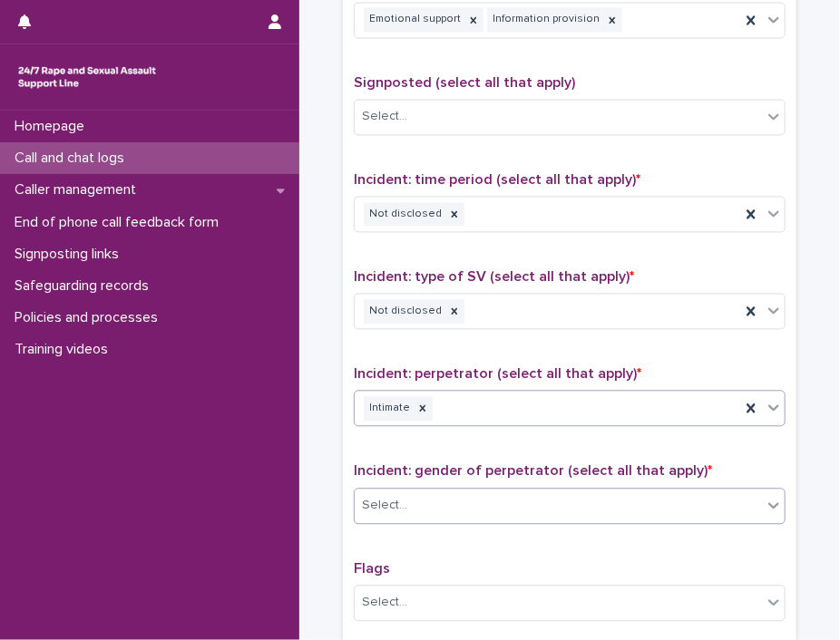
click at [763, 501] on div at bounding box center [774, 505] width 22 height 33
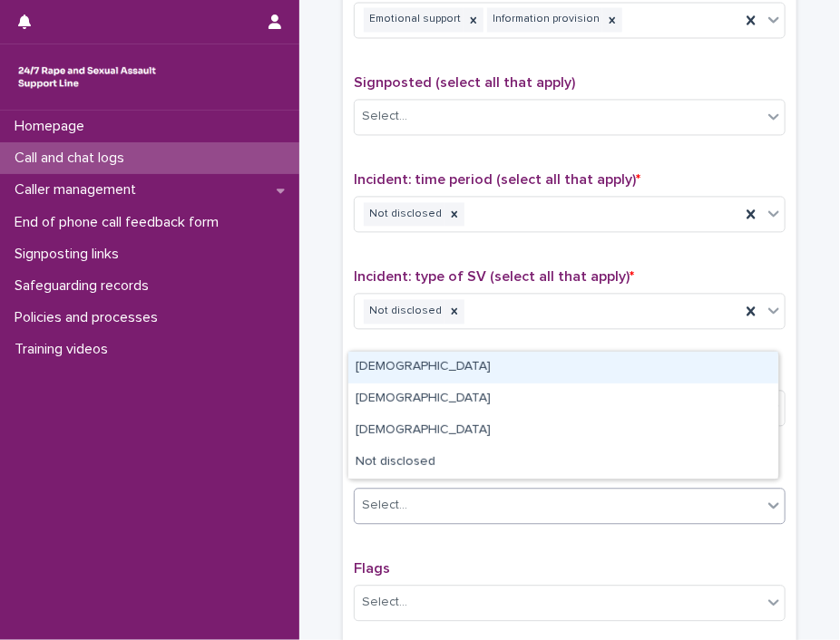
click at [645, 374] on div "[DEMOGRAPHIC_DATA]" at bounding box center [563, 368] width 430 height 32
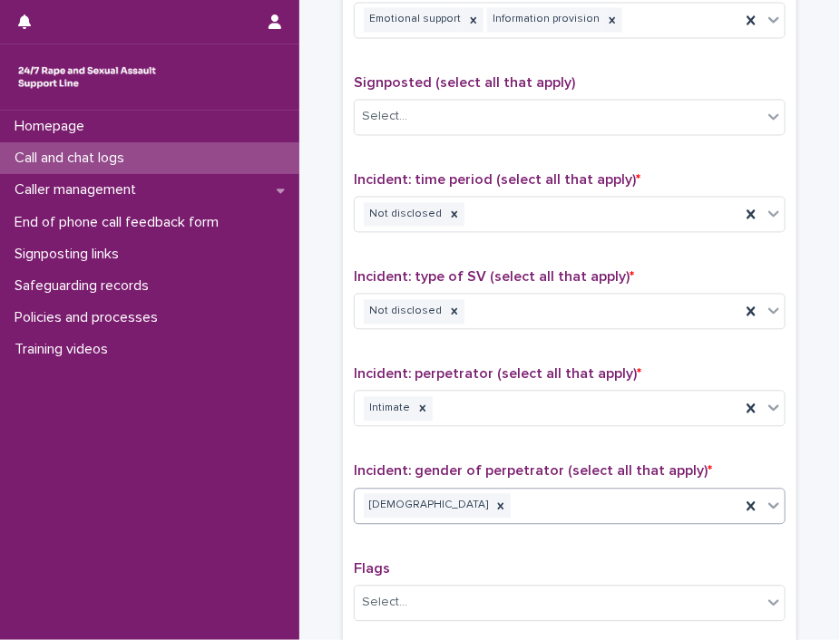
scroll to position [1361, 0]
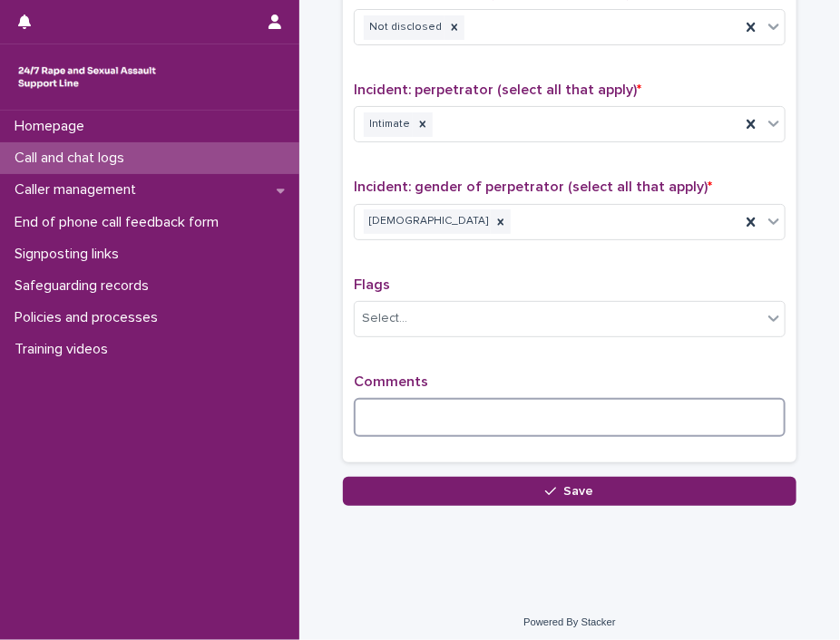
click at [532, 418] on textarea at bounding box center [570, 417] width 432 height 39
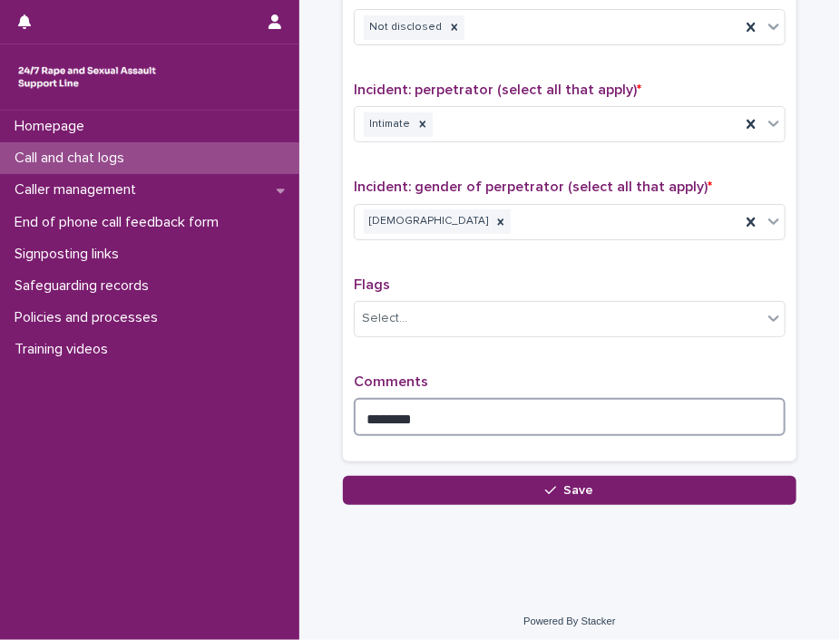
type textarea "*******"
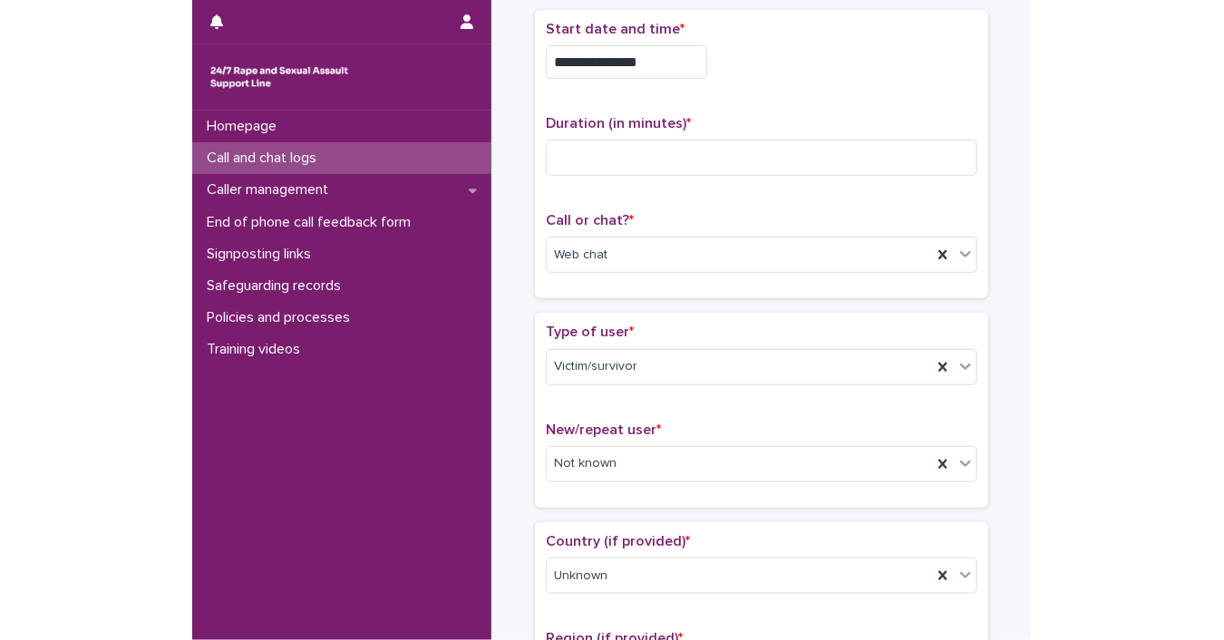
scroll to position [62, 0]
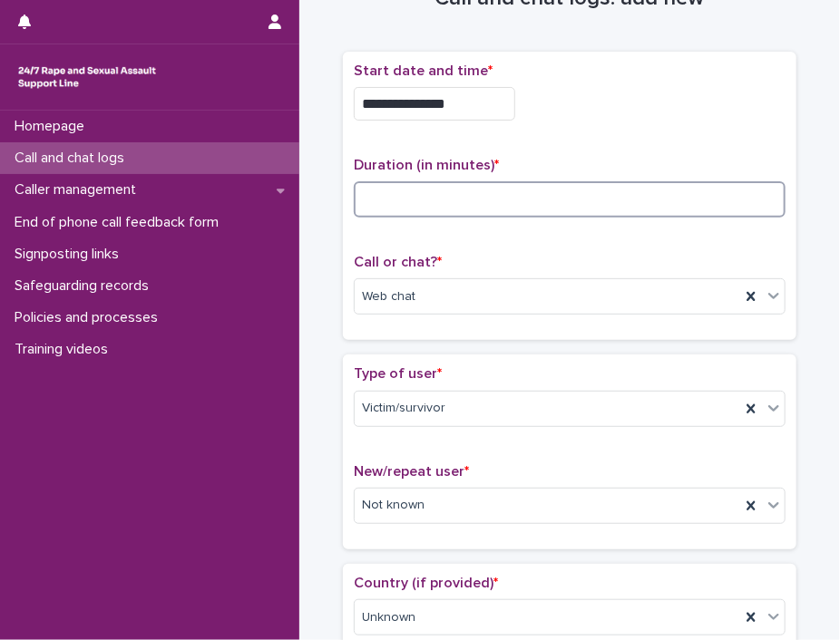
click at [460, 196] on input at bounding box center [570, 199] width 432 height 36
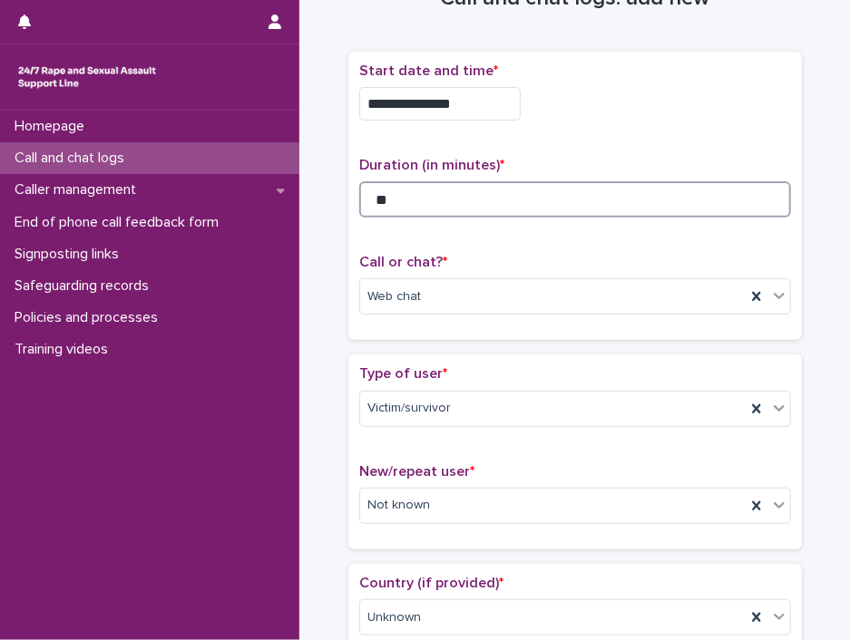
type input "**"
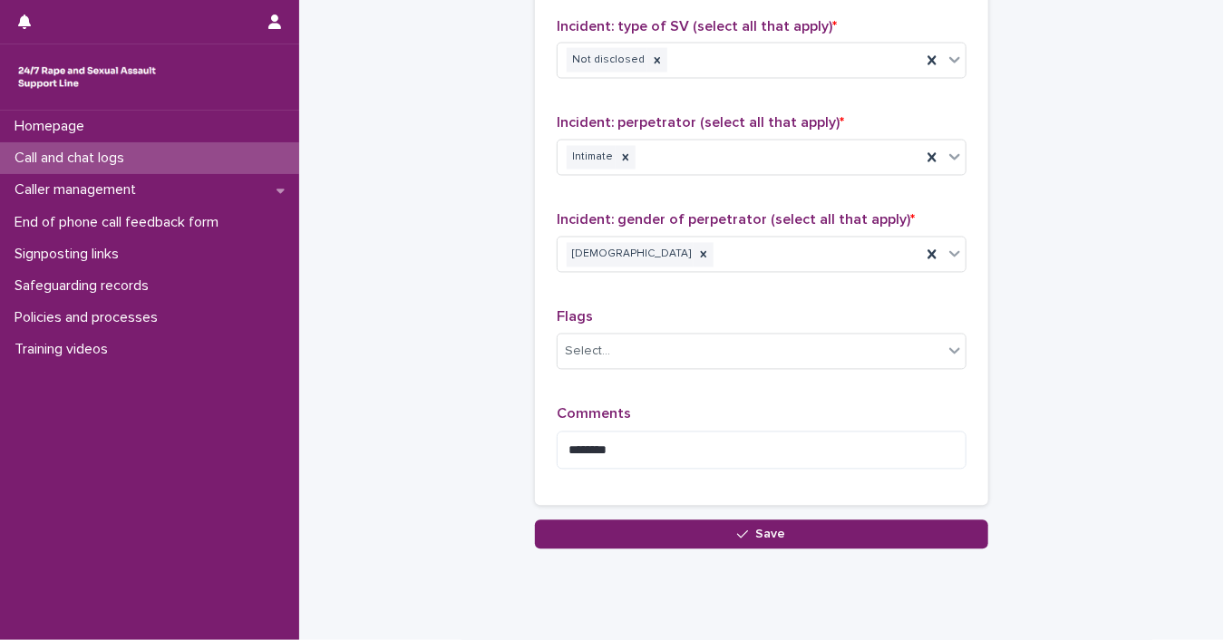
scroll to position [1460, 0]
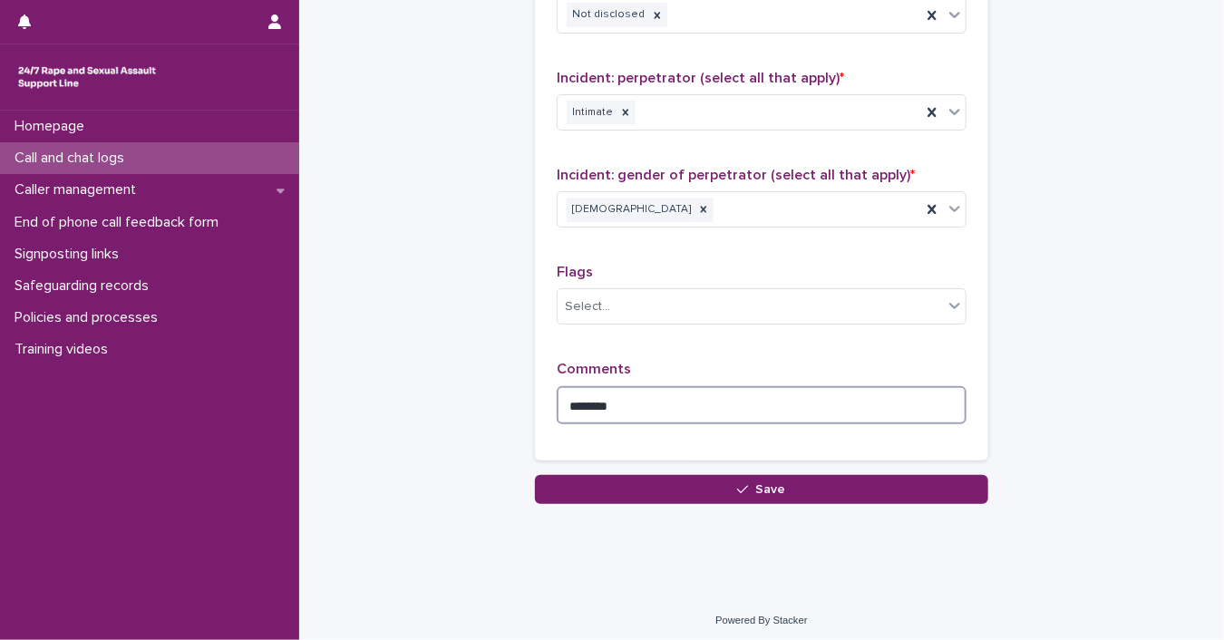
click at [776, 398] on textarea "*******" at bounding box center [762, 405] width 410 height 39
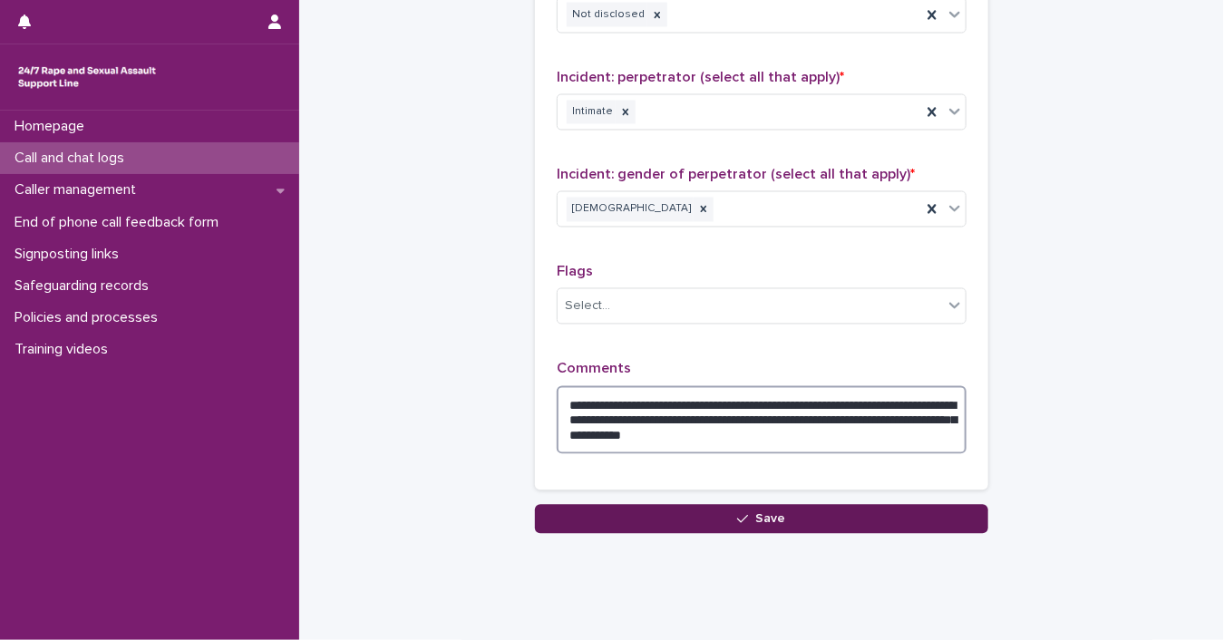
type textarea "**********"
click at [725, 513] on button "Save" at bounding box center [761, 519] width 453 height 29
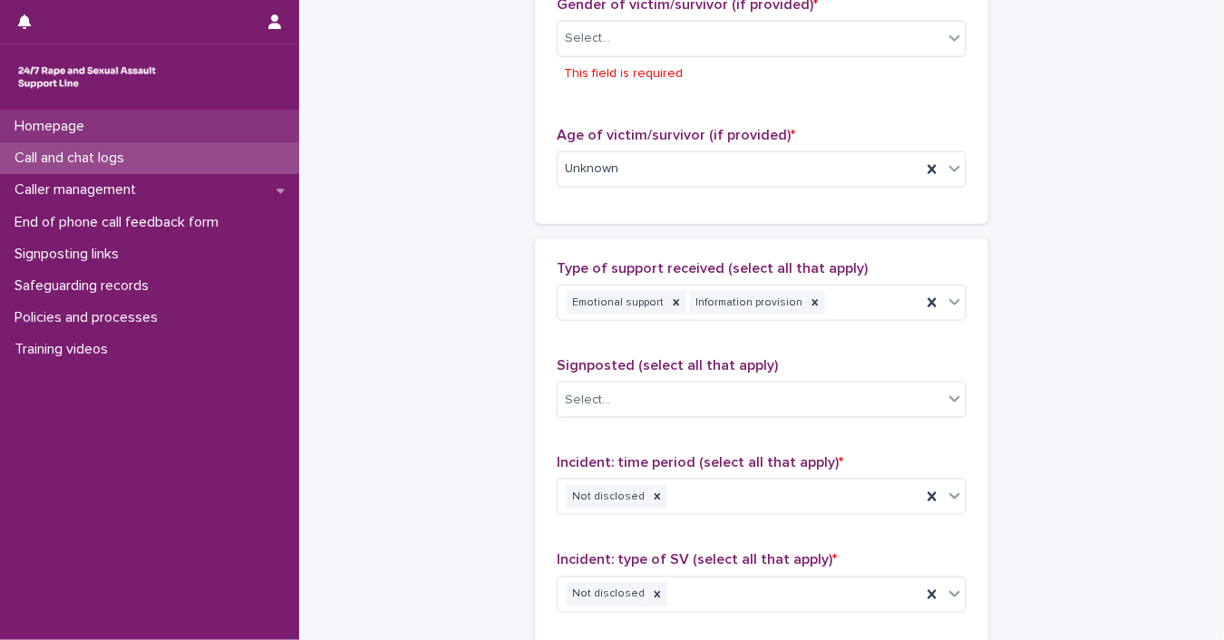
scroll to position [921, 0]
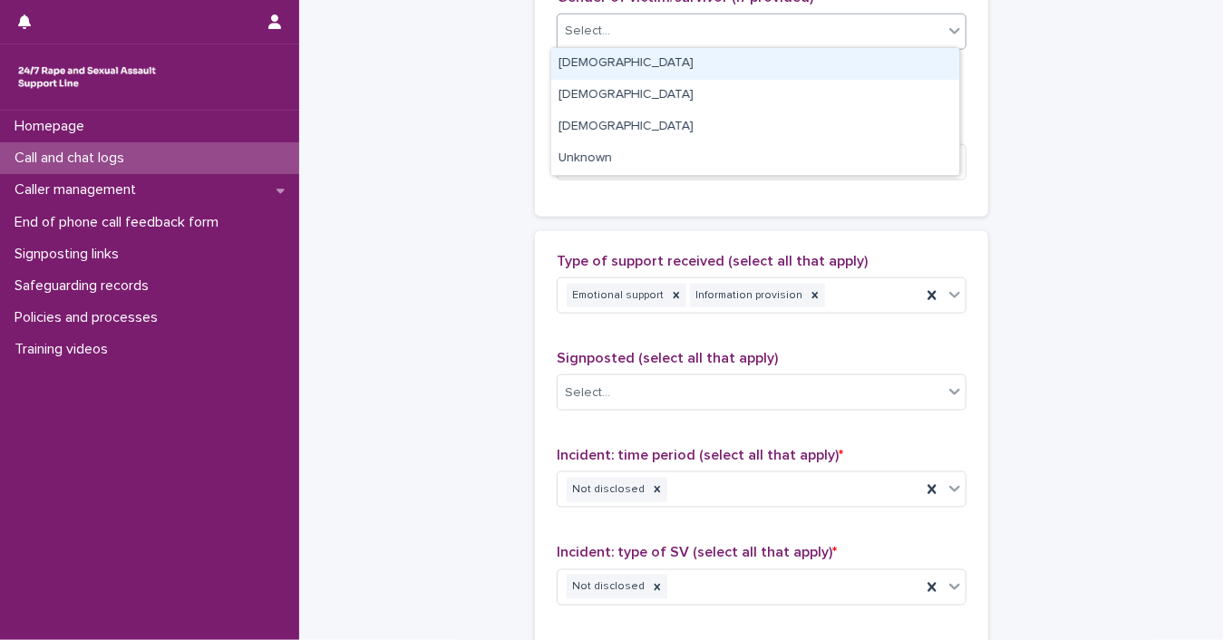
click at [926, 23] on div "Select..." at bounding box center [750, 31] width 385 height 30
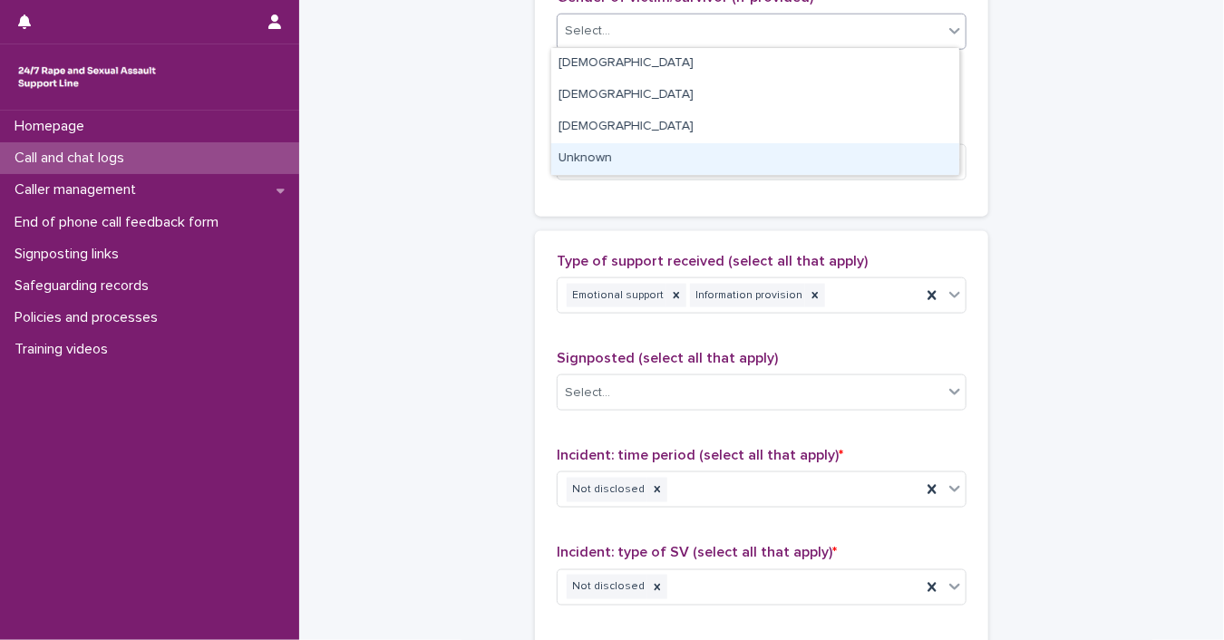
click at [827, 151] on div "Unknown" at bounding box center [755, 159] width 408 height 32
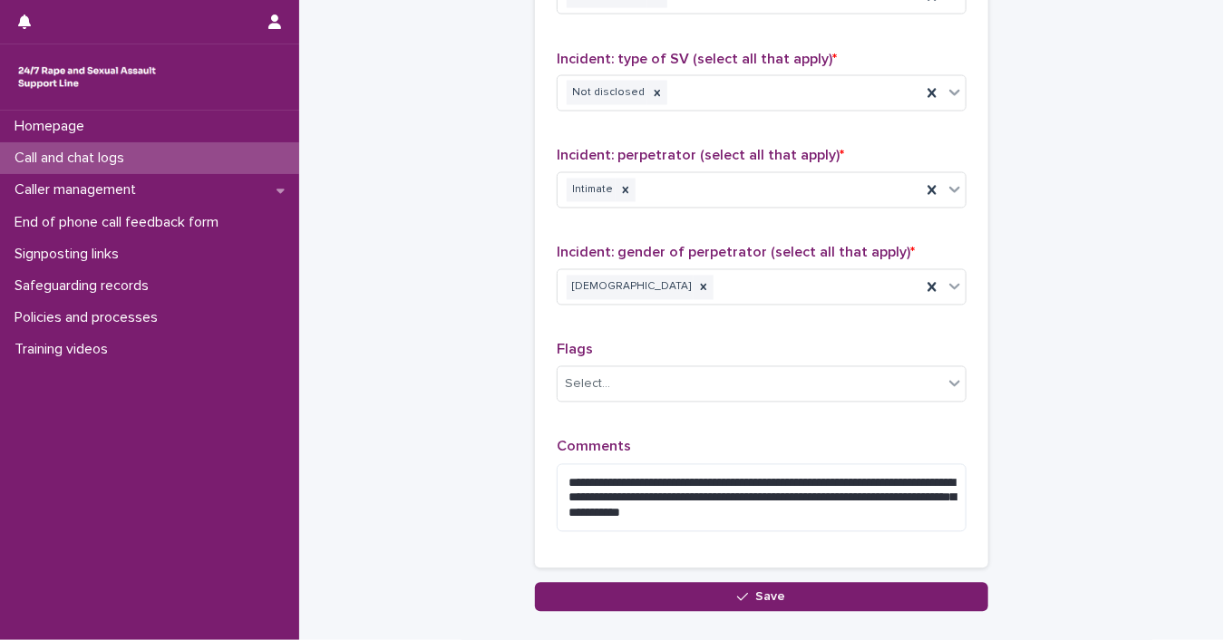
scroll to position [1441, 0]
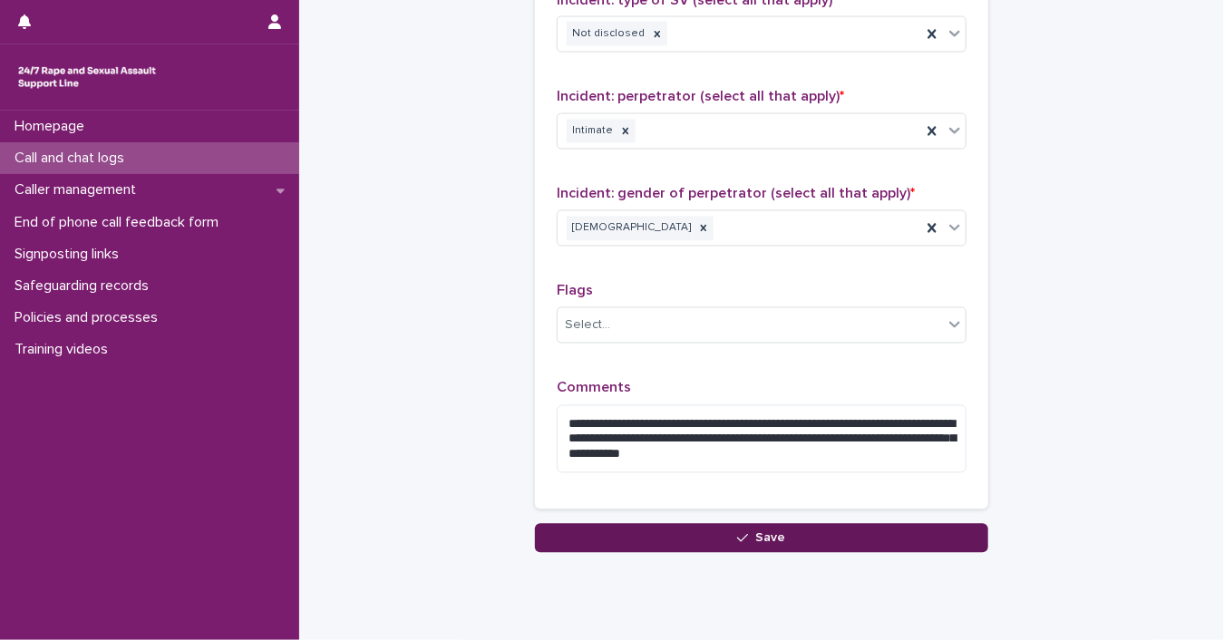
click at [878, 531] on button "Save" at bounding box center [761, 538] width 453 height 29
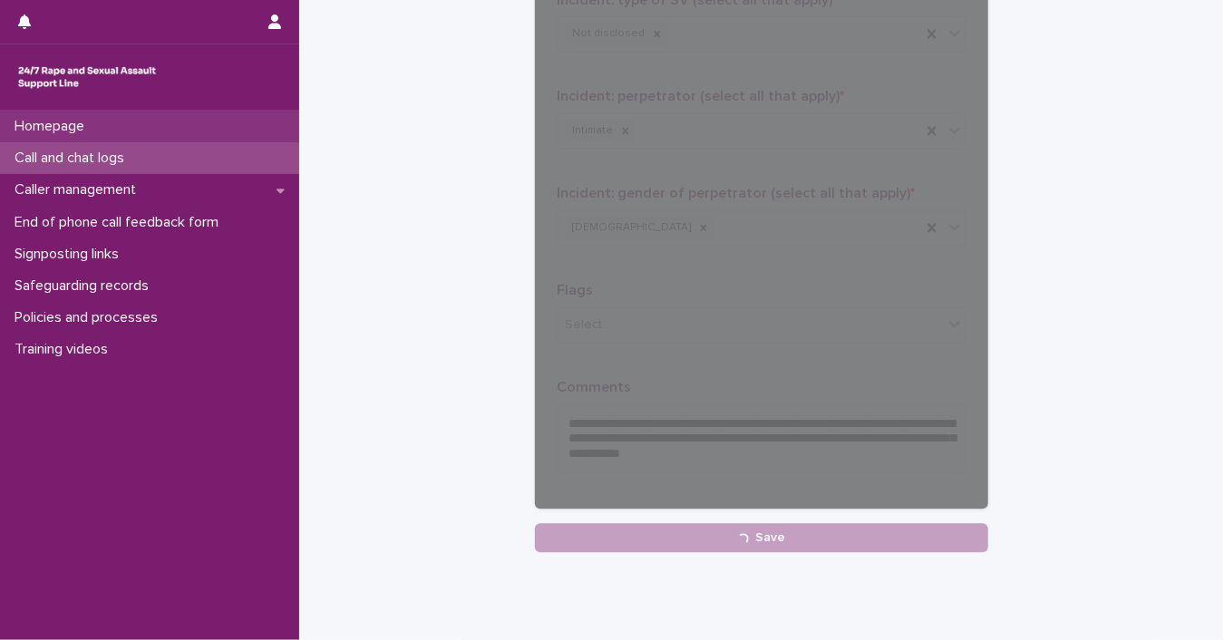
click at [109, 124] on div "Homepage" at bounding box center [149, 127] width 299 height 32
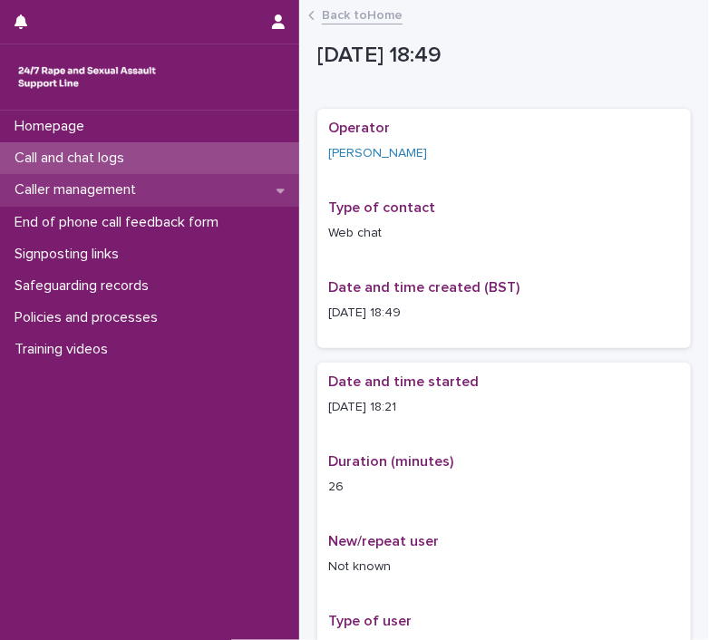
click at [52, 193] on p "Caller management" at bounding box center [78, 189] width 143 height 17
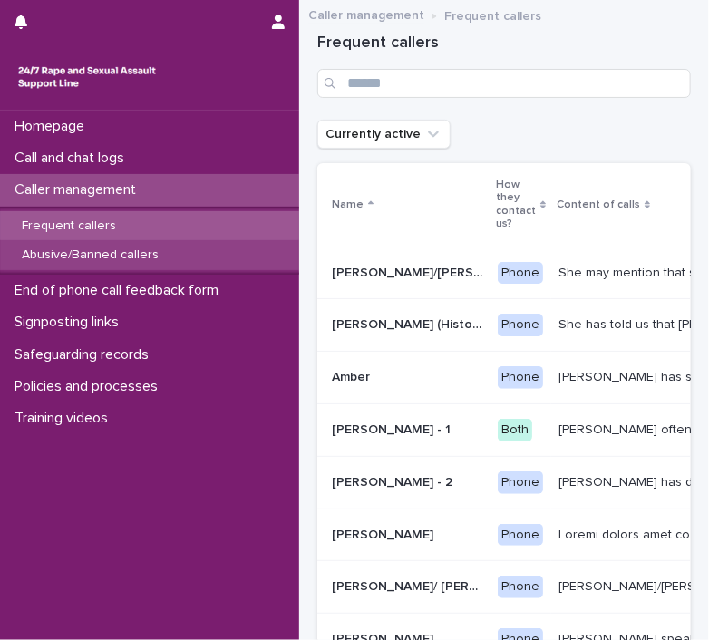
click at [98, 258] on p "Abusive/Banned callers" at bounding box center [90, 255] width 166 height 15
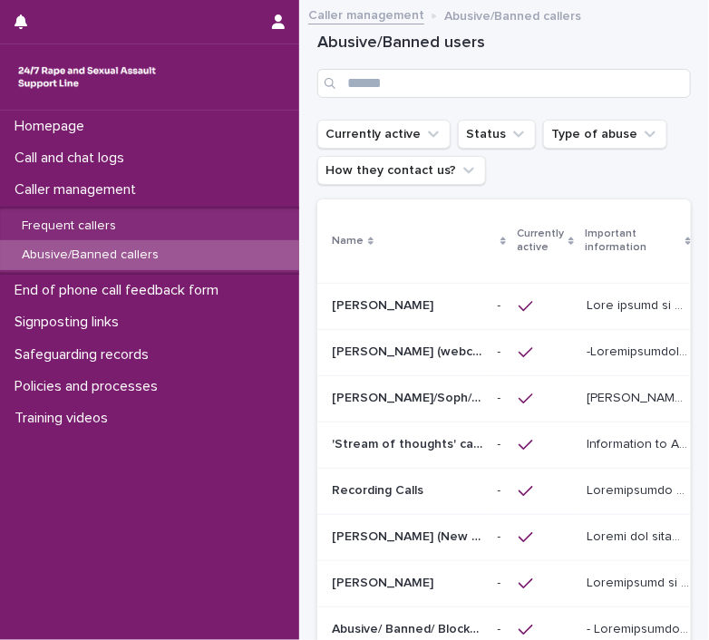
click at [419, 398] on p "[PERSON_NAME]/Soph/[PERSON_NAME]/[PERSON_NAME]/Scarlet/[PERSON_NAME] - Banned/W…" at bounding box center [409, 396] width 155 height 19
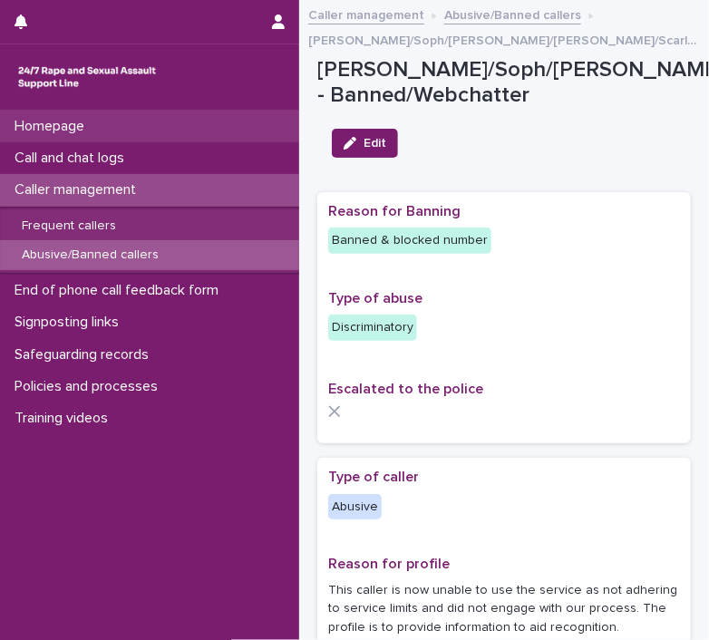
click at [112, 127] on div "Homepage" at bounding box center [149, 127] width 299 height 32
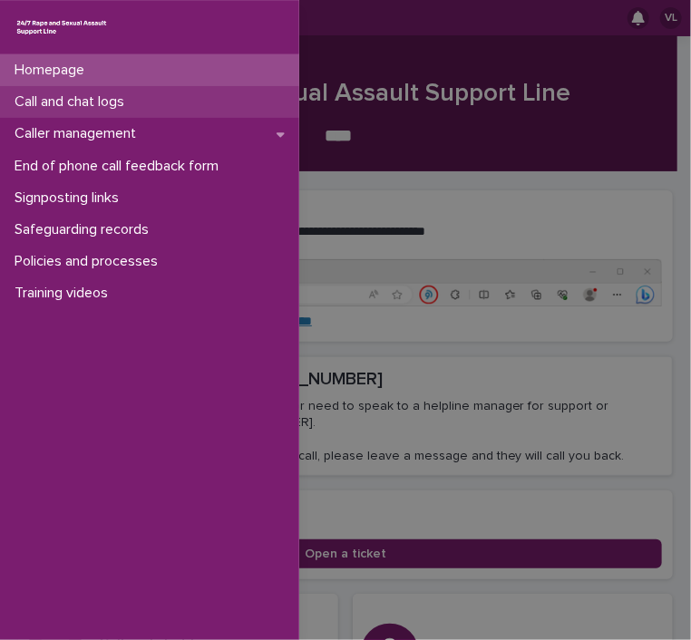
click at [83, 100] on p "Call and chat logs" at bounding box center [72, 101] width 131 height 17
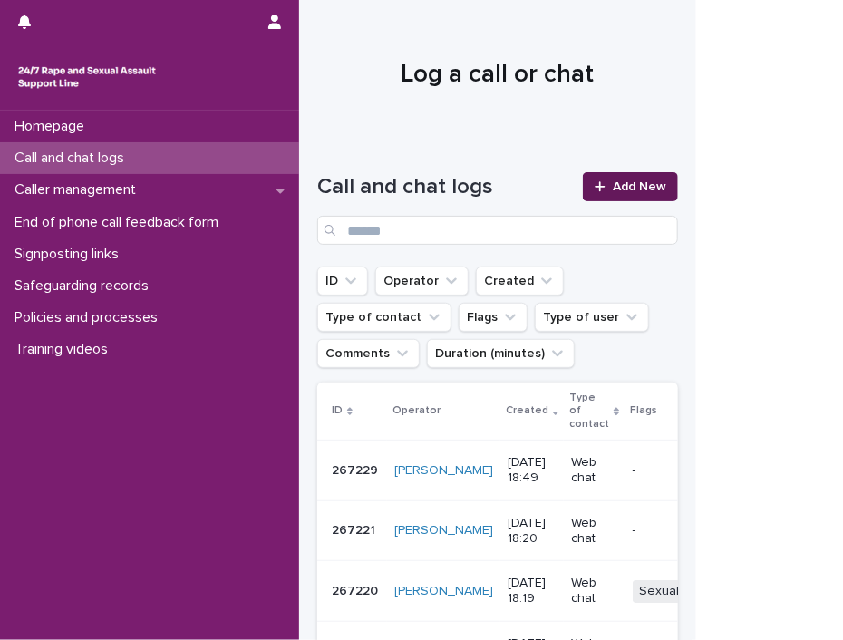
click at [603, 192] on icon at bounding box center [600, 186] width 11 height 13
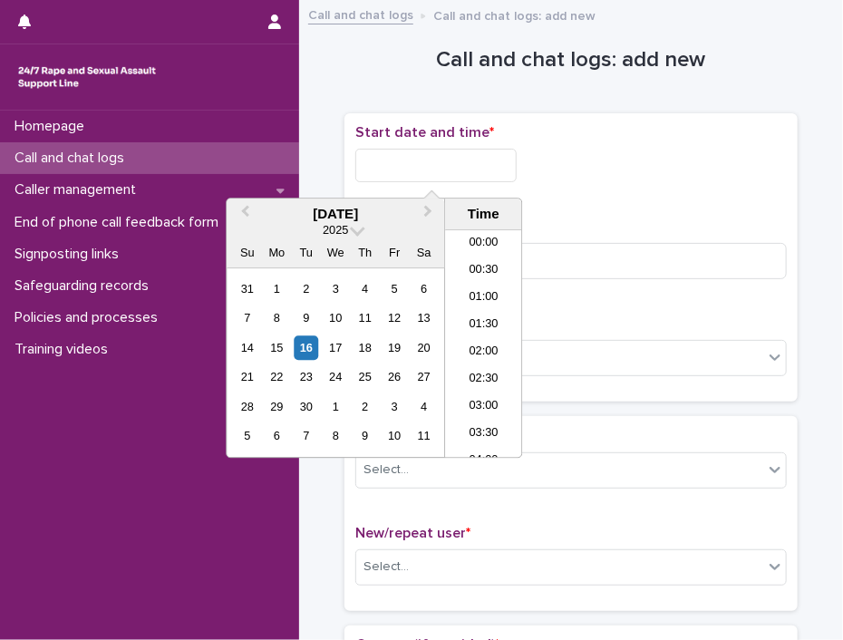
click at [388, 169] on input "text" at bounding box center [435, 166] width 161 height 34
drag, startPoint x: 305, startPoint y: 352, endPoint x: 311, endPoint y: 345, distance: 9.6
click at [305, 353] on div "16" at bounding box center [306, 348] width 24 height 24
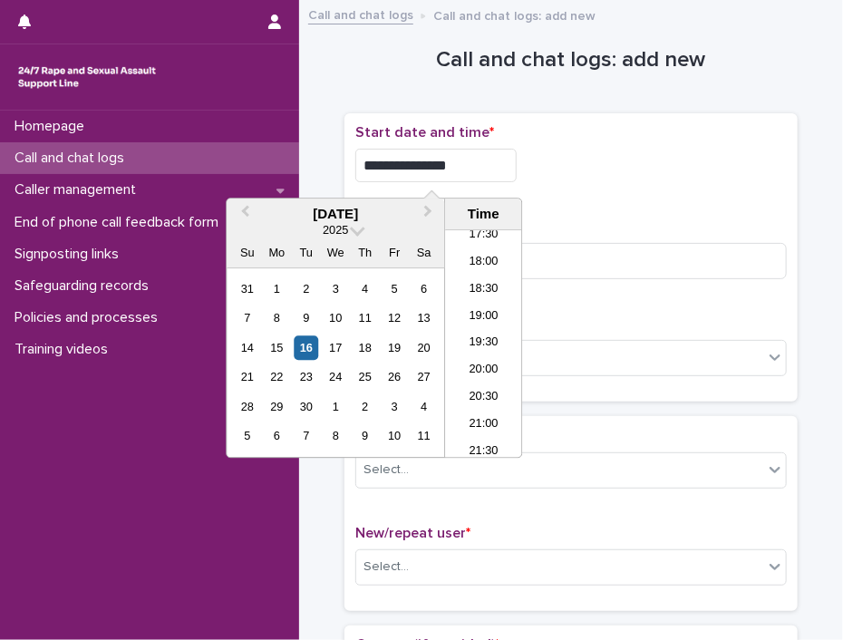
drag, startPoint x: 417, startPoint y: 157, endPoint x: 584, endPoint y: 175, distance: 167.8
click at [584, 175] on div "**********" at bounding box center [571, 166] width 432 height 34
type input "**********"
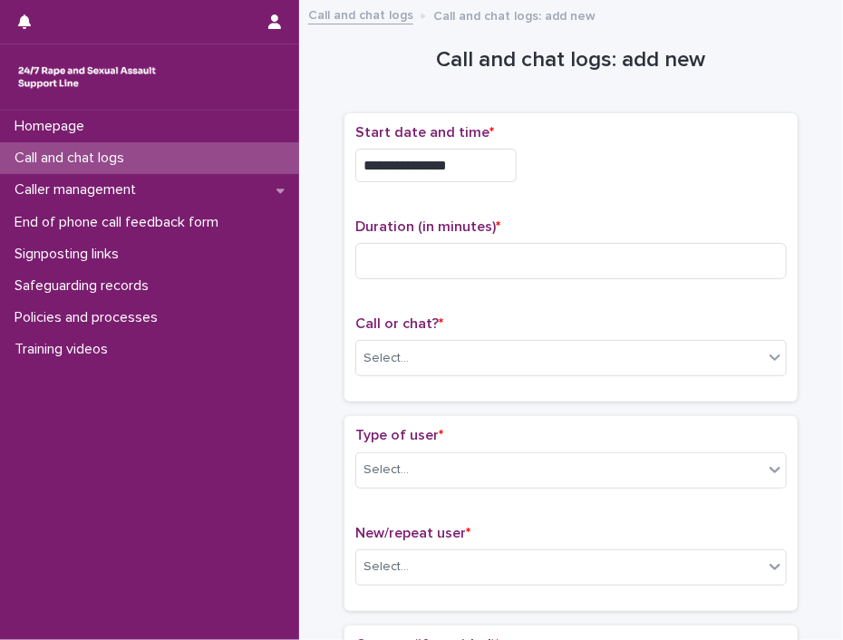
click at [630, 328] on p "Call or chat? *" at bounding box center [571, 324] width 432 height 17
click at [630, 355] on div "Select..." at bounding box center [559, 359] width 407 height 30
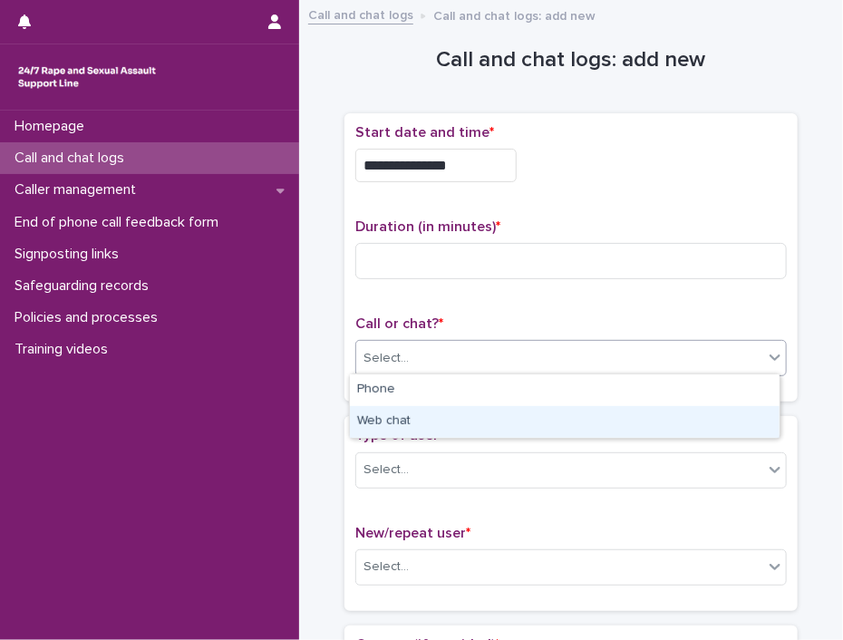
click at [705, 414] on div "Web chat" at bounding box center [565, 422] width 430 height 32
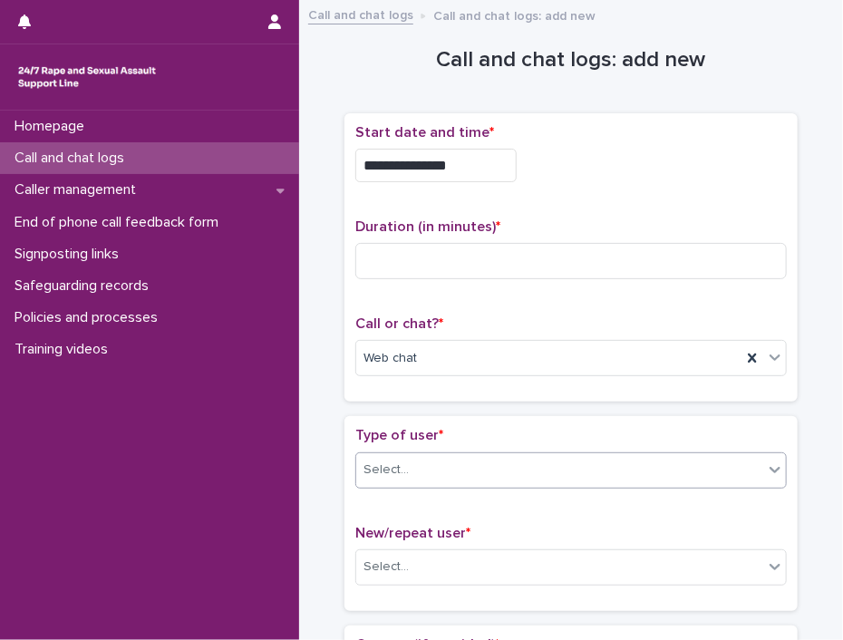
click at [764, 476] on div at bounding box center [775, 469] width 22 height 33
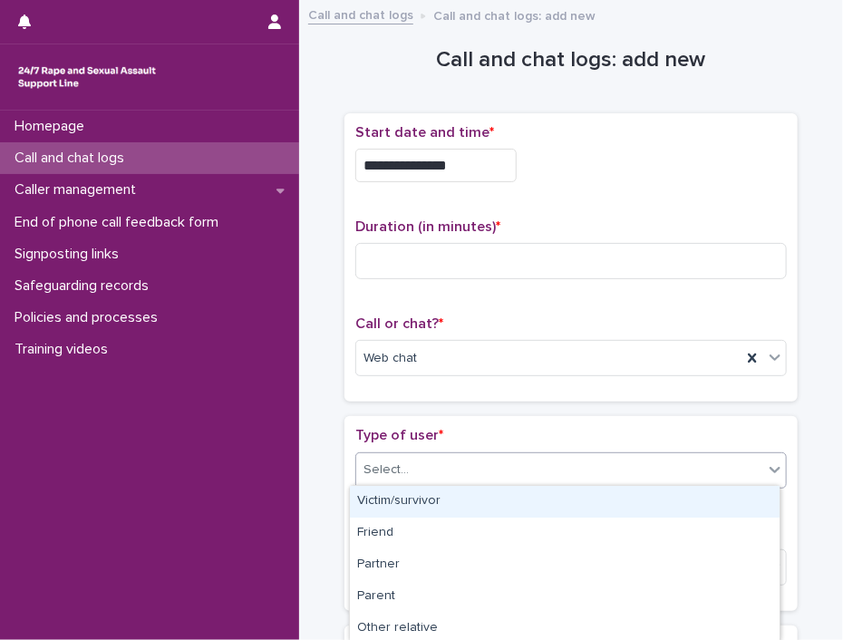
click at [692, 505] on div "Victim/survivor" at bounding box center [565, 502] width 430 height 32
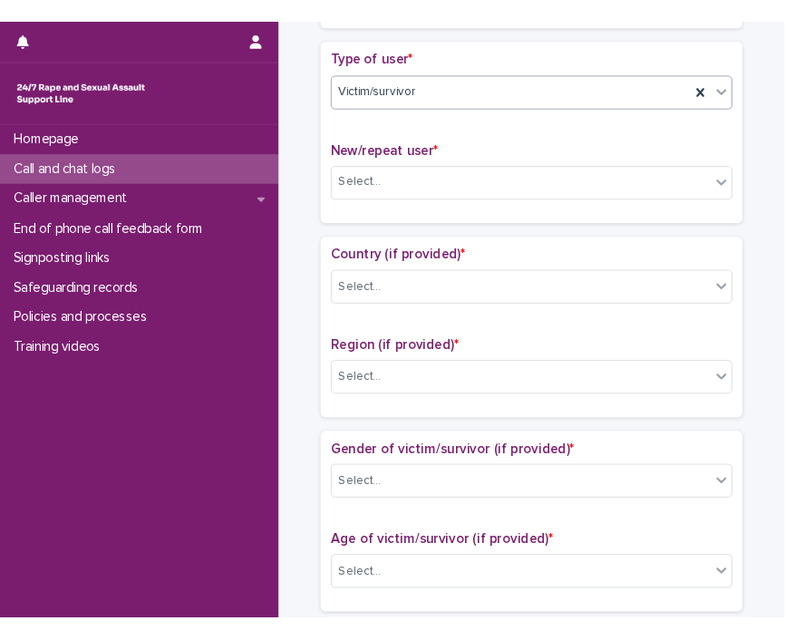
scroll to position [477, 0]
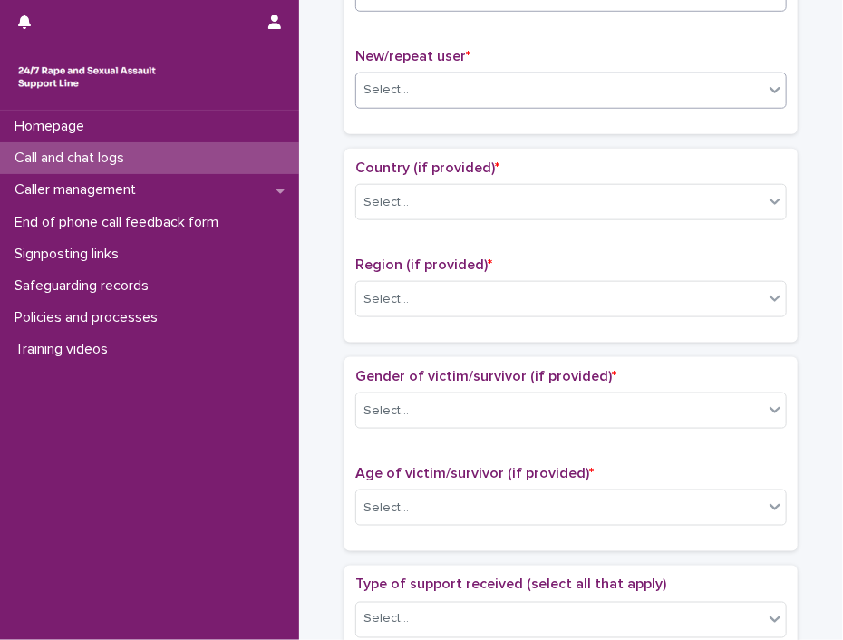
click at [755, 86] on div "Select..." at bounding box center [559, 90] width 407 height 30
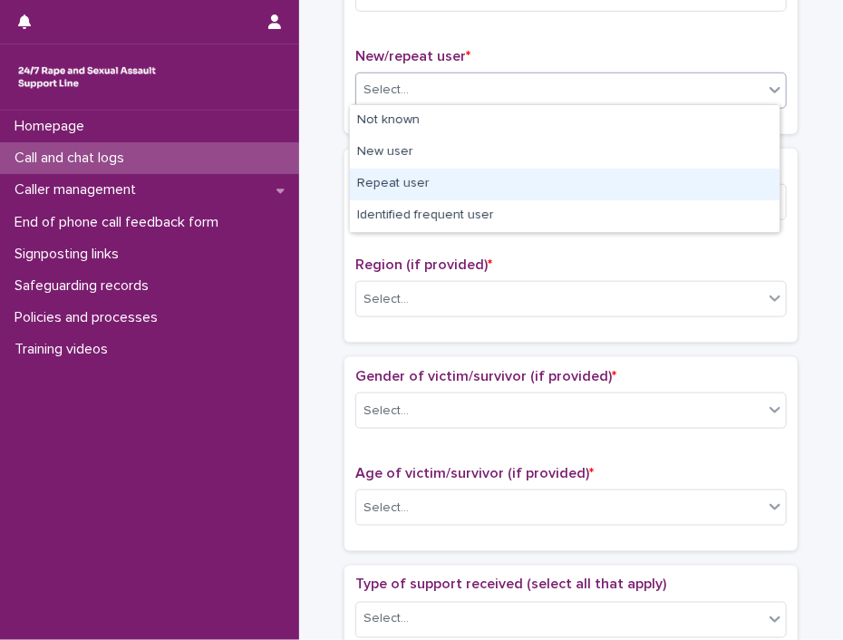
click at [711, 185] on div "Repeat user" at bounding box center [565, 185] width 430 height 32
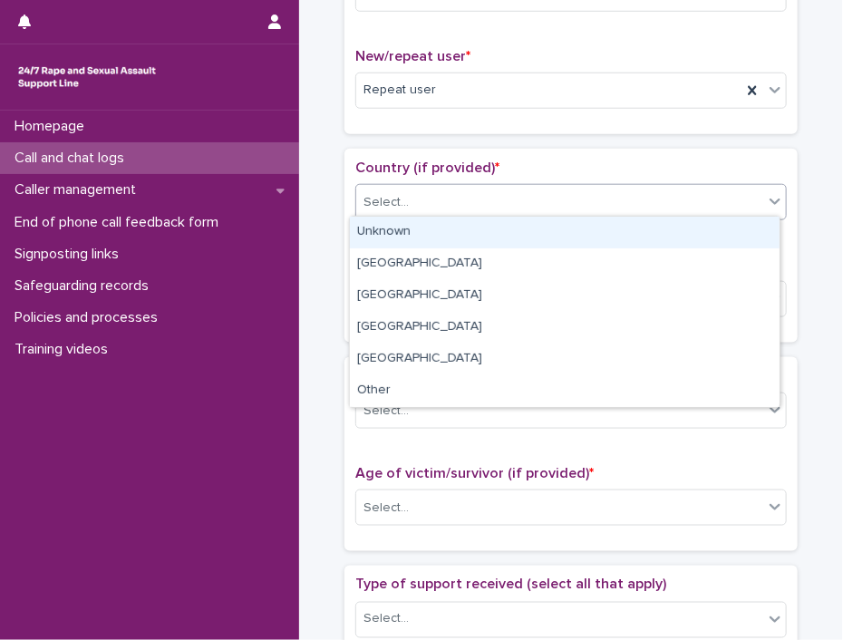
click at [764, 201] on div at bounding box center [775, 201] width 22 height 33
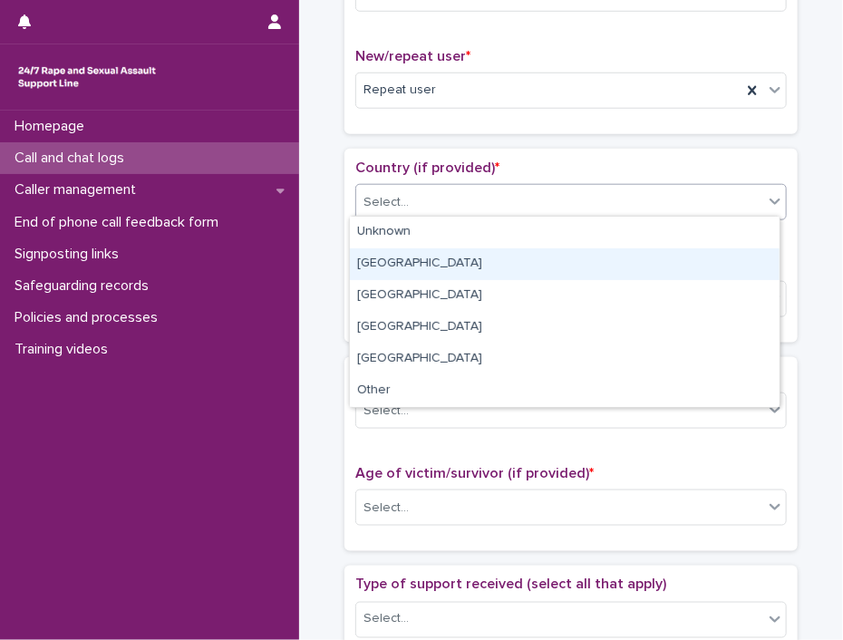
click at [707, 261] on div "[GEOGRAPHIC_DATA]" at bounding box center [565, 264] width 430 height 32
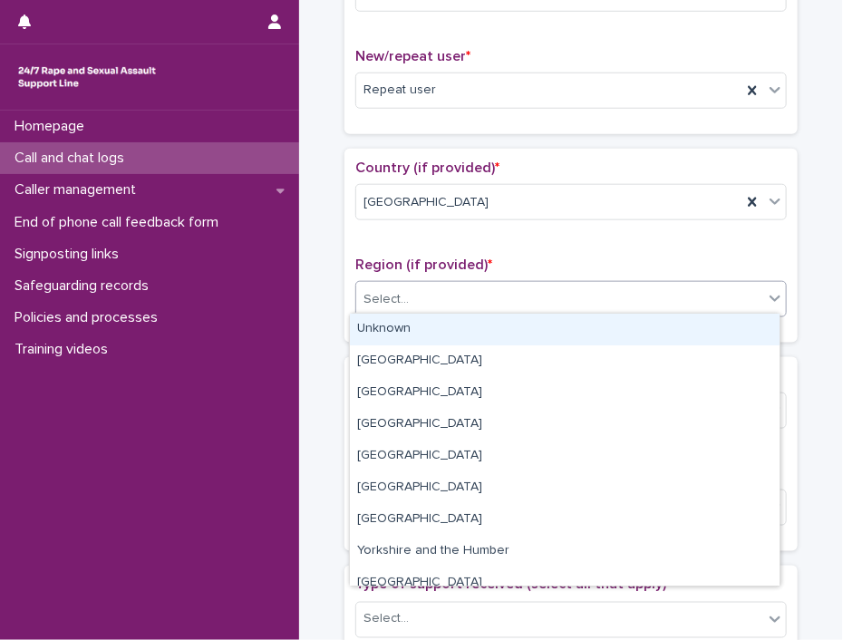
click at [764, 296] on div at bounding box center [775, 298] width 22 height 33
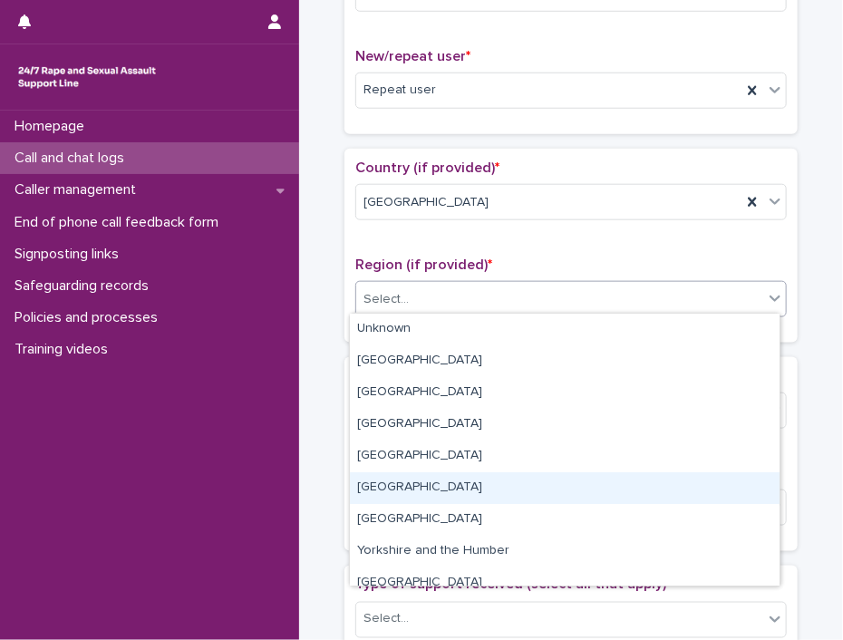
click at [719, 494] on div "[GEOGRAPHIC_DATA]" at bounding box center [565, 488] width 430 height 32
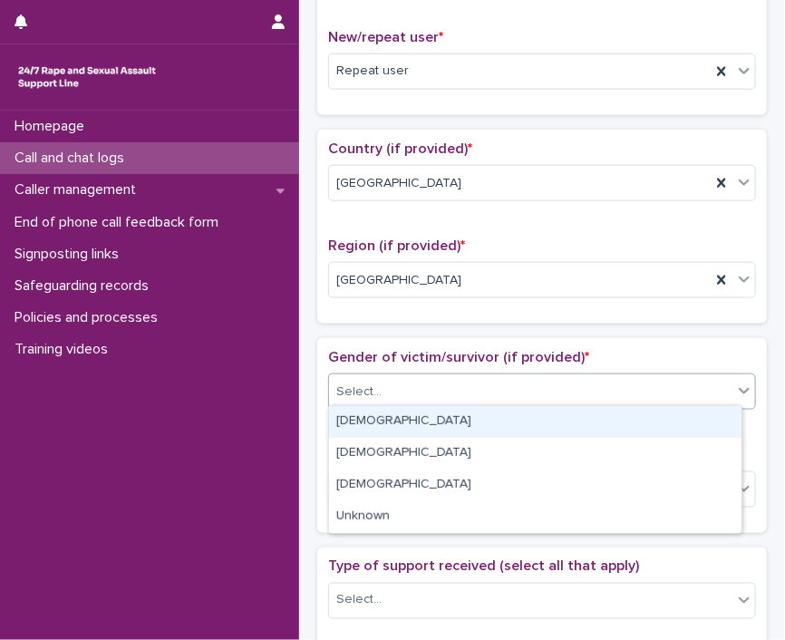
click at [734, 396] on div at bounding box center [745, 391] width 22 height 33
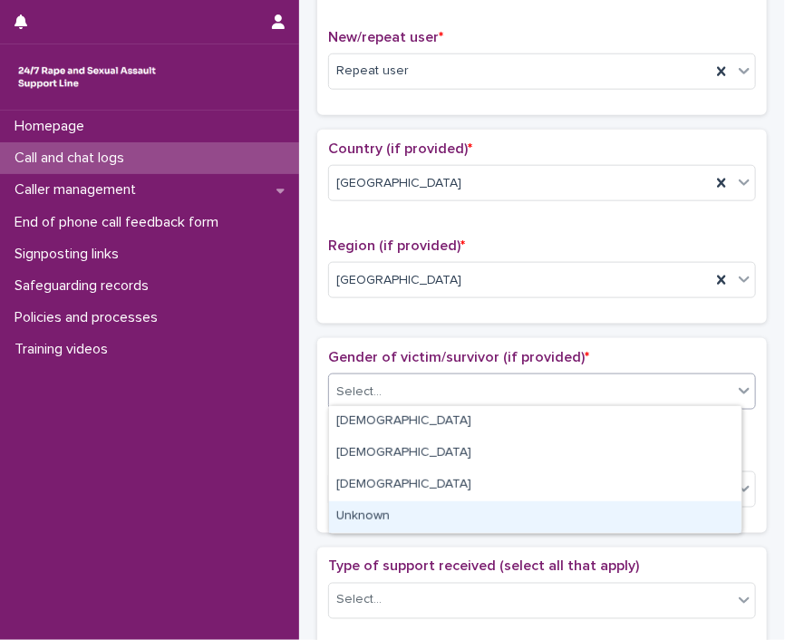
drag, startPoint x: 682, startPoint y: 429, endPoint x: 666, endPoint y: 522, distance: 94.8
click at [663, 523] on div "Unknown" at bounding box center [535, 517] width 413 height 32
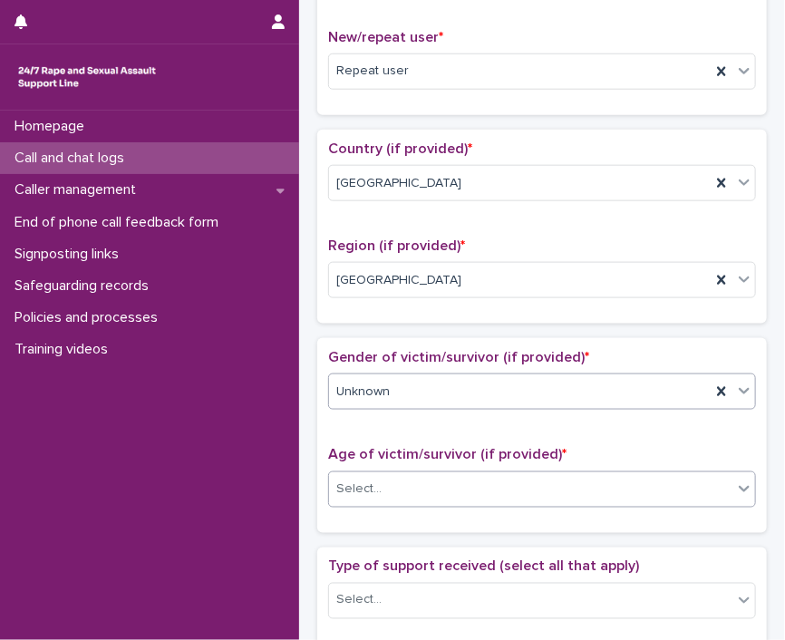
click at [716, 487] on div "Select..." at bounding box center [531, 489] width 404 height 30
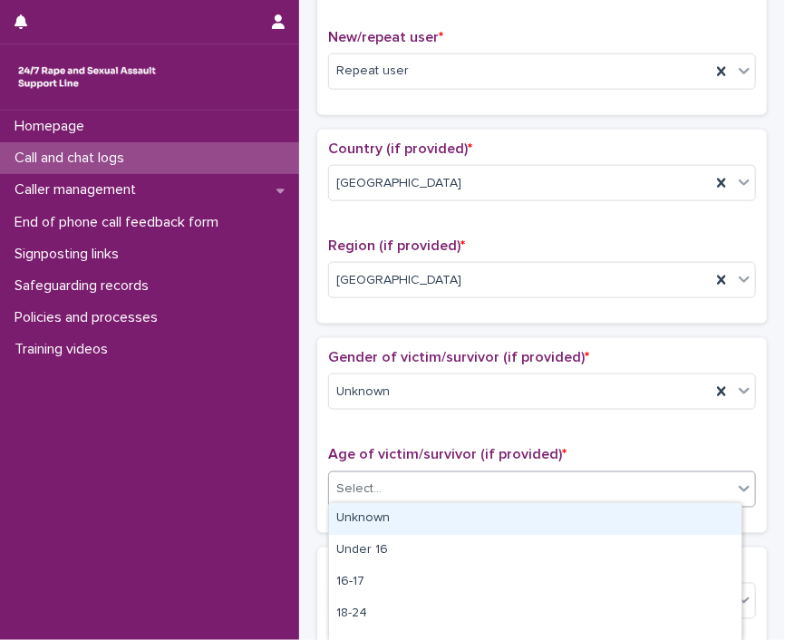
click at [693, 503] on div "Unknown" at bounding box center [535, 519] width 413 height 32
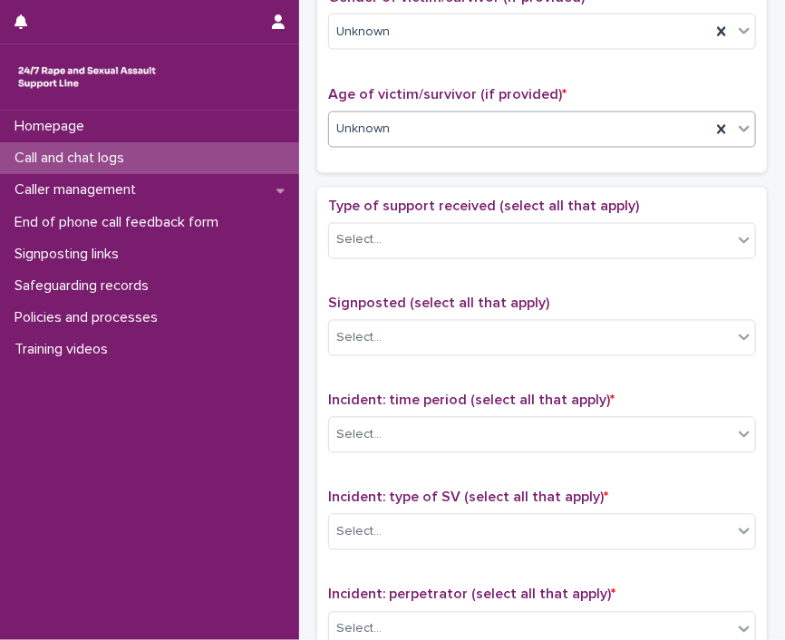
scroll to position [842, 0]
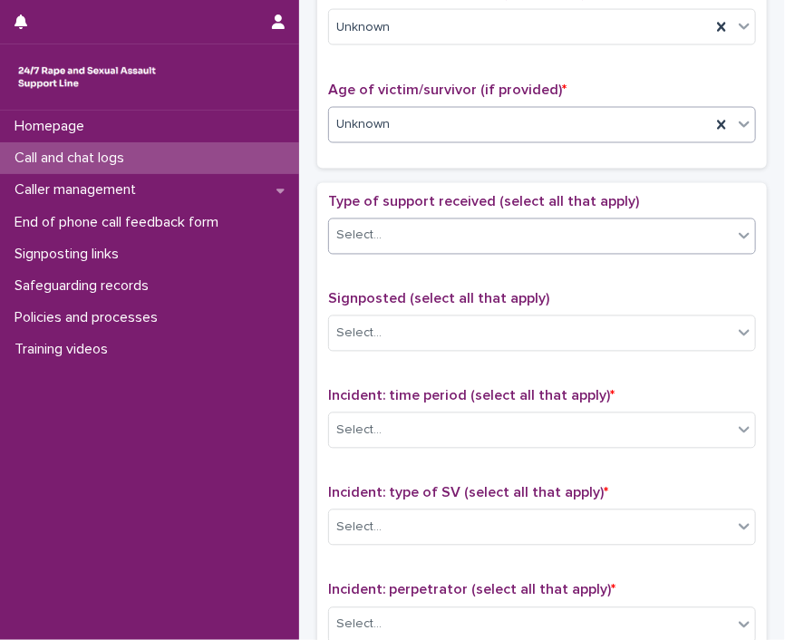
click at [735, 227] on icon at bounding box center [744, 236] width 18 height 18
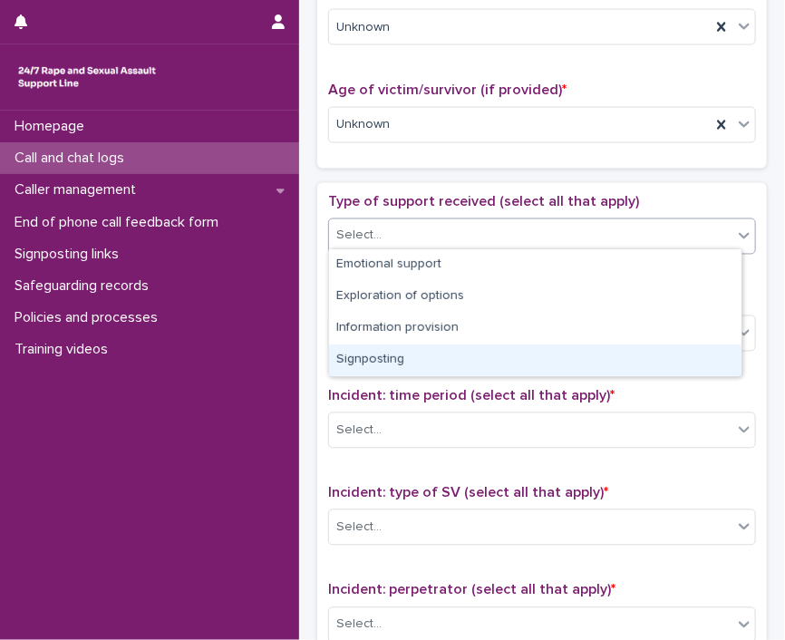
click at [647, 365] on div "Signposting" at bounding box center [535, 361] width 413 height 32
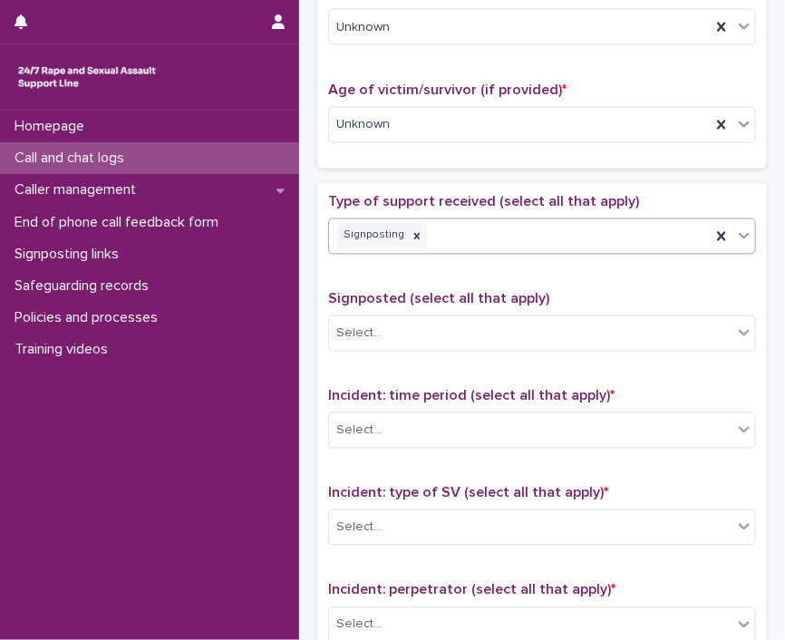
click at [735, 234] on icon at bounding box center [744, 236] width 18 height 18
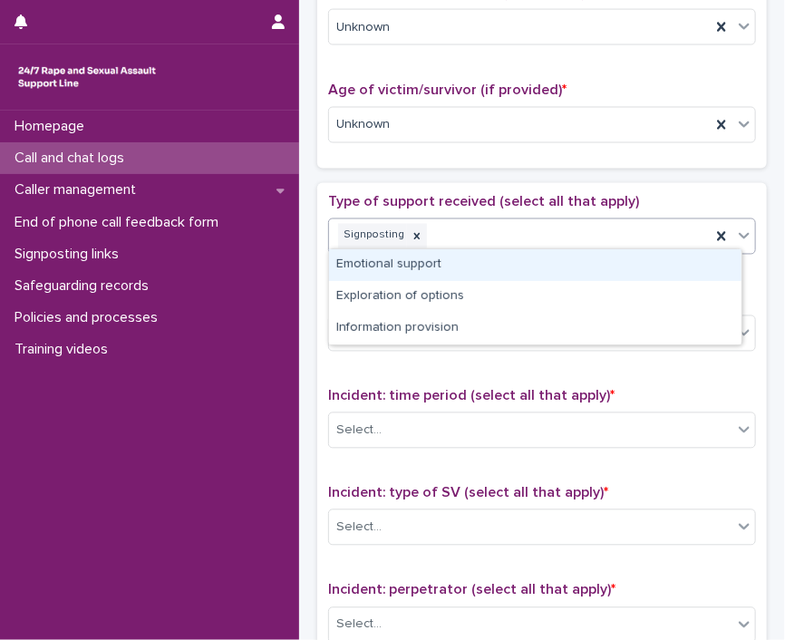
click at [667, 267] on div "Emotional support" at bounding box center [535, 265] width 413 height 32
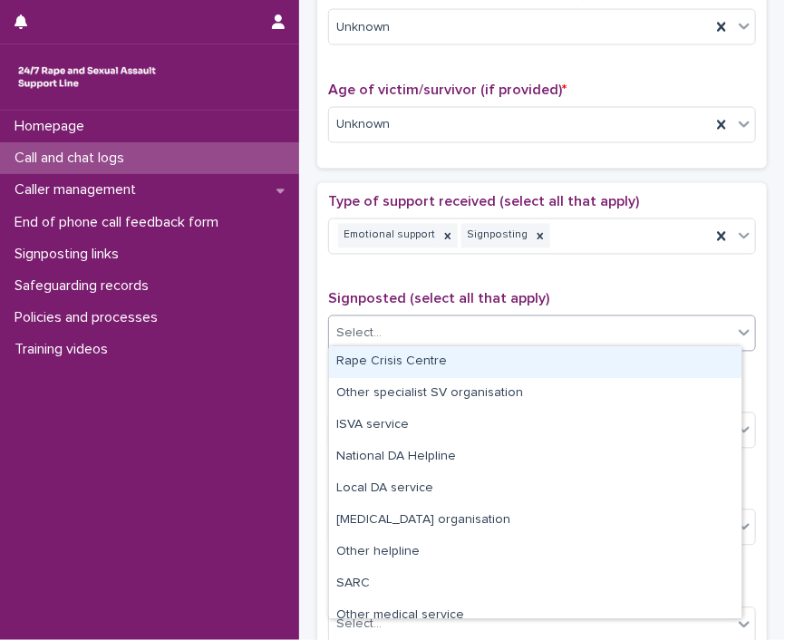
click at [711, 331] on div "Select..." at bounding box center [531, 334] width 404 height 30
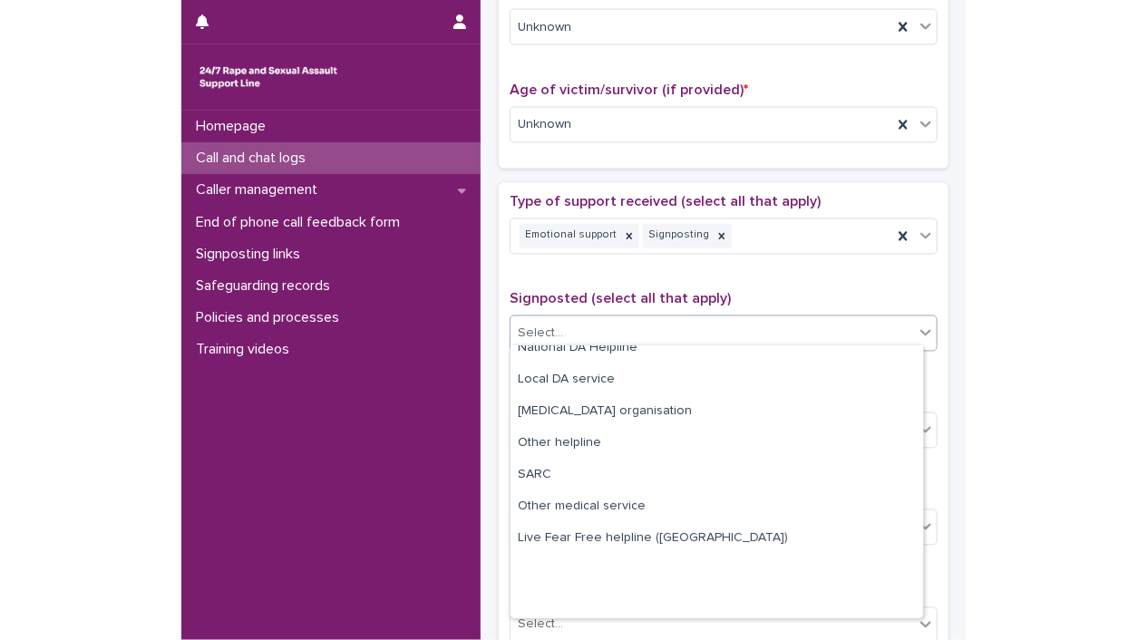
scroll to position [0, 0]
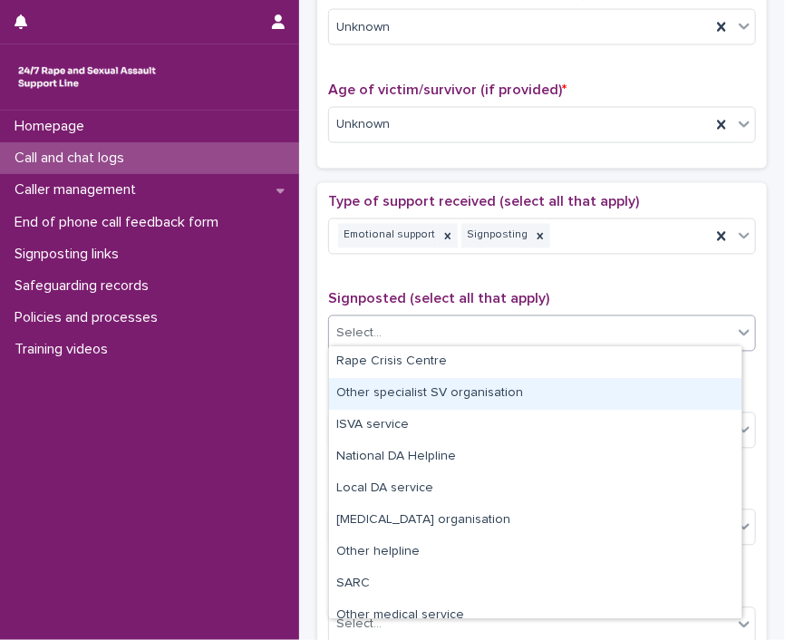
click at [621, 382] on div "Other specialist SV organisation" at bounding box center [535, 394] width 413 height 32
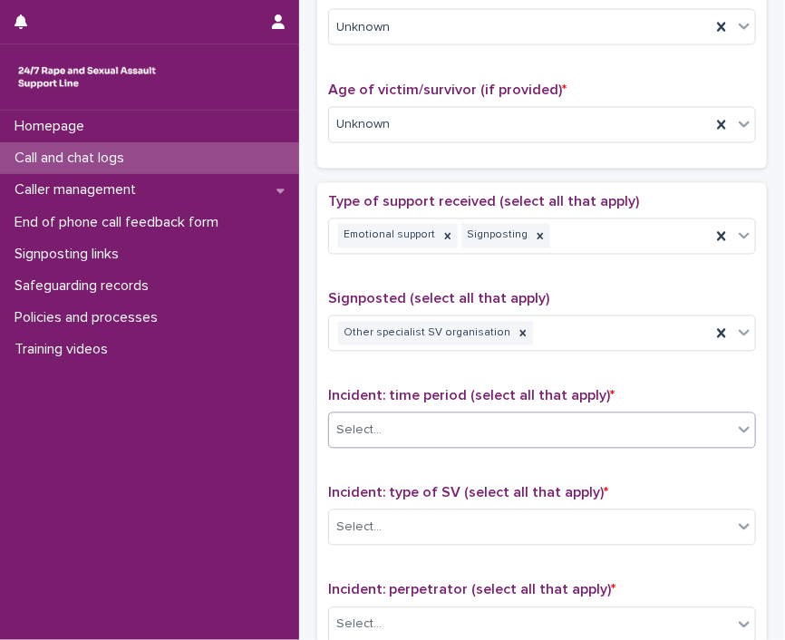
click at [736, 425] on icon at bounding box center [744, 430] width 18 height 18
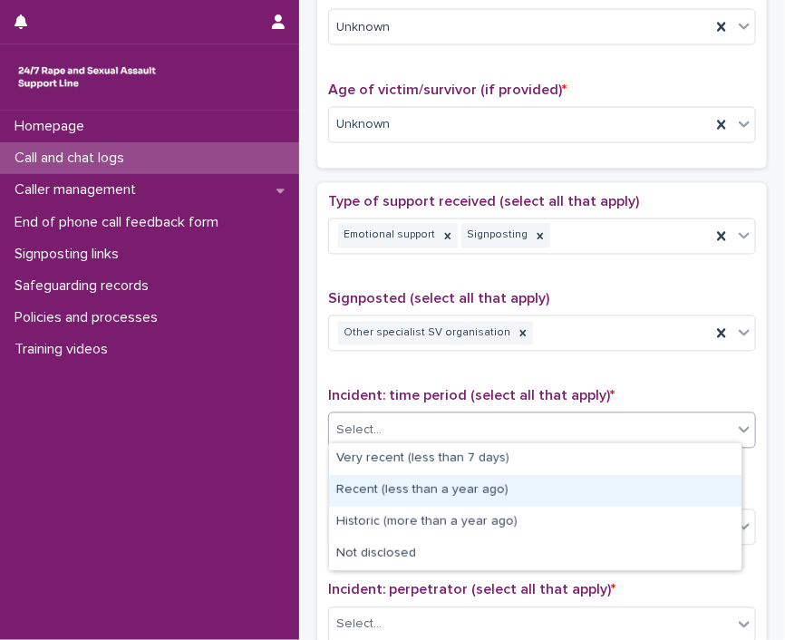
click at [690, 489] on div "Recent (less than a year ago)" at bounding box center [535, 491] width 413 height 32
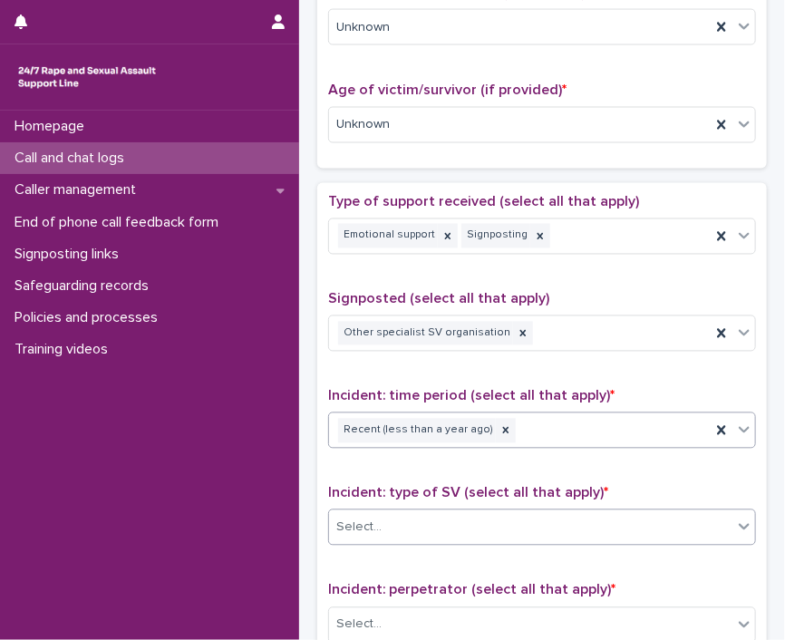
click at [739, 525] on icon at bounding box center [744, 528] width 11 height 6
click at [660, 194] on p "Type of support received (select all that apply)" at bounding box center [542, 202] width 428 height 17
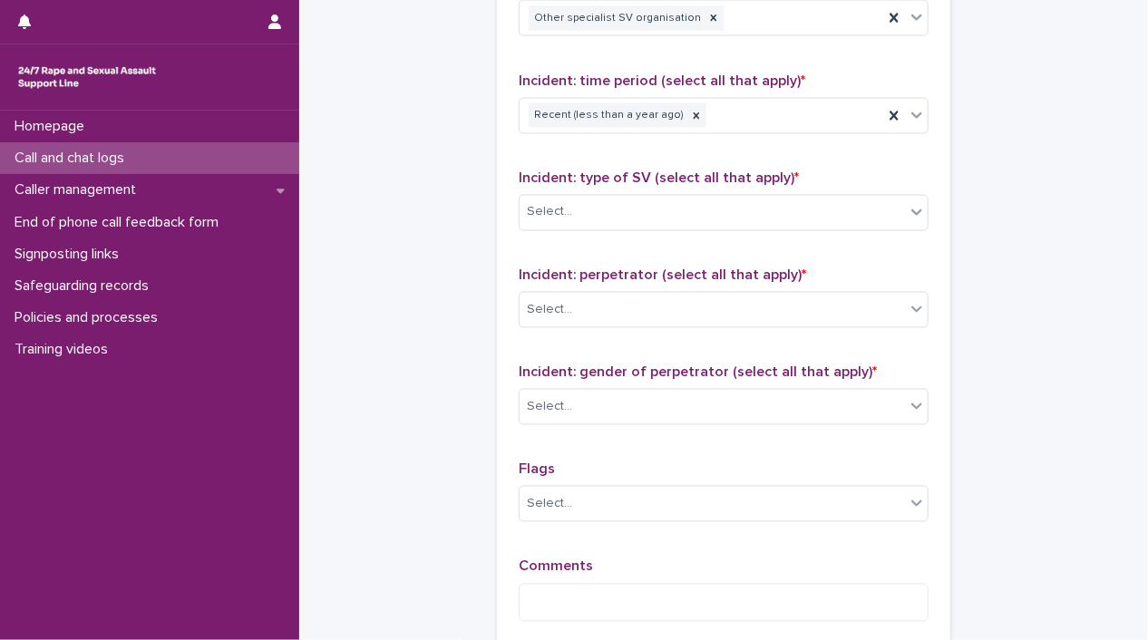
scroll to position [1270, 0]
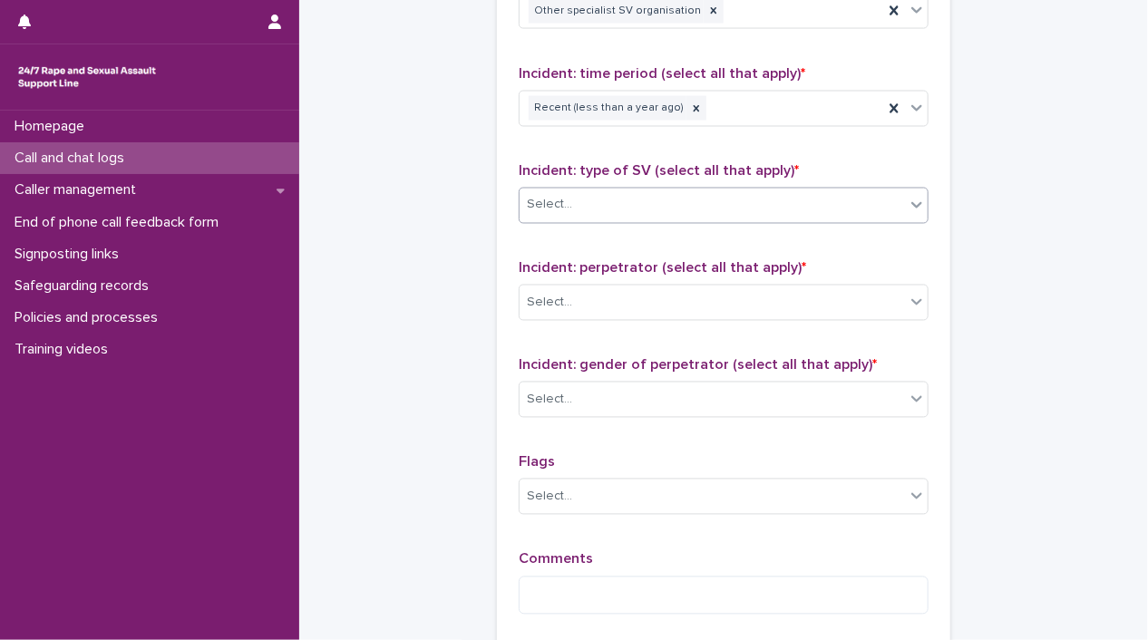
click at [911, 207] on icon at bounding box center [917, 205] width 18 height 18
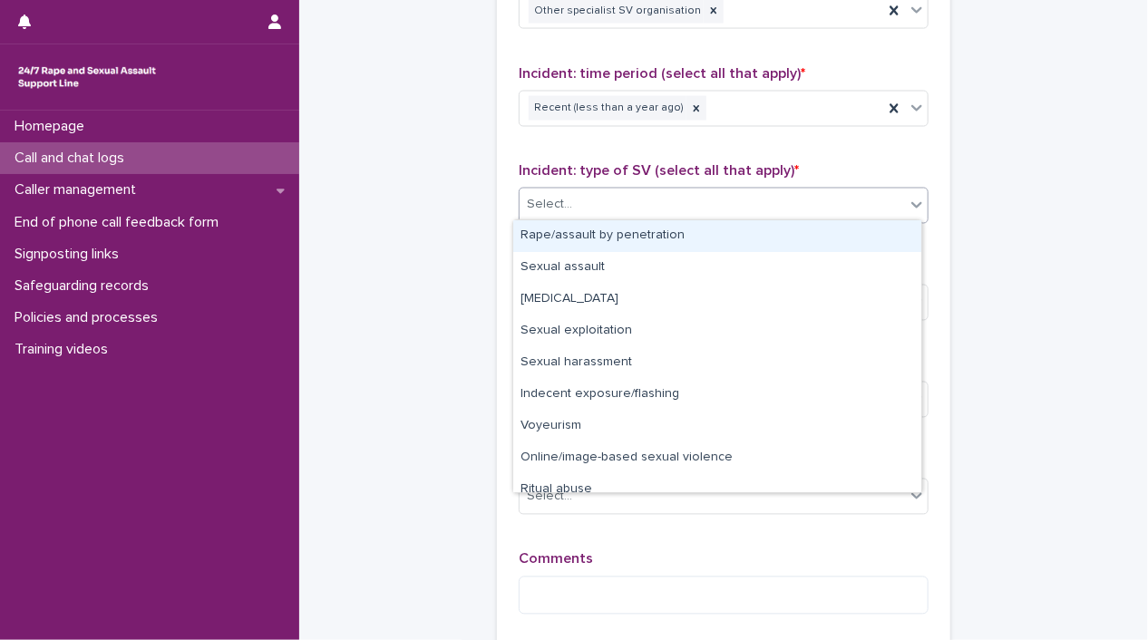
click at [871, 240] on div "Rape/assault by penetration" at bounding box center [717, 236] width 408 height 32
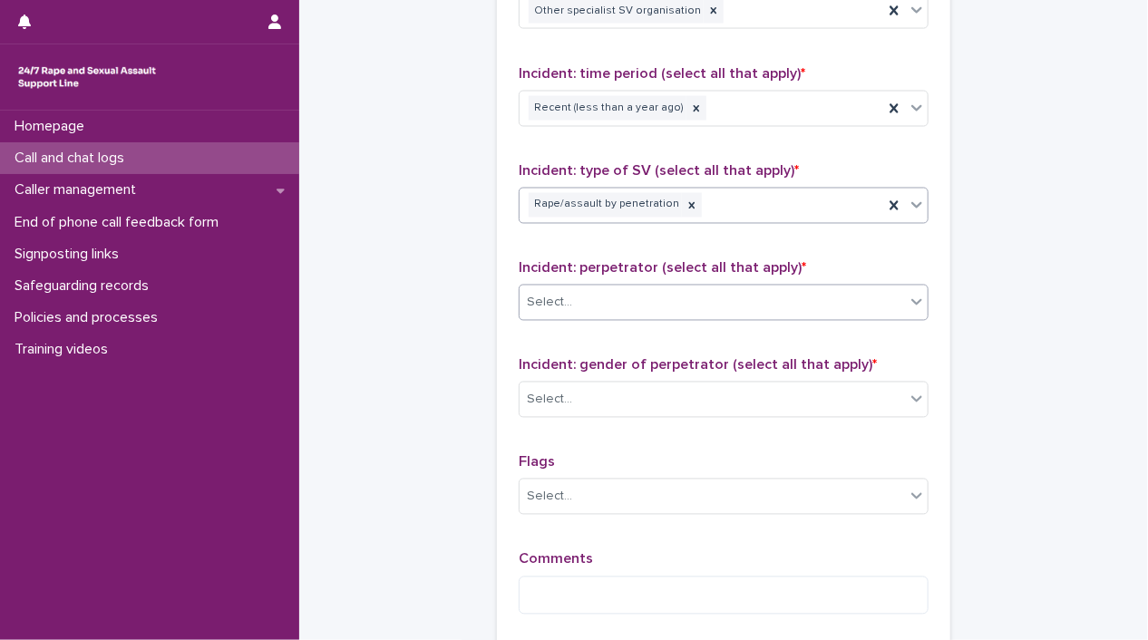
click at [919, 306] on icon at bounding box center [917, 302] width 18 height 18
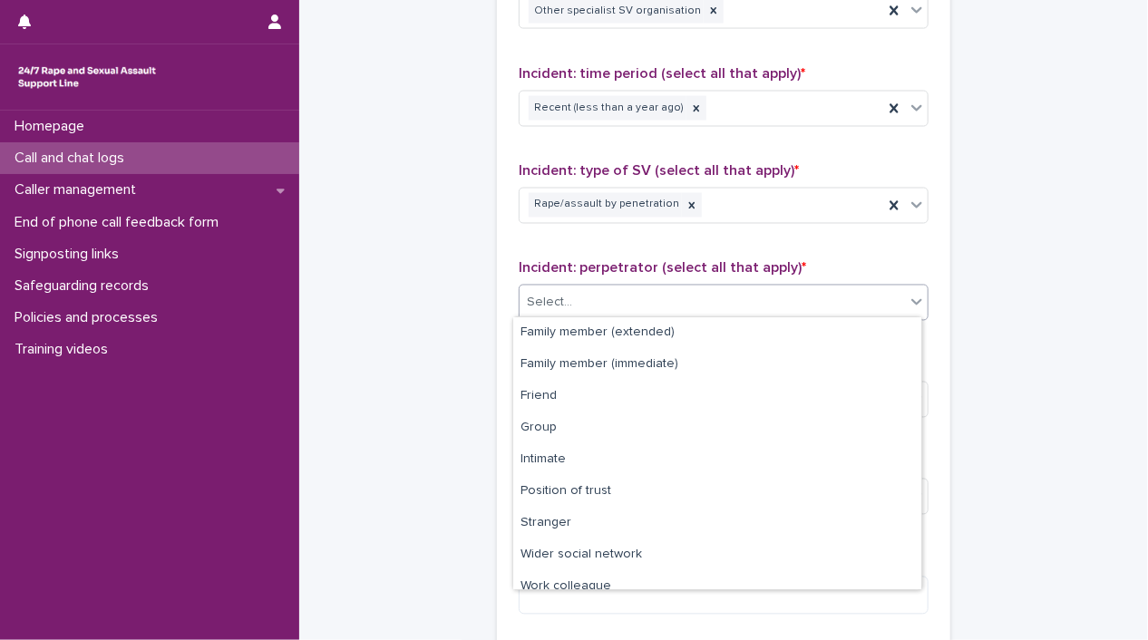
scroll to position [76, 0]
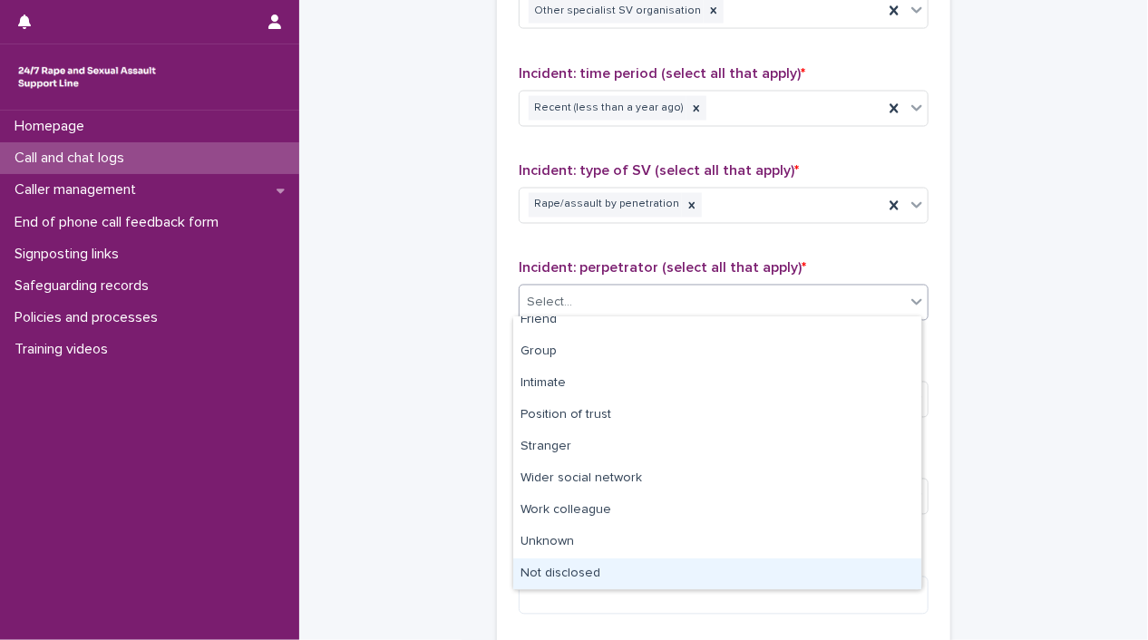
drag, startPoint x: 813, startPoint y: 592, endPoint x: 730, endPoint y: 569, distance: 85.8
click at [730, 569] on div "Not disclosed" at bounding box center [717, 575] width 408 height 32
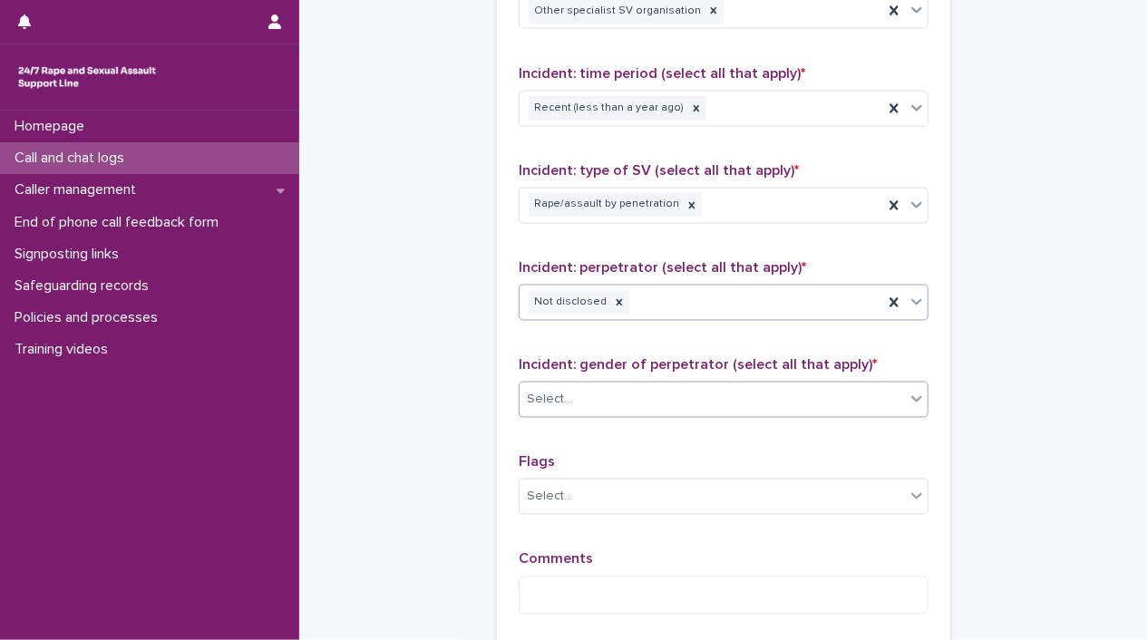
click at [906, 384] on div at bounding box center [917, 399] width 22 height 33
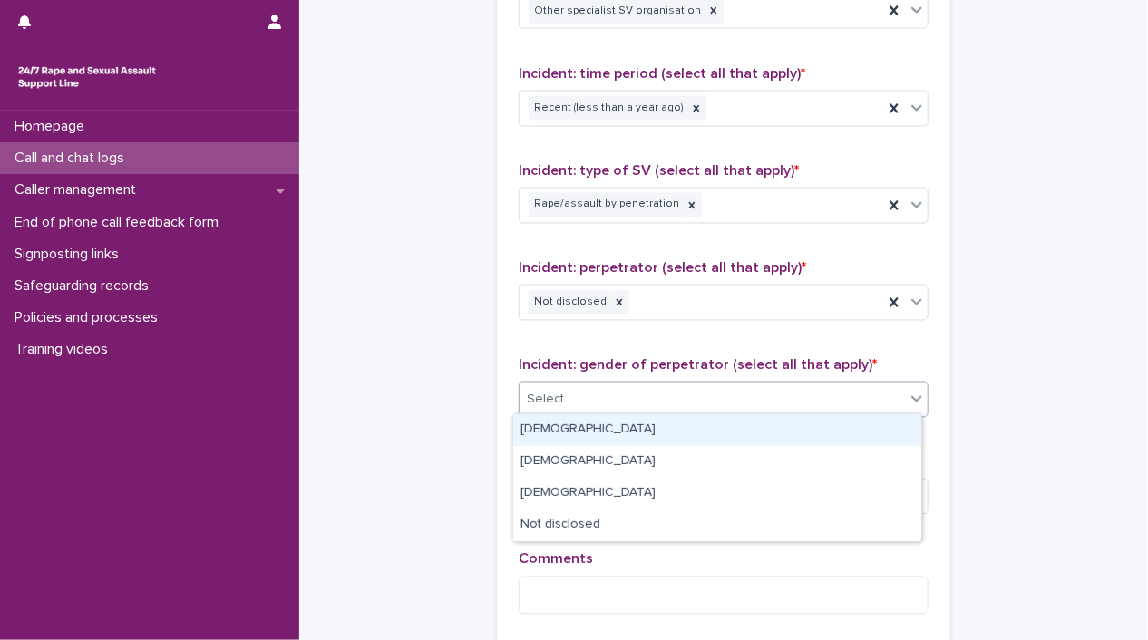
click at [833, 433] on div "[DEMOGRAPHIC_DATA]" at bounding box center [717, 430] width 408 height 32
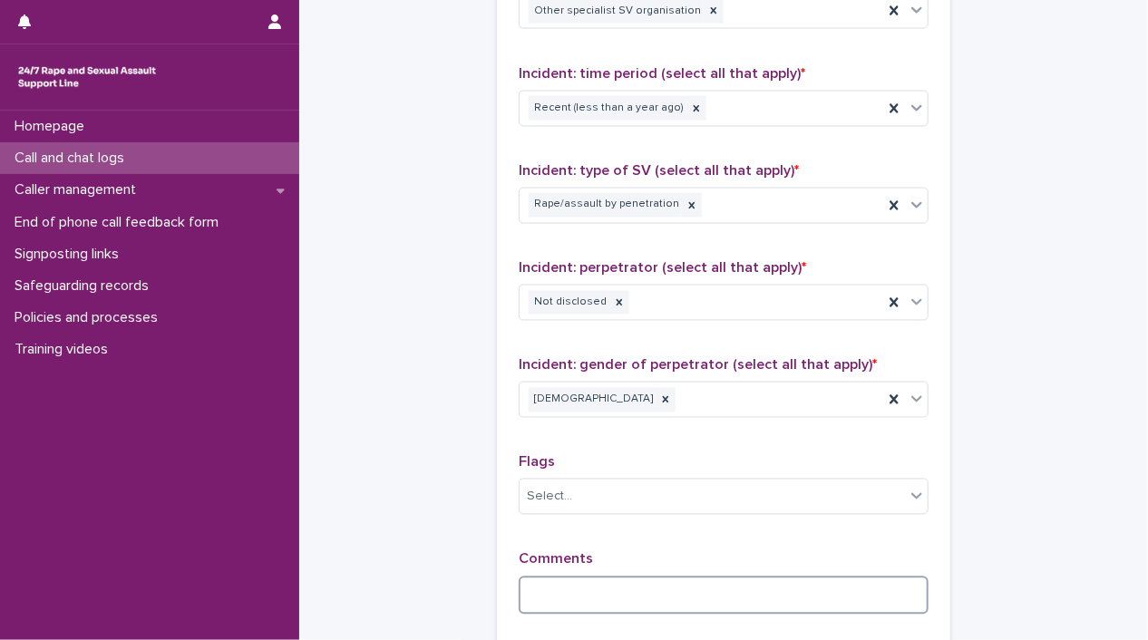
click at [532, 581] on textarea at bounding box center [724, 596] width 410 height 39
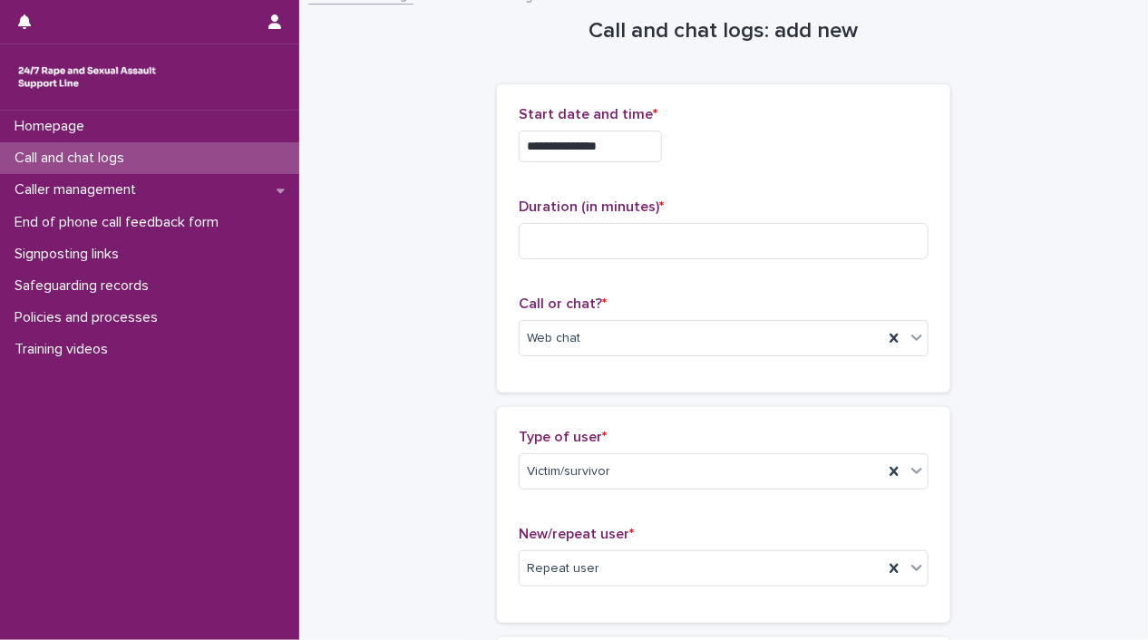
scroll to position [0, 0]
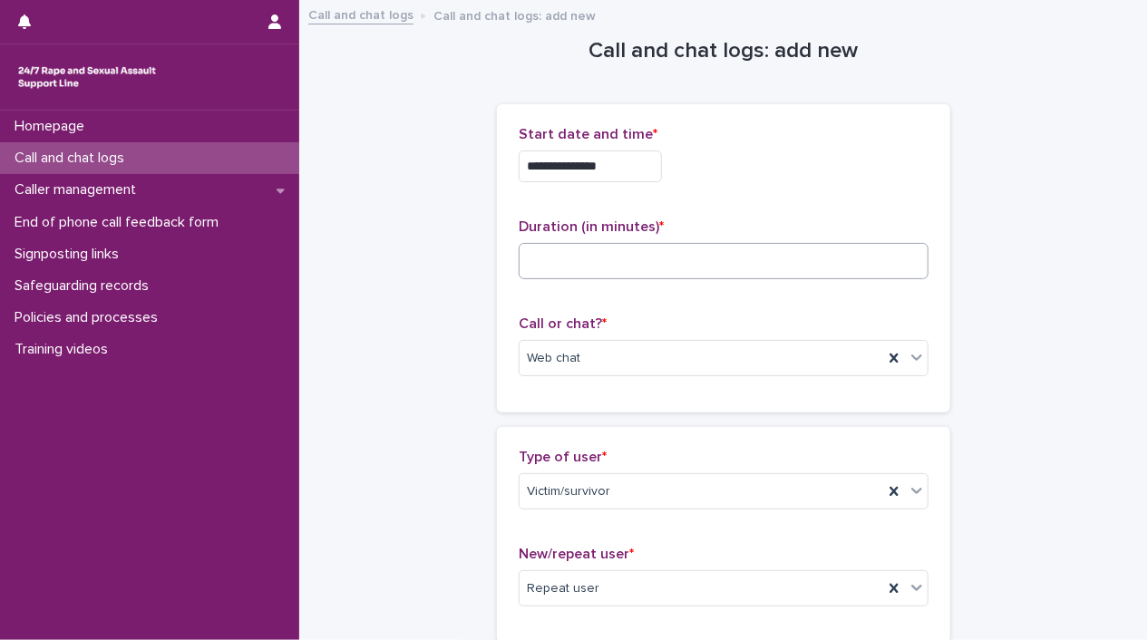
type textarea "**********"
click at [646, 262] on input at bounding box center [724, 261] width 410 height 36
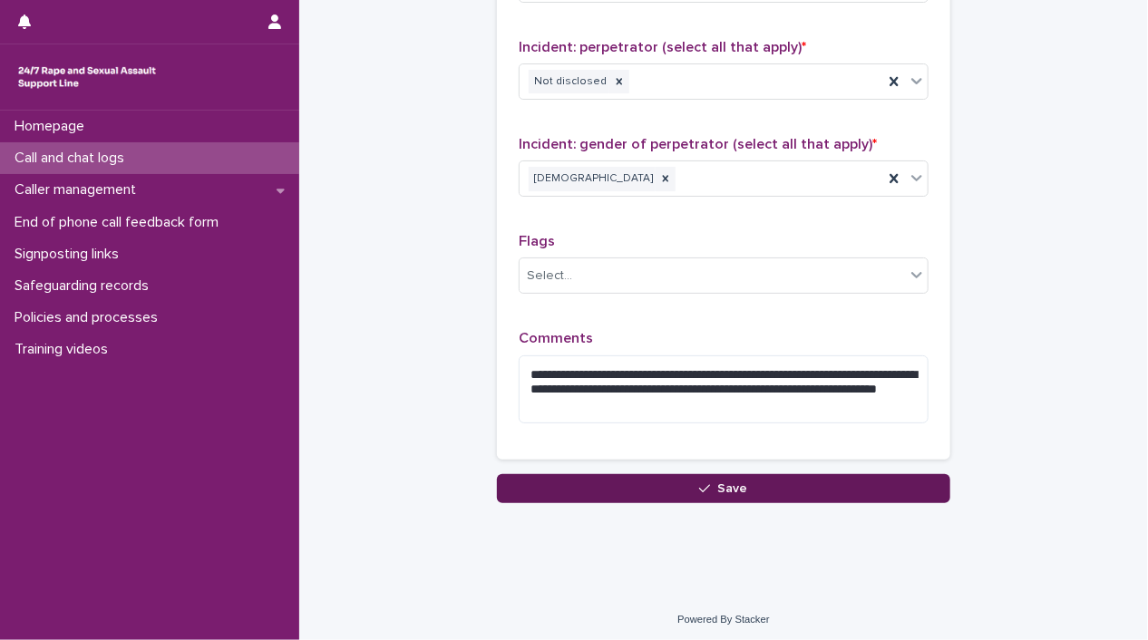
type input "**"
click at [820, 489] on button "Save" at bounding box center [723, 488] width 453 height 29
